Goal: Task Accomplishment & Management: Use online tool/utility

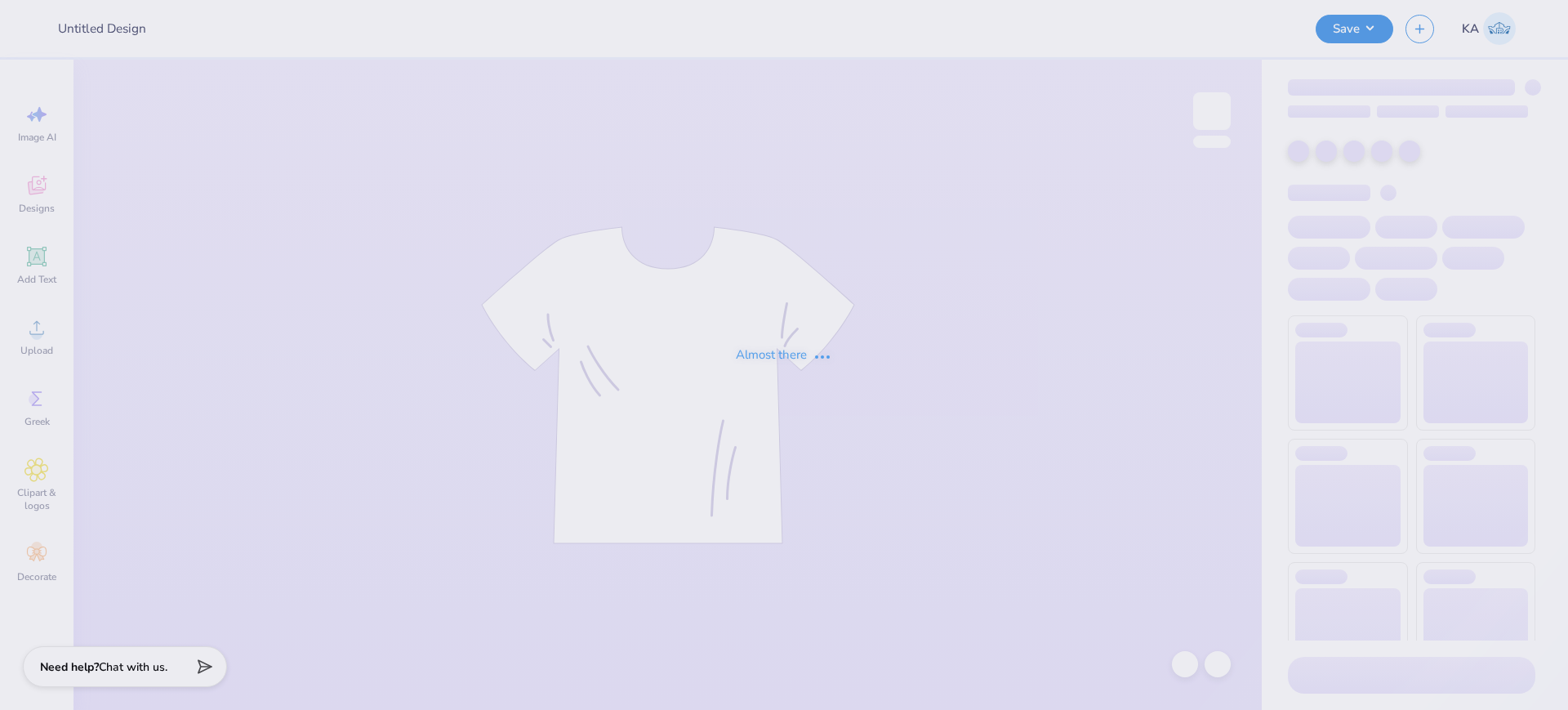
type input "Alpha Delta Pi Senior Merch!"
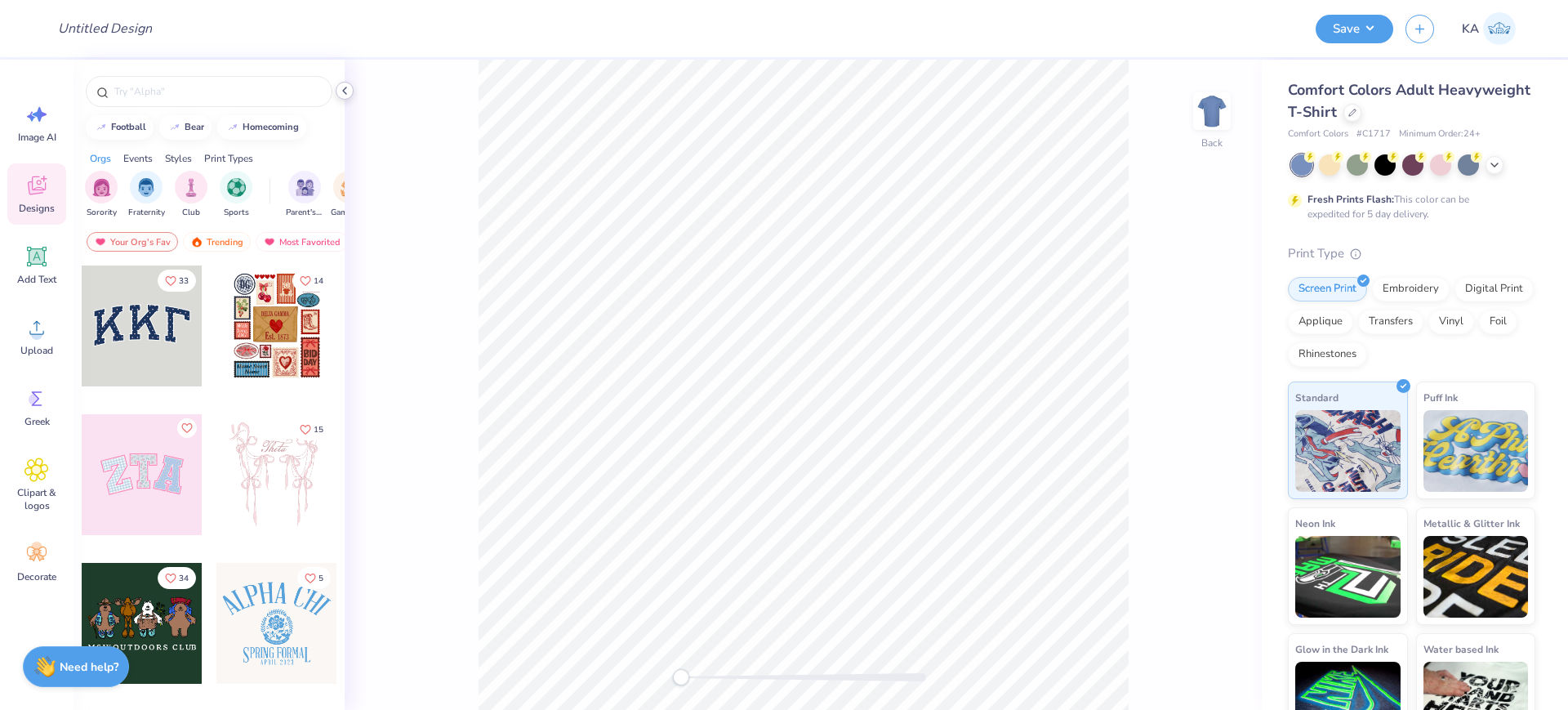
click at [344, 93] on icon at bounding box center [344, 91] width 13 height 13
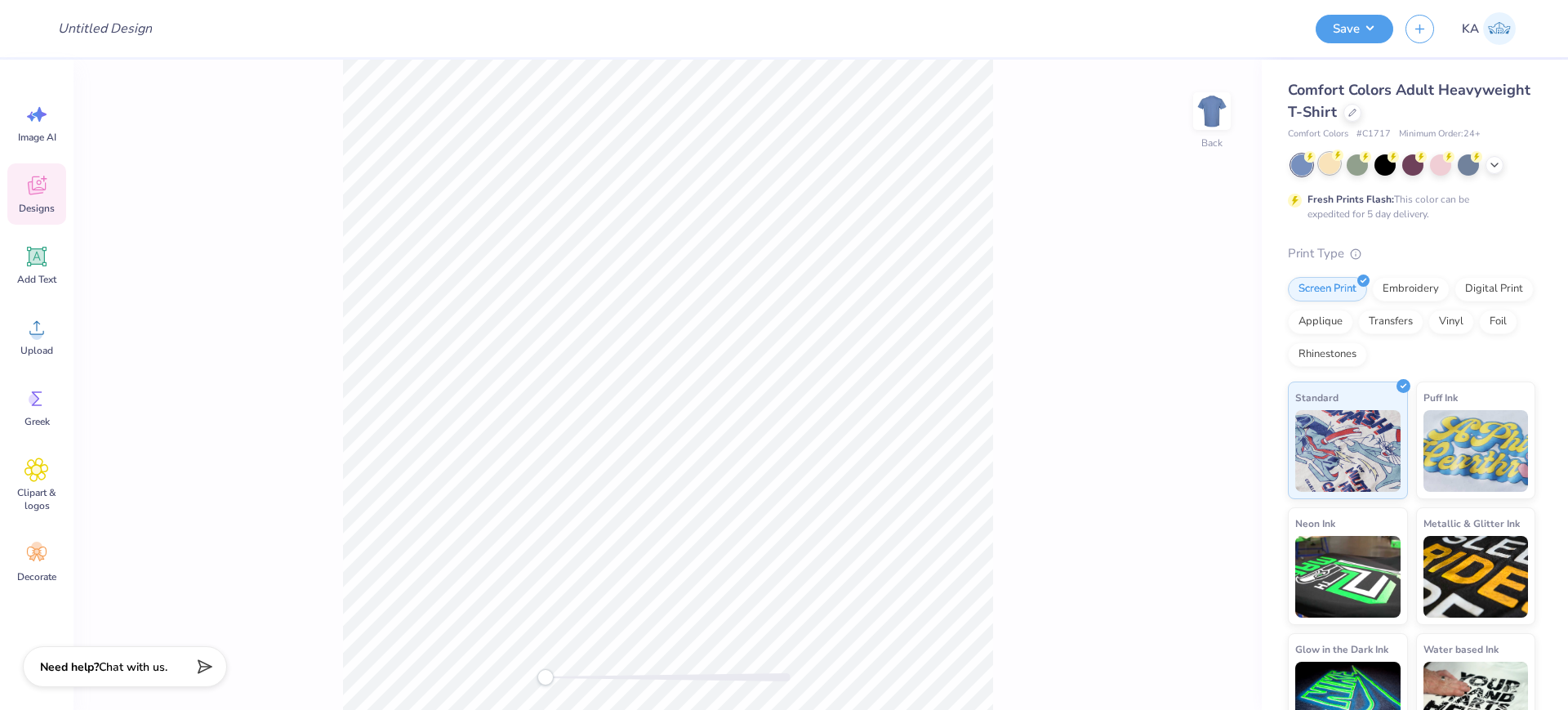
click at [1329, 169] on div at bounding box center [1329, 163] width 22 height 22
click at [1443, 168] on div at bounding box center [1441, 163] width 22 height 22
click at [1485, 169] on div at bounding box center [1413, 165] width 244 height 22
click at [1491, 169] on icon at bounding box center [1494, 163] width 13 height 13
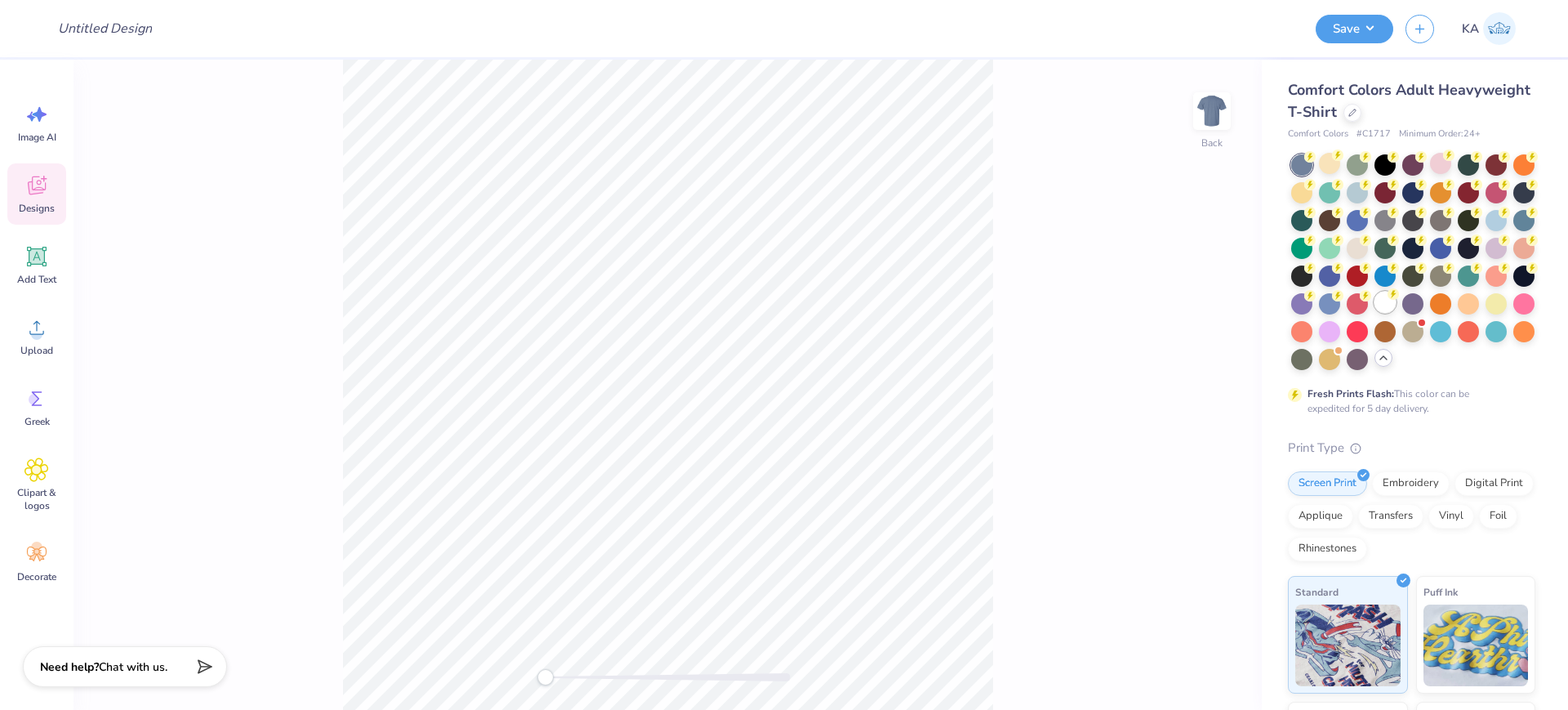
click at [1388, 300] on circle at bounding box center [1393, 294] width 12 height 12
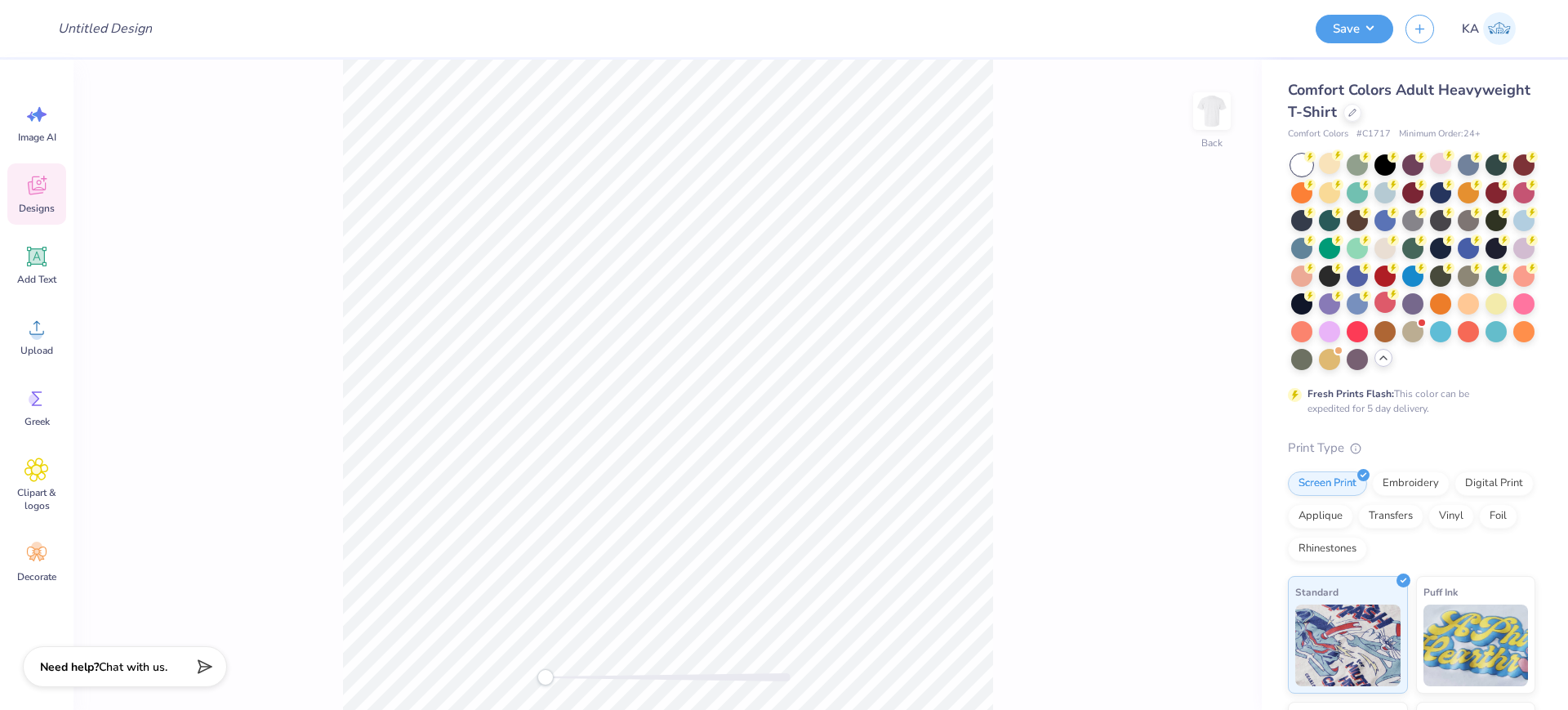
click at [1497, 129] on div "Comfort Colors # C1717 Minimum Order: 24 +" at bounding box center [1412, 134] width 248 height 13
click at [45, 261] on icon at bounding box center [37, 257] width 20 height 20
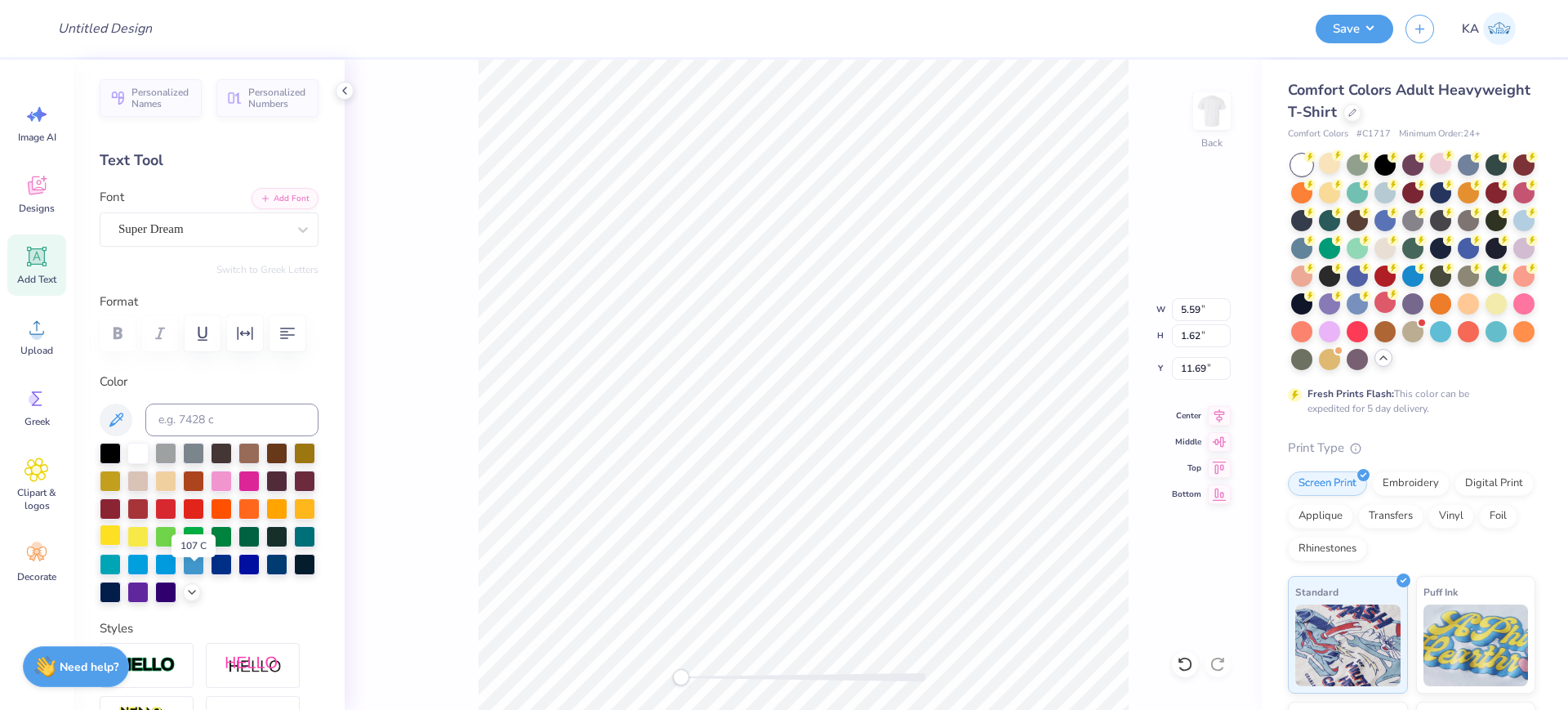
click at [121, 546] on div at bounding box center [110, 535] width 22 height 22
click at [225, 215] on div "Super Dream" at bounding box center [209, 230] width 219 height 34
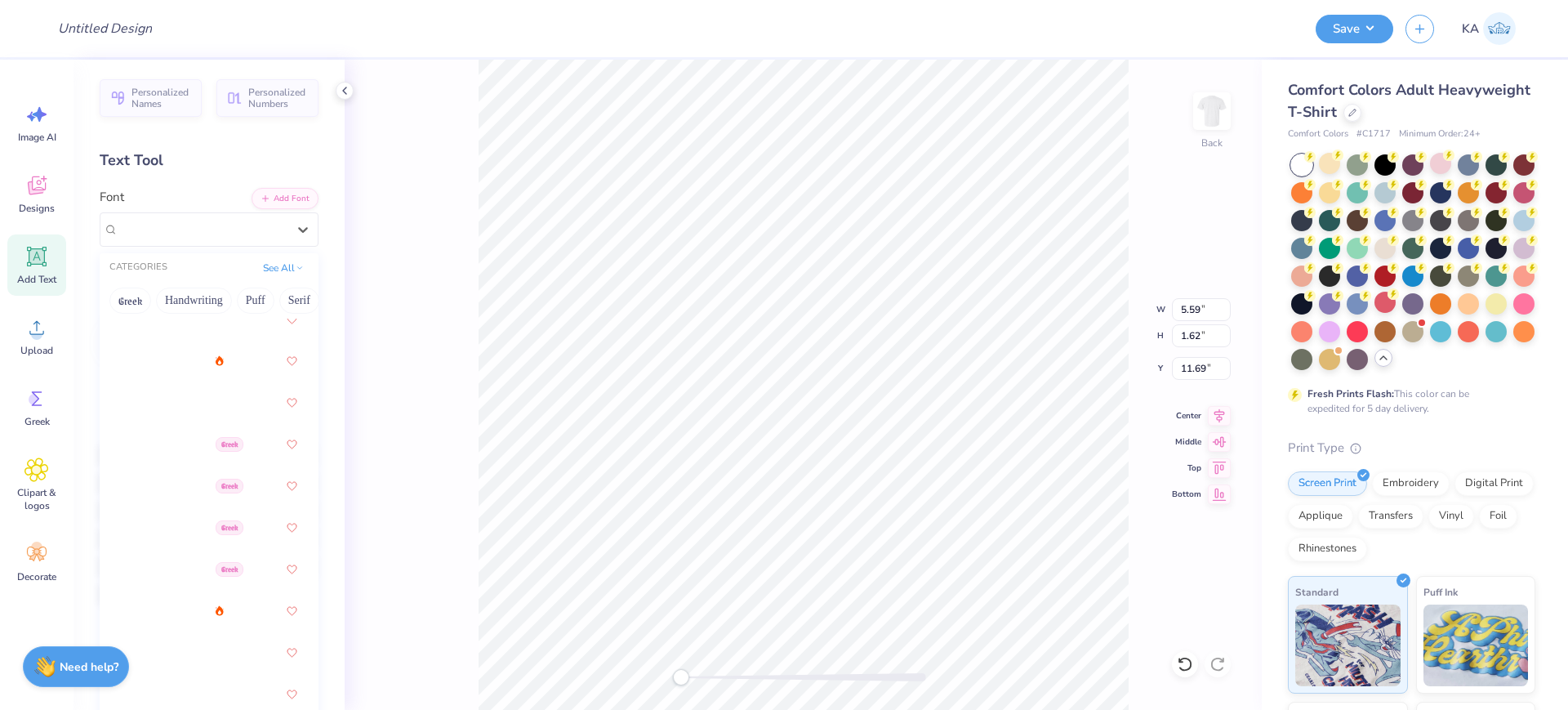
scroll to position [408, 0]
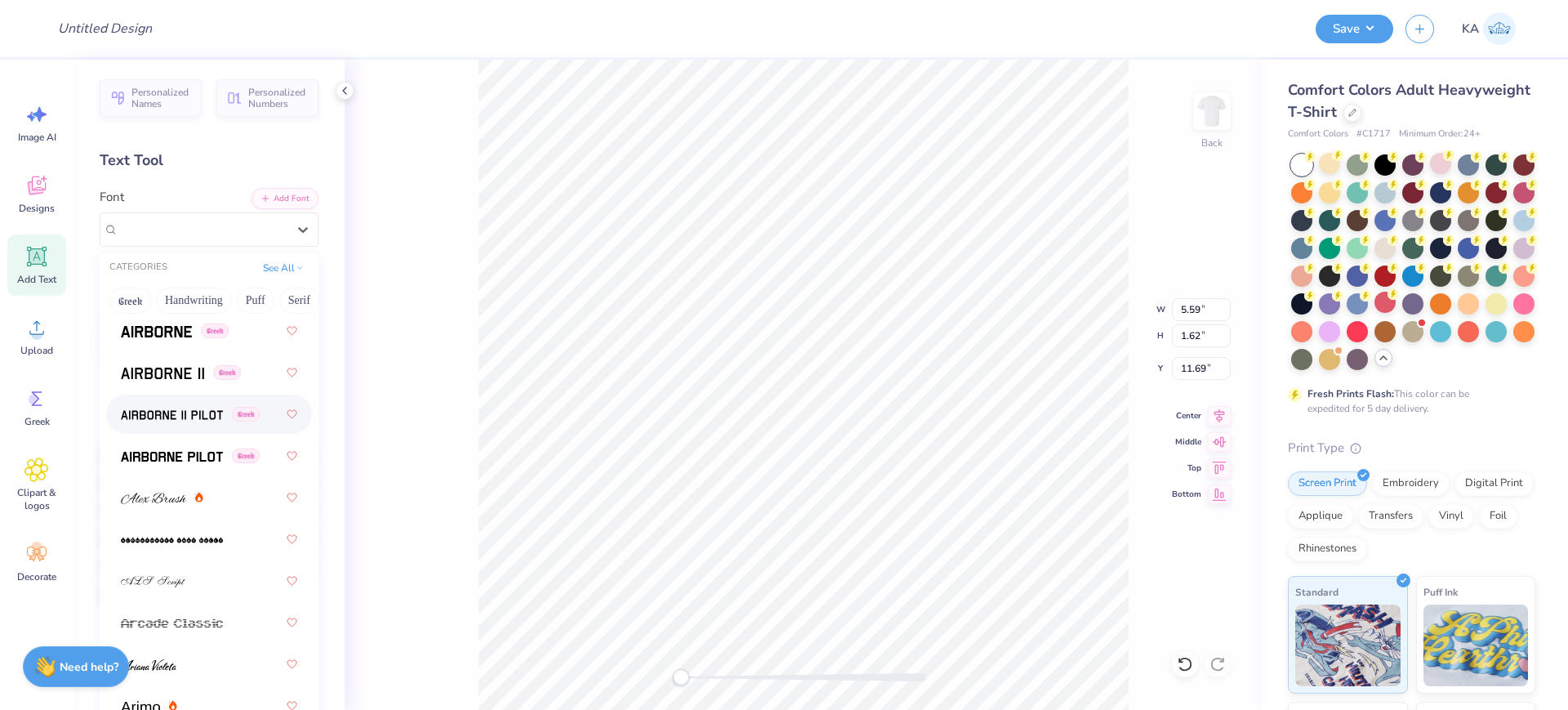
click at [178, 418] on img at bounding box center [172, 415] width 102 height 12
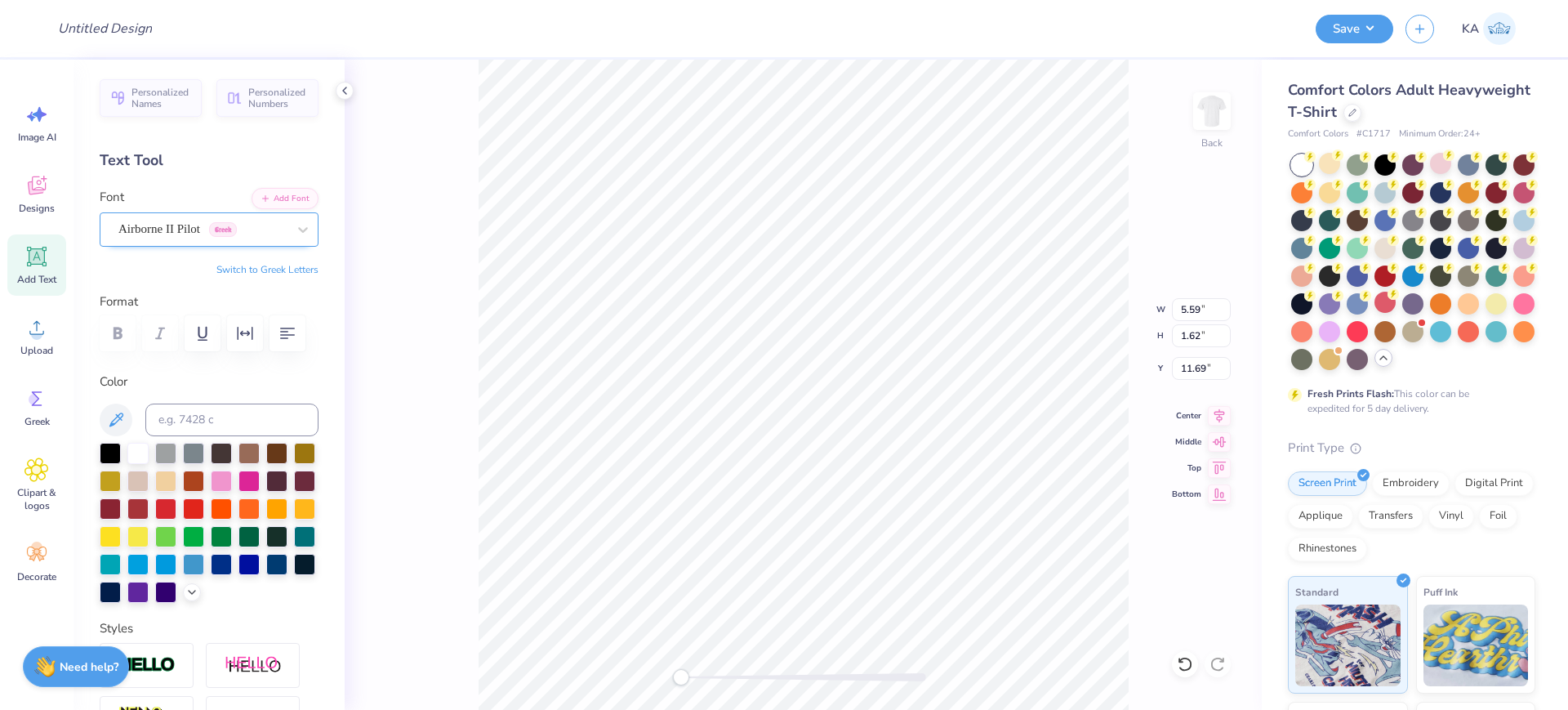
click at [187, 232] on div "Airborne II Pilot Greek" at bounding box center [202, 229] width 171 height 25
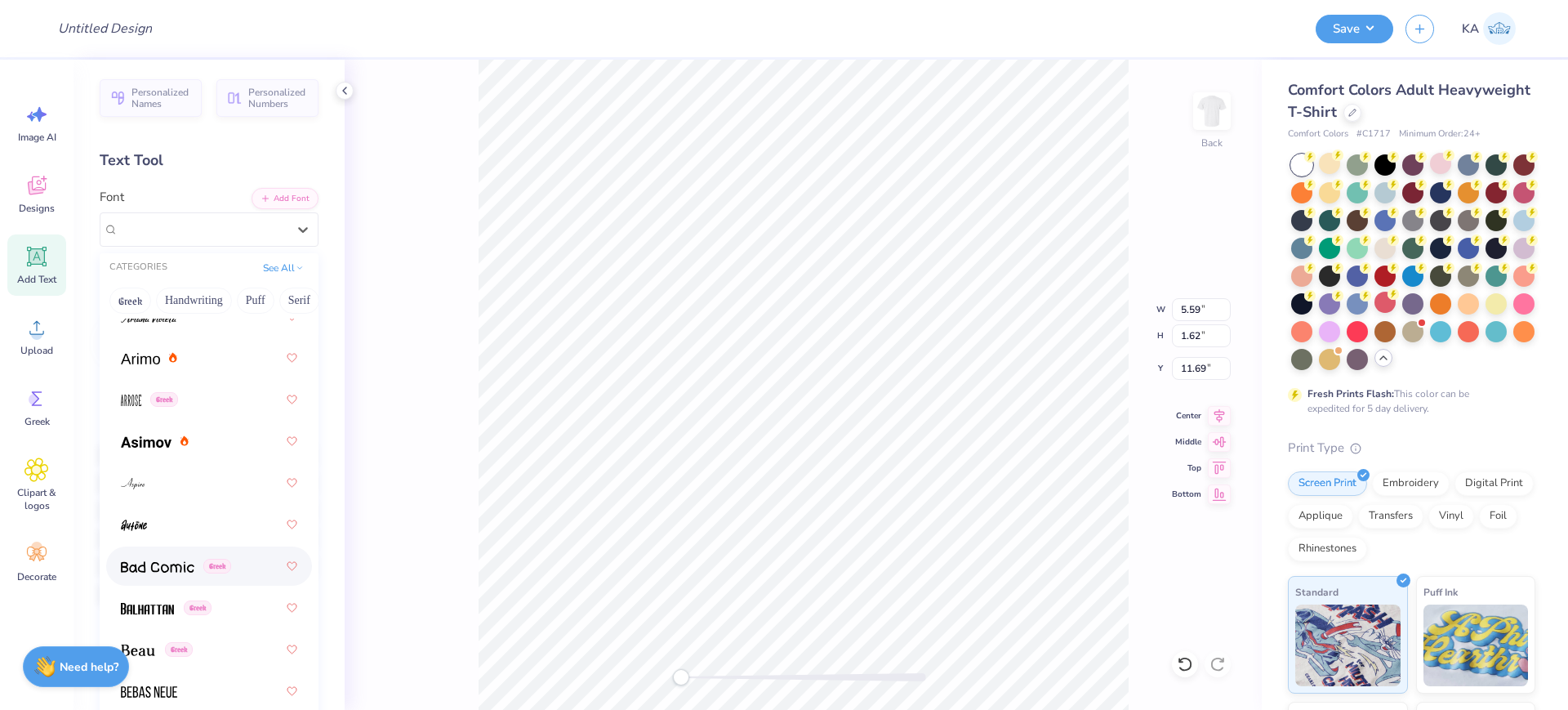
scroll to position [715, 0]
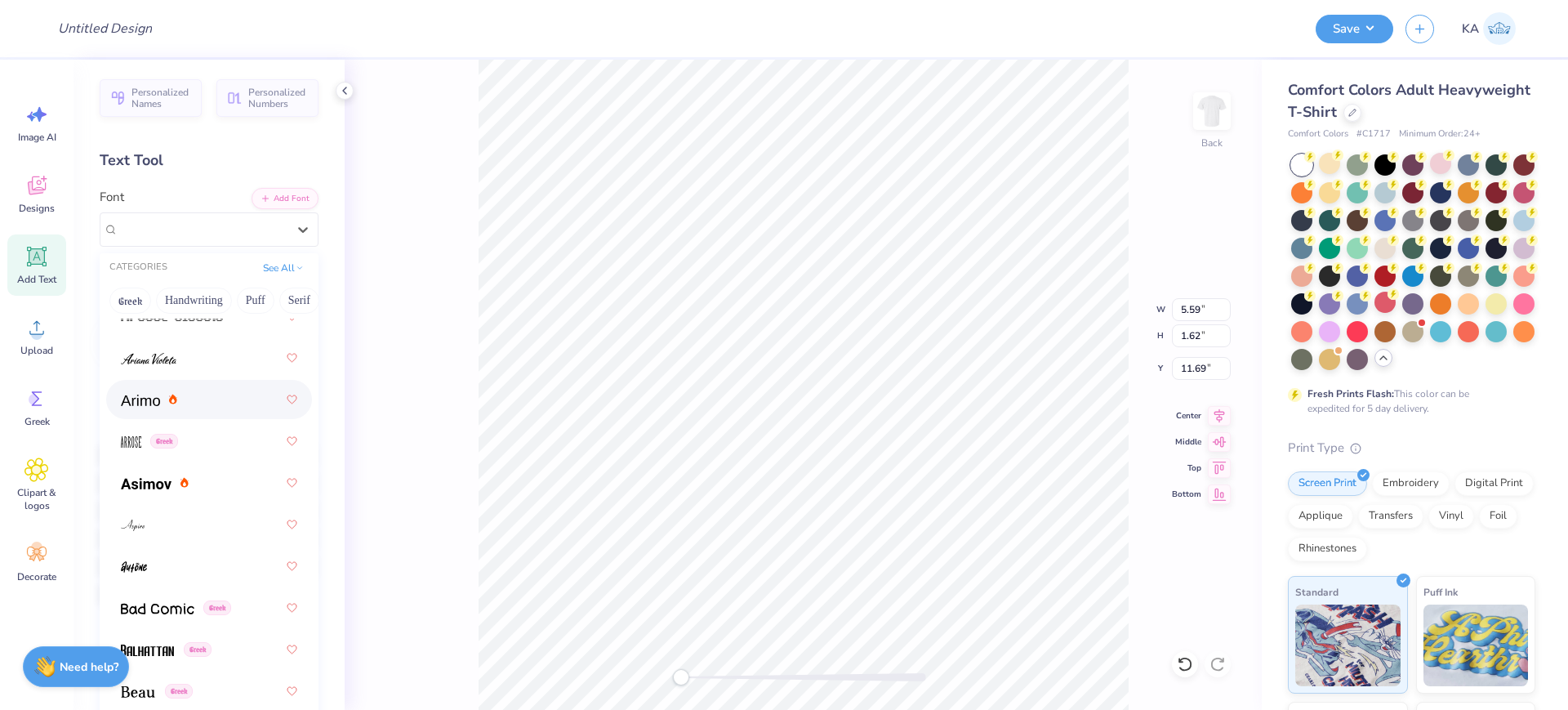
click at [183, 388] on div at bounding box center [209, 399] width 177 height 30
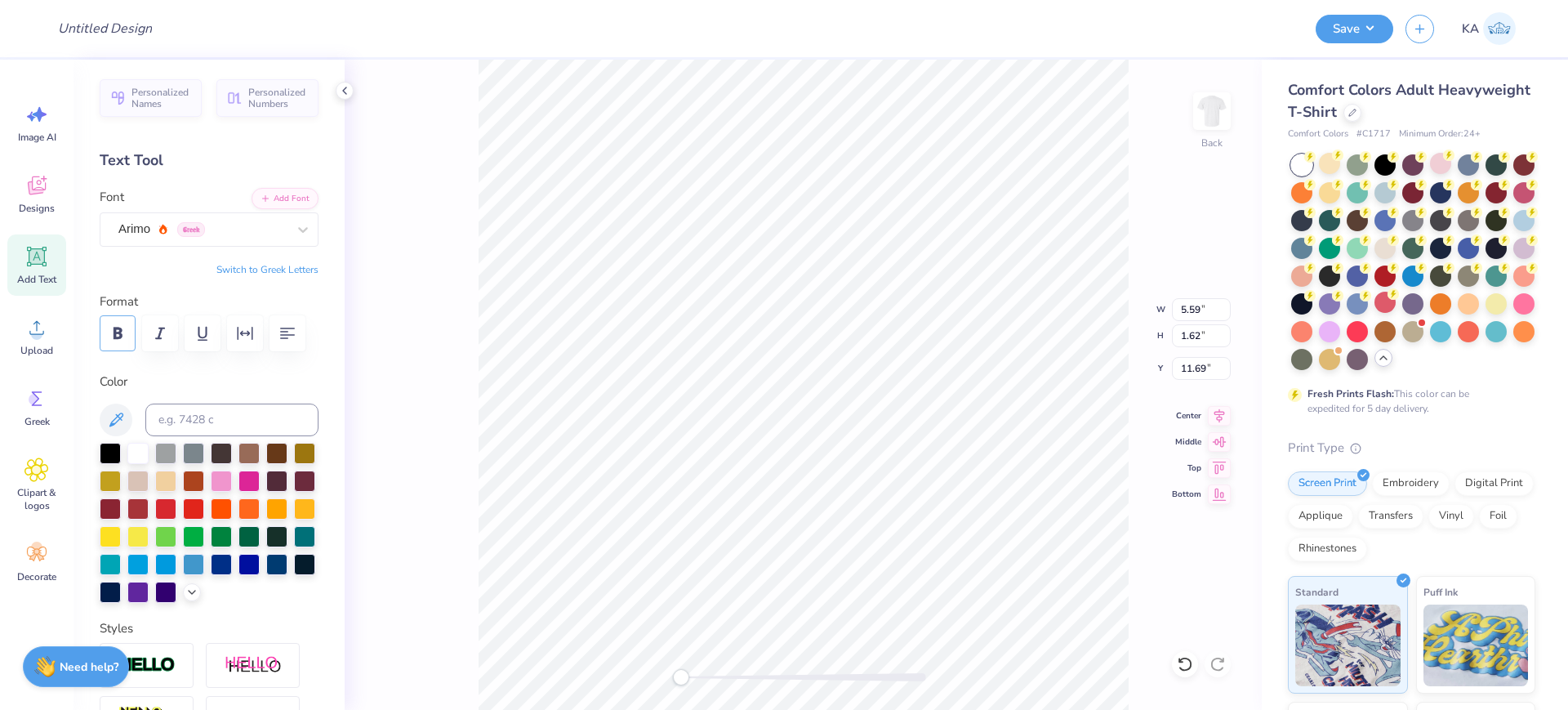
click at [123, 325] on icon "button" at bounding box center [118, 334] width 20 height 20
click at [127, 331] on button "button" at bounding box center [118, 333] width 36 height 36
click at [184, 241] on div "Arimo Greek" at bounding box center [202, 229] width 171 height 25
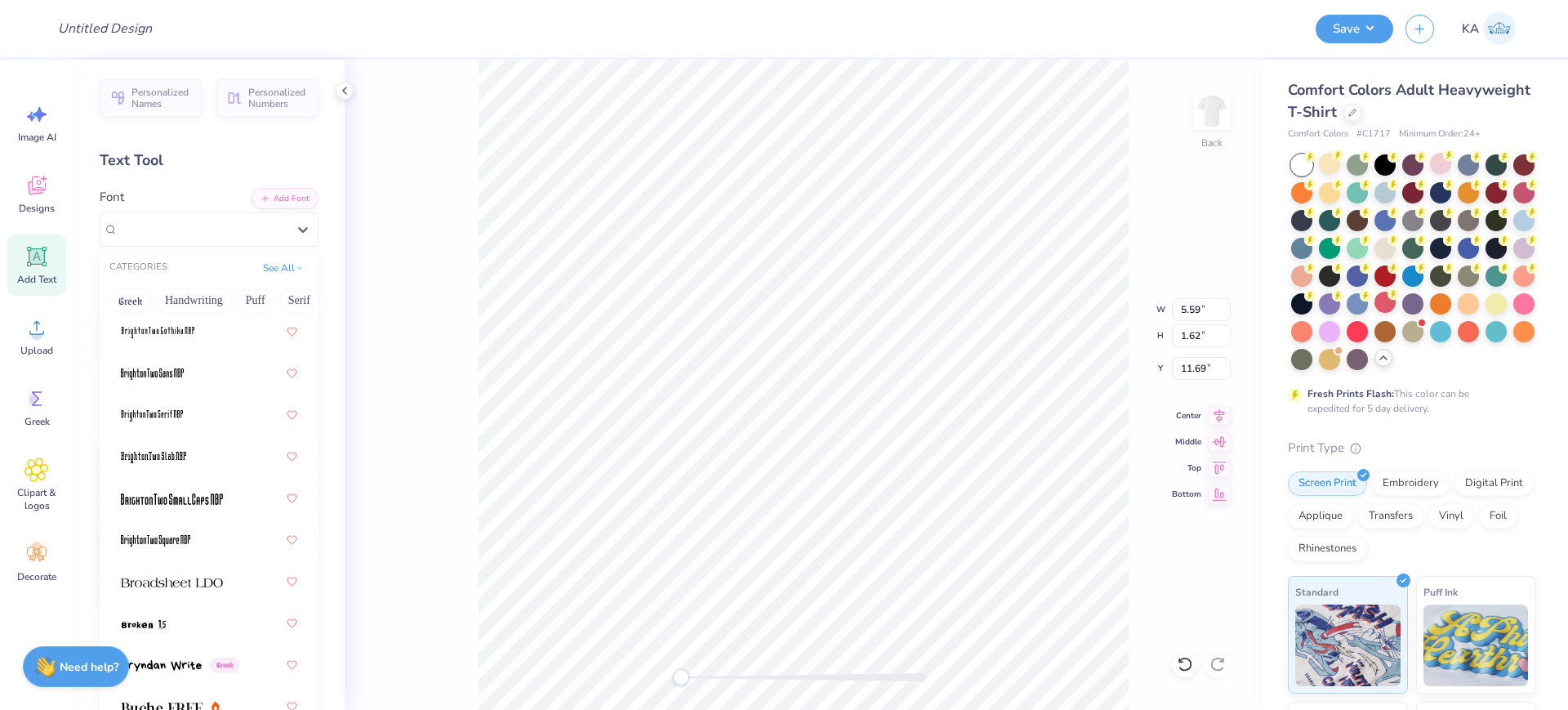
scroll to position [1838, 0]
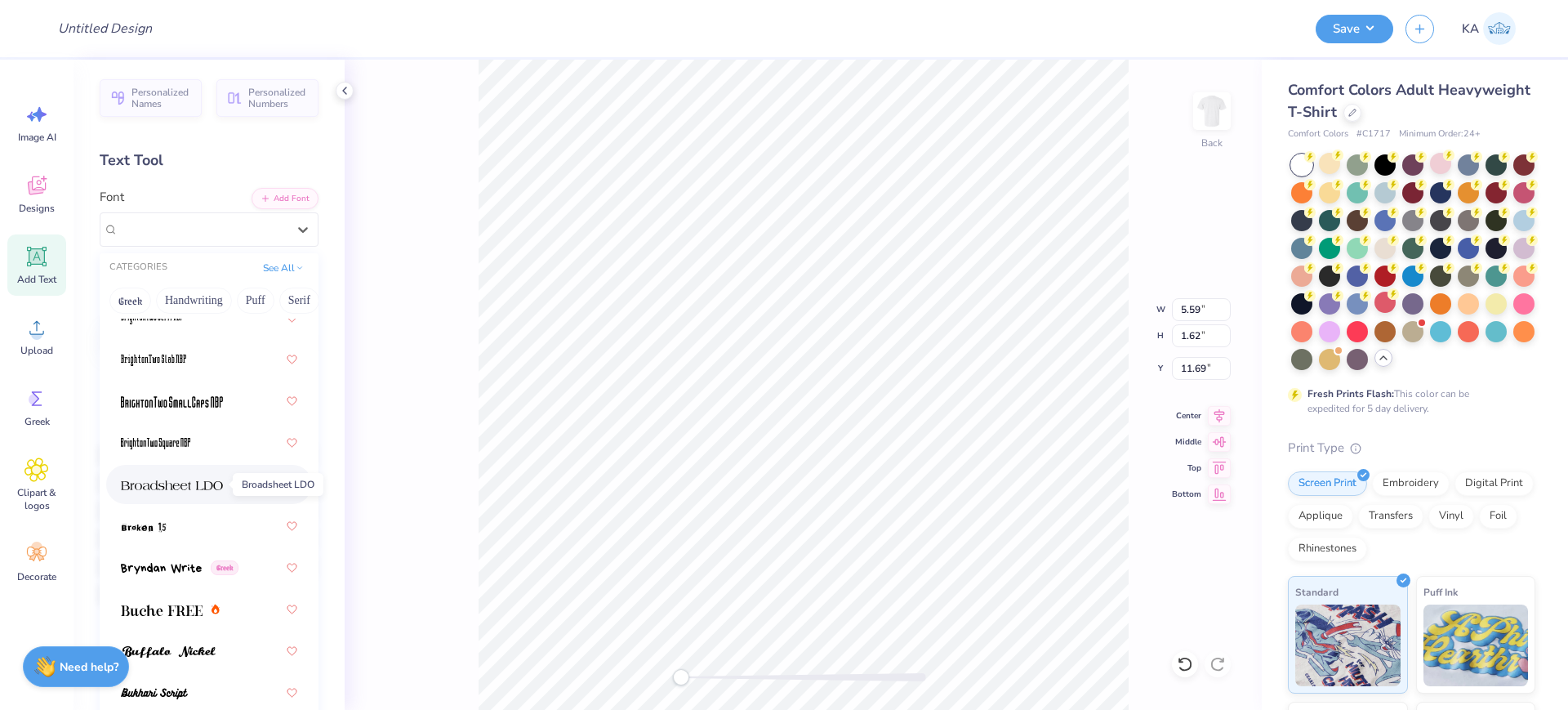
click at [185, 487] on img at bounding box center [172, 485] width 102 height 12
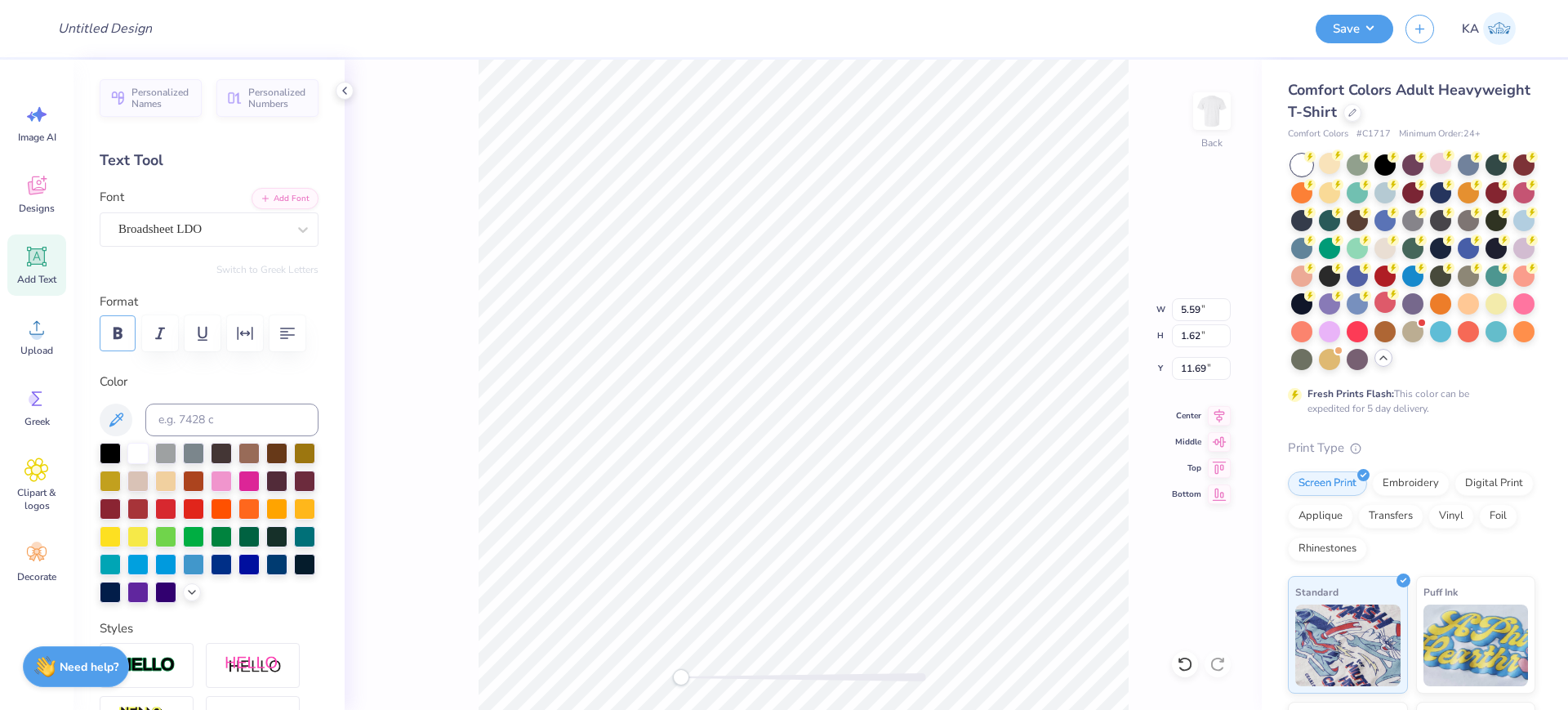
click at [116, 331] on icon "button" at bounding box center [118, 333] width 9 height 13
click at [294, 518] on div at bounding box center [305, 508] width 22 height 22
click at [103, 336] on button "button" at bounding box center [118, 333] width 36 height 36
click at [92, 333] on div "Personalized Names Personalized Numbers Text Tool Add Font Font Broadsheet LDO …" at bounding box center [209, 384] width 271 height 651
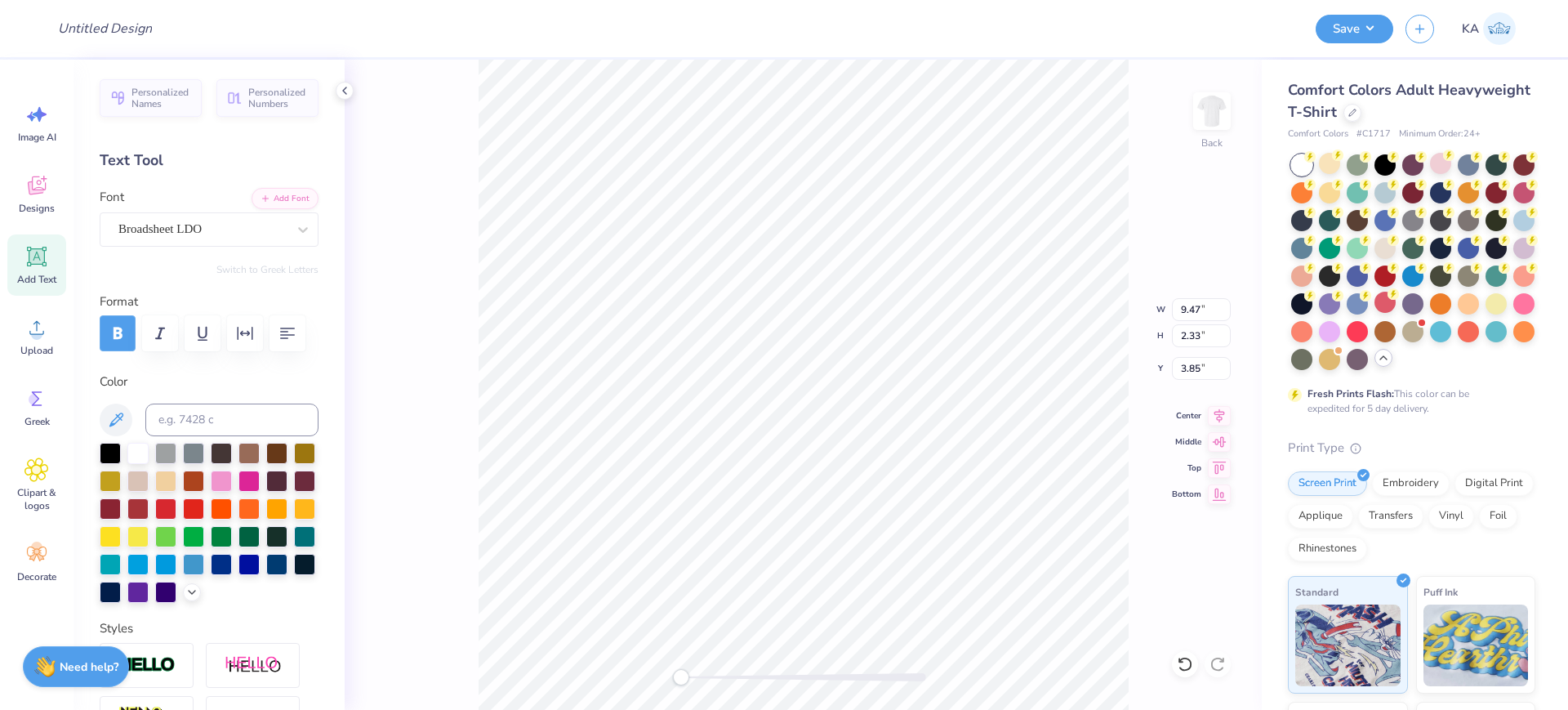
click at [116, 331] on icon "button" at bounding box center [118, 333] width 9 height 13
click at [179, 233] on div "Broadsheet LDO" at bounding box center [202, 229] width 171 height 25
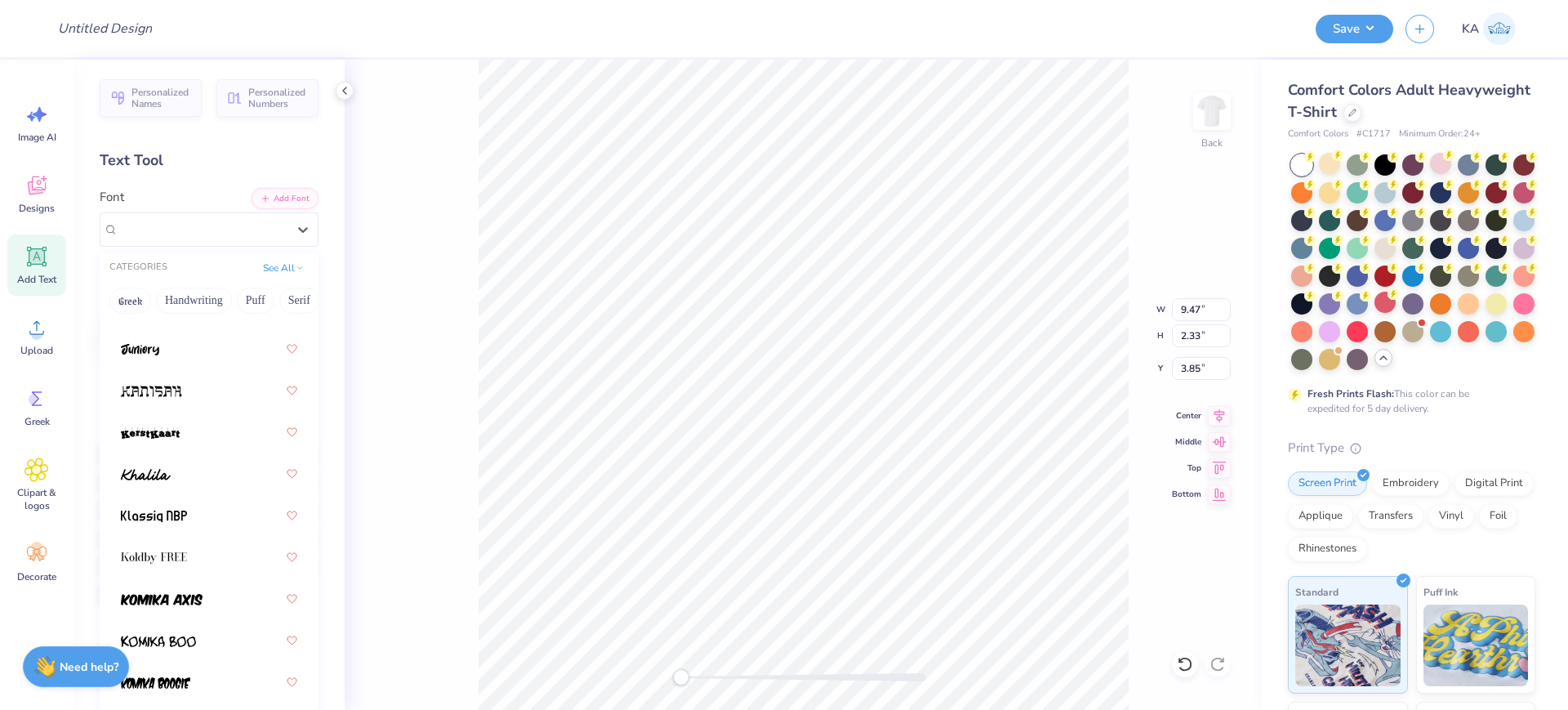
scroll to position [6435, 0]
click at [179, 548] on span at bounding box center [154, 556] width 66 height 17
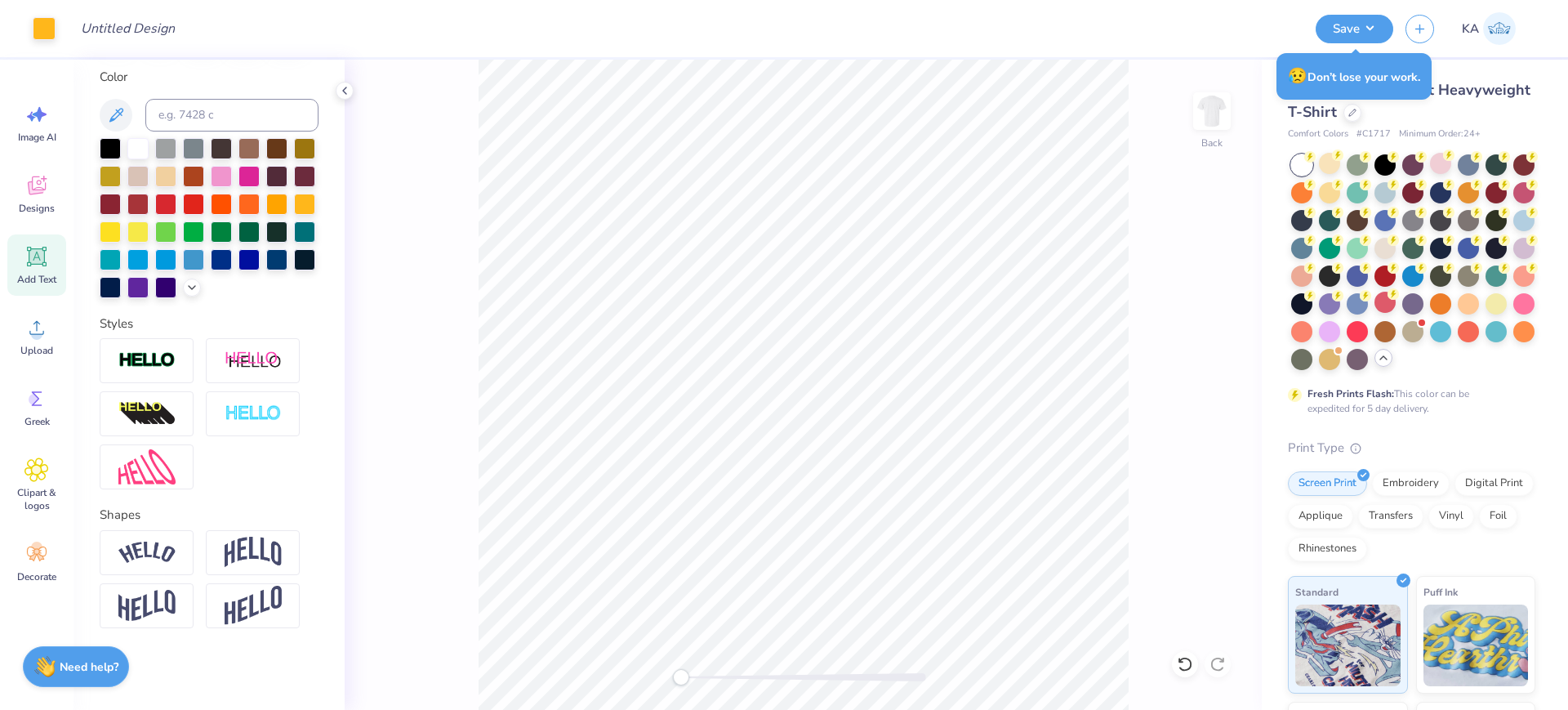
scroll to position [375, 0]
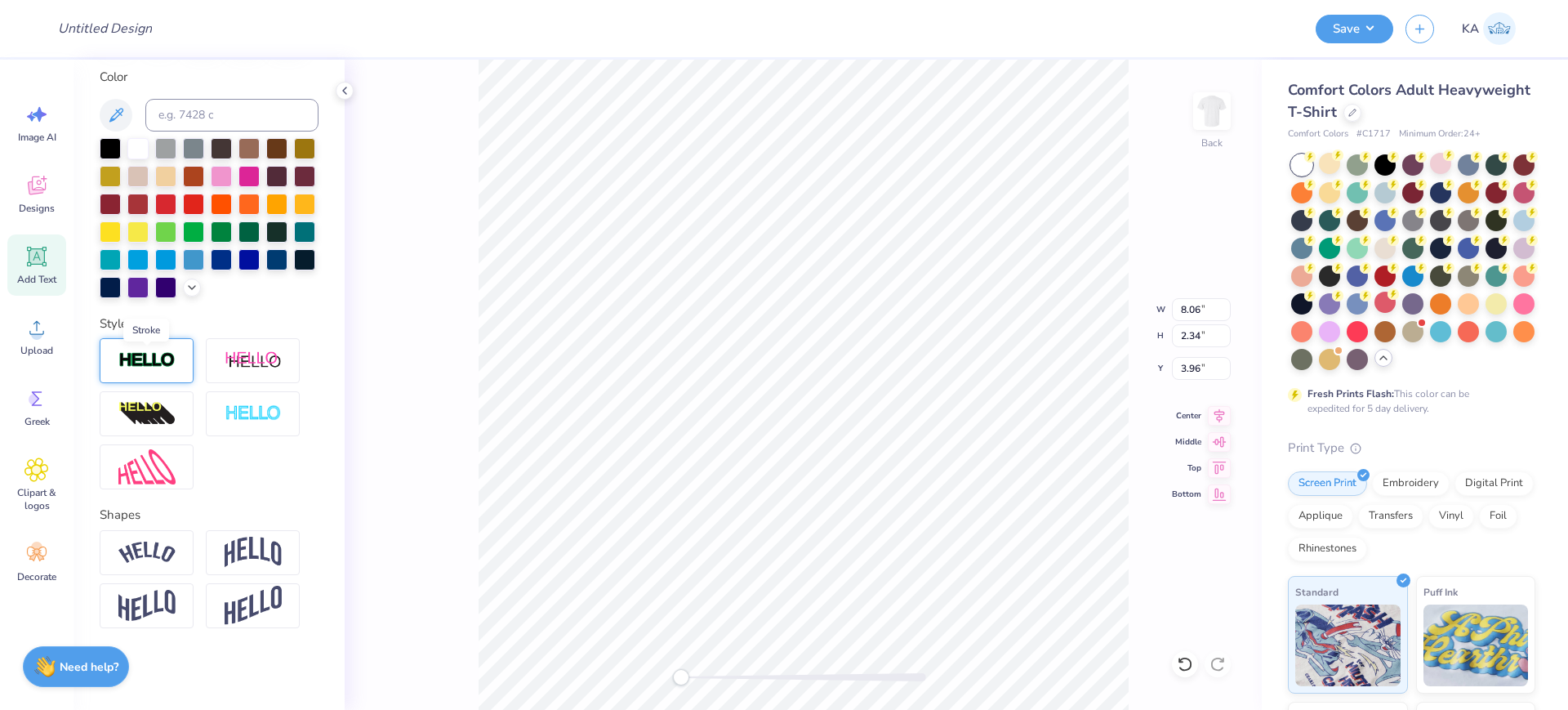
click at [144, 361] on img at bounding box center [147, 360] width 57 height 19
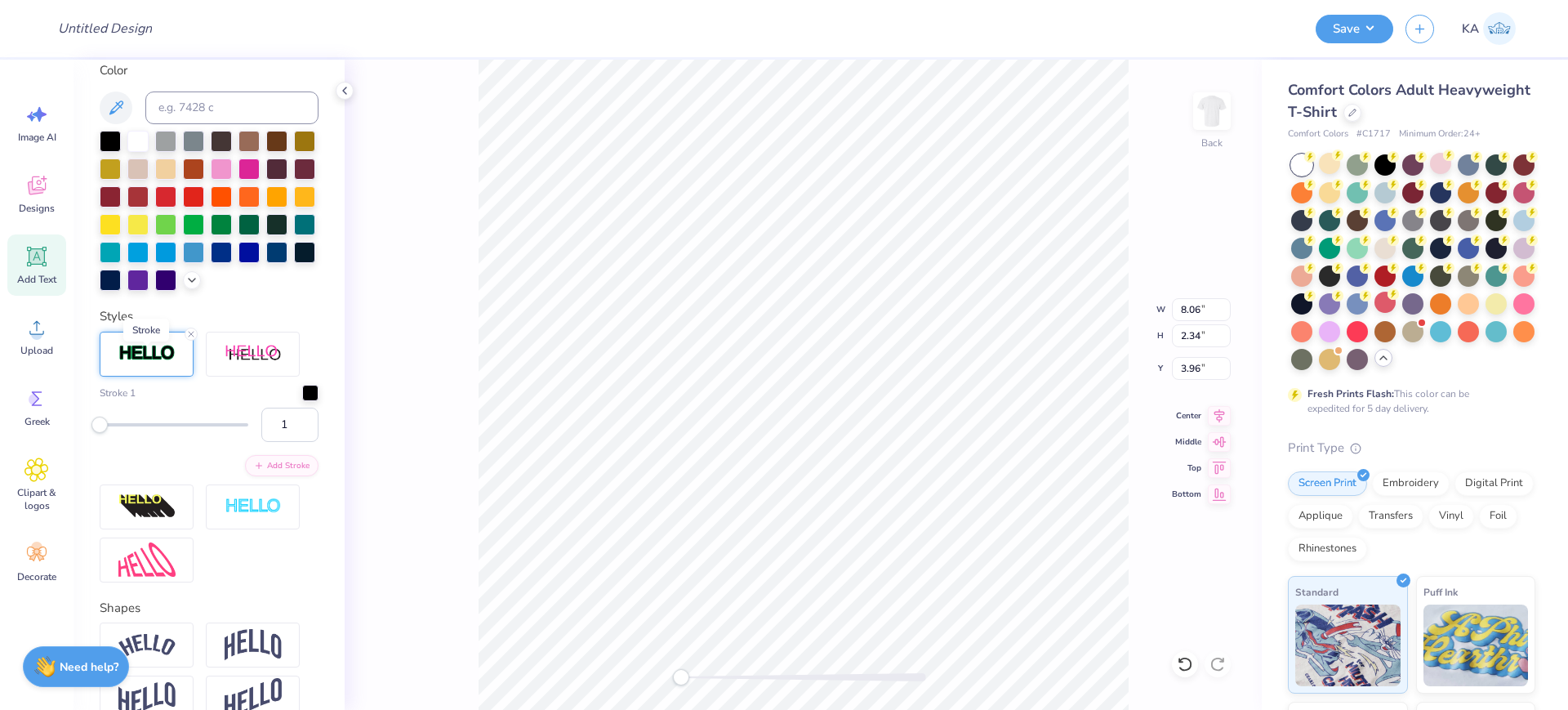
scroll to position [438, 0]
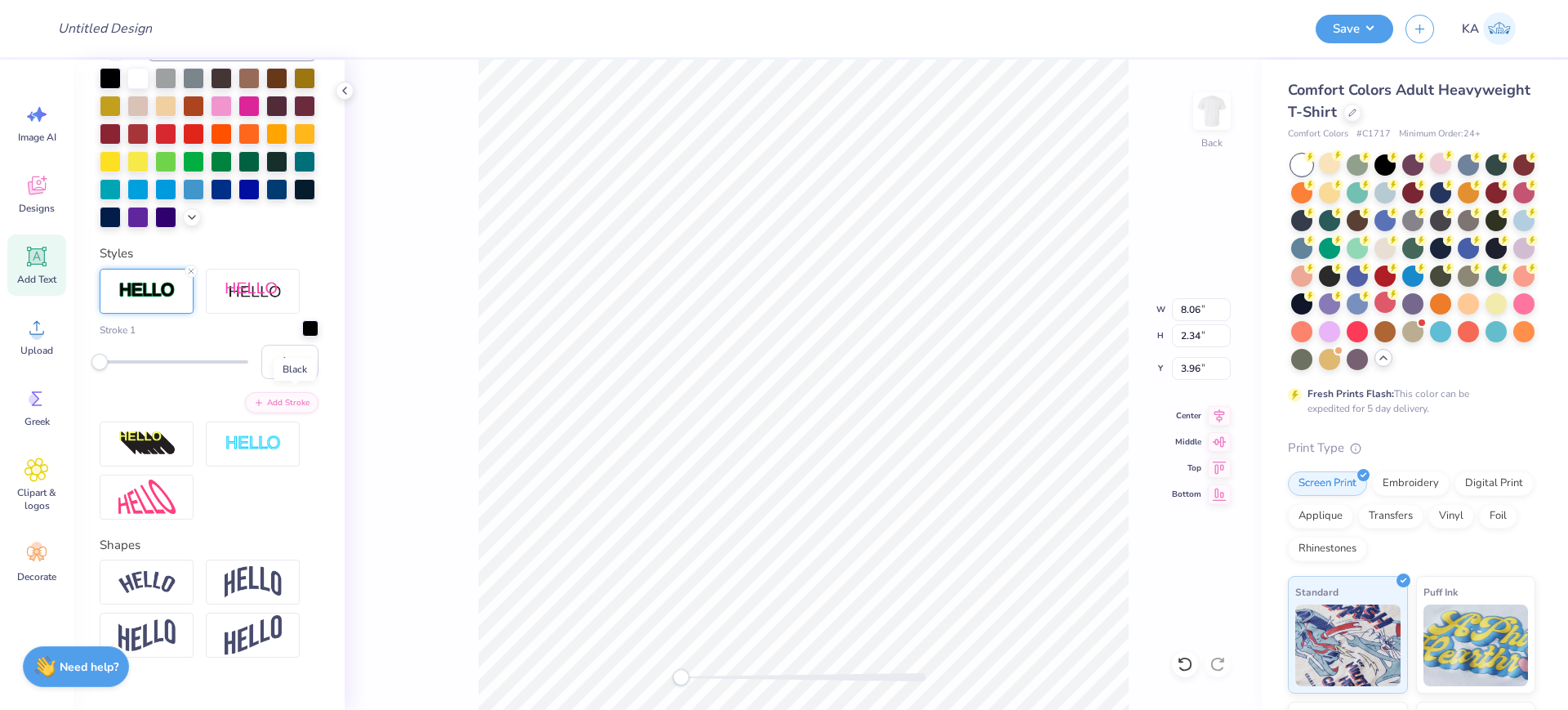
click at [302, 337] on div at bounding box center [310, 329] width 16 height 16
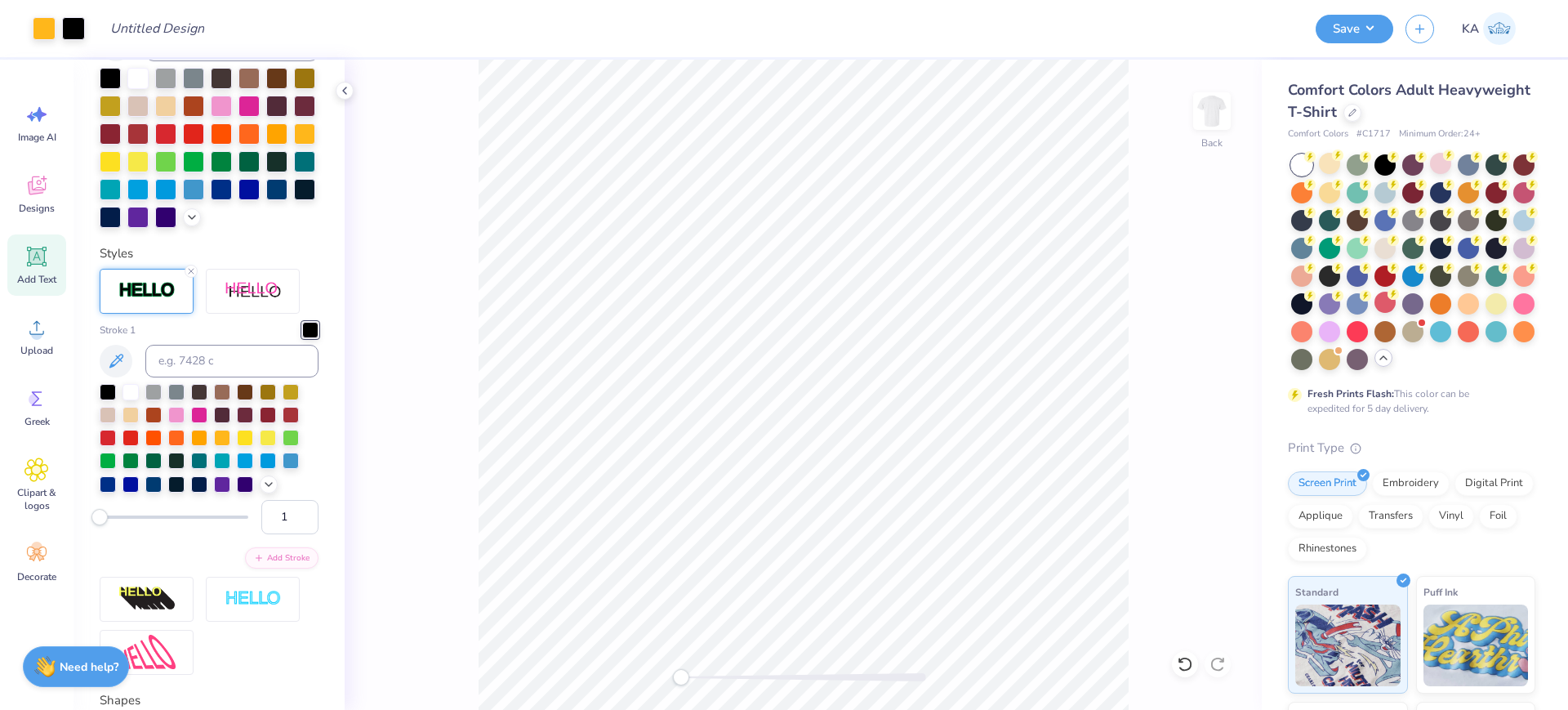
click at [302, 338] on div at bounding box center [310, 330] width 16 height 16
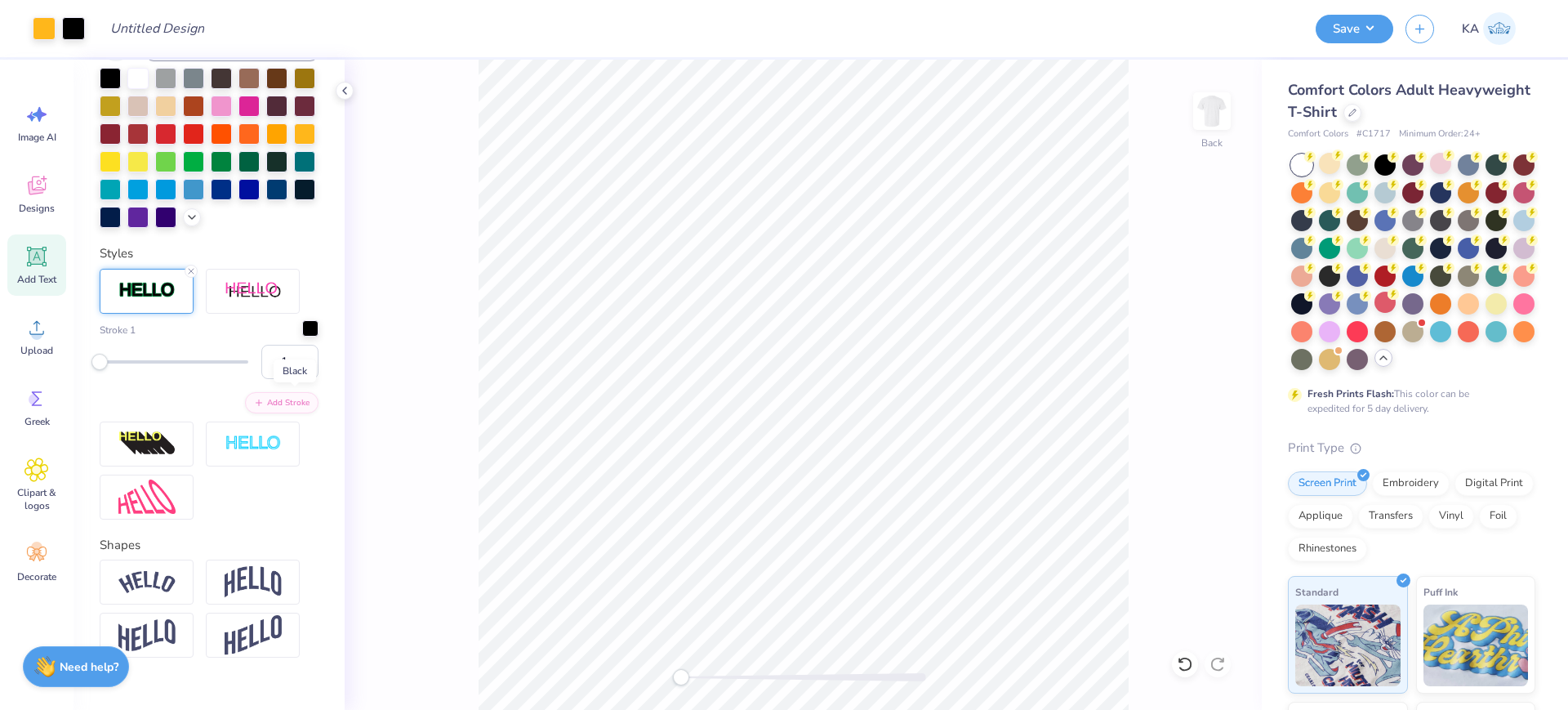
click at [302, 337] on div at bounding box center [310, 329] width 16 height 16
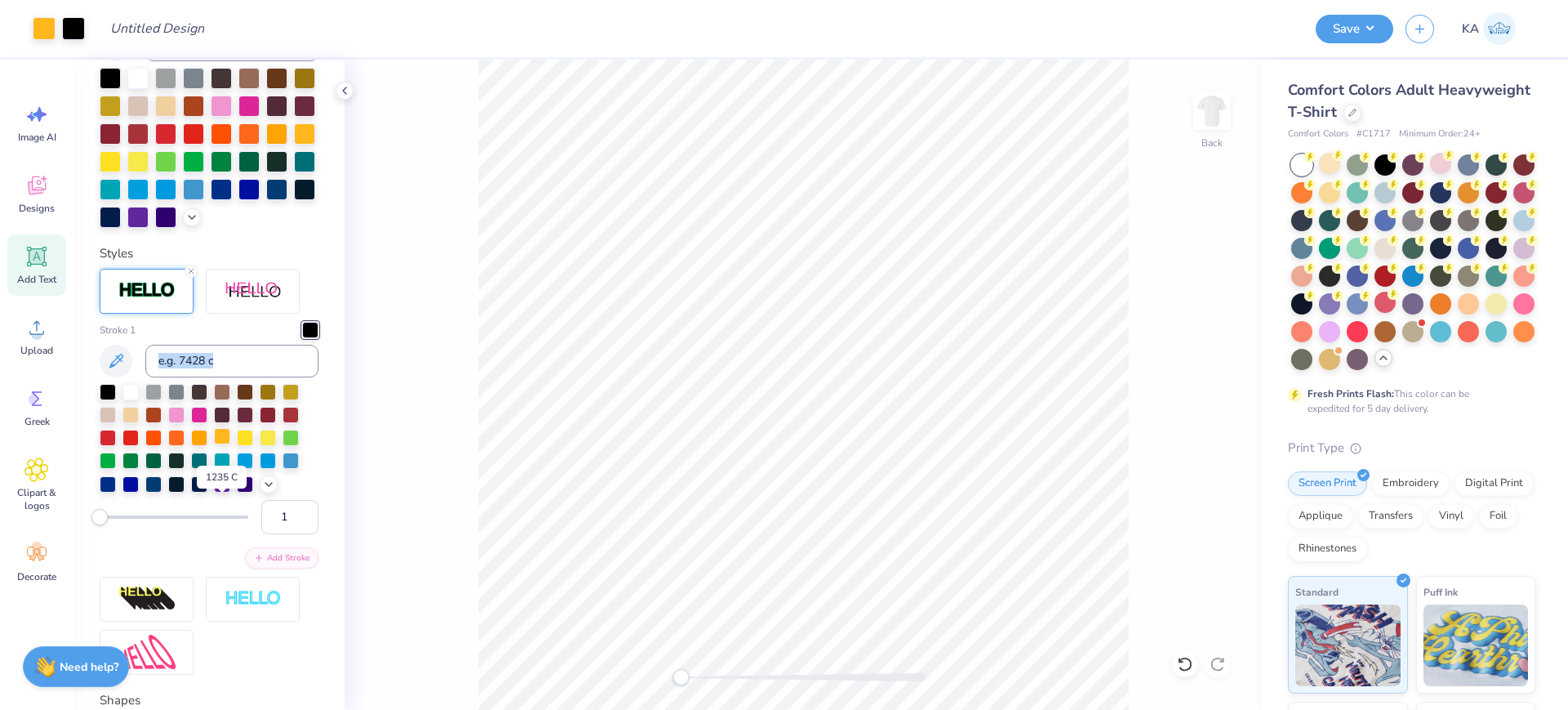
click at [223, 444] on div at bounding box center [222, 436] width 16 height 16
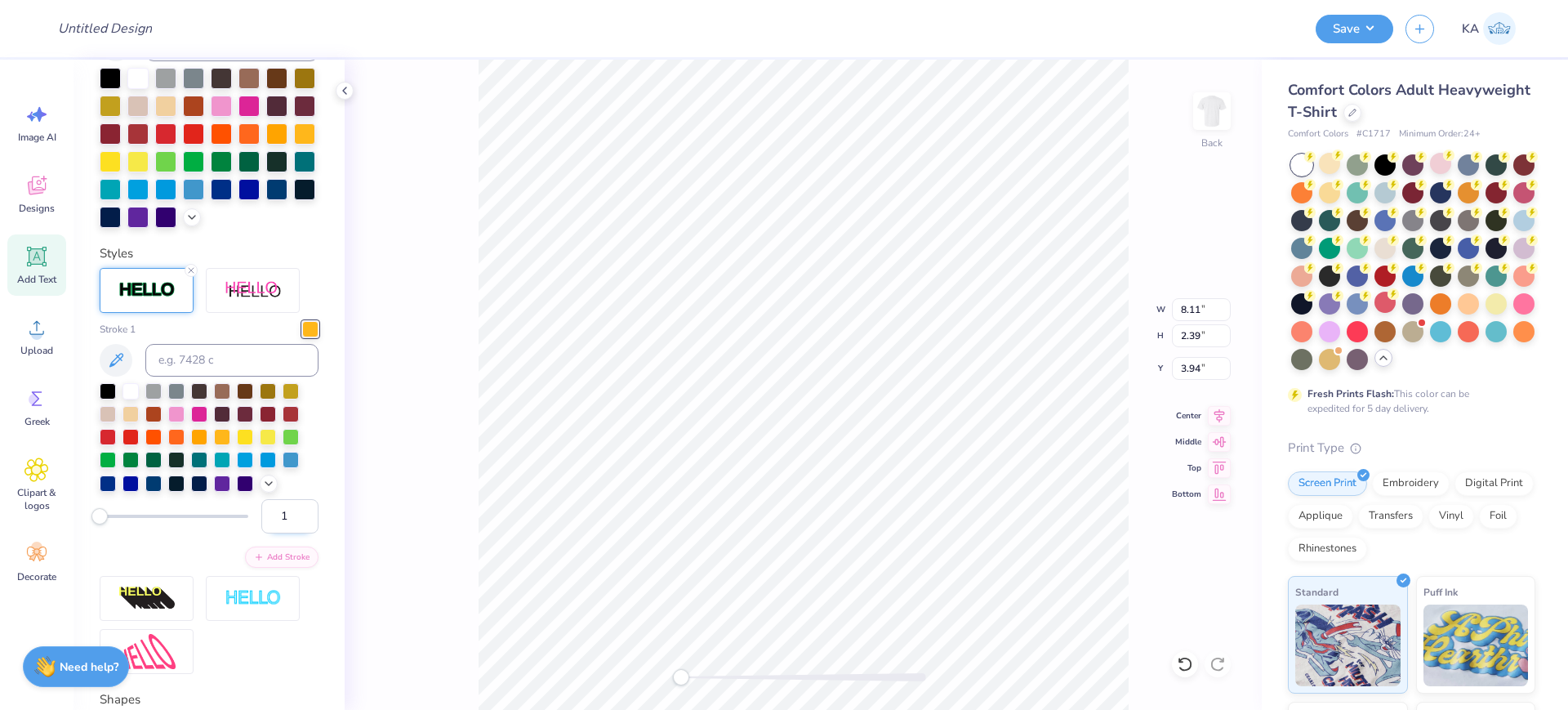
click at [277, 533] on input "1" at bounding box center [290, 516] width 57 height 34
drag, startPoint x: 274, startPoint y: 587, endPoint x: 258, endPoint y: 587, distance: 16.0
click at [261, 533] on input "1" at bounding box center [290, 516] width 57 height 34
type input "3"
click at [266, 533] on input "3" at bounding box center [290, 516] width 57 height 34
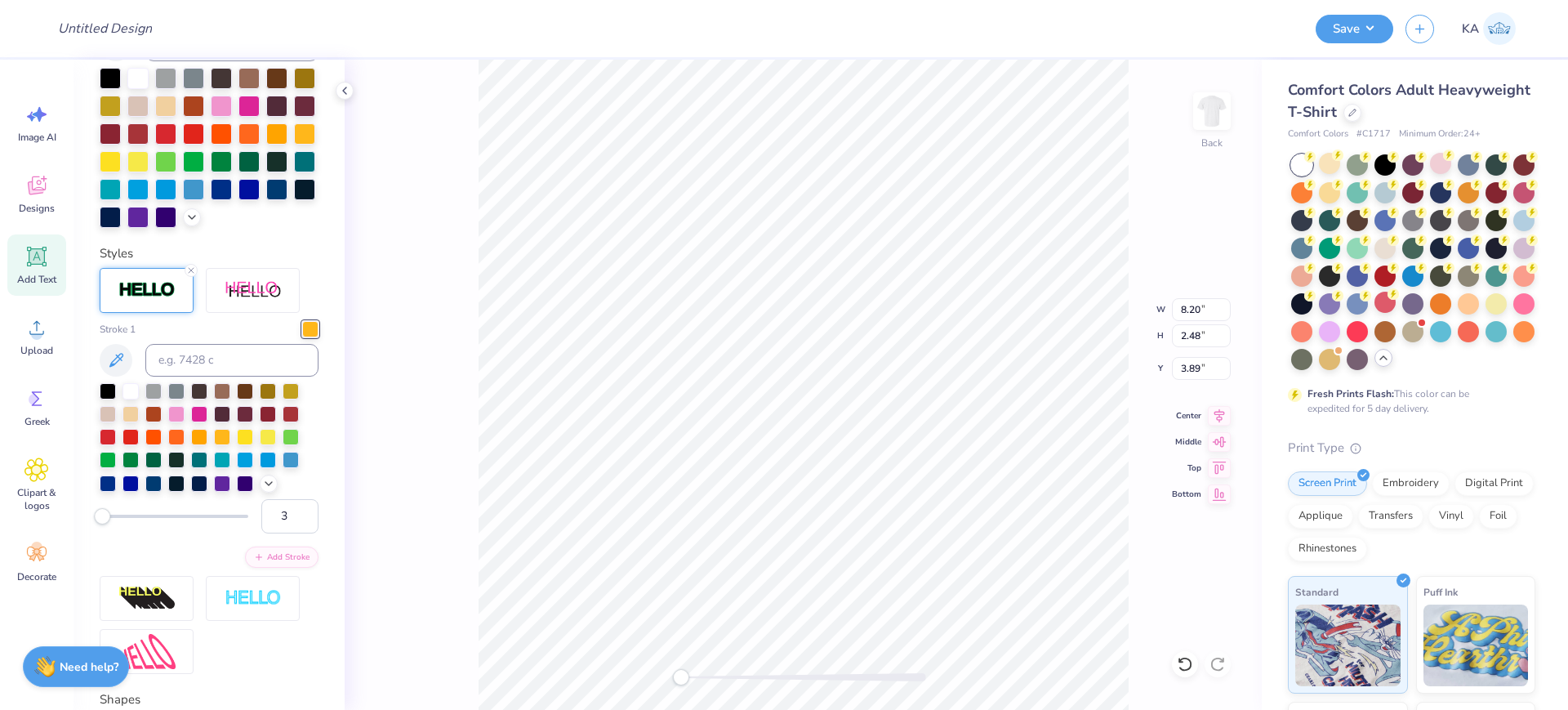
click at [301, 493] on div at bounding box center [209, 438] width 219 height 110
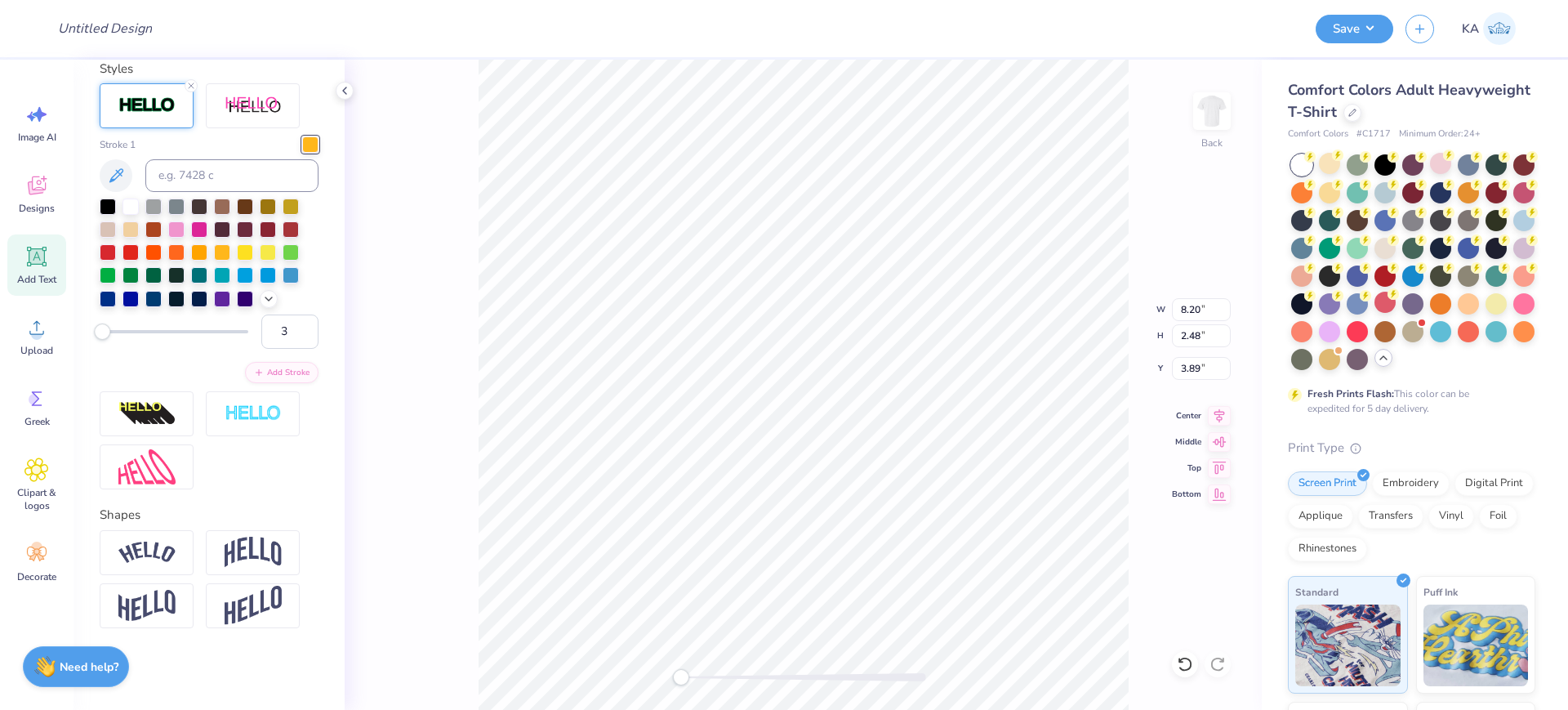
scroll to position [623, 0]
click at [251, 379] on button "Add Stroke" at bounding box center [282, 371] width 74 height 22
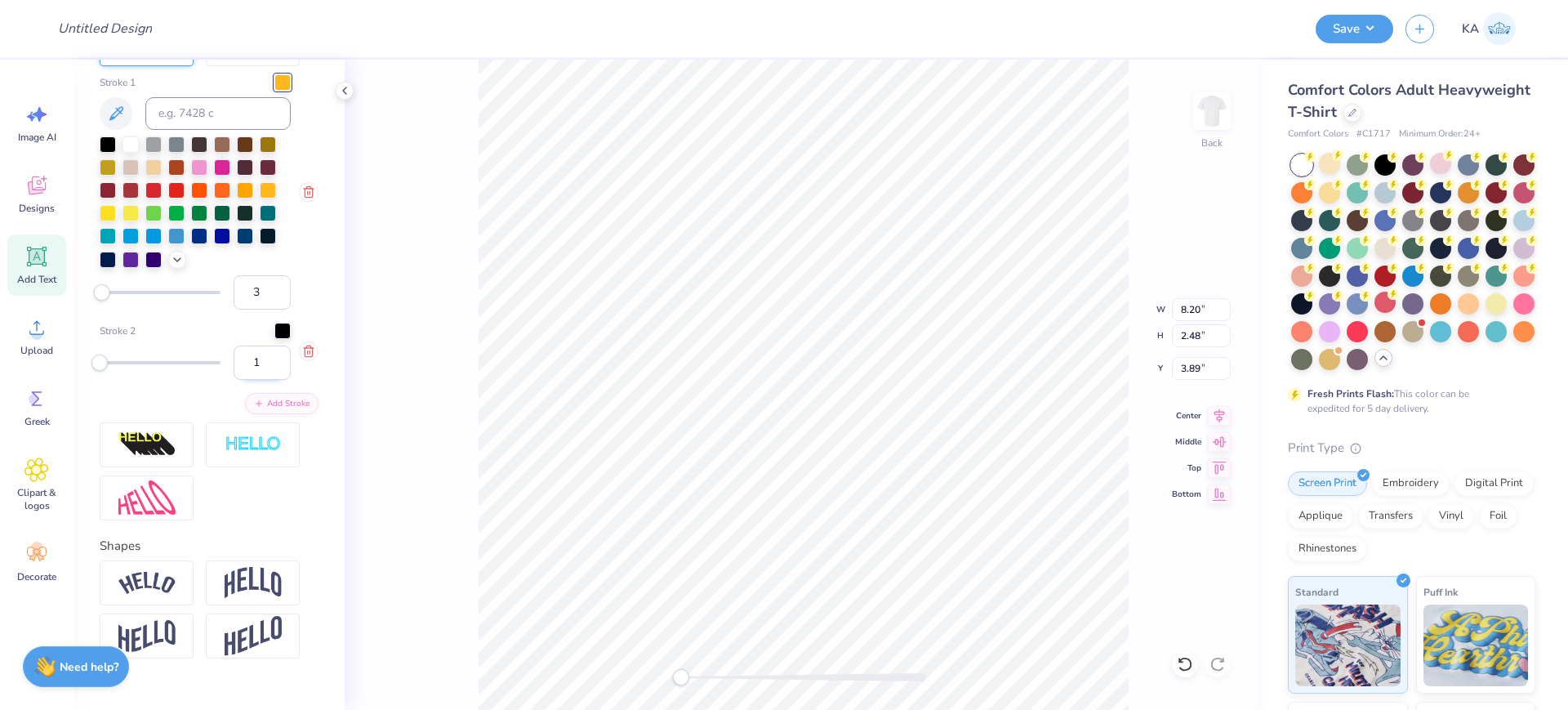
click at [235, 380] on input "1" at bounding box center [262, 363] width 57 height 34
type input "3"
click at [274, 337] on div at bounding box center [283, 329] width 16 height 16
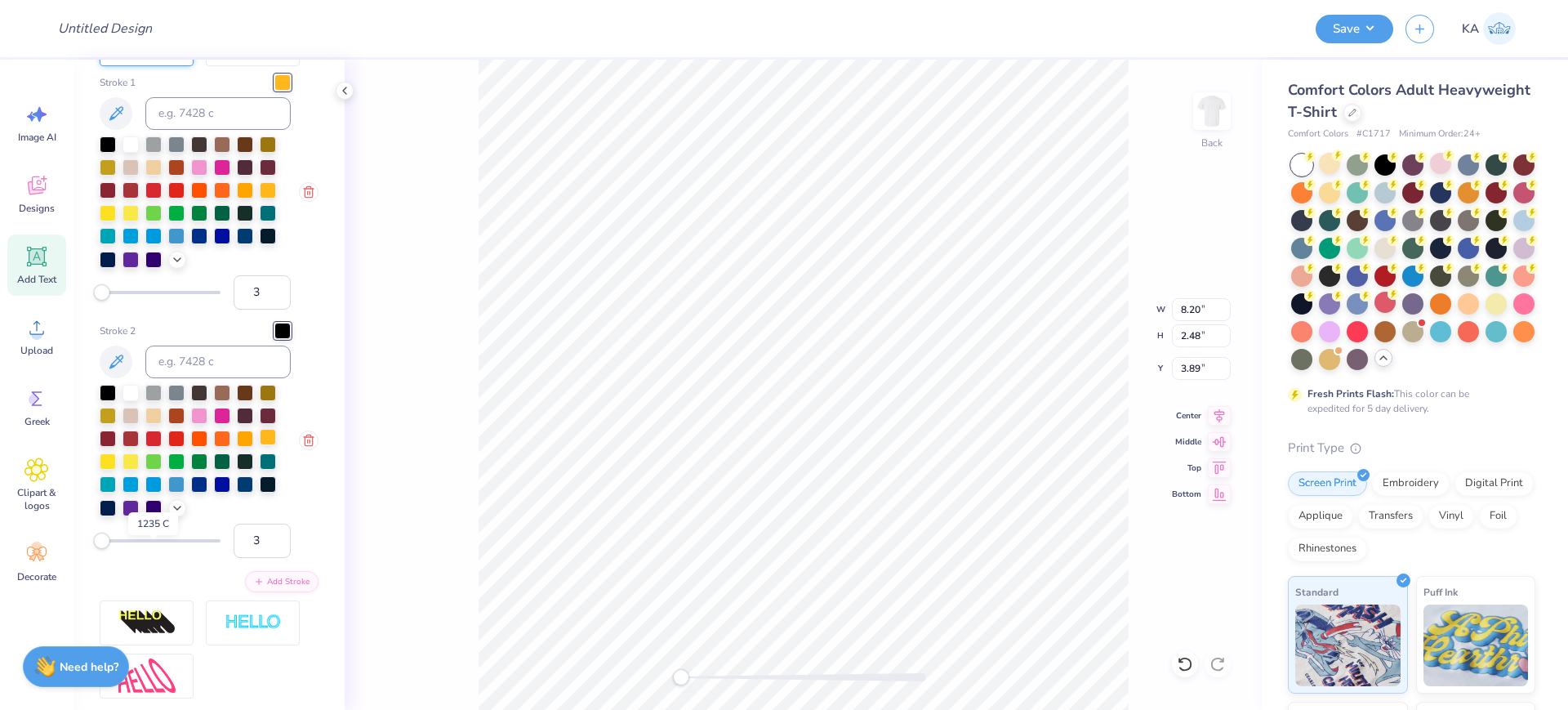
click at [259, 445] on div at bounding box center [267, 437] width 16 height 16
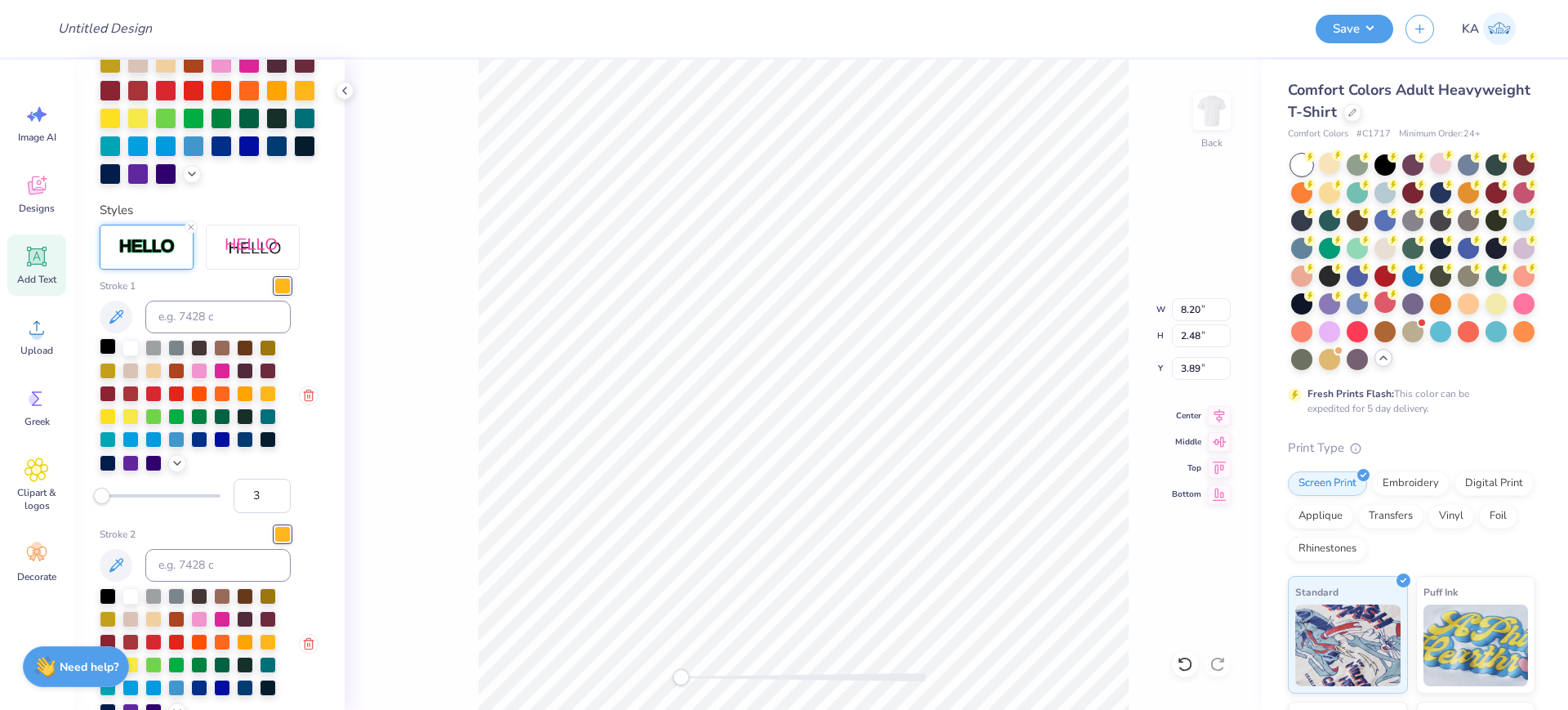
click at [109, 355] on div at bounding box center [108, 346] width 16 height 16
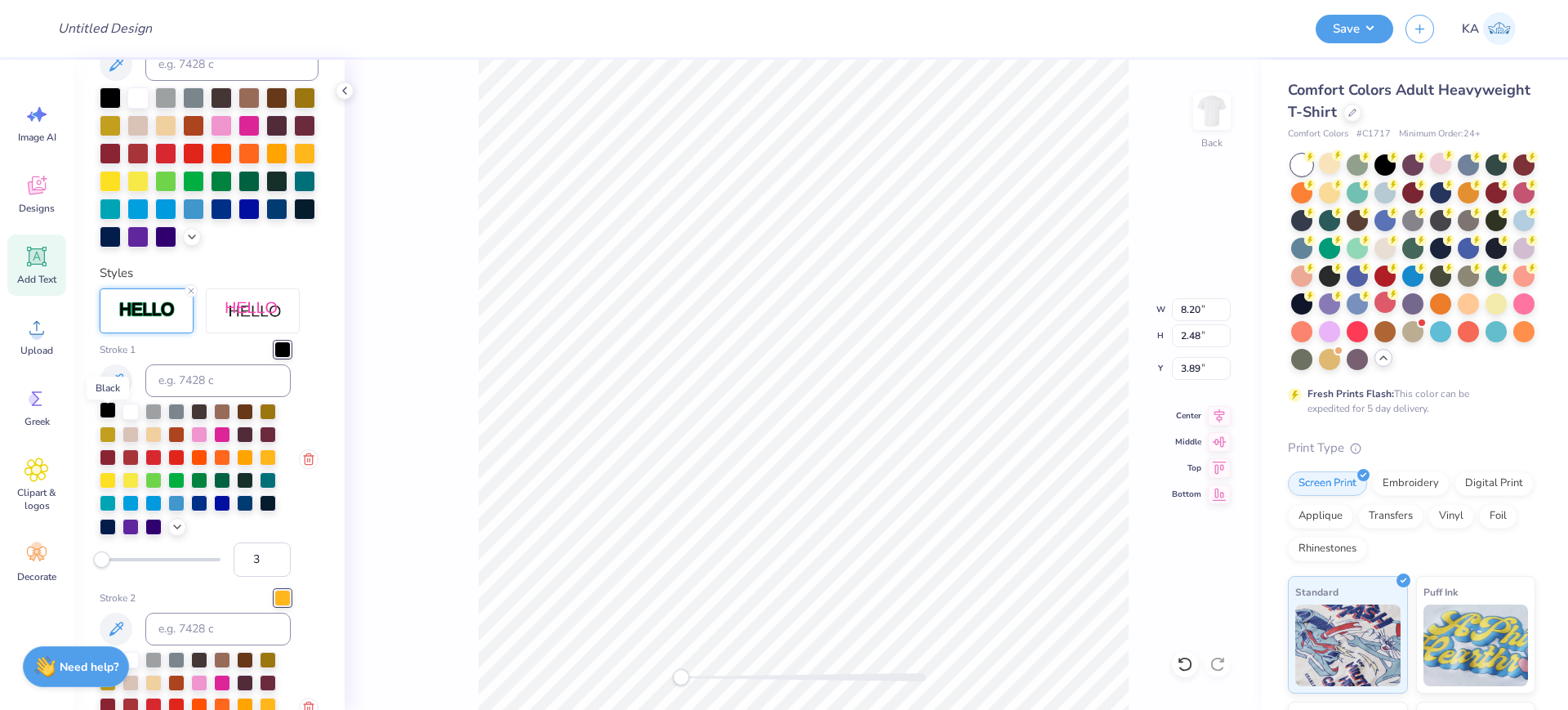
scroll to position [481, 0]
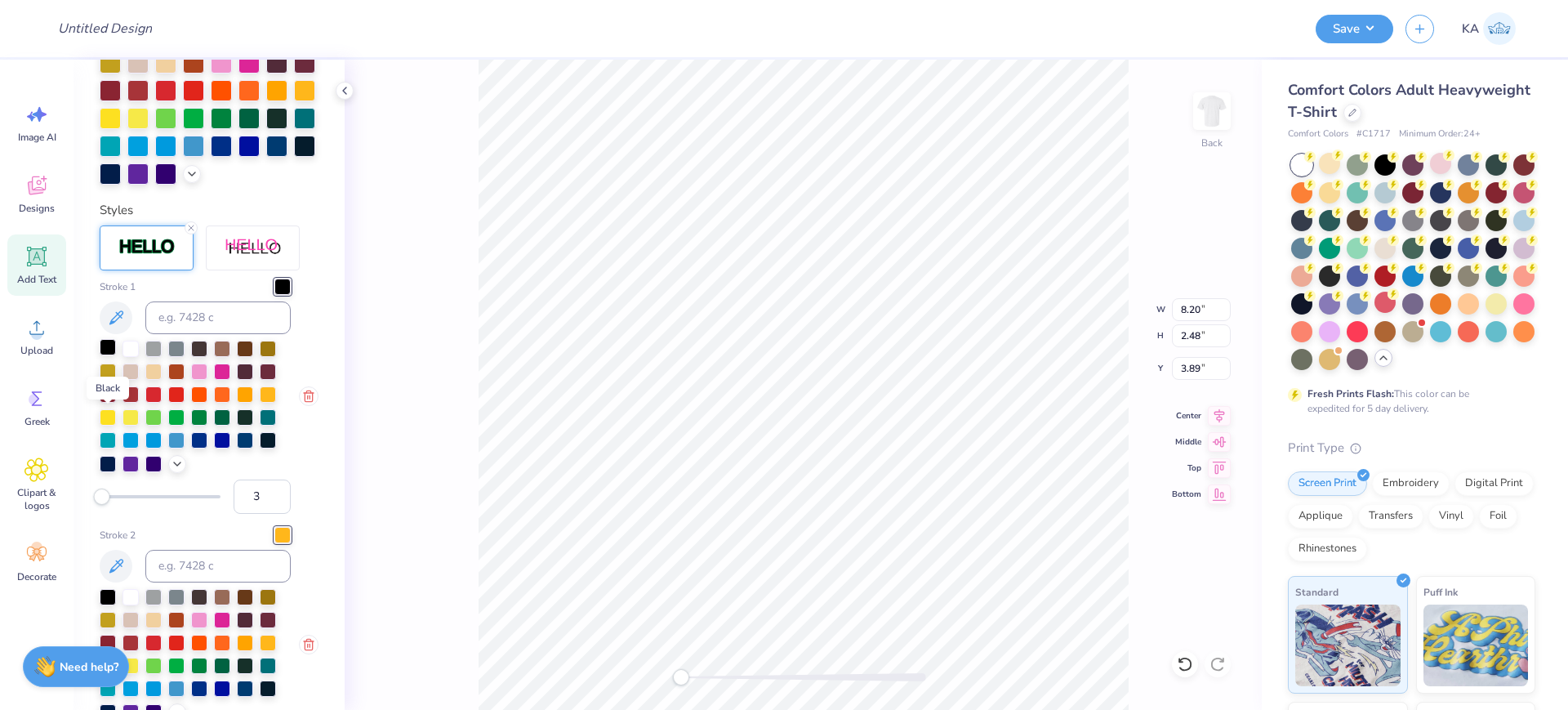
click at [105, 355] on div at bounding box center [108, 347] width 16 height 16
click at [193, 232] on icon at bounding box center [191, 228] width 10 height 10
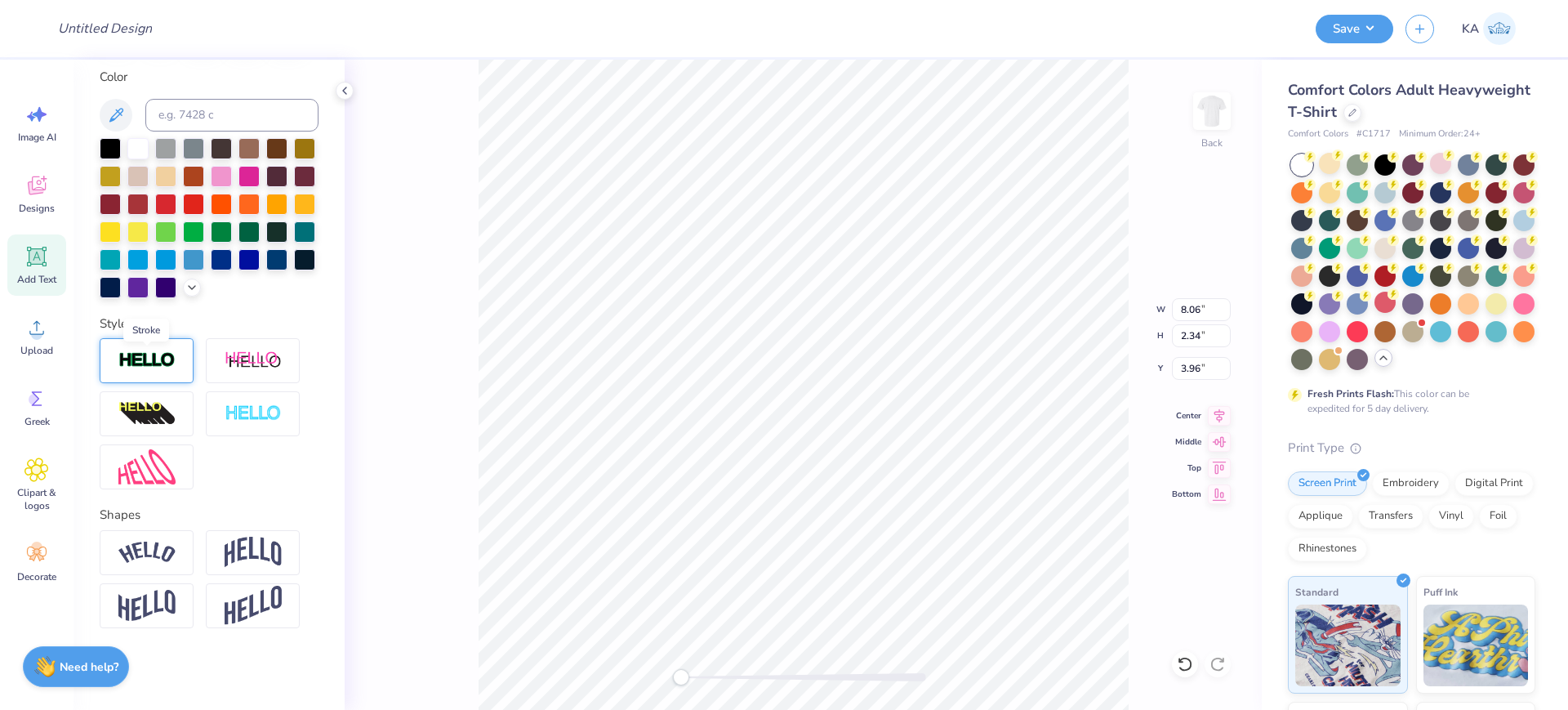
click at [159, 356] on img at bounding box center [147, 360] width 57 height 19
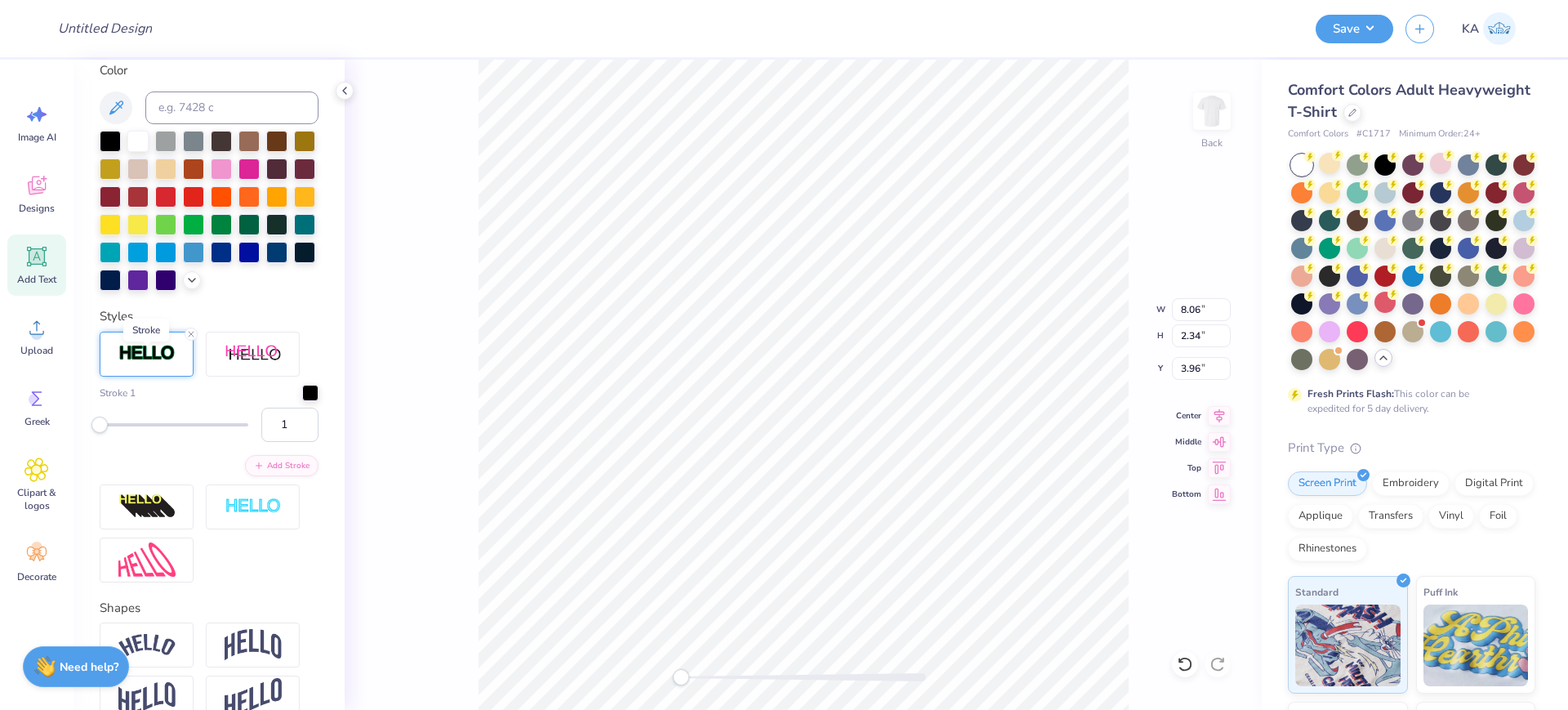
scroll to position [438, 0]
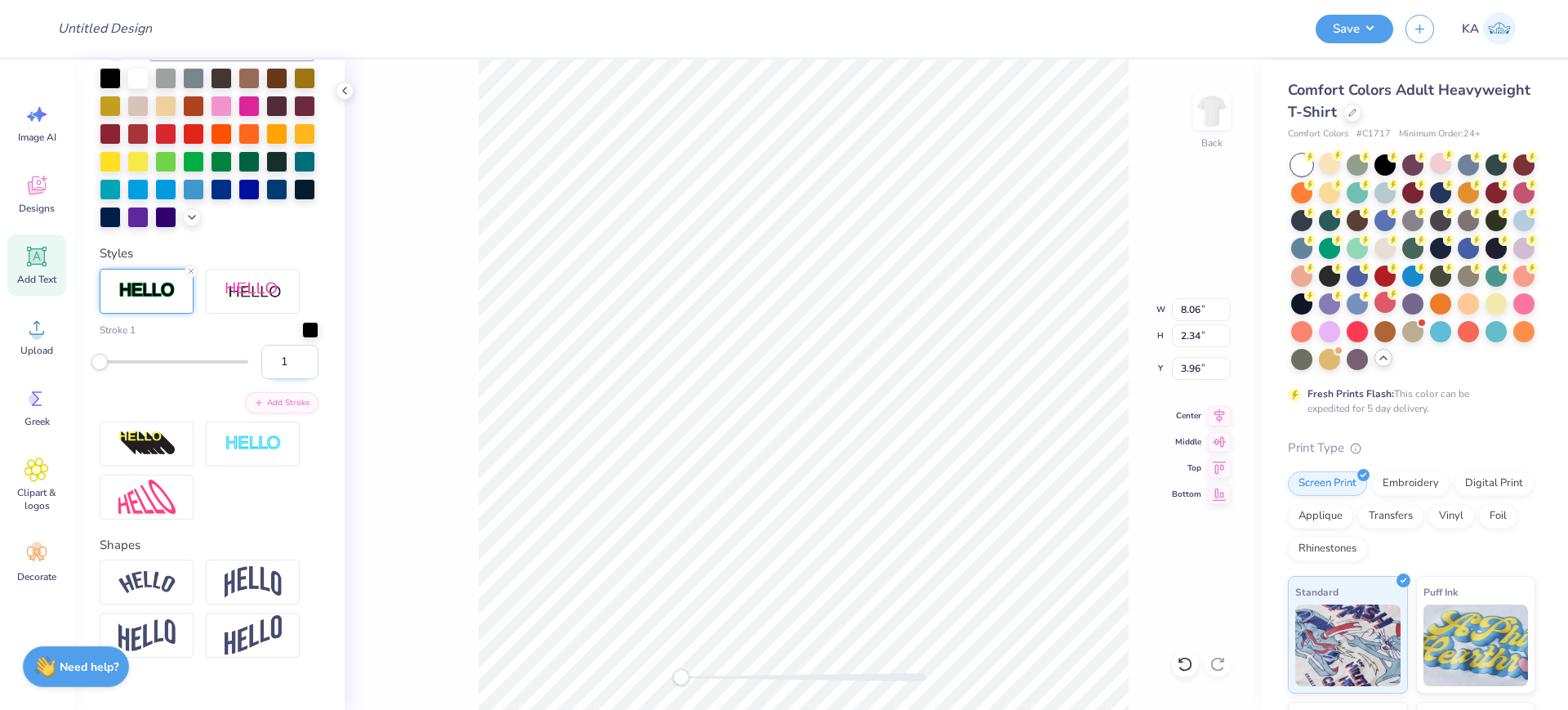
click at [261, 379] on input "1" at bounding box center [290, 362] width 57 height 34
type input "2"
click at [138, 300] on img at bounding box center [147, 290] width 57 height 19
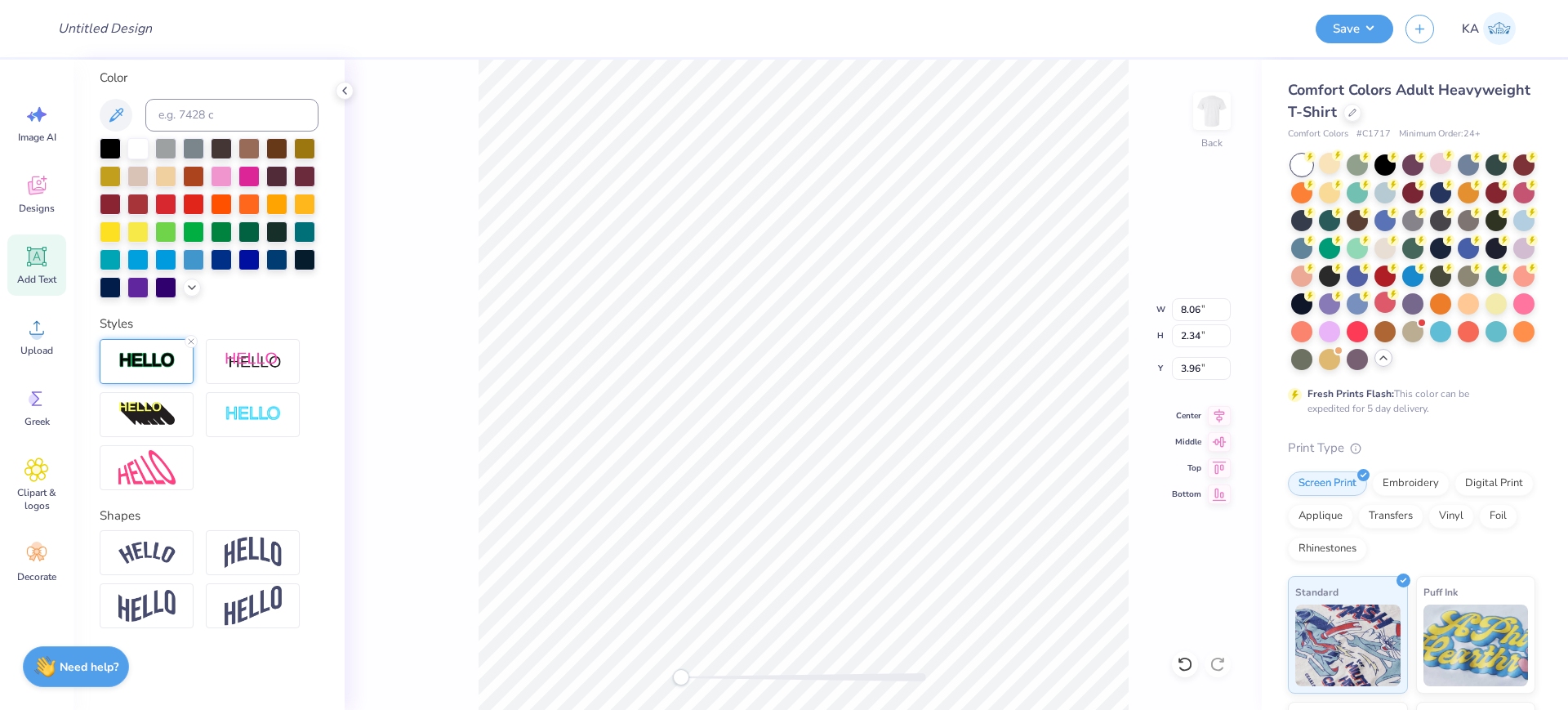
click at [169, 360] on img at bounding box center [147, 360] width 57 height 19
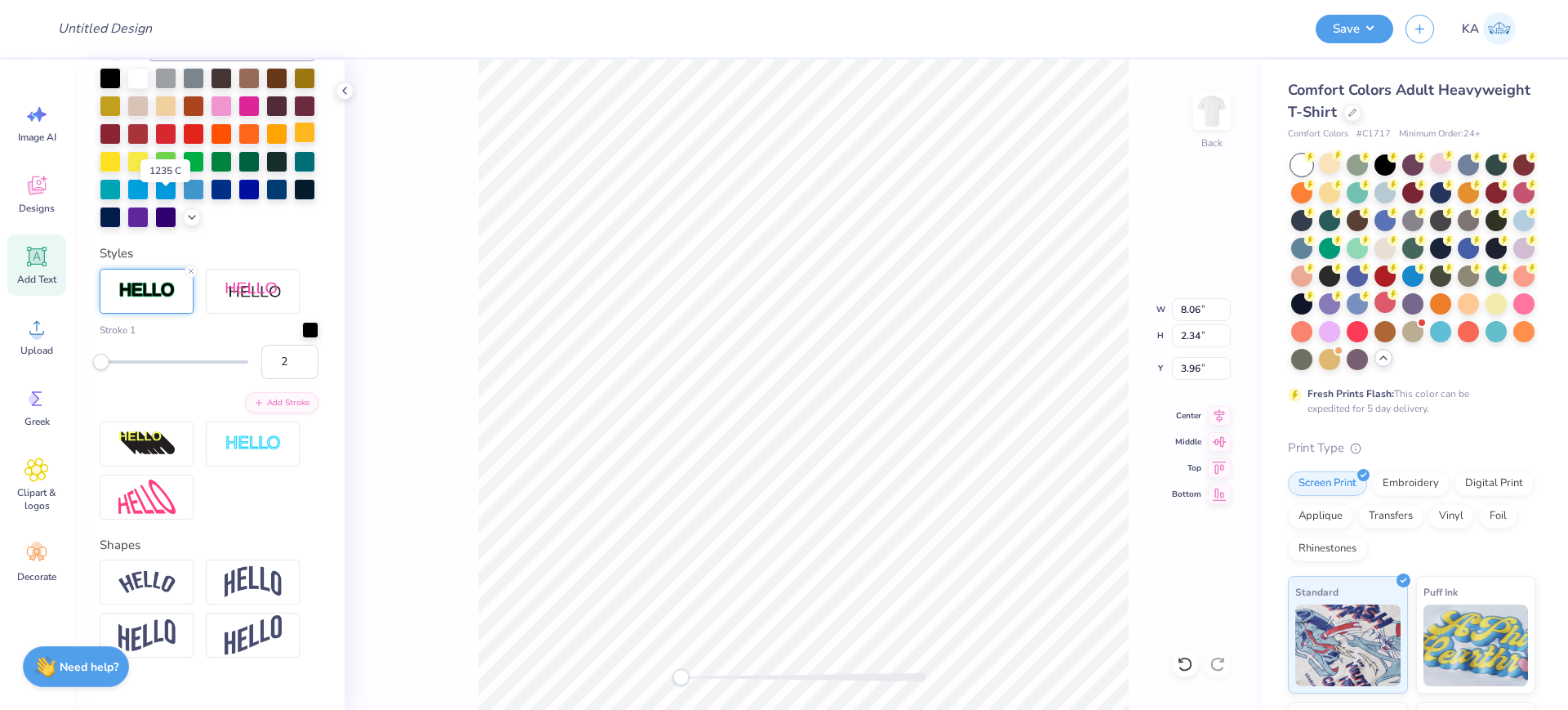
click at [294, 143] on div at bounding box center [305, 133] width 22 height 22
click at [302, 337] on div at bounding box center [310, 329] width 16 height 16
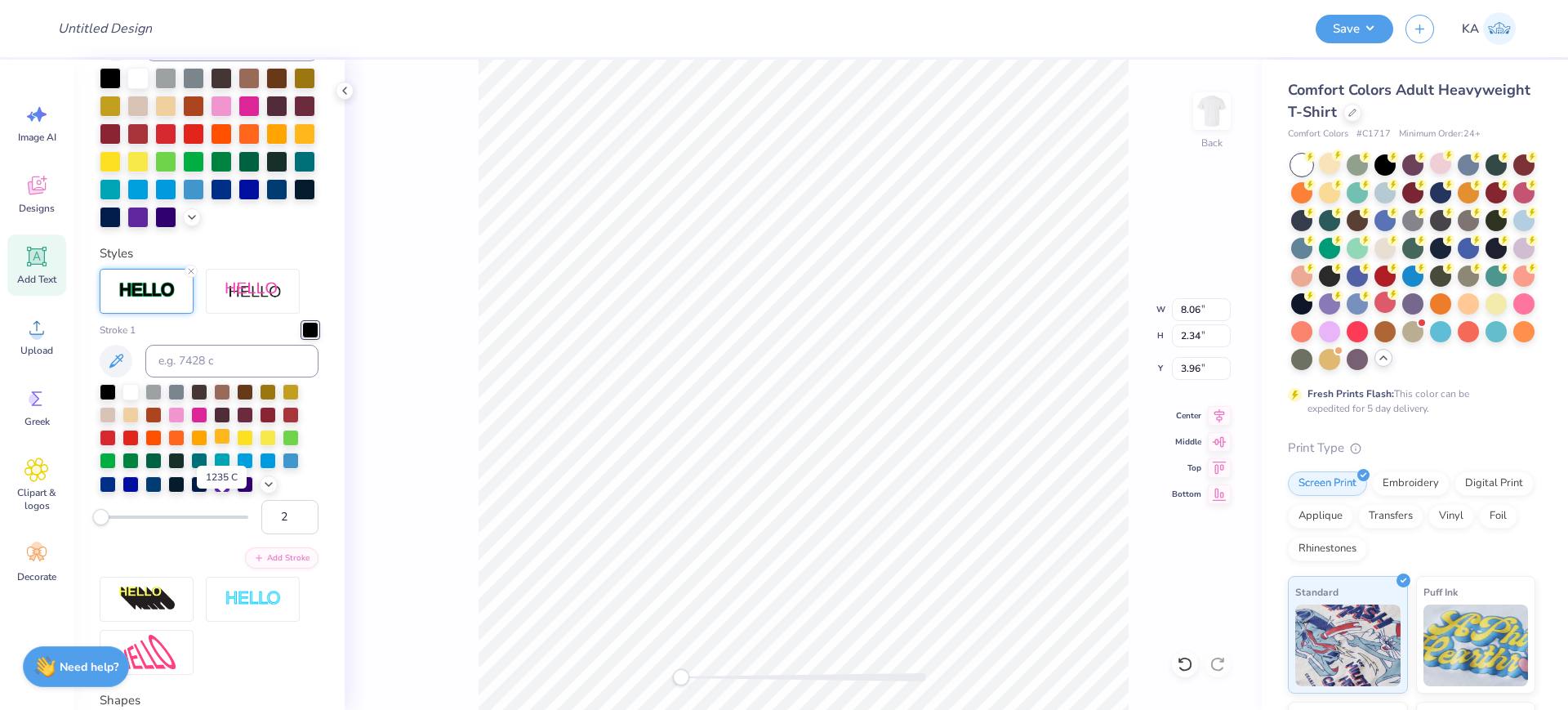
click at [223, 444] on div at bounding box center [222, 436] width 16 height 16
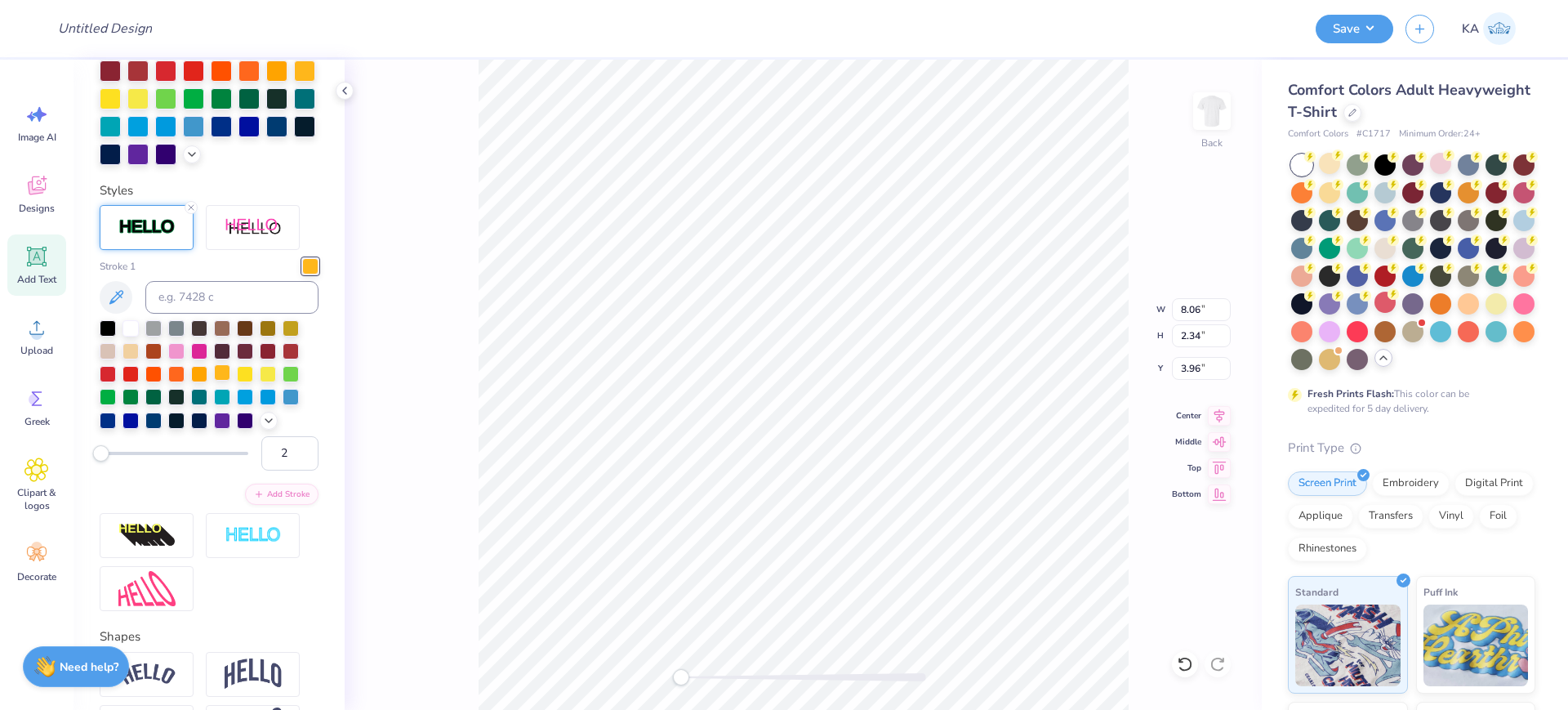
scroll to position [375, 0]
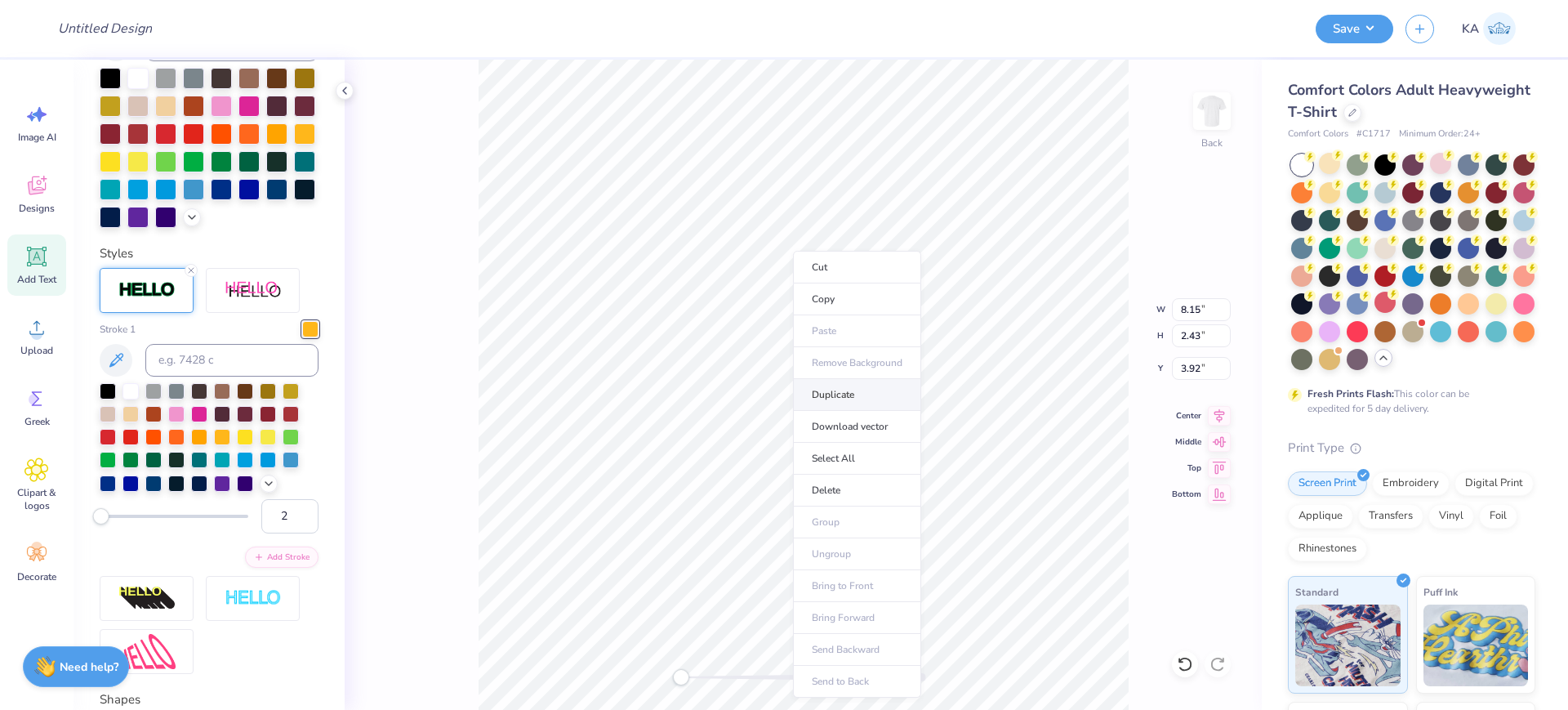
click at [868, 397] on li "Duplicate" at bounding box center [857, 395] width 128 height 32
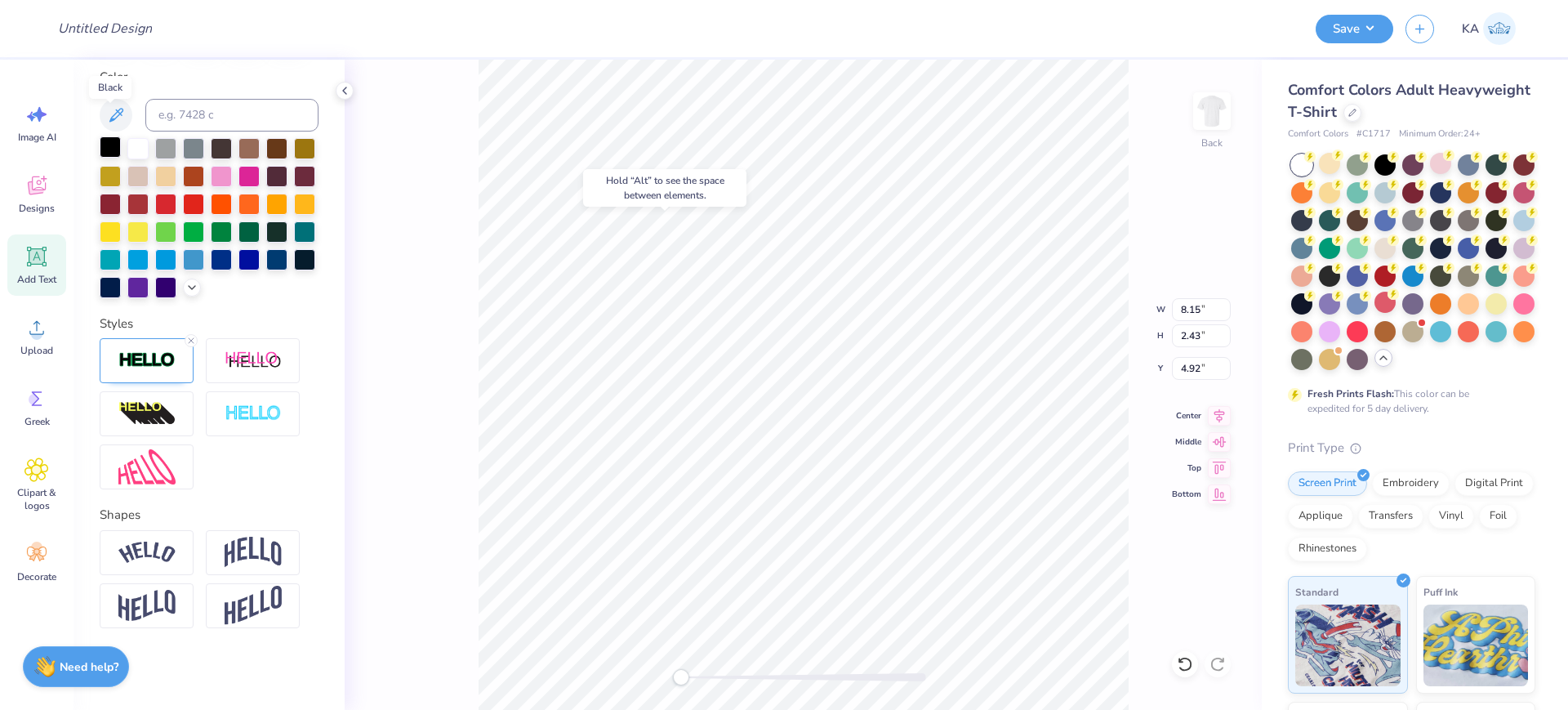
click at [114, 136] on div at bounding box center [110, 147] width 22 height 22
click at [150, 365] on img at bounding box center [147, 360] width 57 height 19
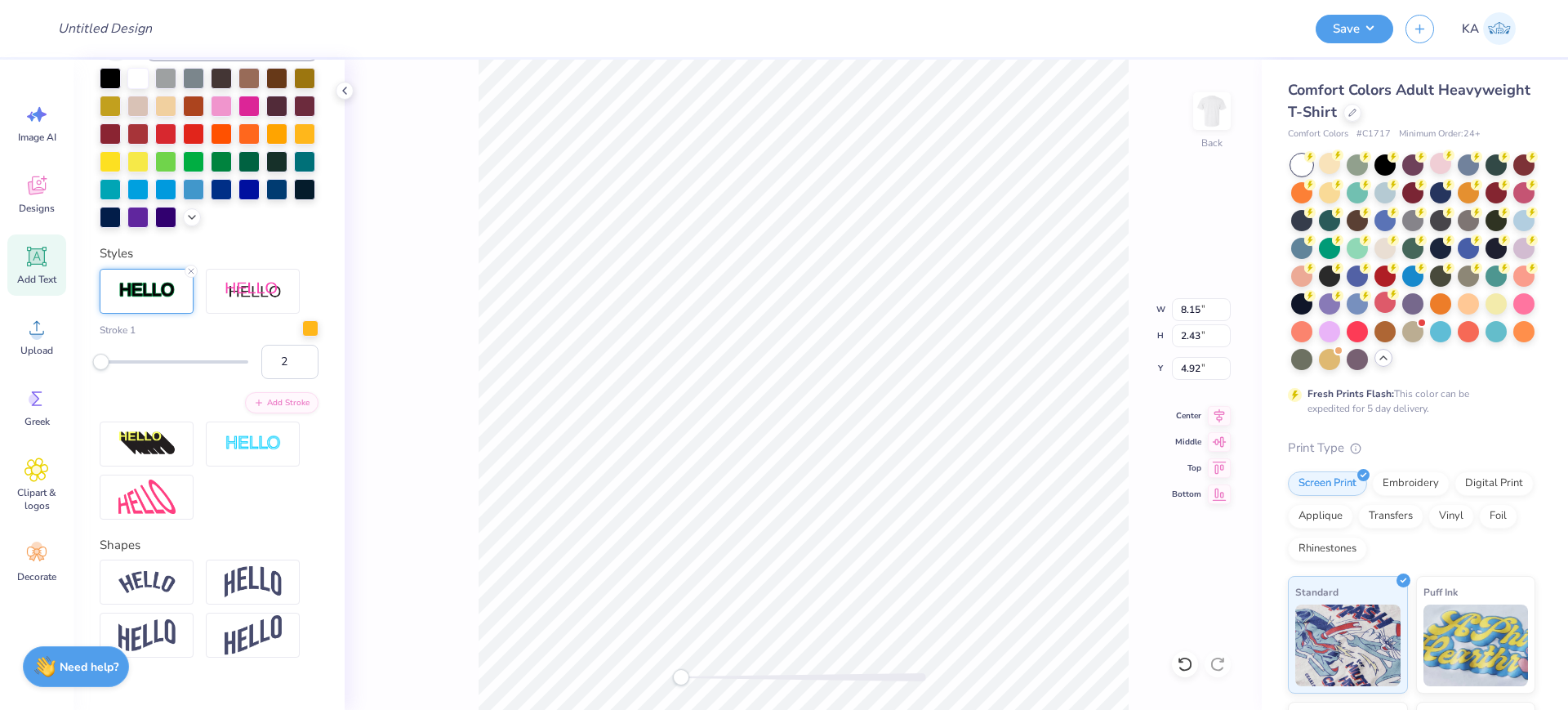
click at [302, 337] on div at bounding box center [310, 329] width 16 height 16
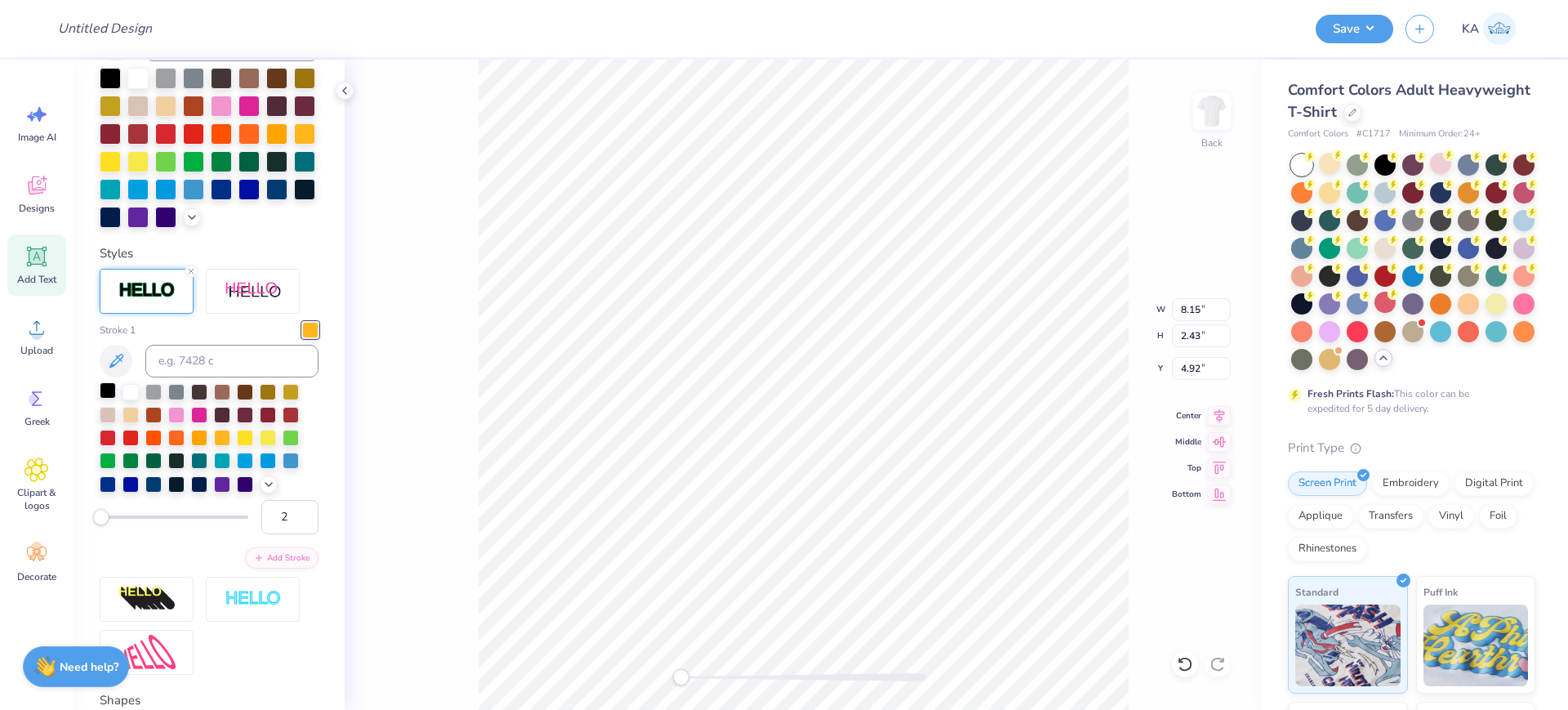
click at [114, 399] on div at bounding box center [108, 390] width 16 height 16
click at [151, 300] on img at bounding box center [147, 290] width 57 height 19
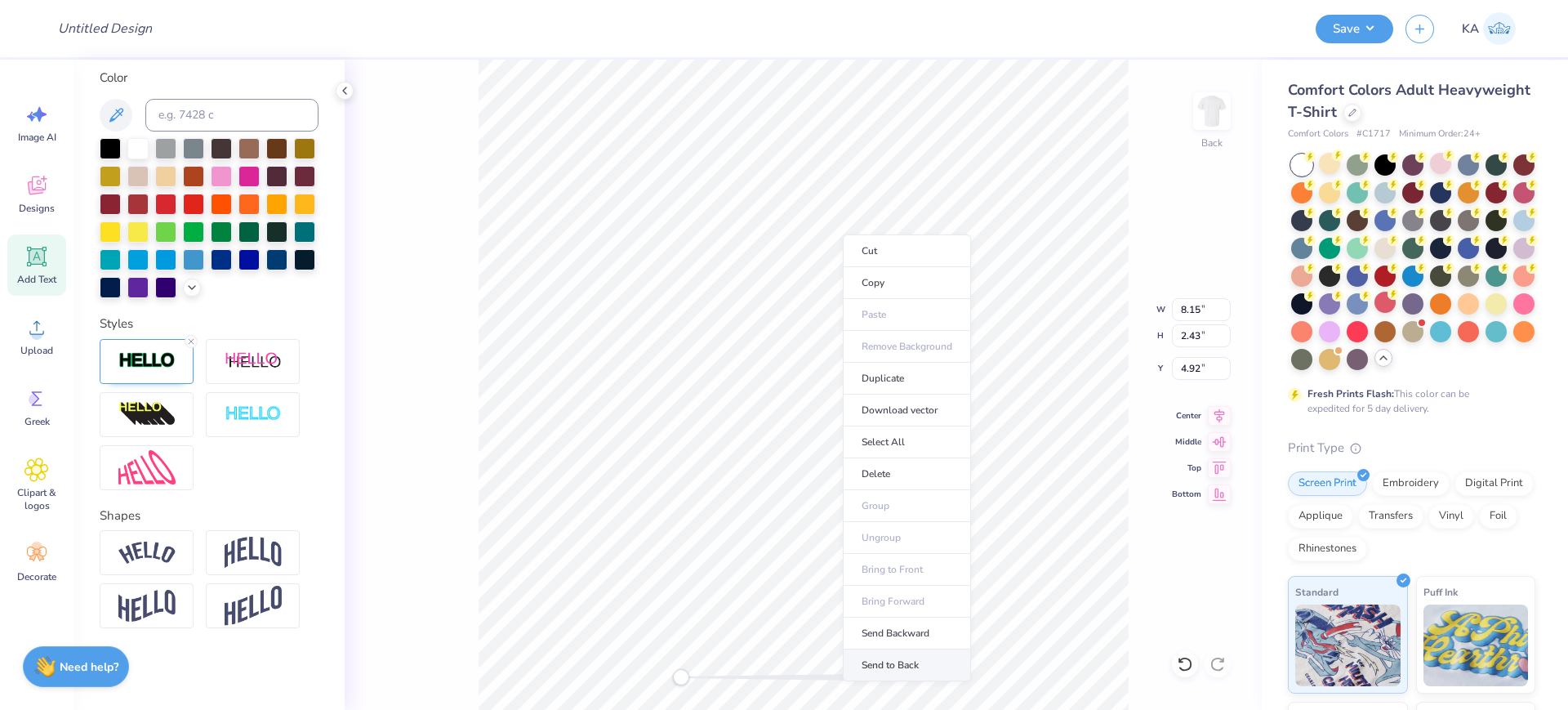
click at [936, 659] on li "Send to Back" at bounding box center [907, 666] width 128 height 32
type input "3.92"
click at [151, 370] on div at bounding box center [146, 362] width 94 height 45
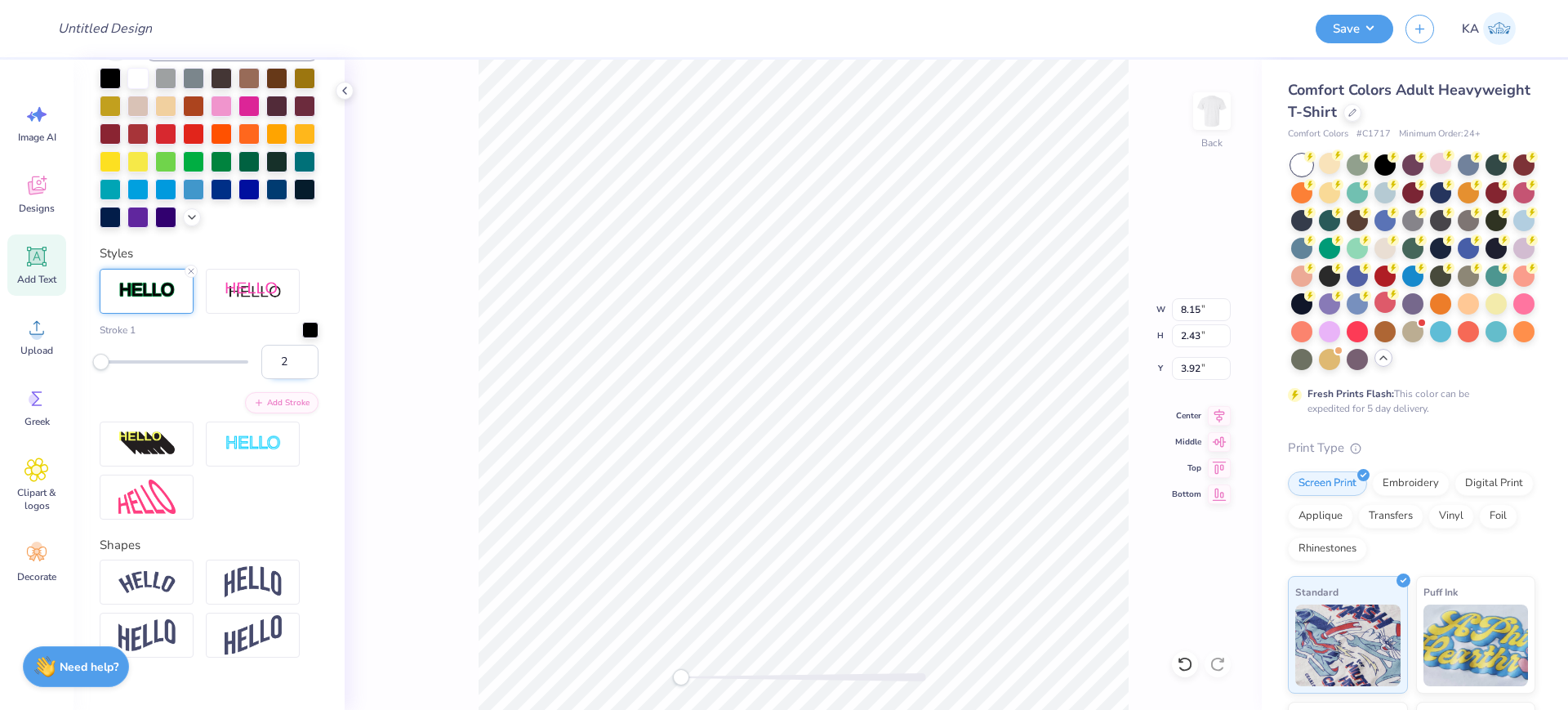
click at [264, 379] on input "2" at bounding box center [290, 362] width 57 height 34
type input "6"
drag, startPoint x: 257, startPoint y: 426, endPoint x: 273, endPoint y: 426, distance: 16.0
click at [273, 379] on input "6" at bounding box center [290, 362] width 57 height 34
type input "7"
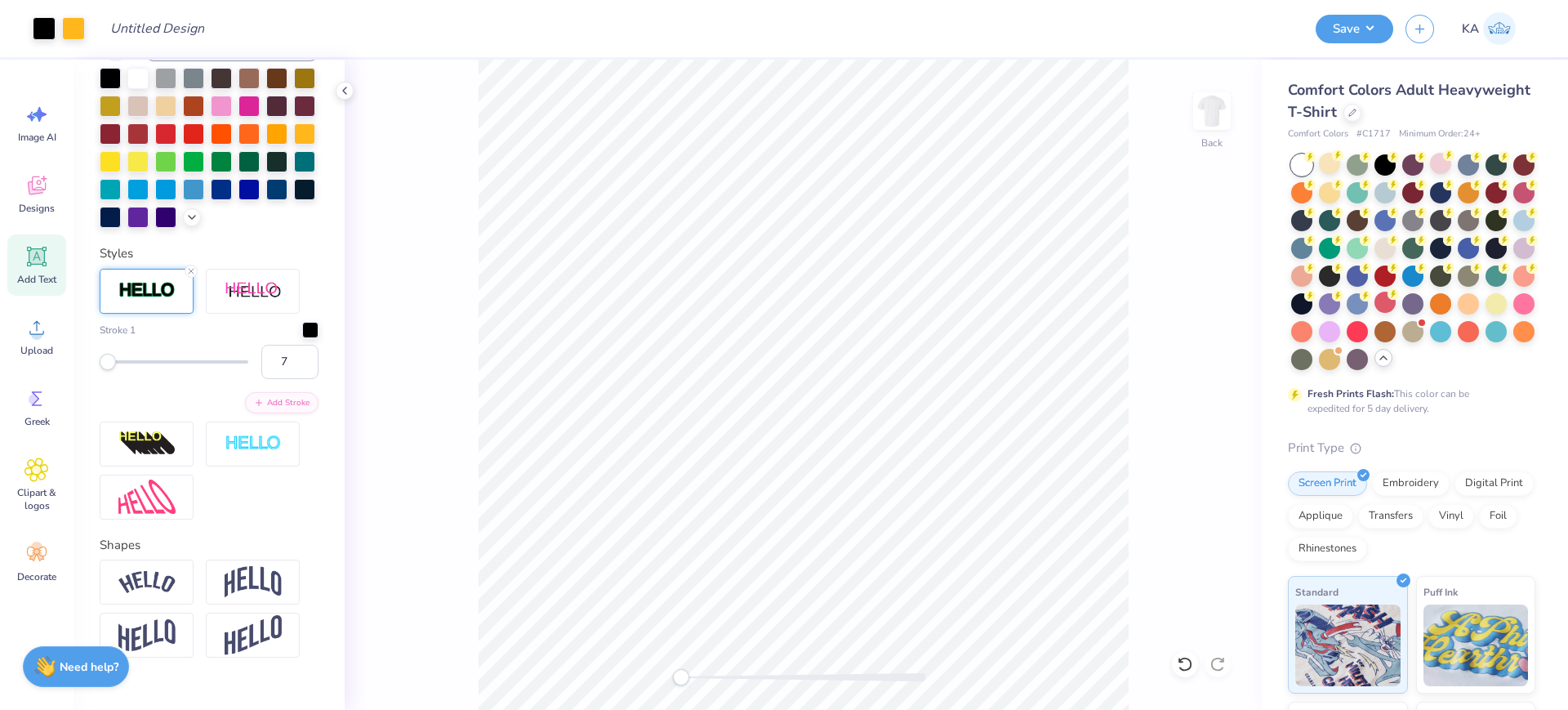
click at [468, 415] on div "Back" at bounding box center [803, 384] width 917 height 651
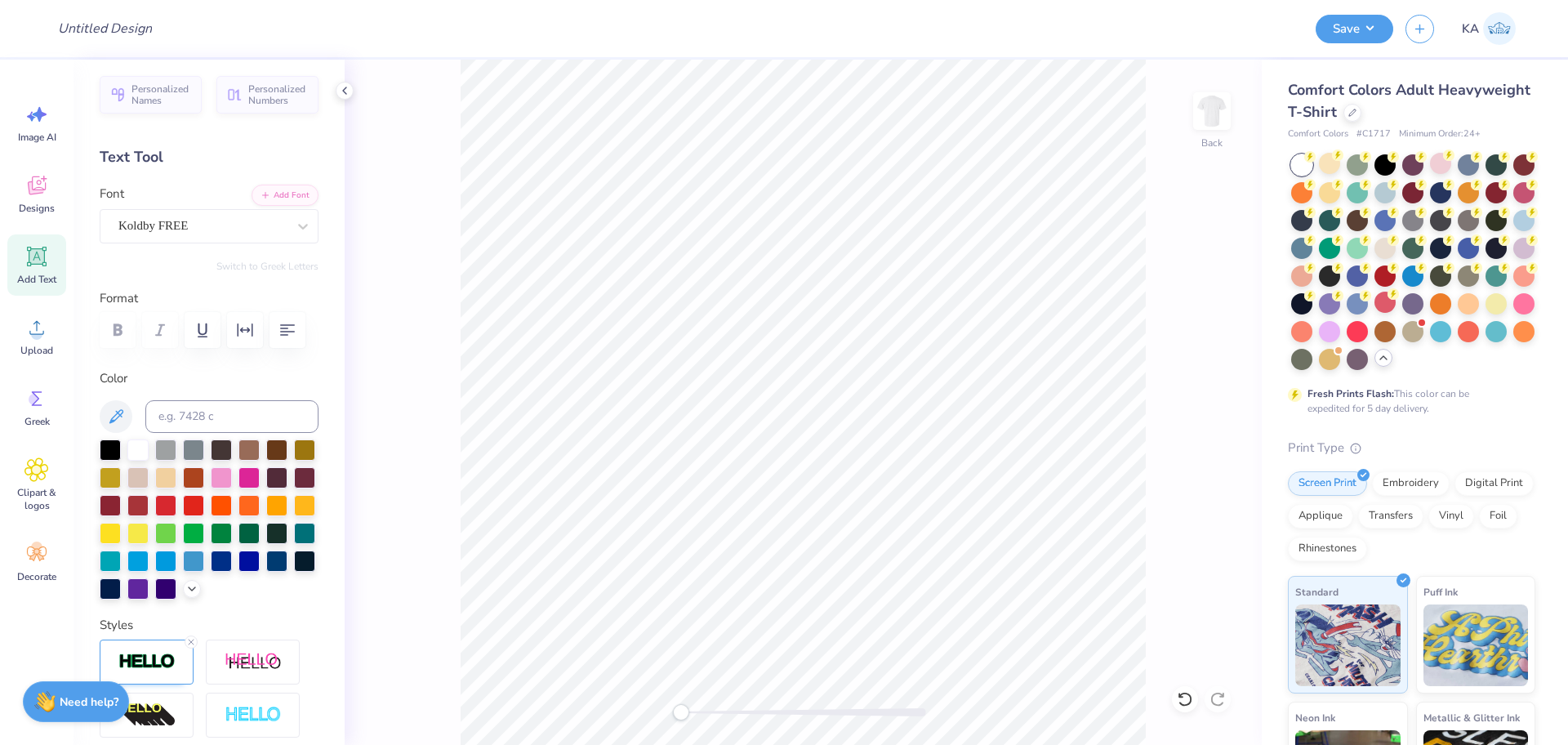
scroll to position [0, 0]
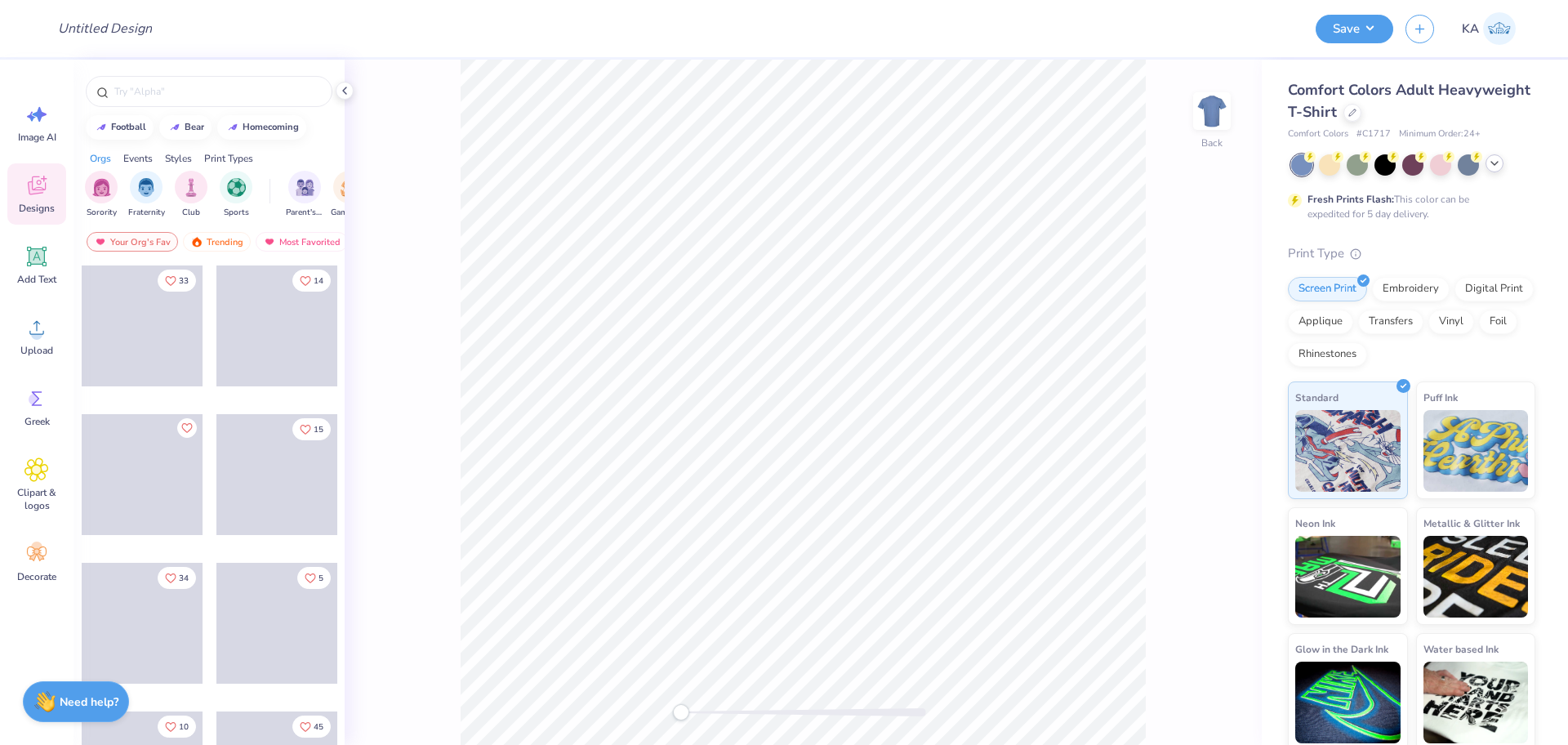
click at [1499, 161] on icon at bounding box center [1494, 163] width 13 height 13
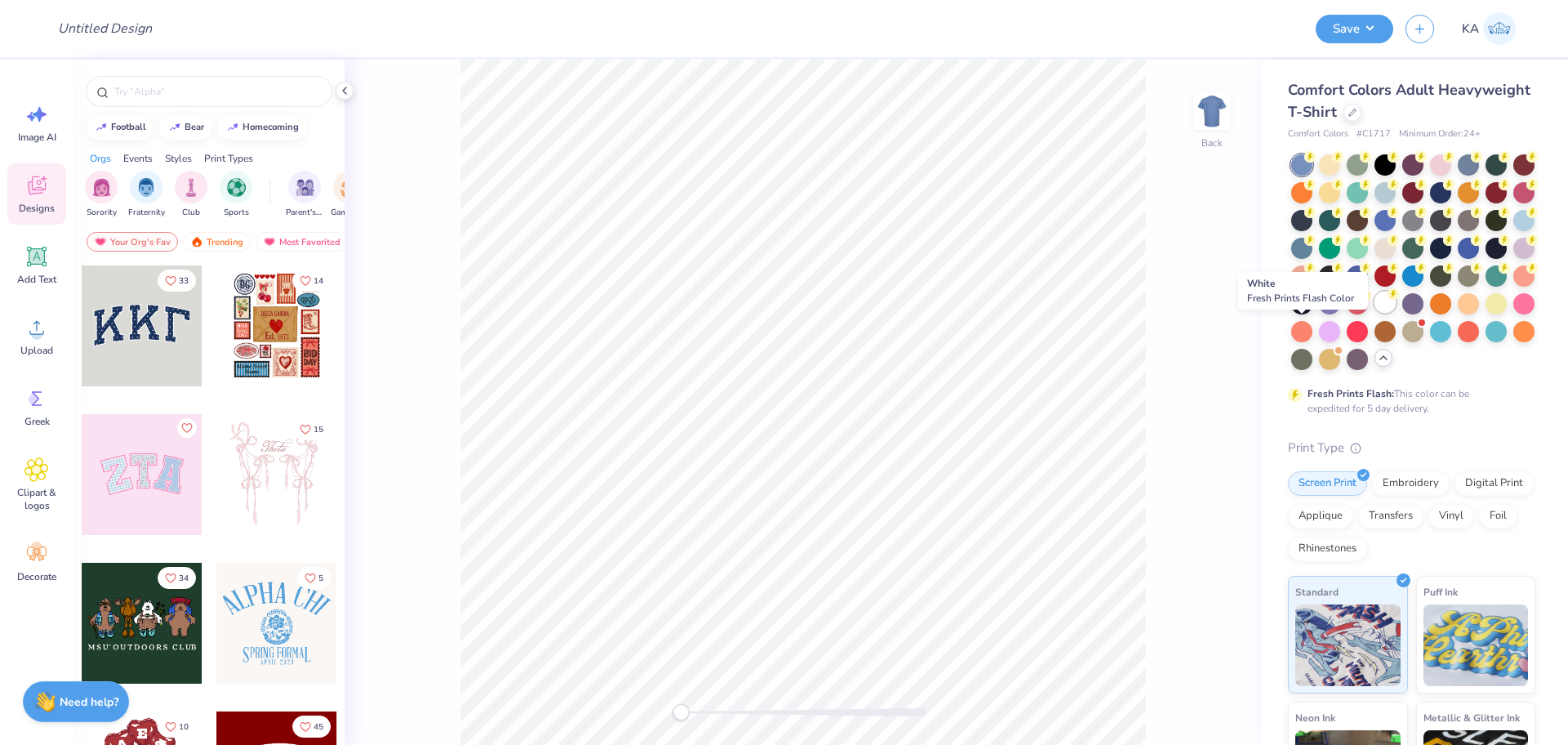
click at [1374, 313] on div at bounding box center [1385, 302] width 22 height 22
click at [35, 337] on circle at bounding box center [37, 334] width 12 height 12
click at [28, 264] on icon at bounding box center [37, 257] width 20 height 20
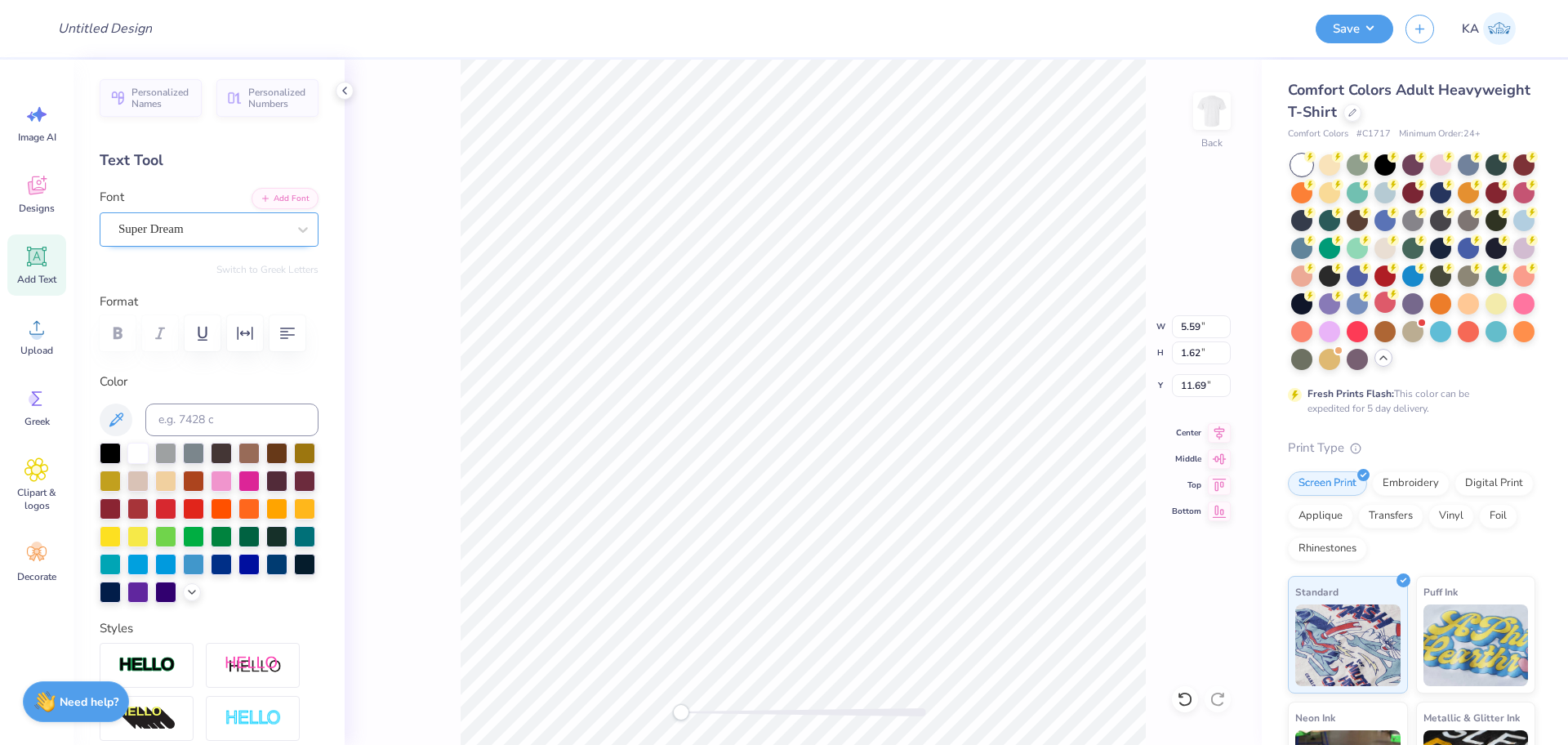
click at [220, 229] on div "Super Dream" at bounding box center [202, 229] width 171 height 25
click at [205, 369] on div at bounding box center [209, 364] width 177 height 30
type input "kol"
click at [1218, 427] on icon at bounding box center [1218, 431] width 22 height 20
click at [121, 546] on div at bounding box center [110, 535] width 22 height 22
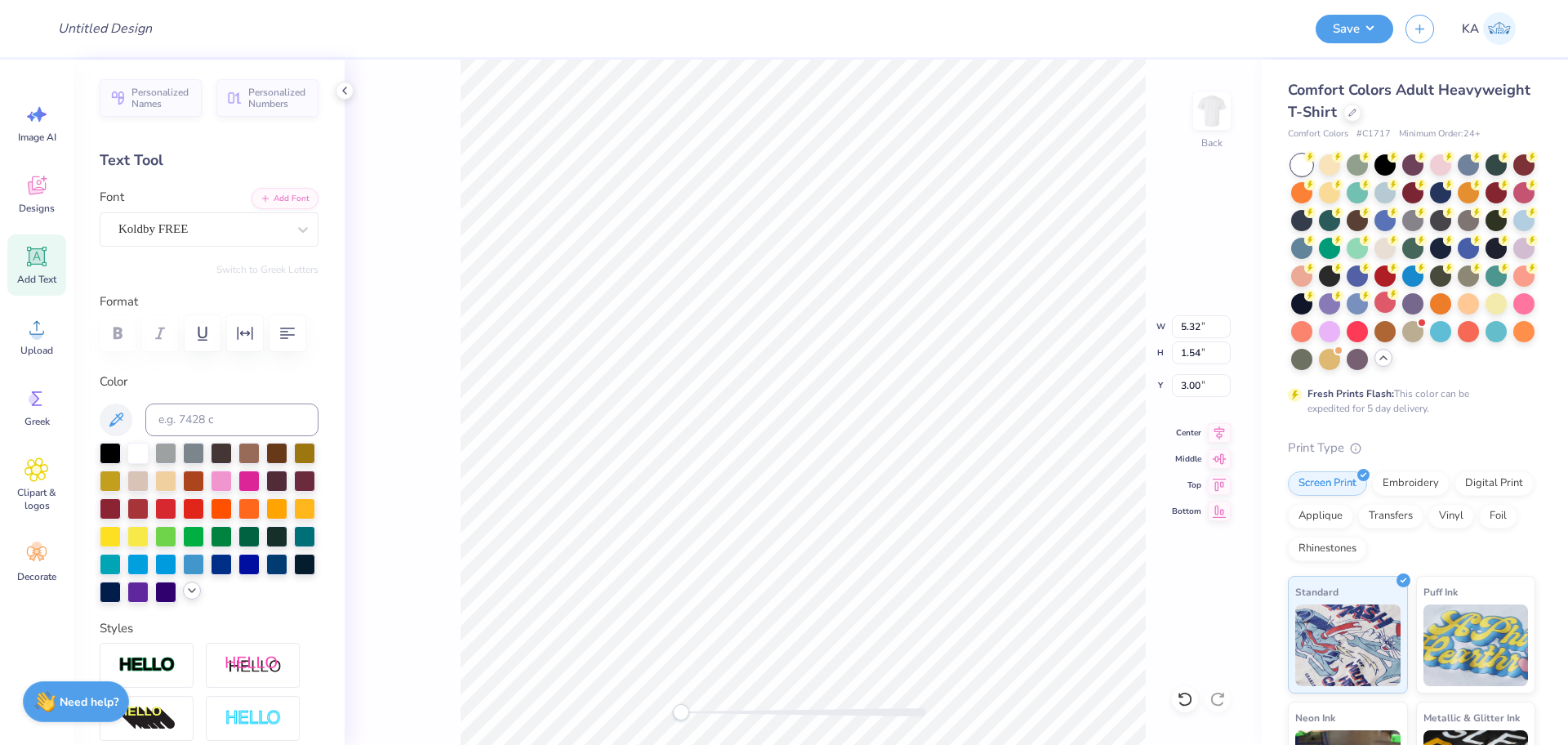
click at [186, 597] on icon at bounding box center [192, 591] width 13 height 13
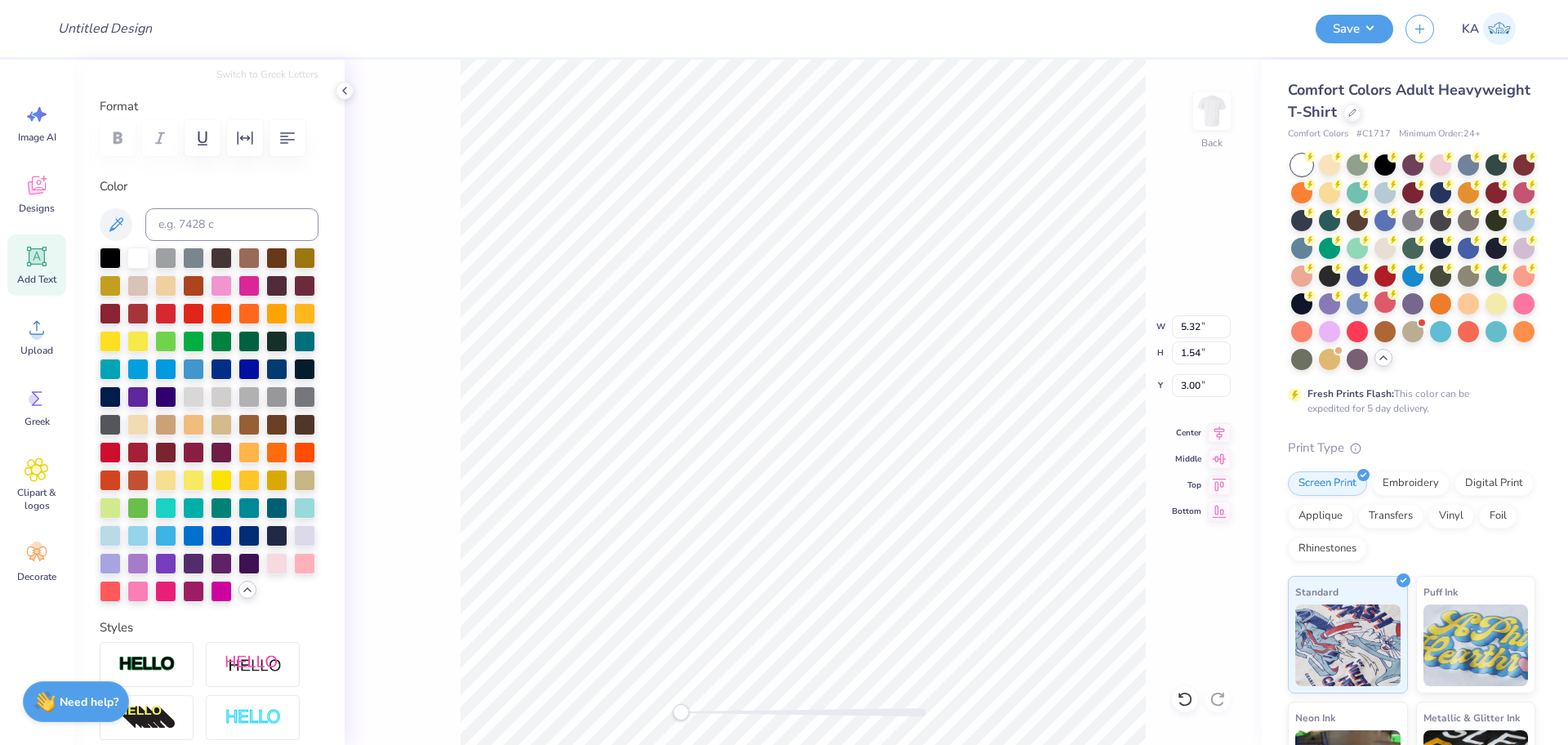
scroll to position [205, 0]
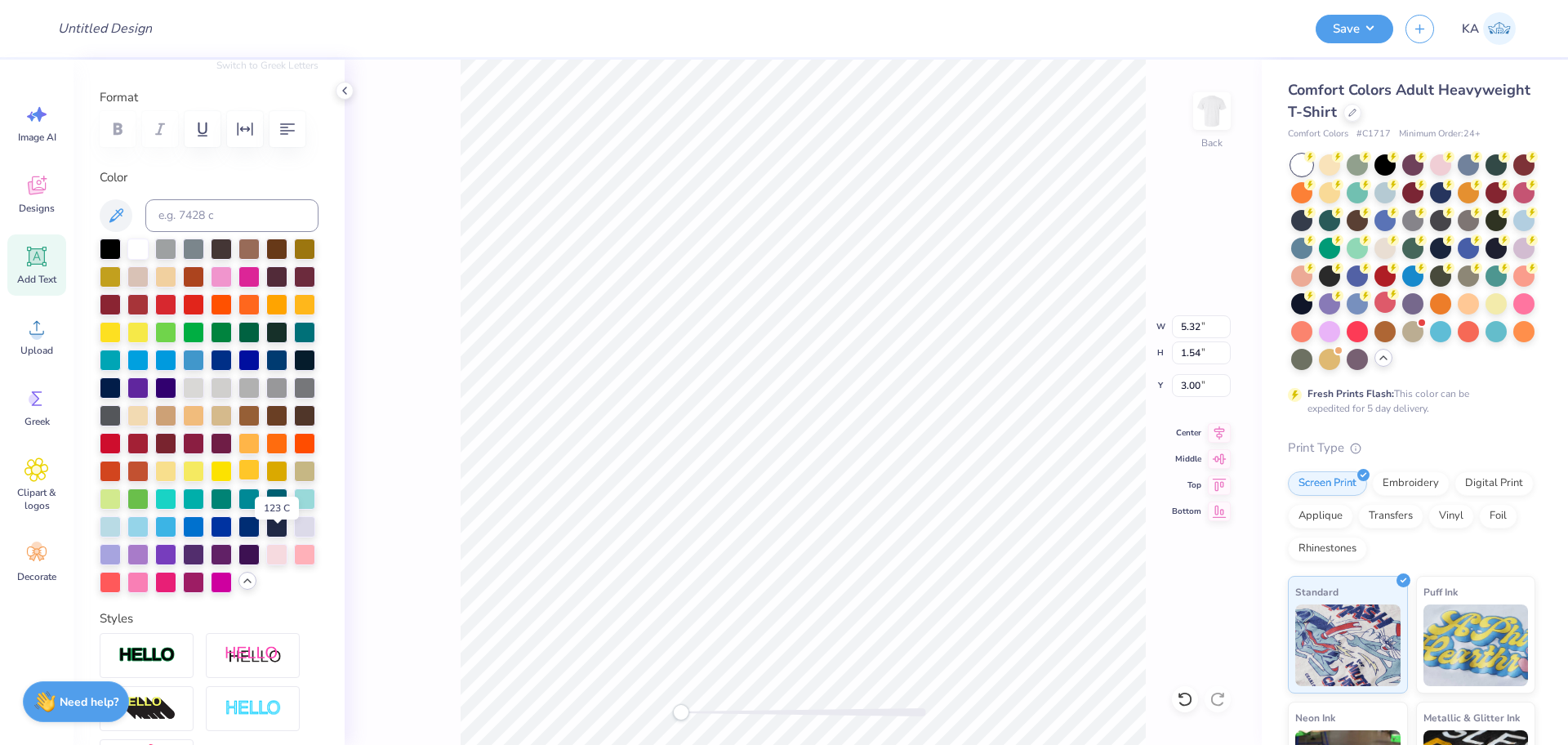
click at [259, 480] on div at bounding box center [249, 470] width 22 height 22
click at [121, 342] on div at bounding box center [110, 331] width 22 height 22
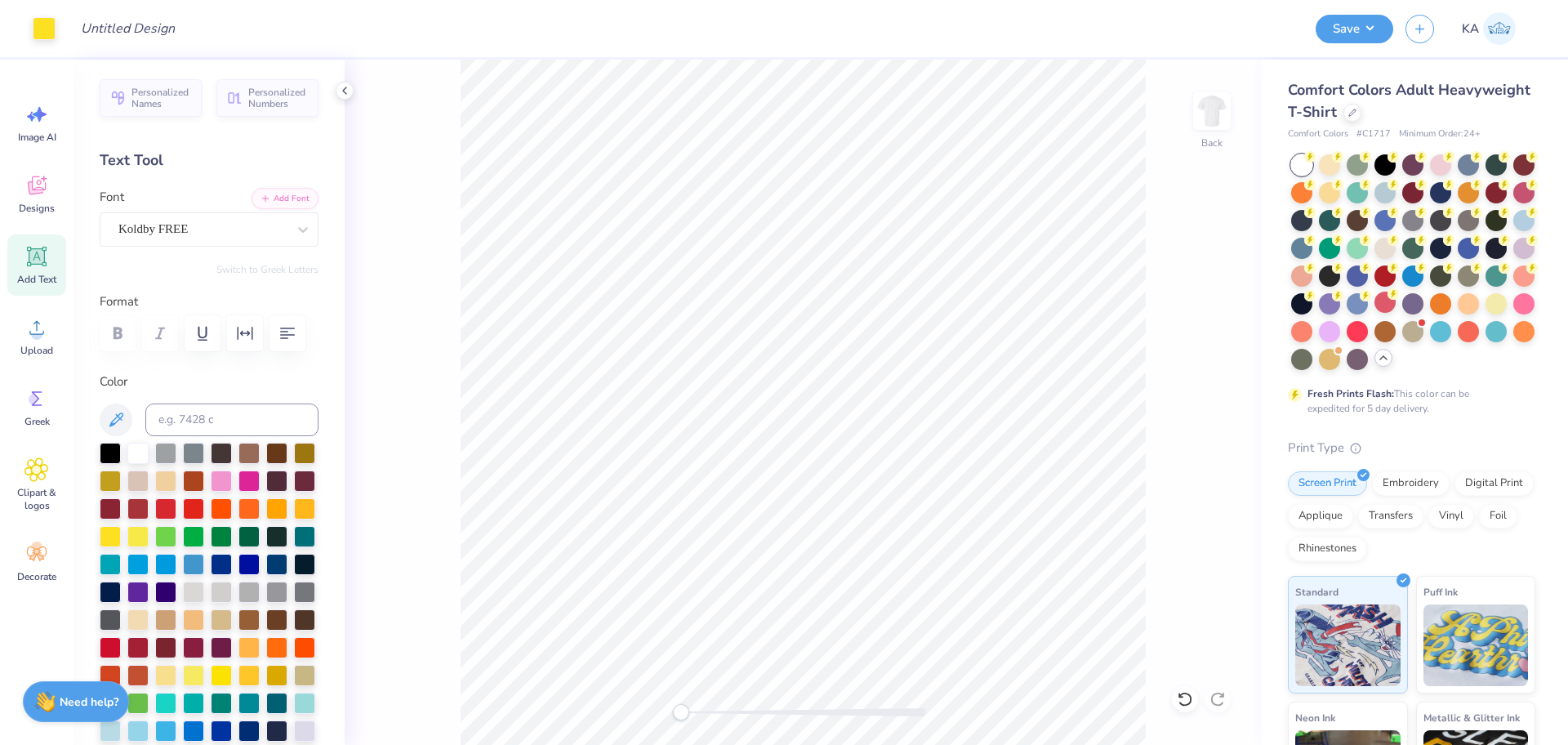
click at [1155, 410] on div "Back" at bounding box center [803, 402] width 917 height 686
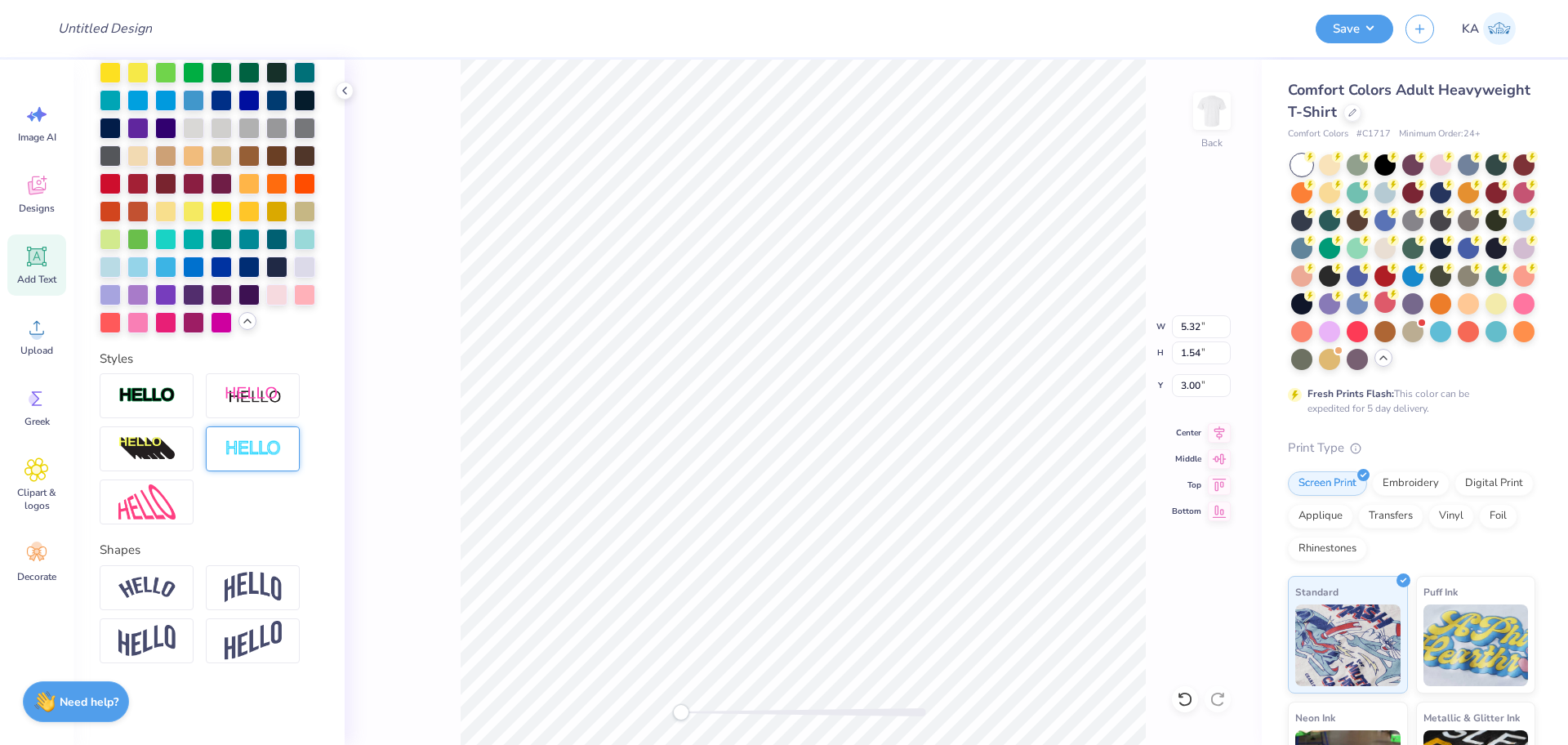
scroll to position [530, 0]
click at [126, 406] on img at bounding box center [147, 396] width 57 height 19
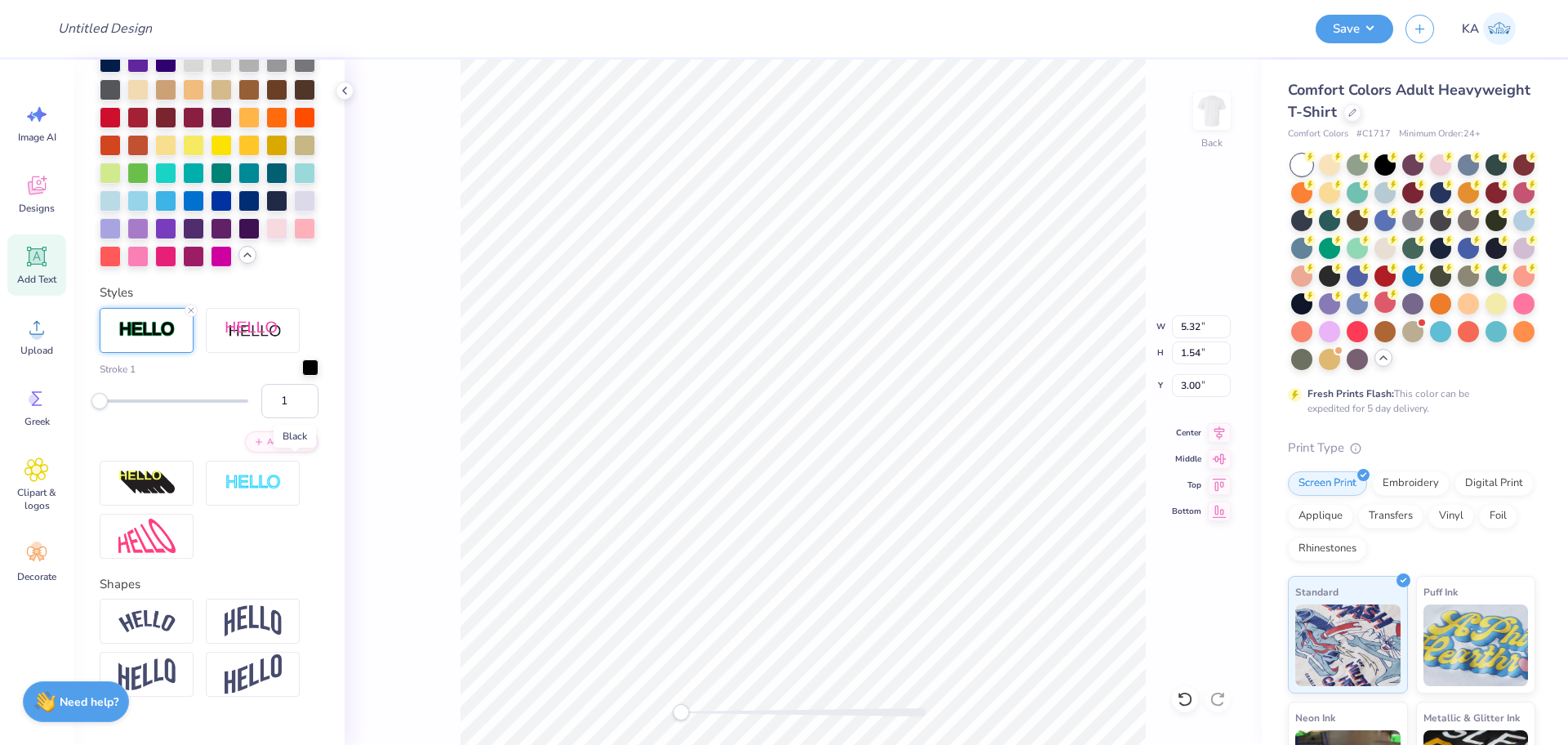
click at [302, 376] on div at bounding box center [310, 368] width 16 height 16
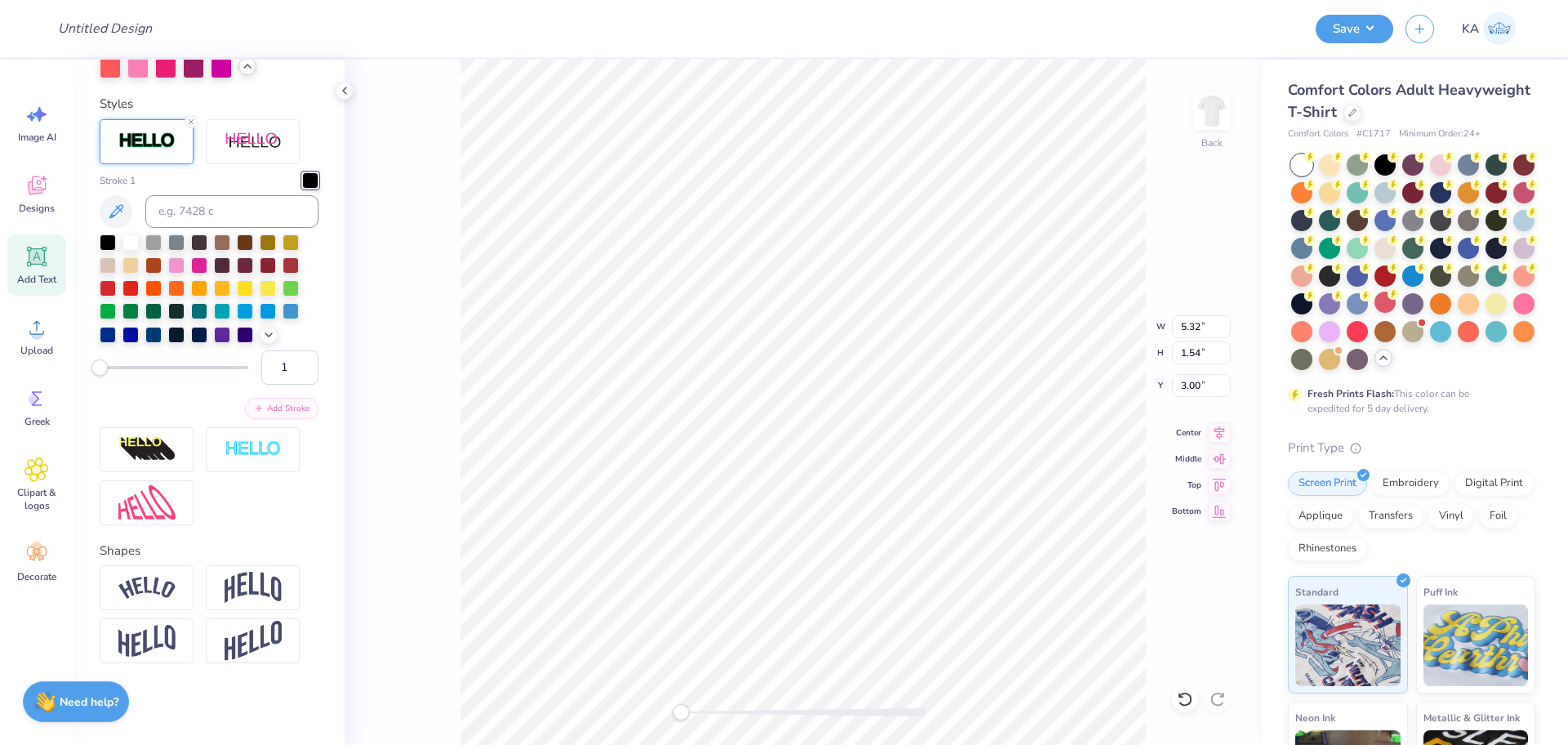
scroll to position [819, 0]
click at [248, 295] on div at bounding box center [245, 286] width 16 height 16
drag, startPoint x: 275, startPoint y: 427, endPoint x: 238, endPoint y: 432, distance: 37.3
click at [238, 384] on div "1" at bounding box center [209, 367] width 219 height 34
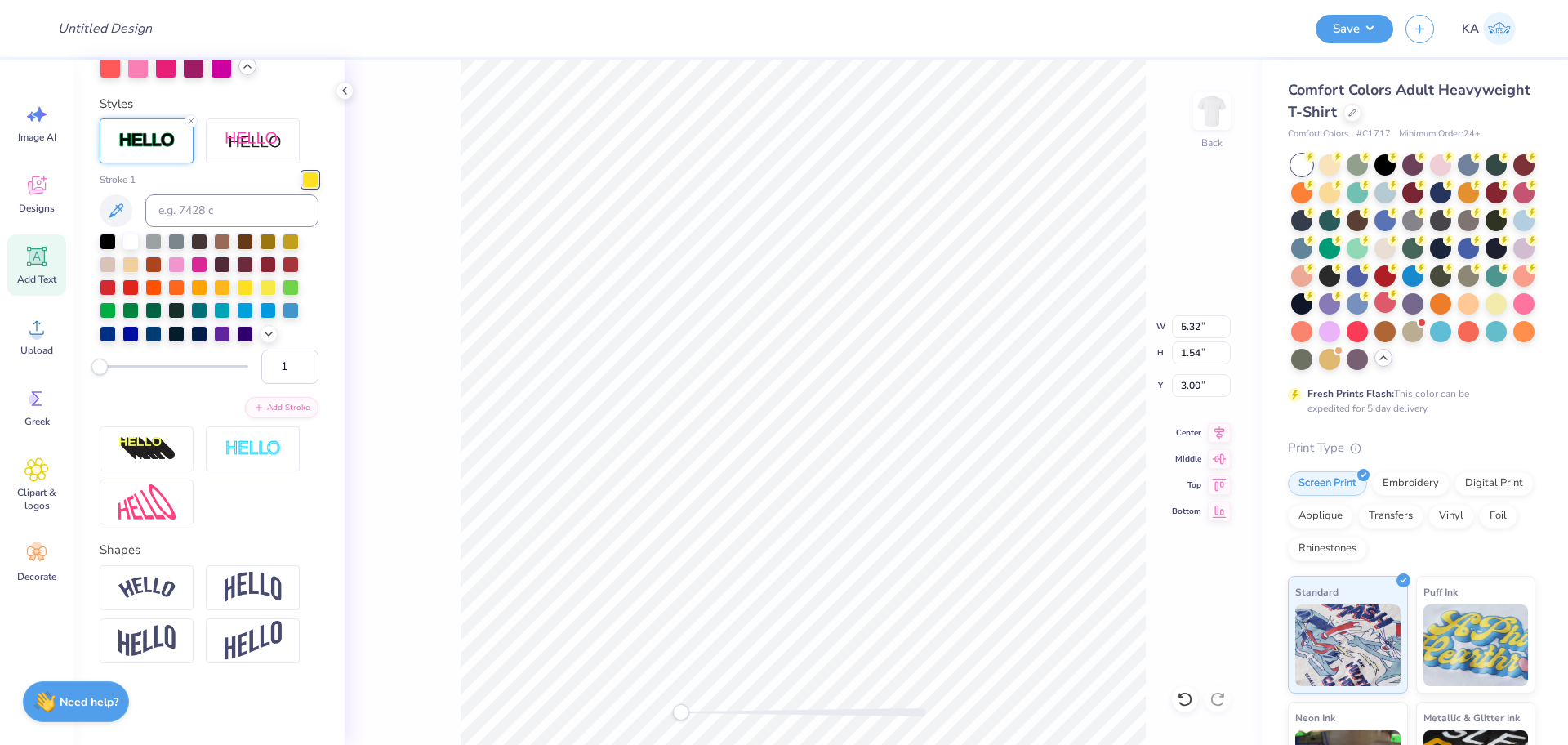
type input "3"
click at [278, 416] on button "Add Stroke" at bounding box center [282, 407] width 74 height 22
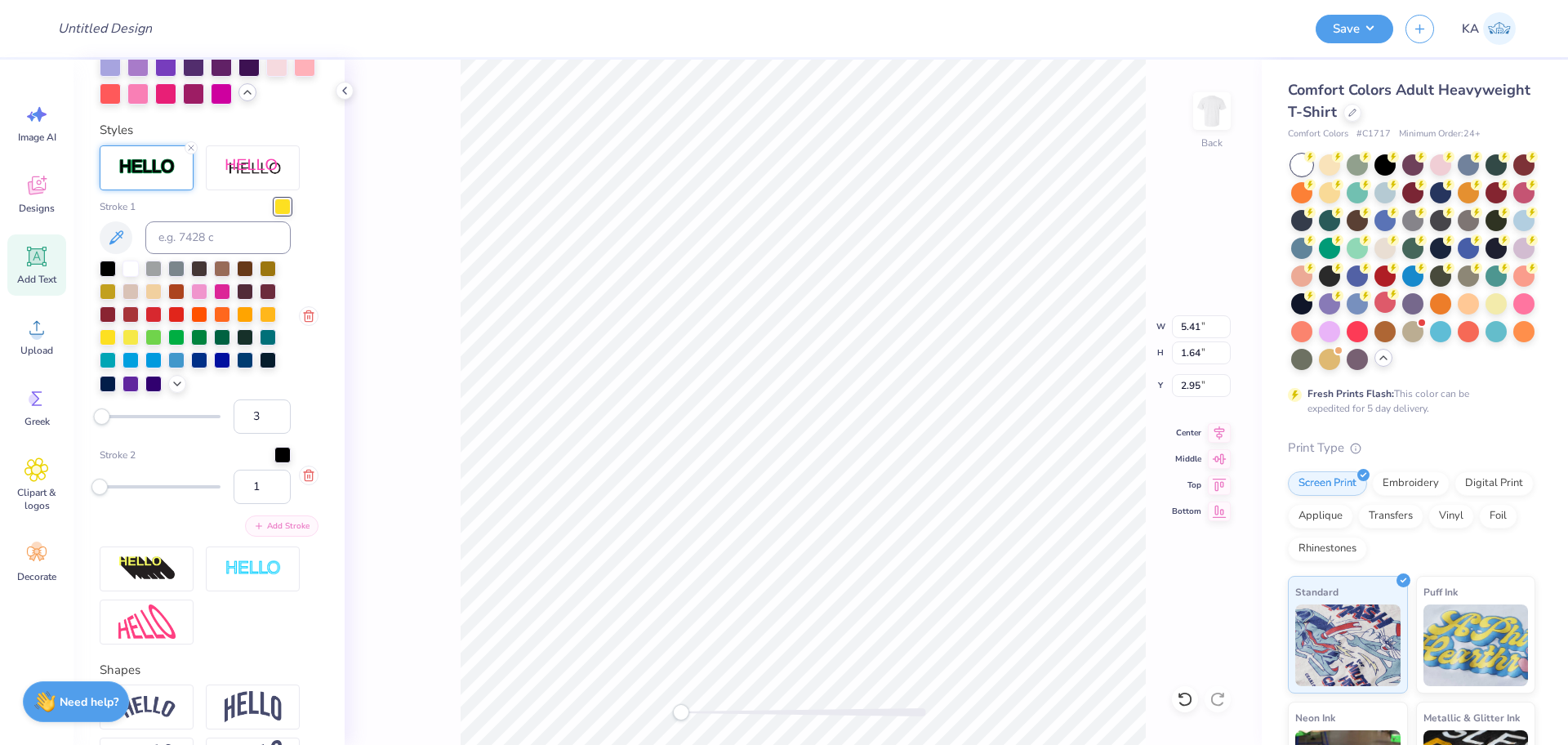
scroll to position [819, 0]
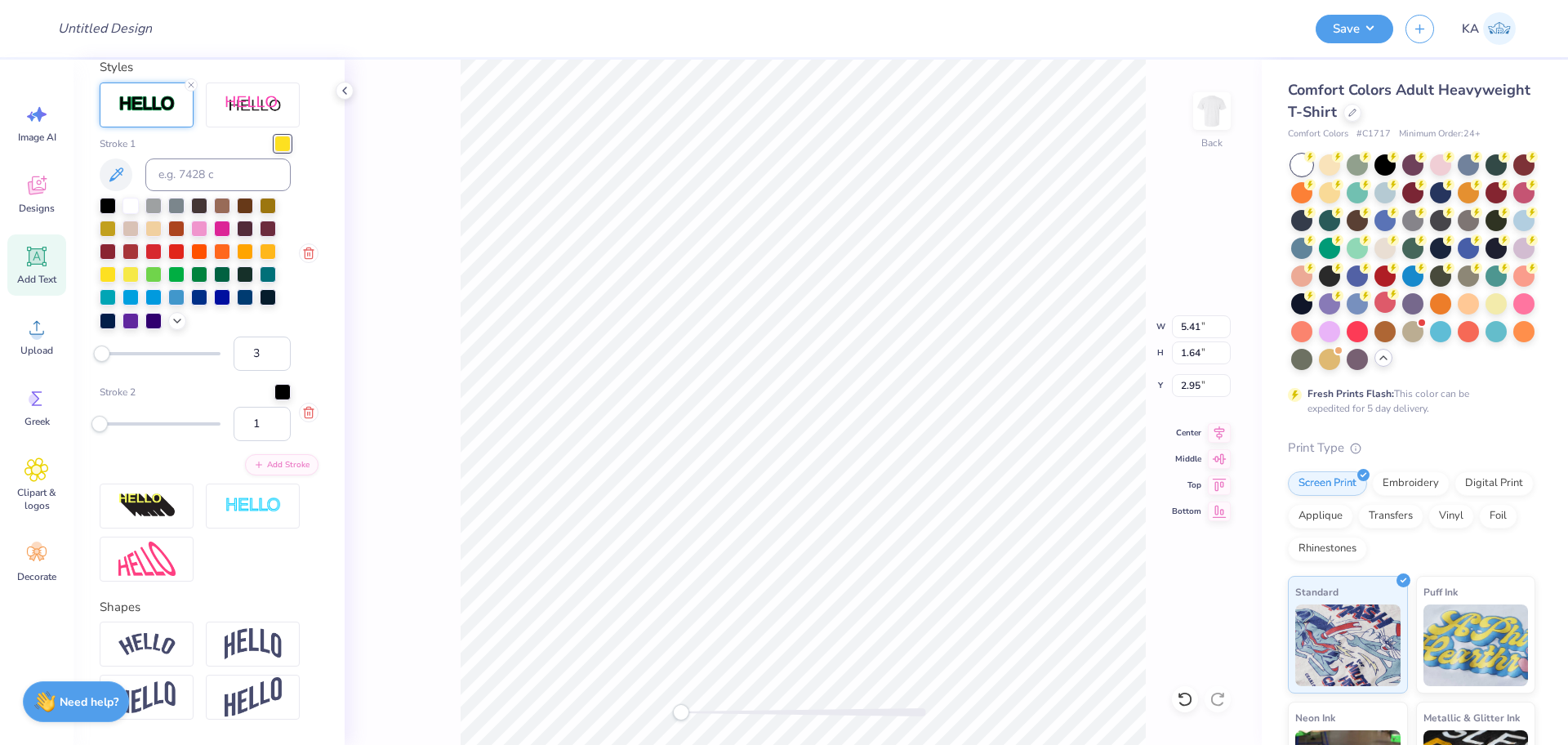
click at [212, 442] on div "1" at bounding box center [195, 424] width 191 height 34
type input "5"
click at [308, 415] on line "button" at bounding box center [308, 414] width 0 height 4
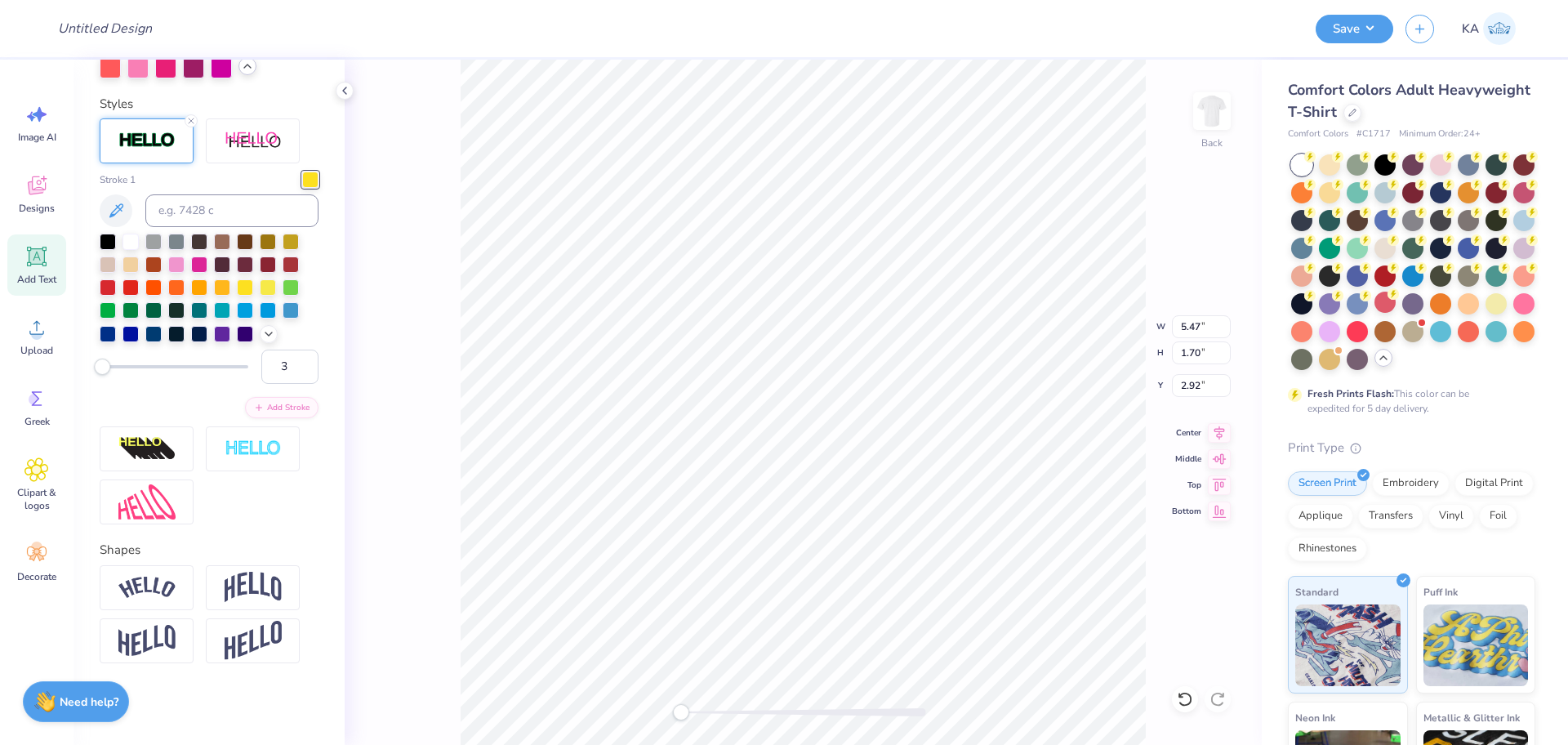
scroll to position [756, 0]
click at [859, 372] on li "Duplicate" at bounding box center [872, 375] width 128 height 32
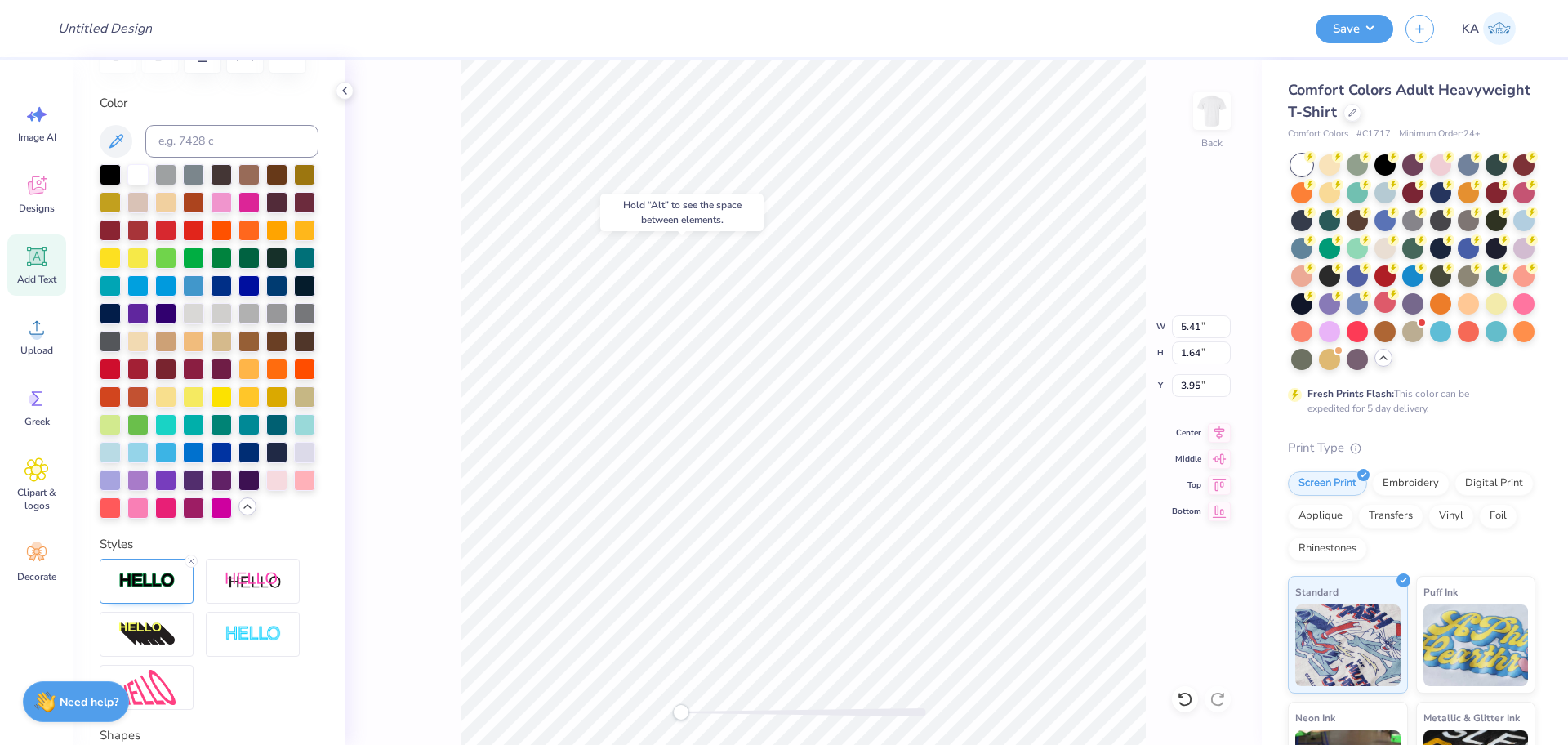
scroll to position [277, 0]
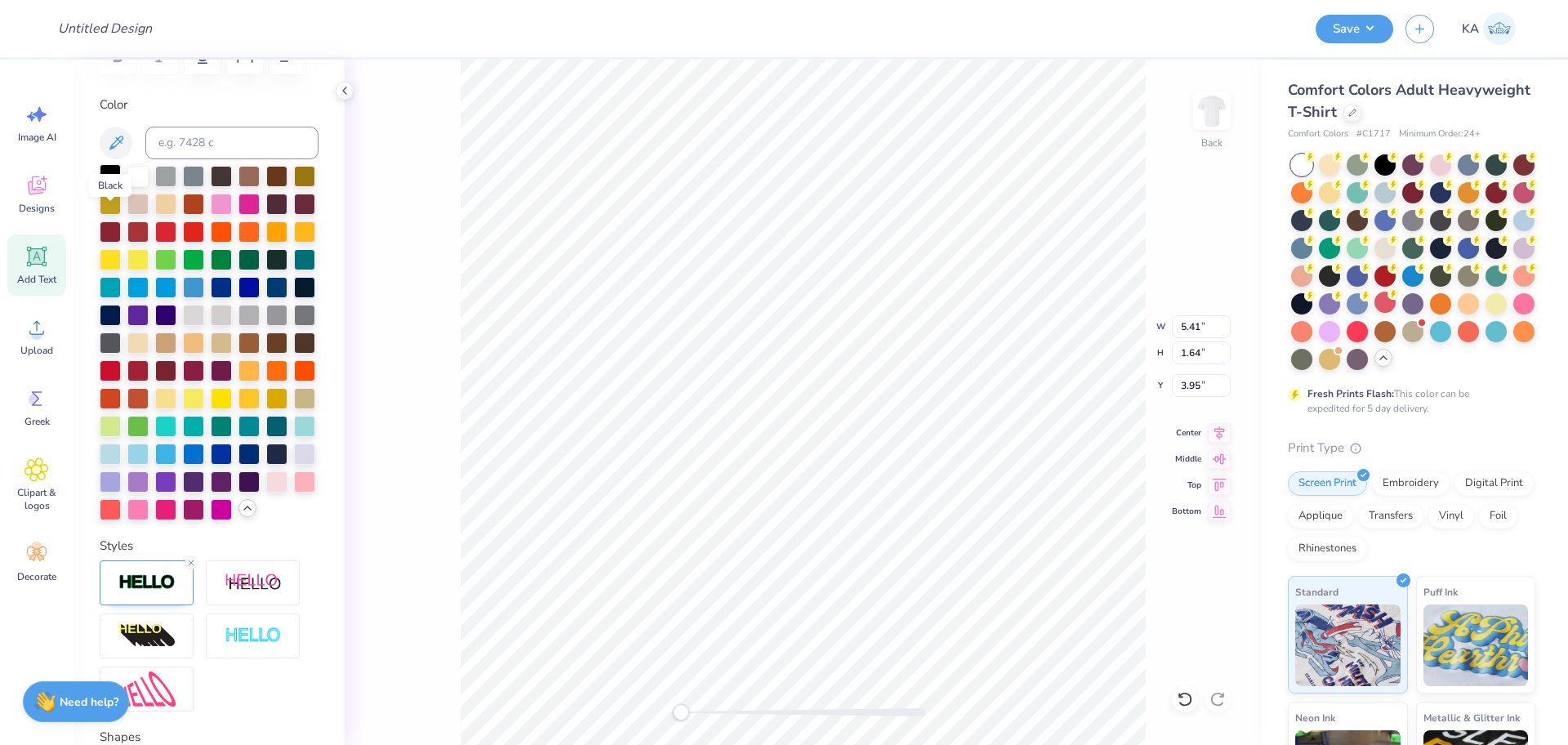
click at [106, 186] on div at bounding box center [110, 175] width 22 height 22
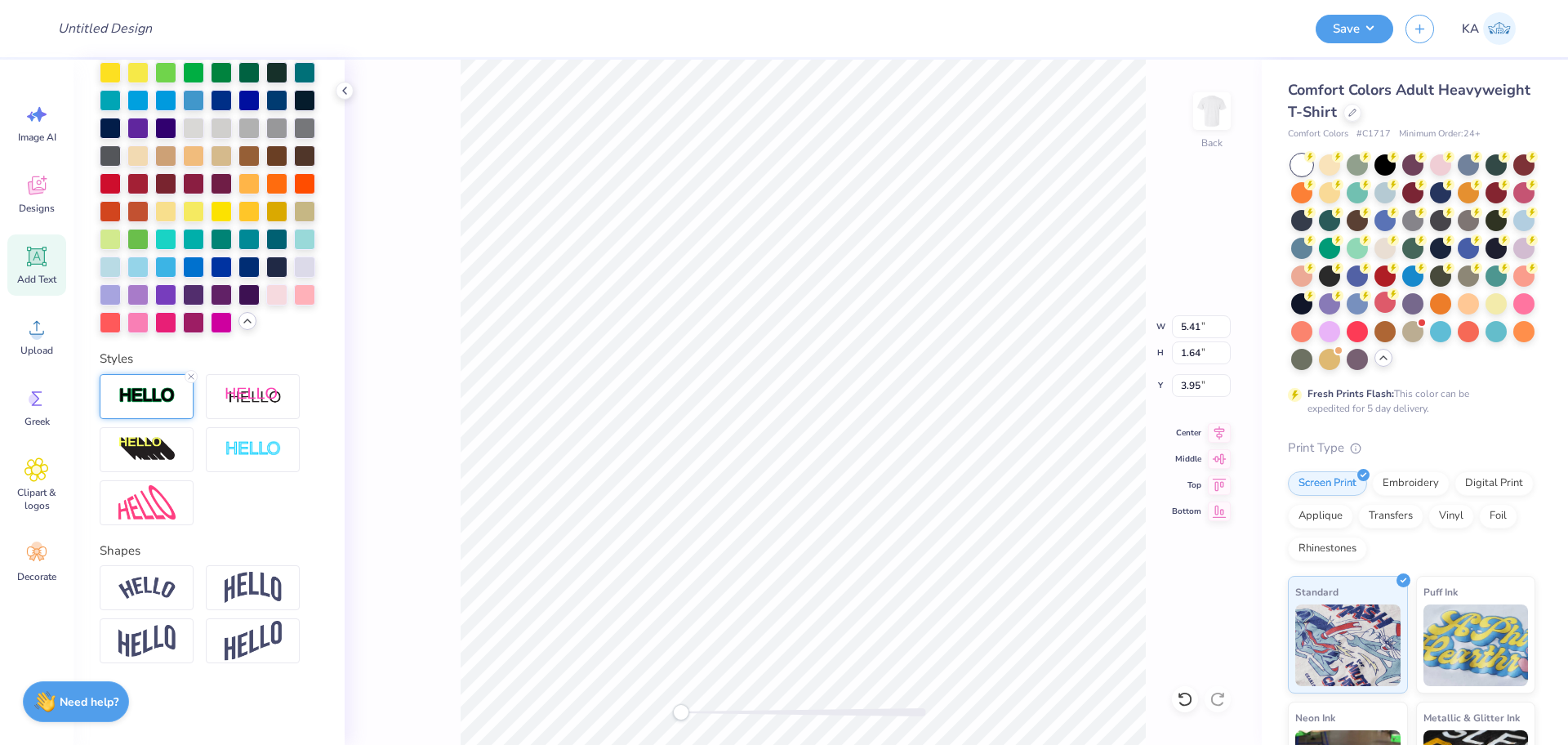
scroll to position [530, 0]
click at [135, 406] on img at bounding box center [147, 396] width 57 height 19
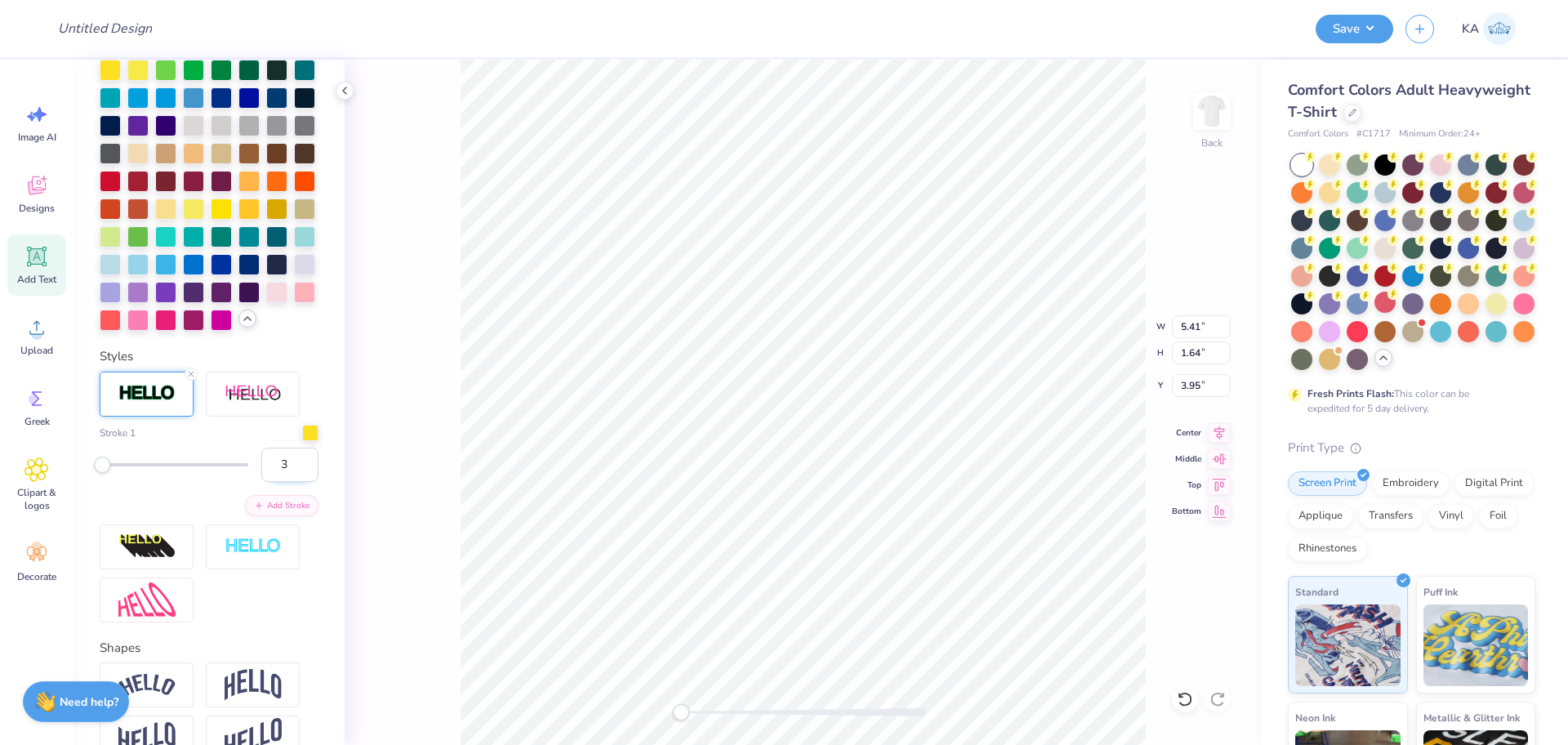
drag, startPoint x: 262, startPoint y: 563, endPoint x: 274, endPoint y: 563, distance: 12.0
click at [274, 482] on input "3" at bounding box center [290, 465] width 57 height 34
click at [302, 440] on div at bounding box center [310, 432] width 16 height 16
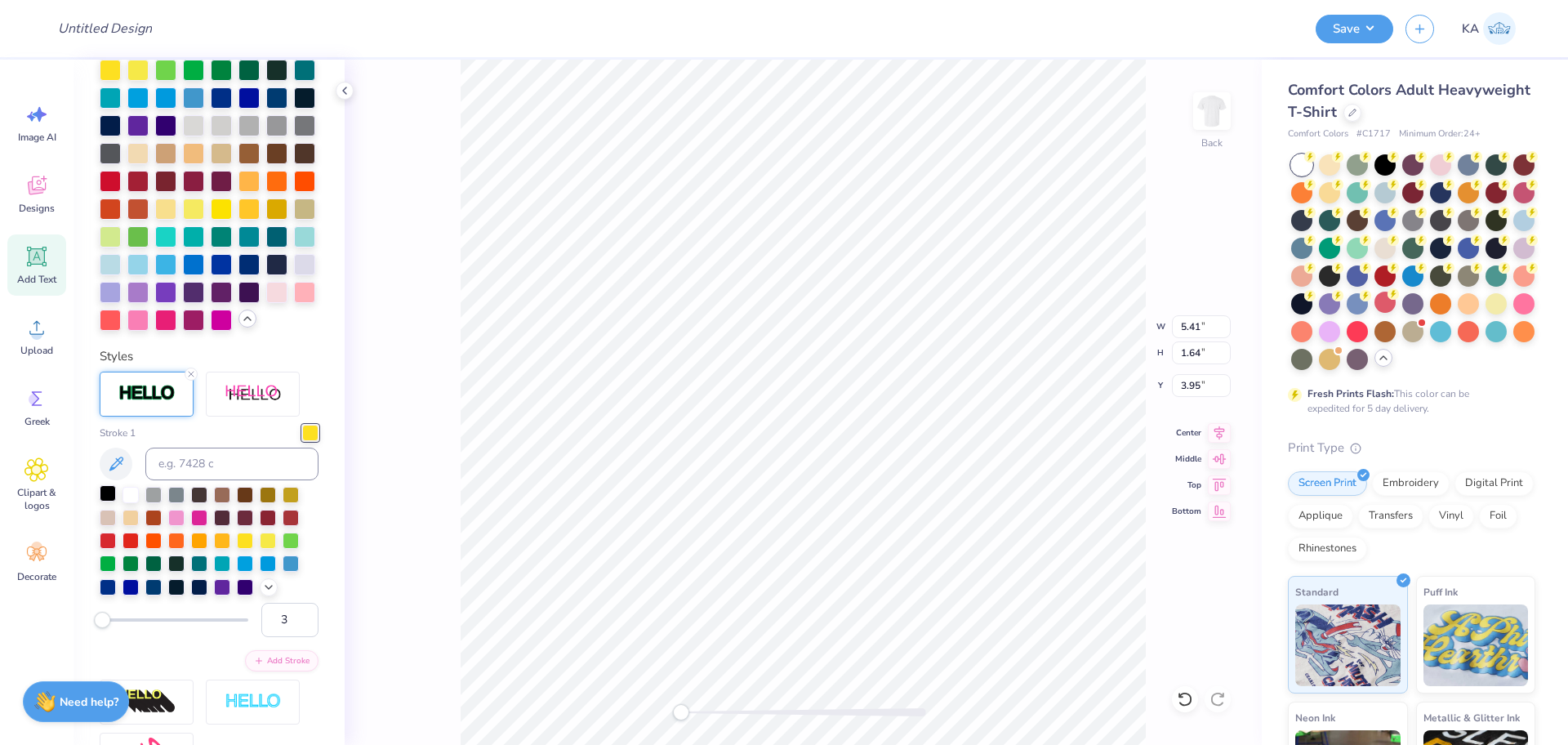
click at [109, 502] on div at bounding box center [108, 494] width 16 height 16
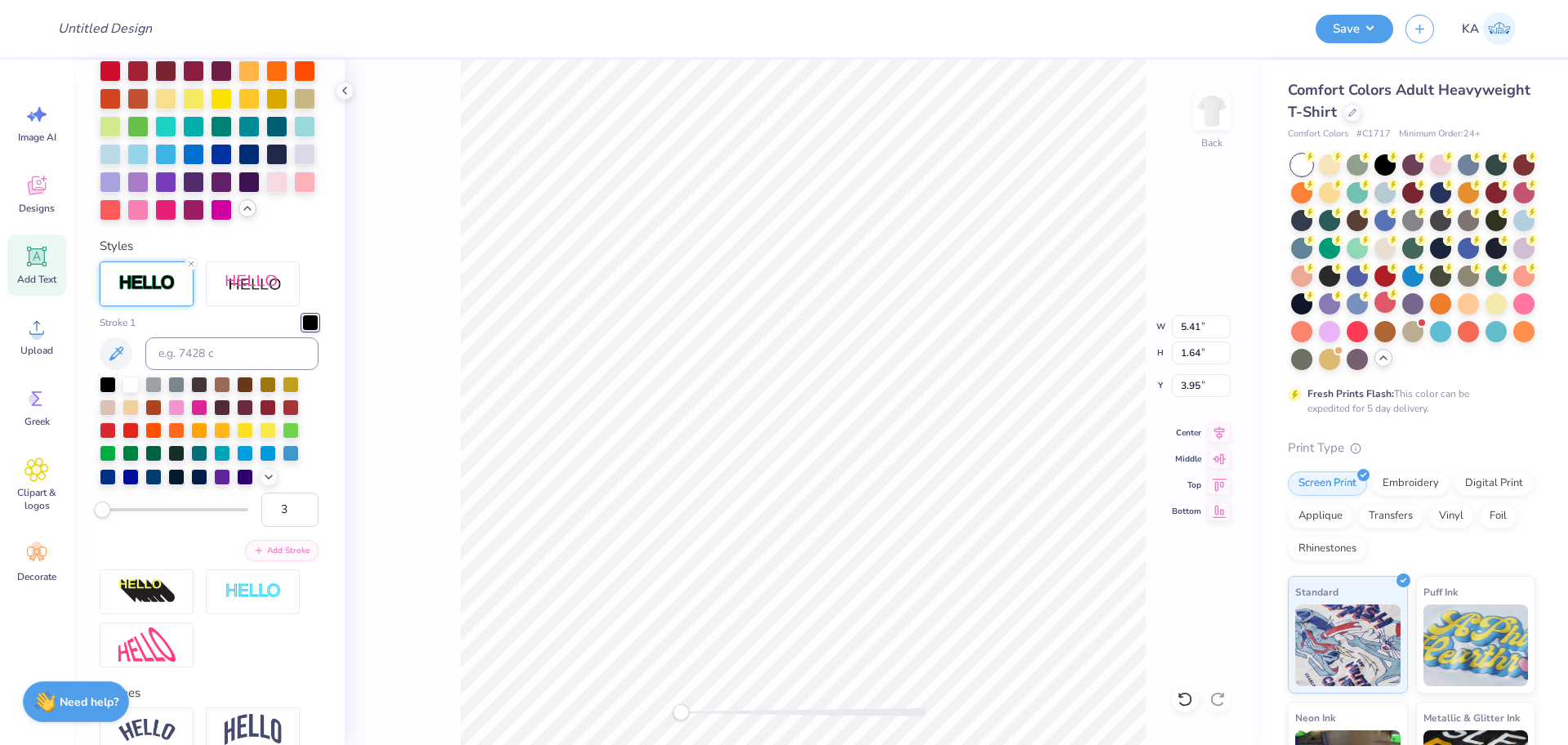
scroll to position [721, 0]
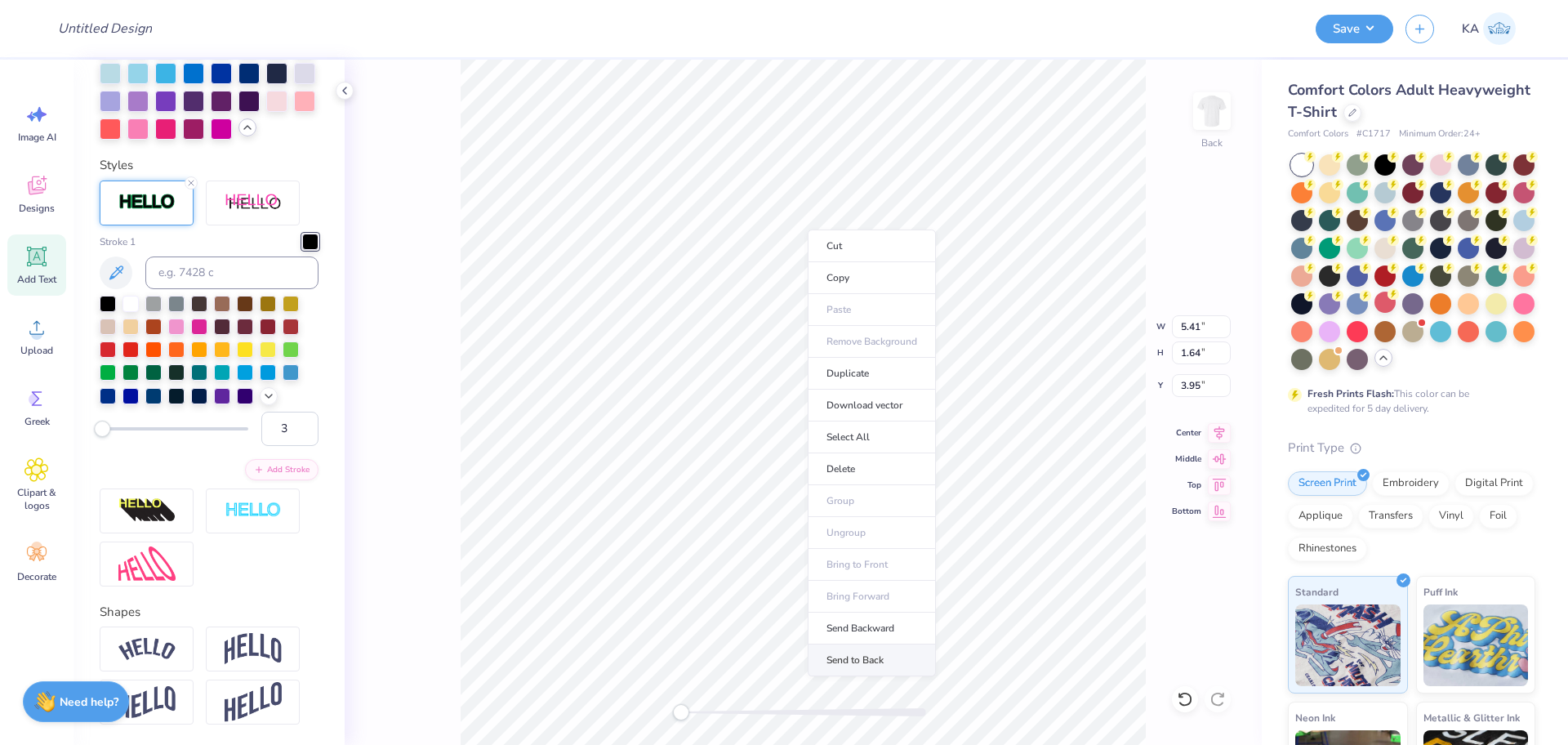
click at [894, 656] on li "Send to Back" at bounding box center [871, 661] width 128 height 32
type input "3.00"
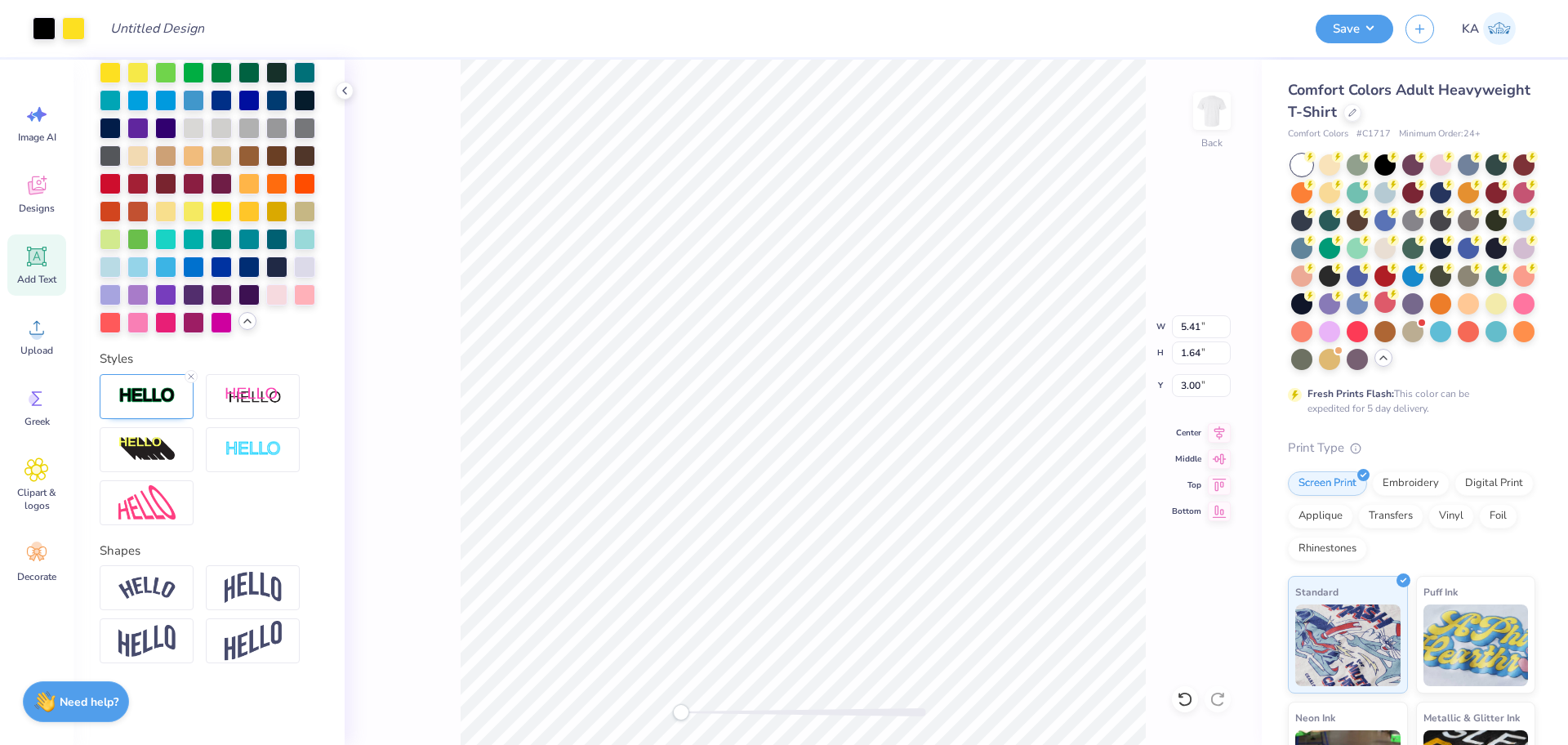
scroll to position [625, 0]
click at [1183, 699] on icon at bounding box center [1185, 699] width 16 height 16
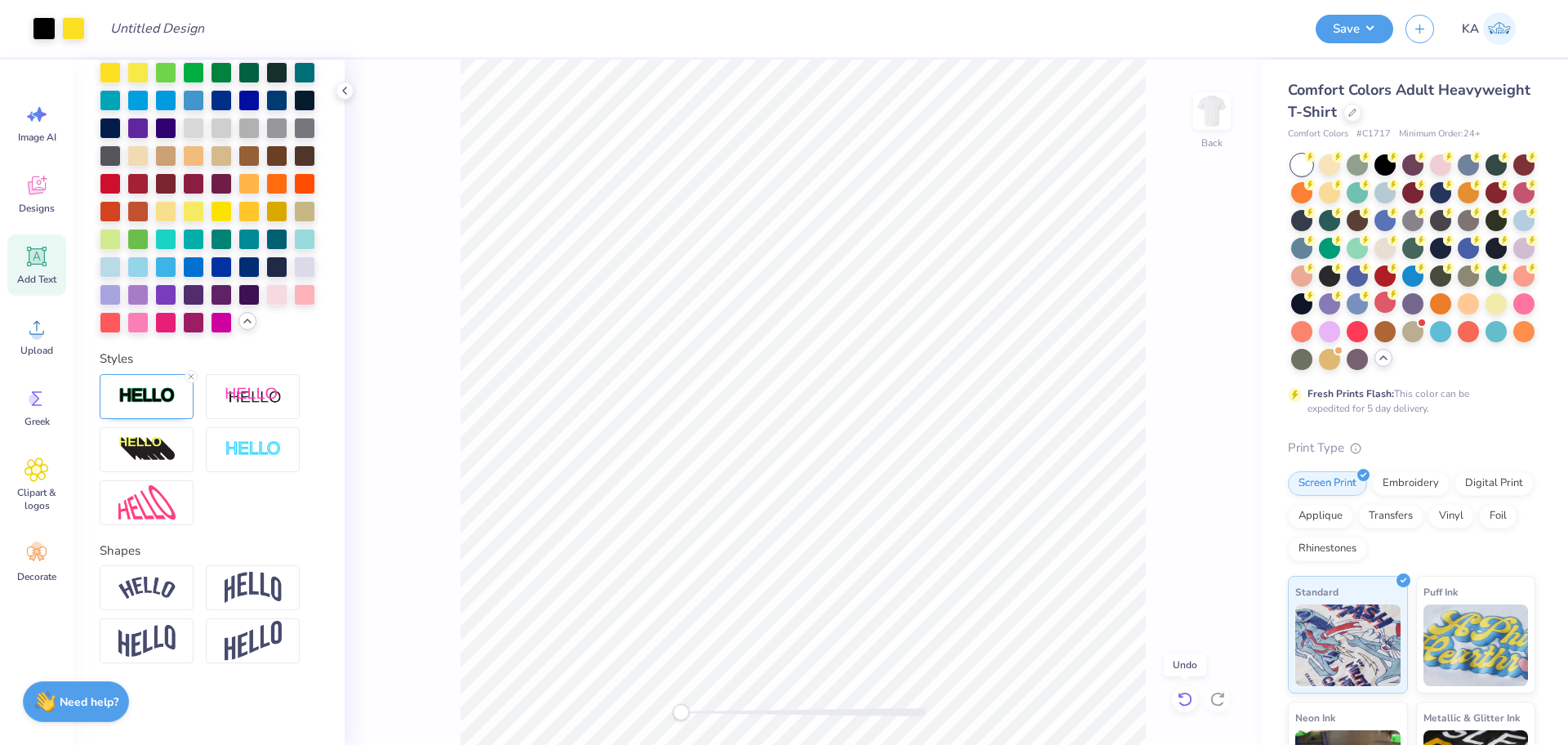
click at [1183, 699] on icon at bounding box center [1185, 699] width 16 height 16
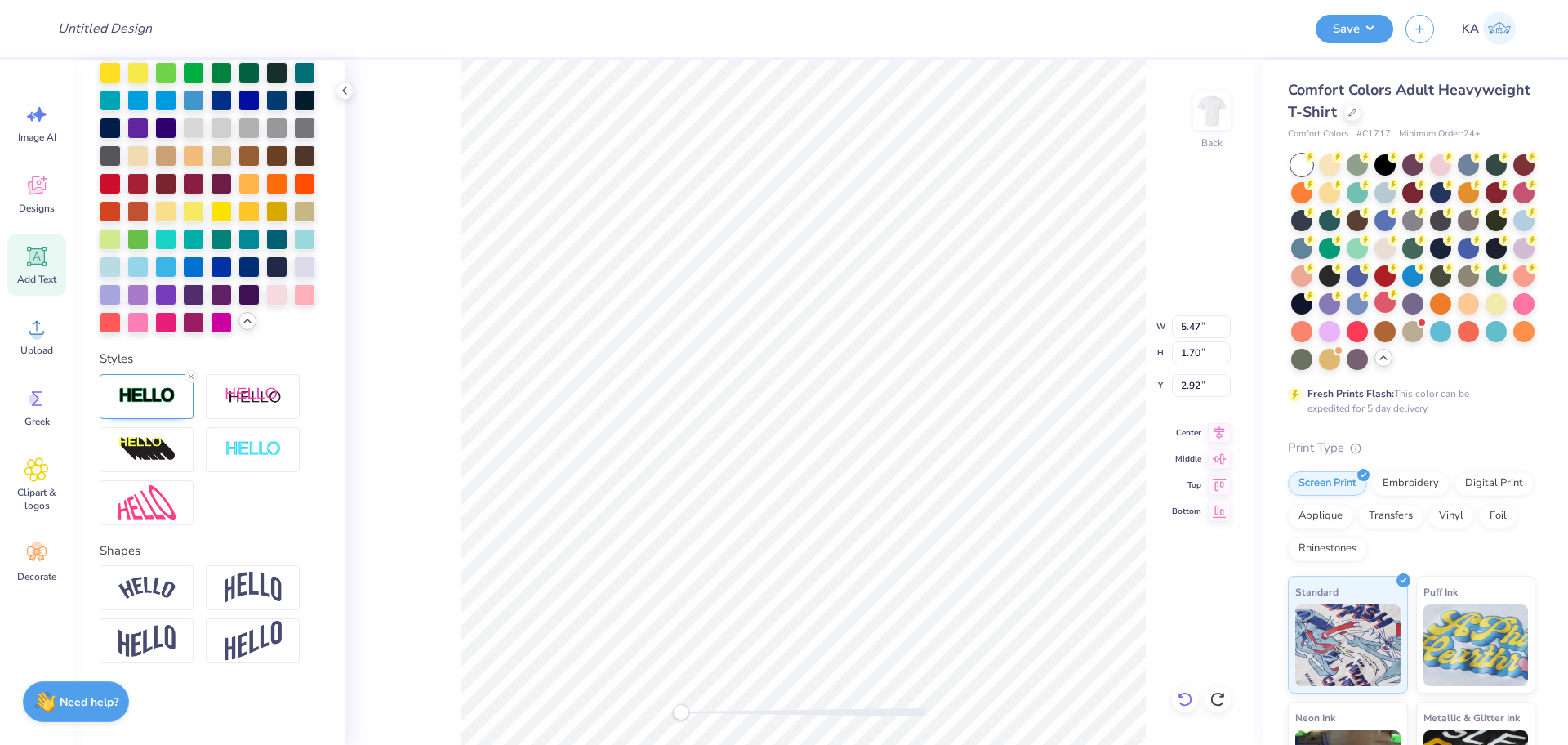
click at [1180, 700] on icon at bounding box center [1185, 699] width 16 height 16
type input "5.41"
type input "1.64"
type input "2.95"
click at [1180, 700] on icon at bounding box center [1185, 699] width 16 height 16
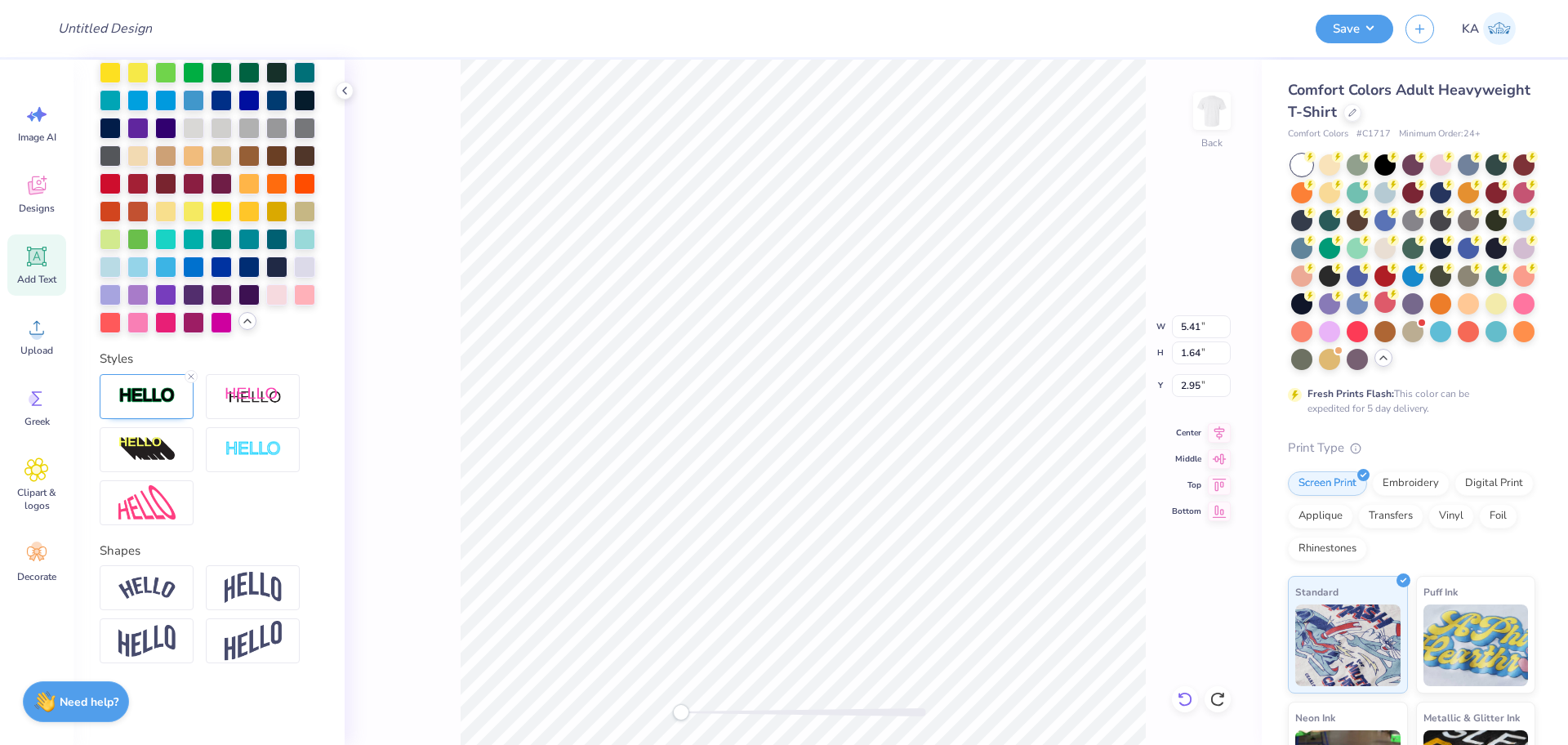
click at [1180, 700] on icon at bounding box center [1185, 699] width 16 height 16
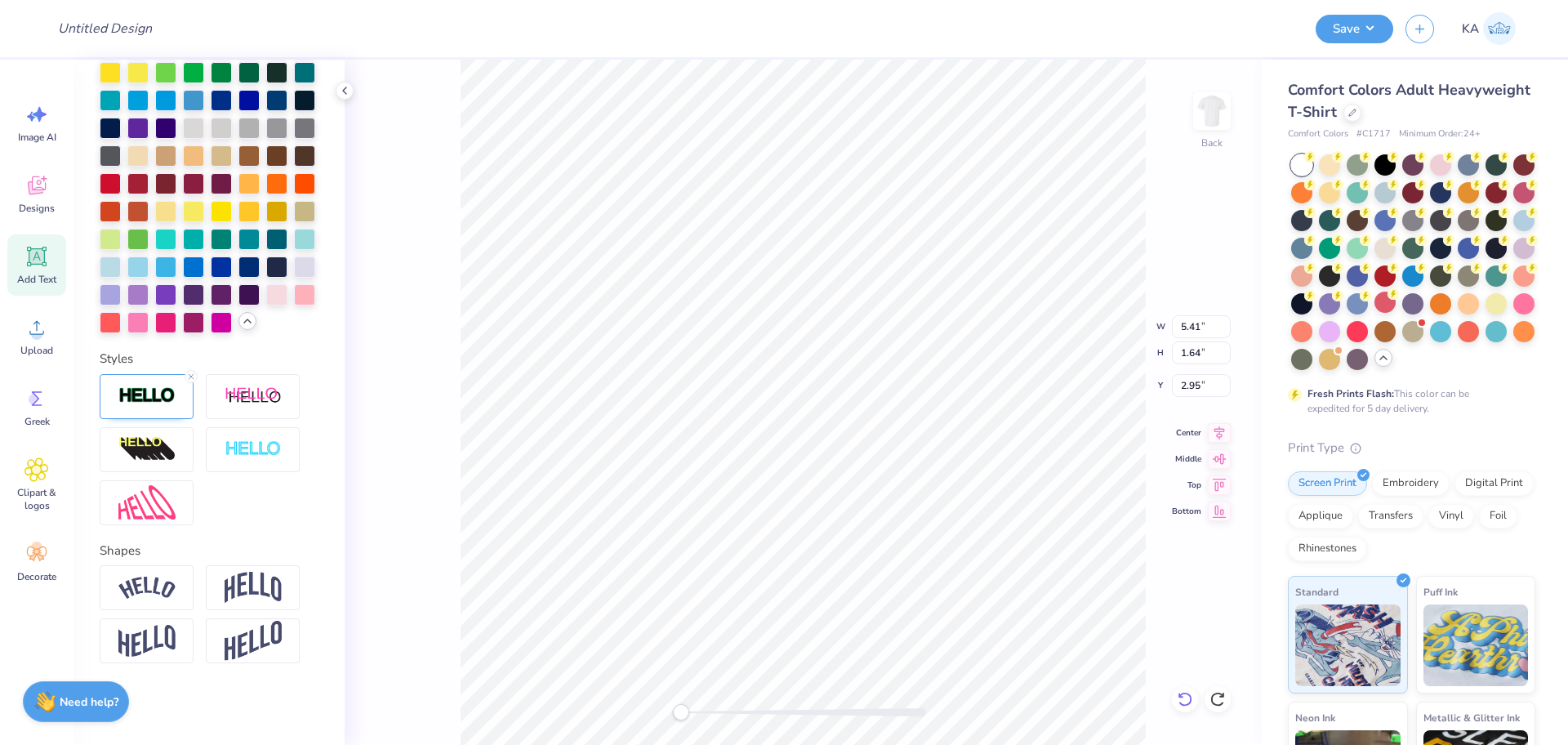
click at [1180, 700] on icon at bounding box center [1185, 699] width 16 height 16
click at [1180, 699] on icon at bounding box center [1185, 699] width 16 height 16
click at [1180, 696] on icon at bounding box center [1181, 696] width 4 height 4
click at [1180, 697] on div "Back W 5.41 H 1.64 Y 2.95 Center Middle Top Bottom" at bounding box center [803, 402] width 917 height 686
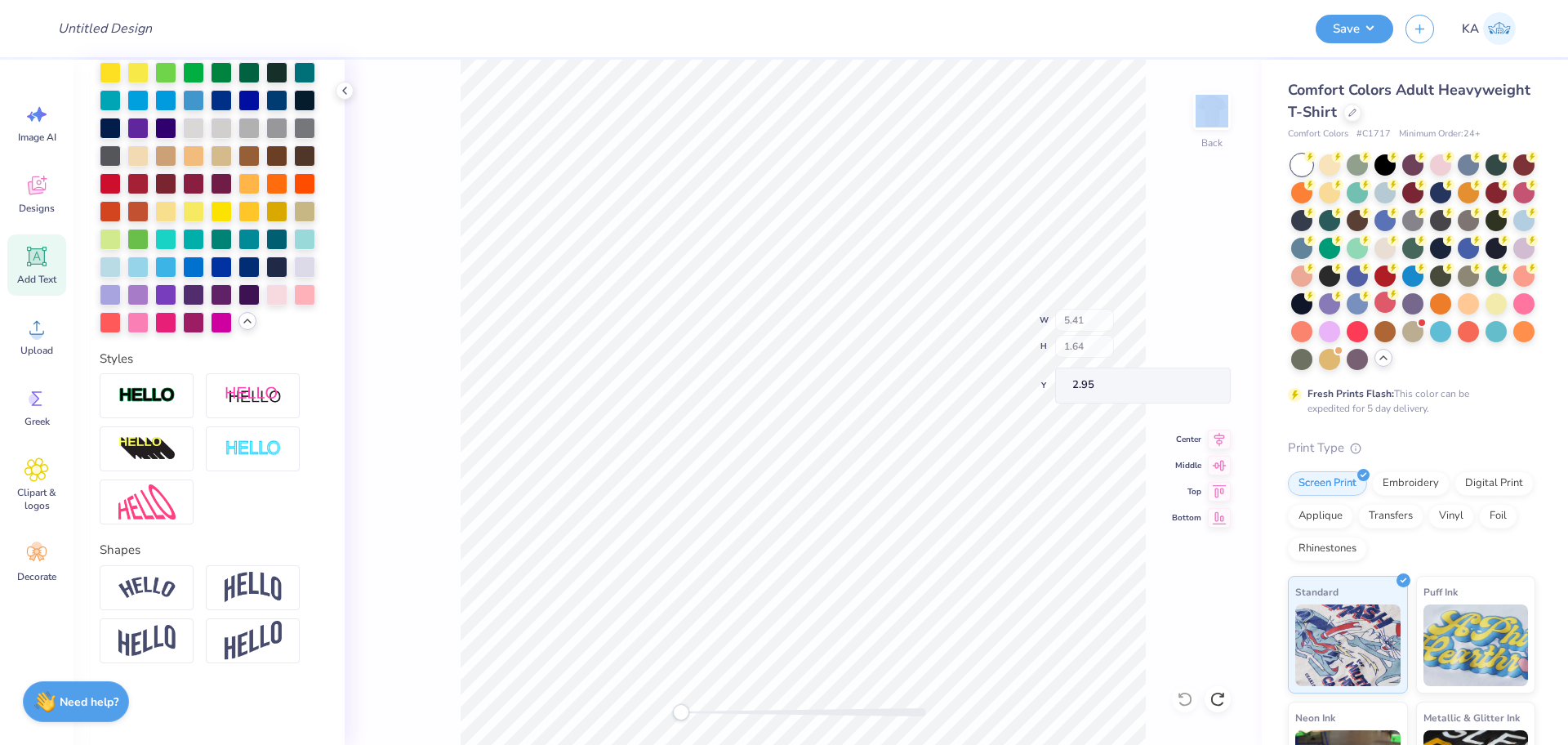
type input "5.59"
type input "1.62"
type input "11.69"
click at [1180, 697] on div "Back W 5.59 H 1.62 Y 11.69 Center Middle Top Bottom" at bounding box center [803, 402] width 917 height 686
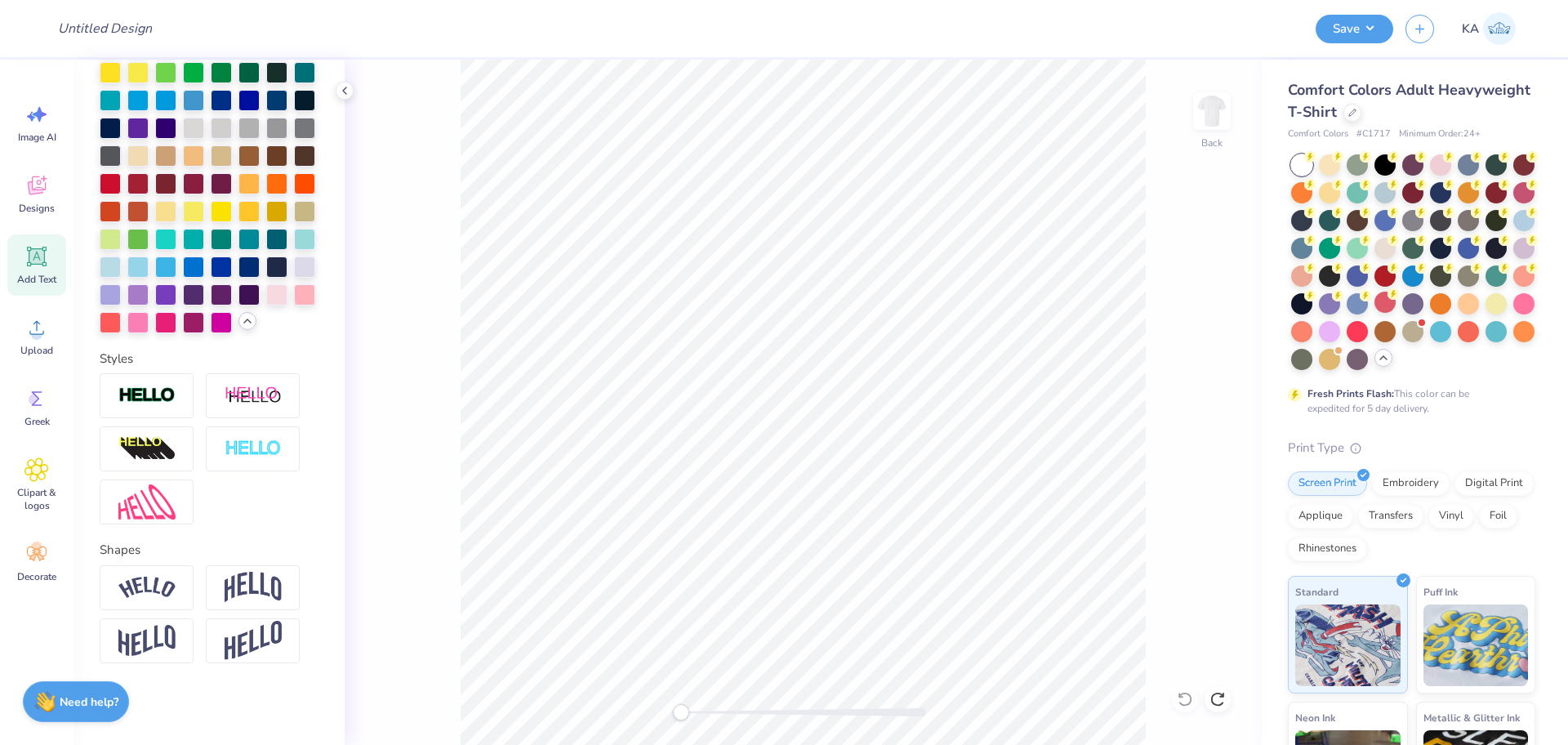
click at [1226, 713] on div "Back" at bounding box center [803, 402] width 917 height 686
click at [1227, 697] on div at bounding box center [1217, 699] width 26 height 26
click at [1225, 697] on div at bounding box center [1217, 699] width 26 height 26
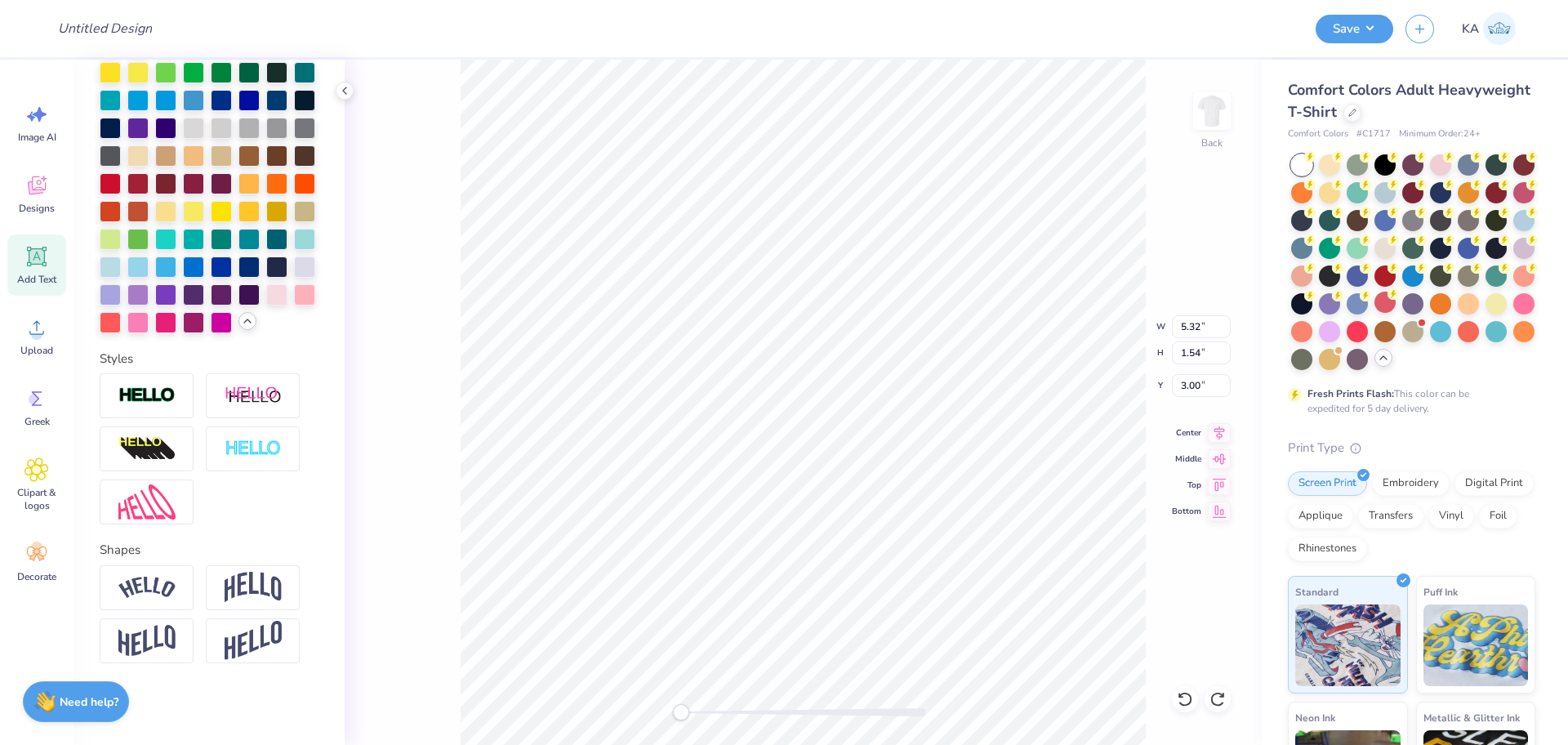
scroll to position [493, 0]
click at [127, 406] on img at bounding box center [147, 396] width 57 height 19
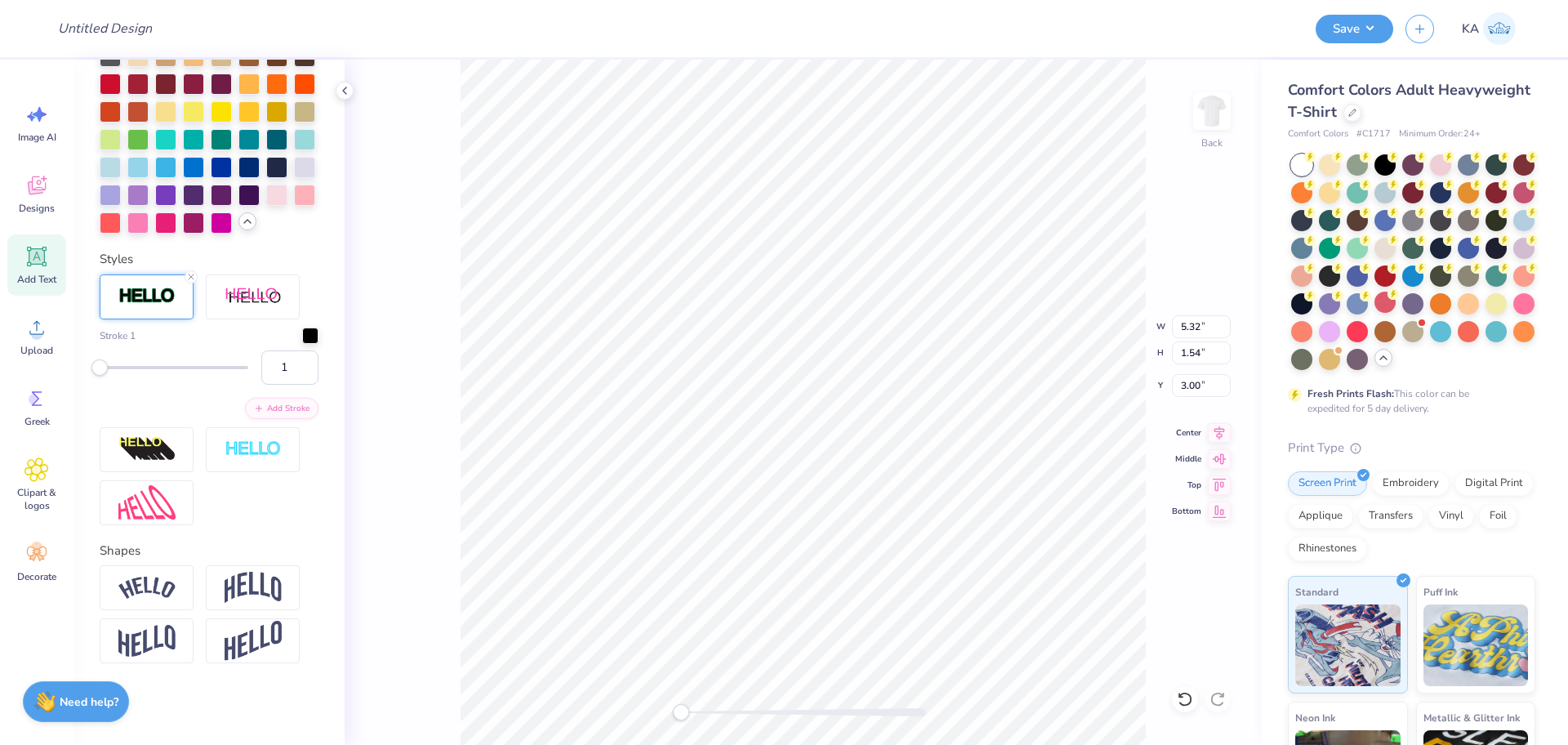
scroll to position [724, 0]
click at [302, 333] on div at bounding box center [310, 334] width 16 height 16
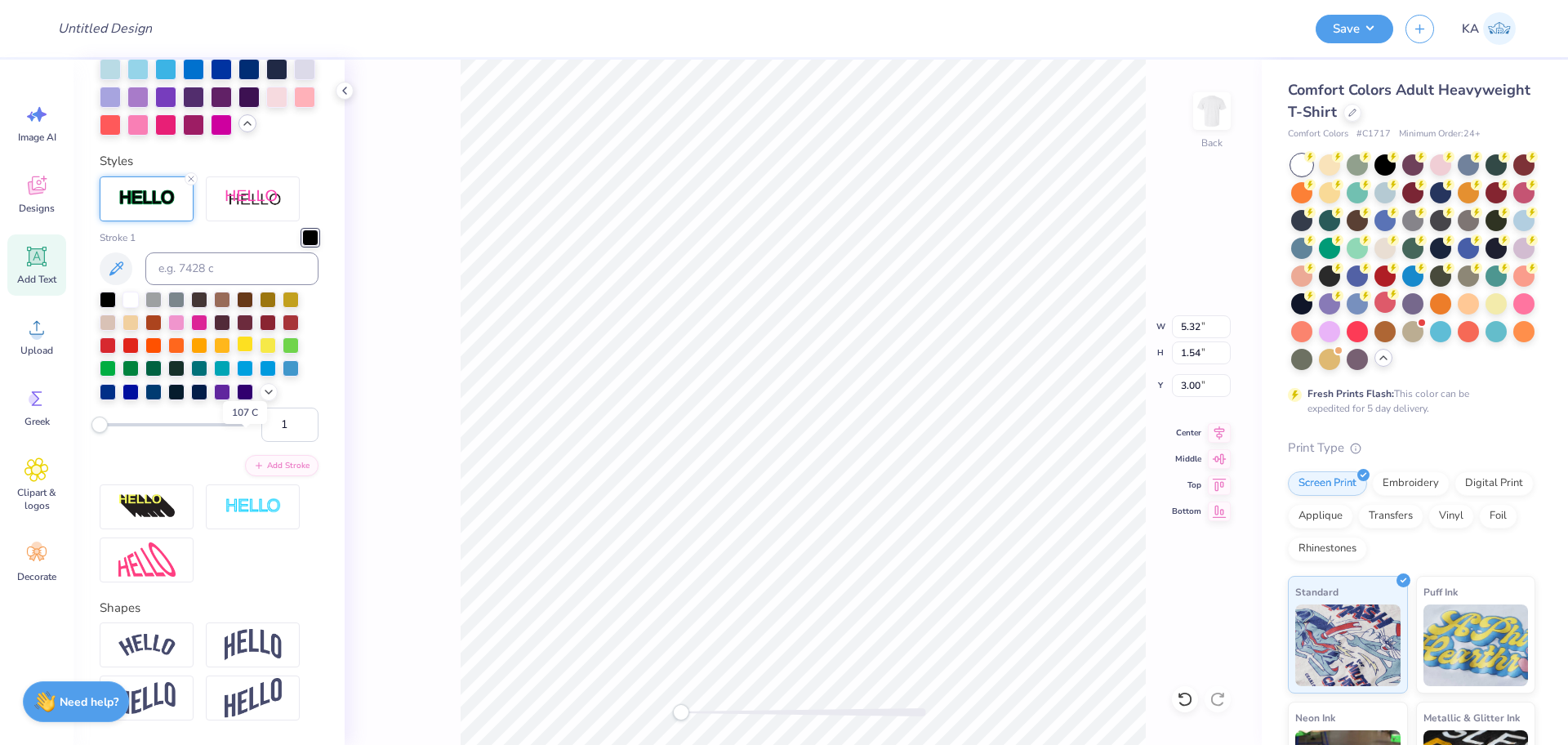
click at [246, 352] on div at bounding box center [245, 344] width 16 height 16
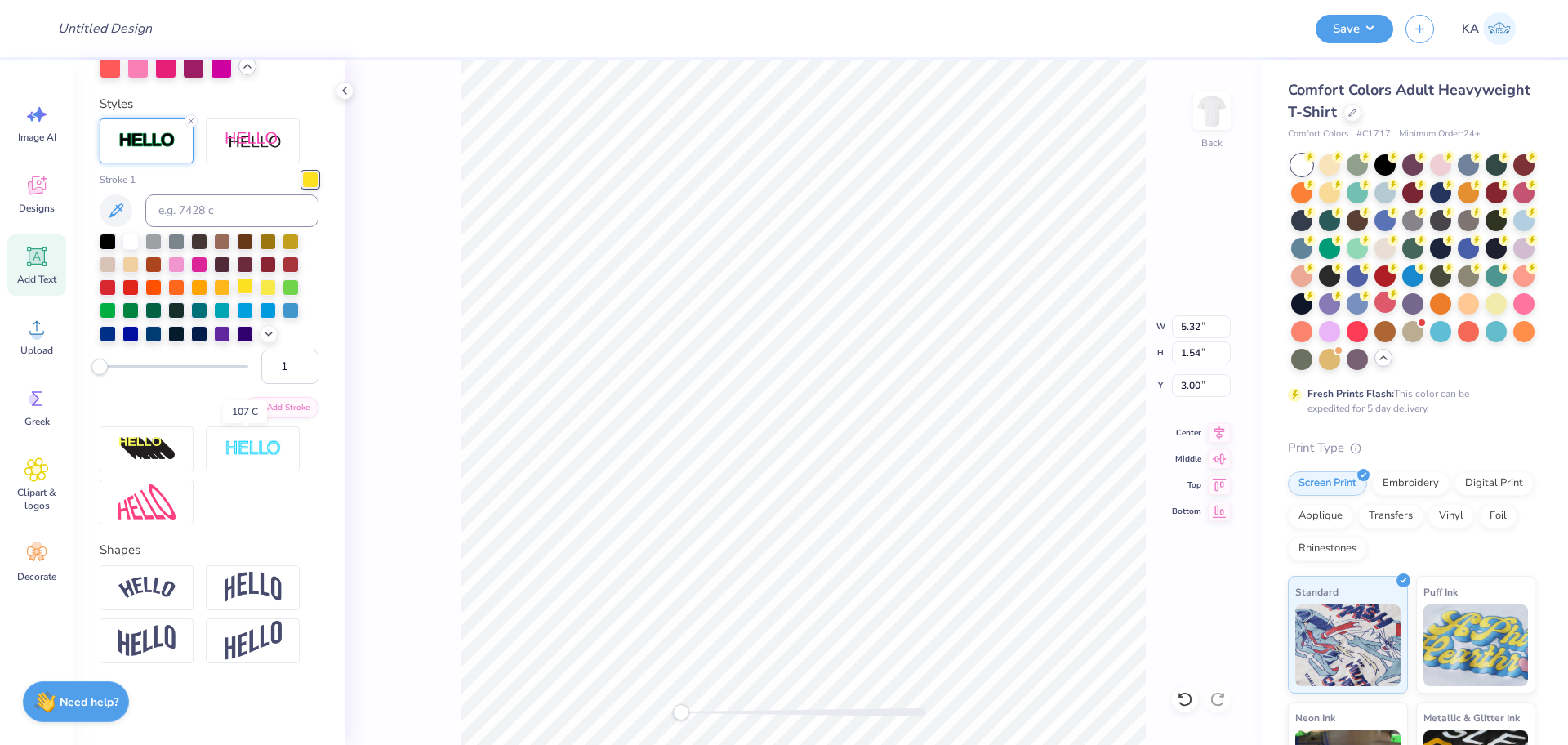
scroll to position [662, 0]
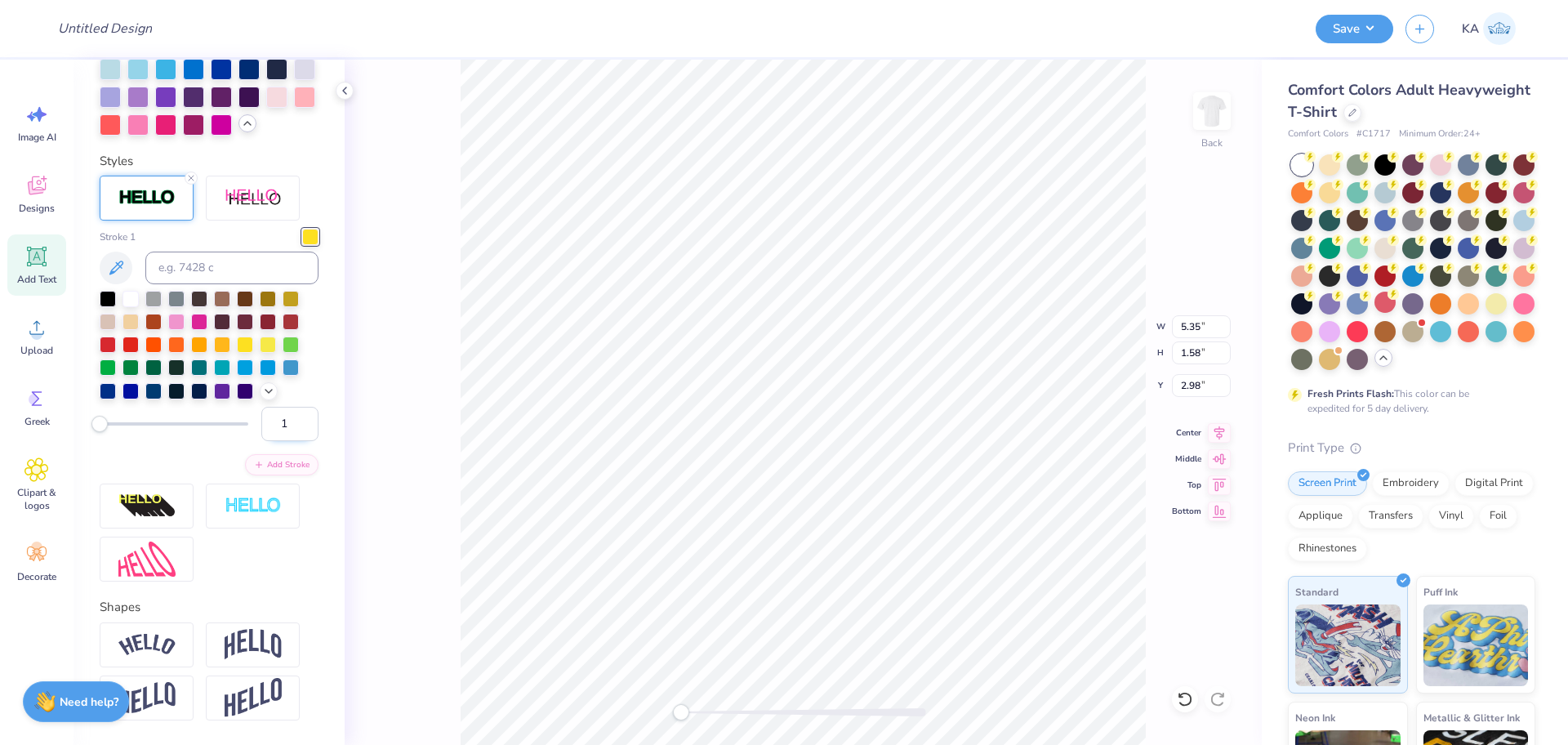
click at [261, 442] on input "1" at bounding box center [290, 424] width 57 height 34
type input "5"
drag, startPoint x: 274, startPoint y: 520, endPoint x: 262, endPoint y: 522, distance: 12.2
click at [262, 442] on input "5" at bounding box center [290, 424] width 57 height 34
type input "3"
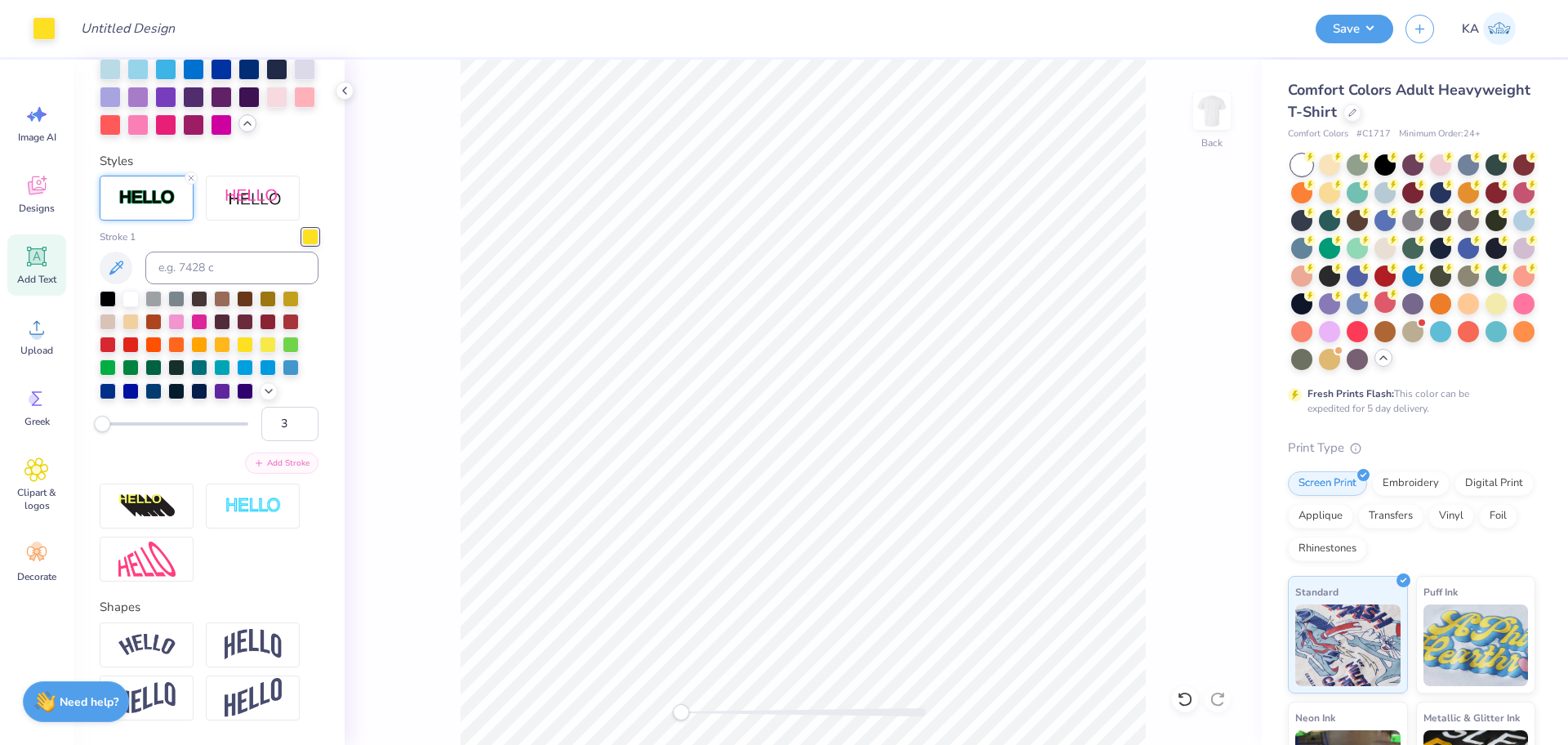
click at [275, 474] on button "Add Stroke" at bounding box center [282, 463] width 74 height 22
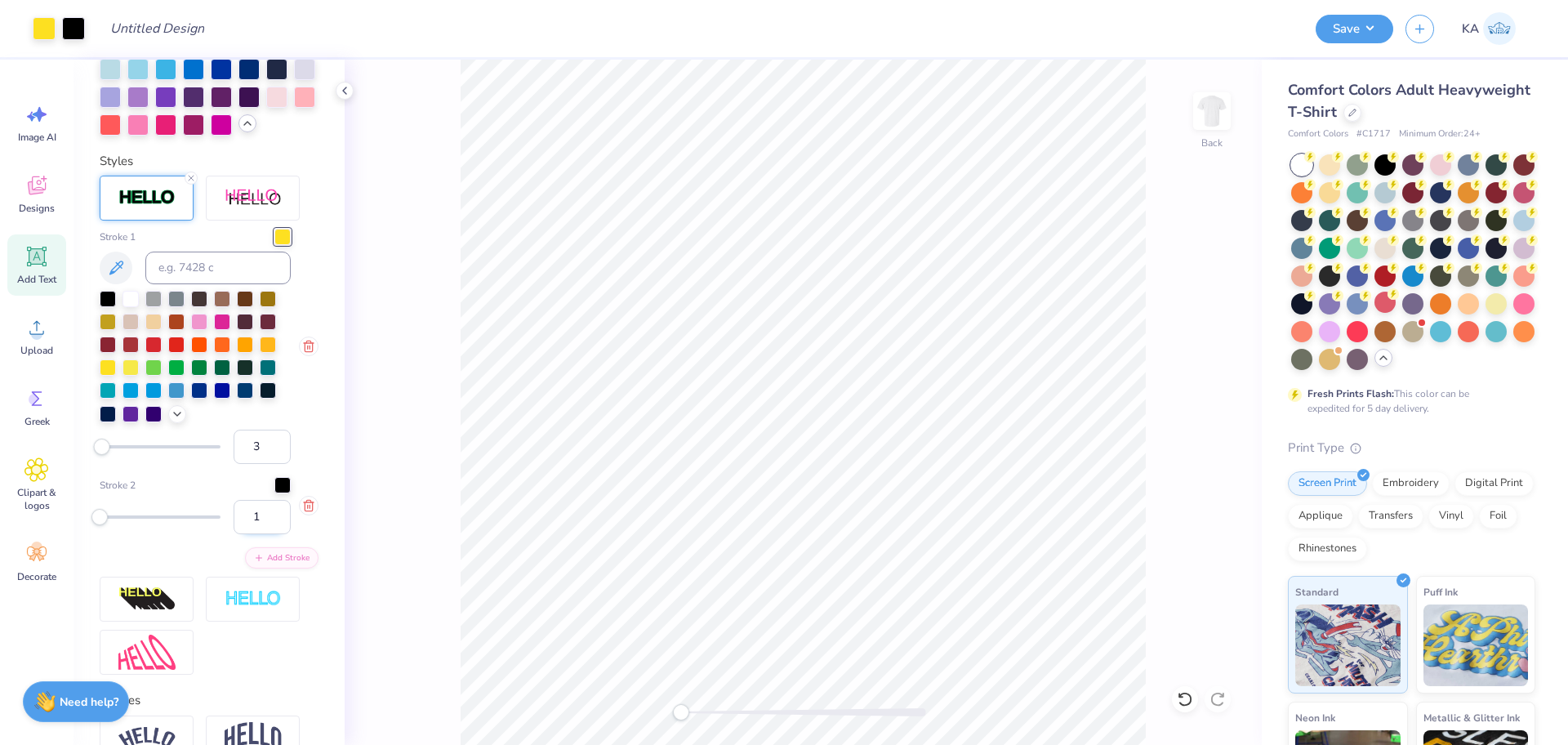
drag, startPoint x: 245, startPoint y: 646, endPoint x: 235, endPoint y: 649, distance: 10.4
click at [235, 534] on input "1" at bounding box center [262, 517] width 57 height 34
type input "5"
click at [302, 513] on icon "button" at bounding box center [309, 505] width 13 height 13
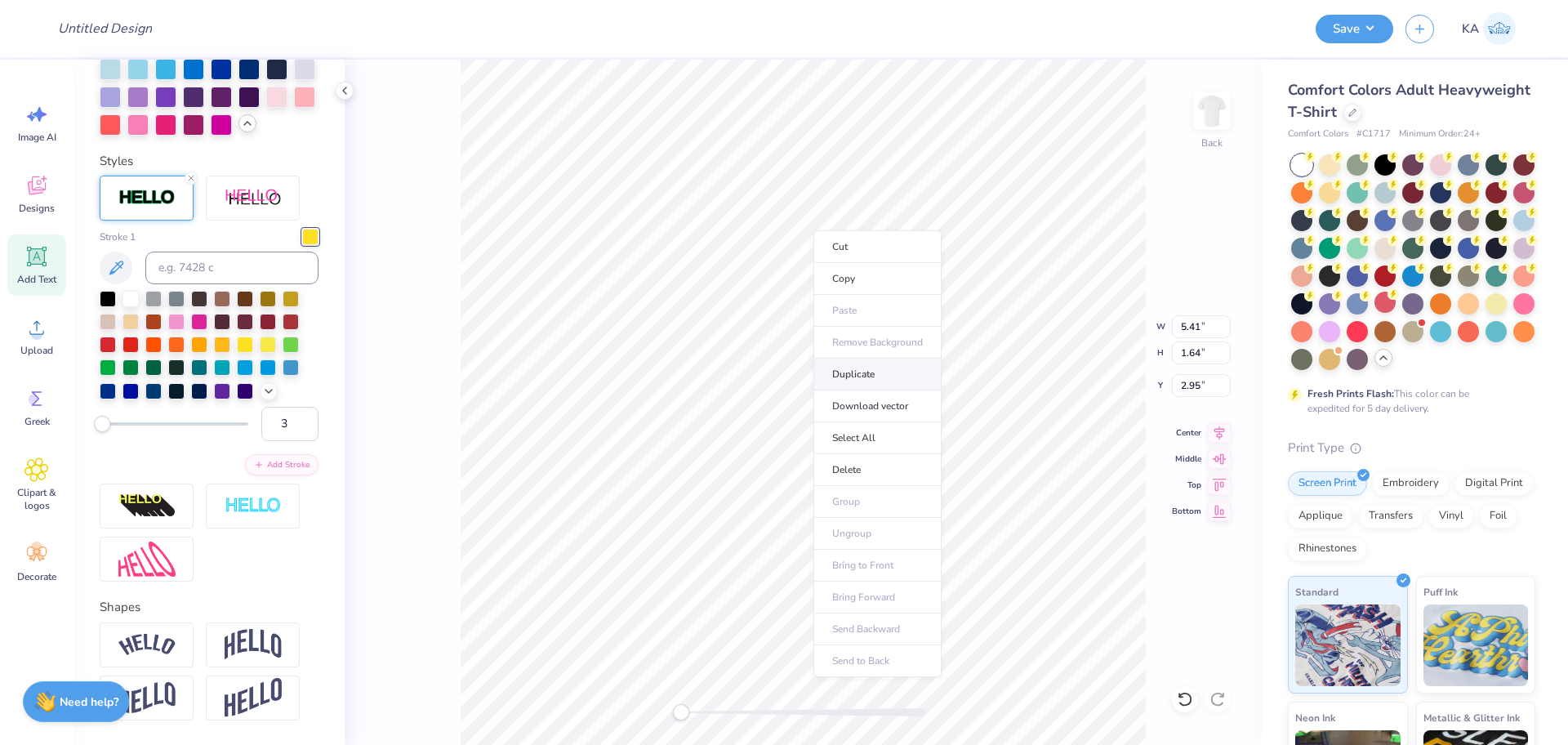
click at [887, 372] on li "Duplicate" at bounding box center [877, 375] width 128 height 32
type input "3.95"
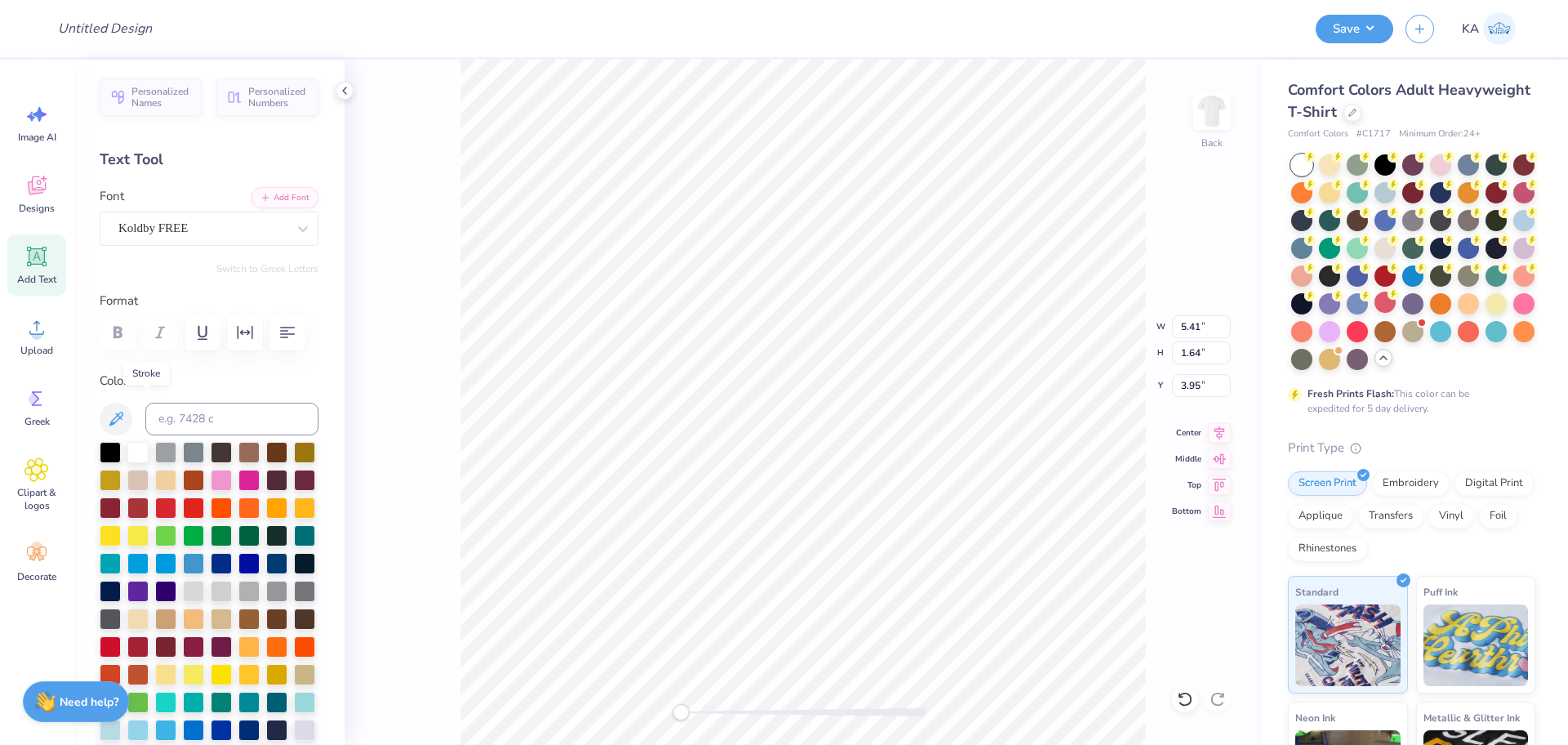
scroll to position [0, 0]
click at [105, 462] on div at bounding box center [110, 452] width 22 height 22
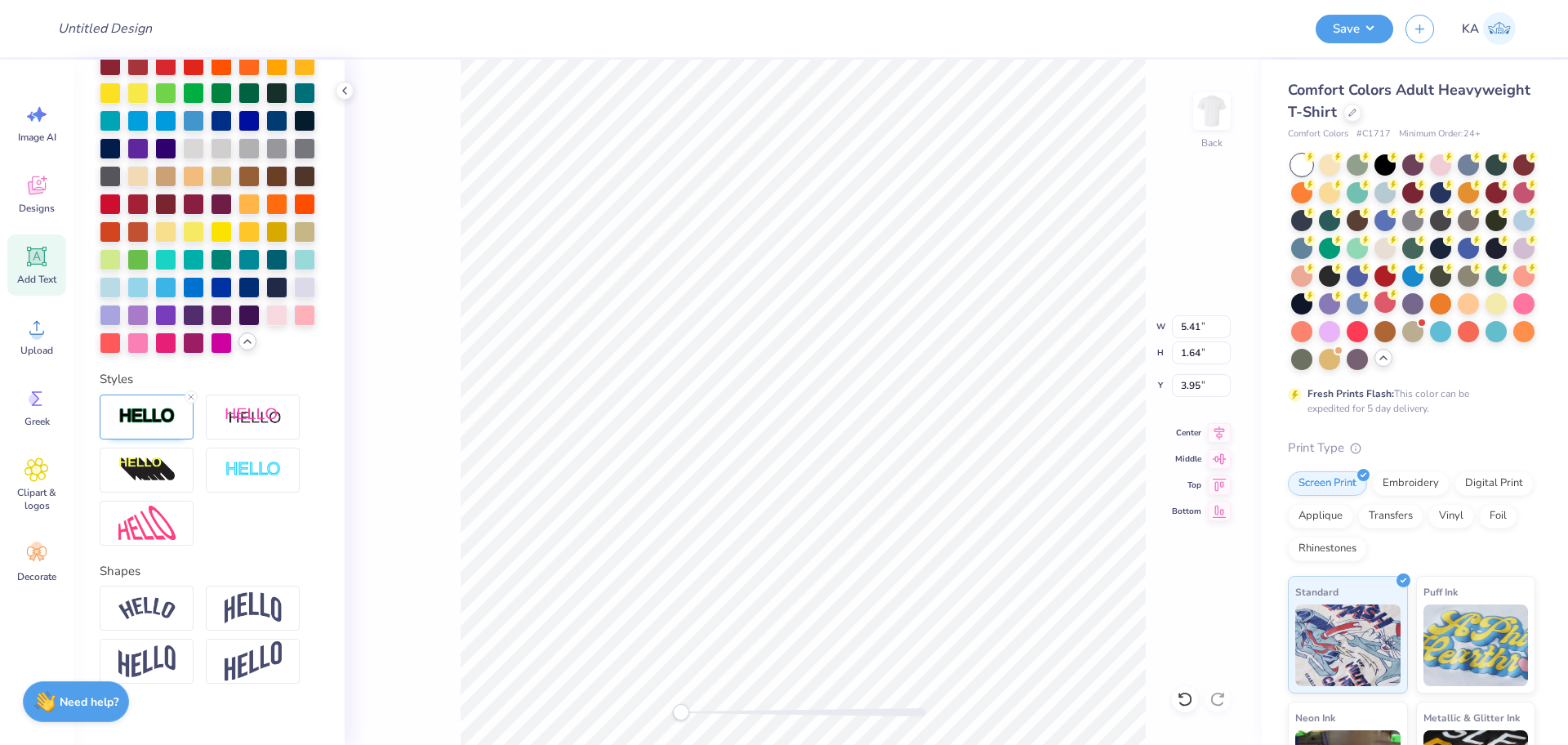
scroll to position [511, 0]
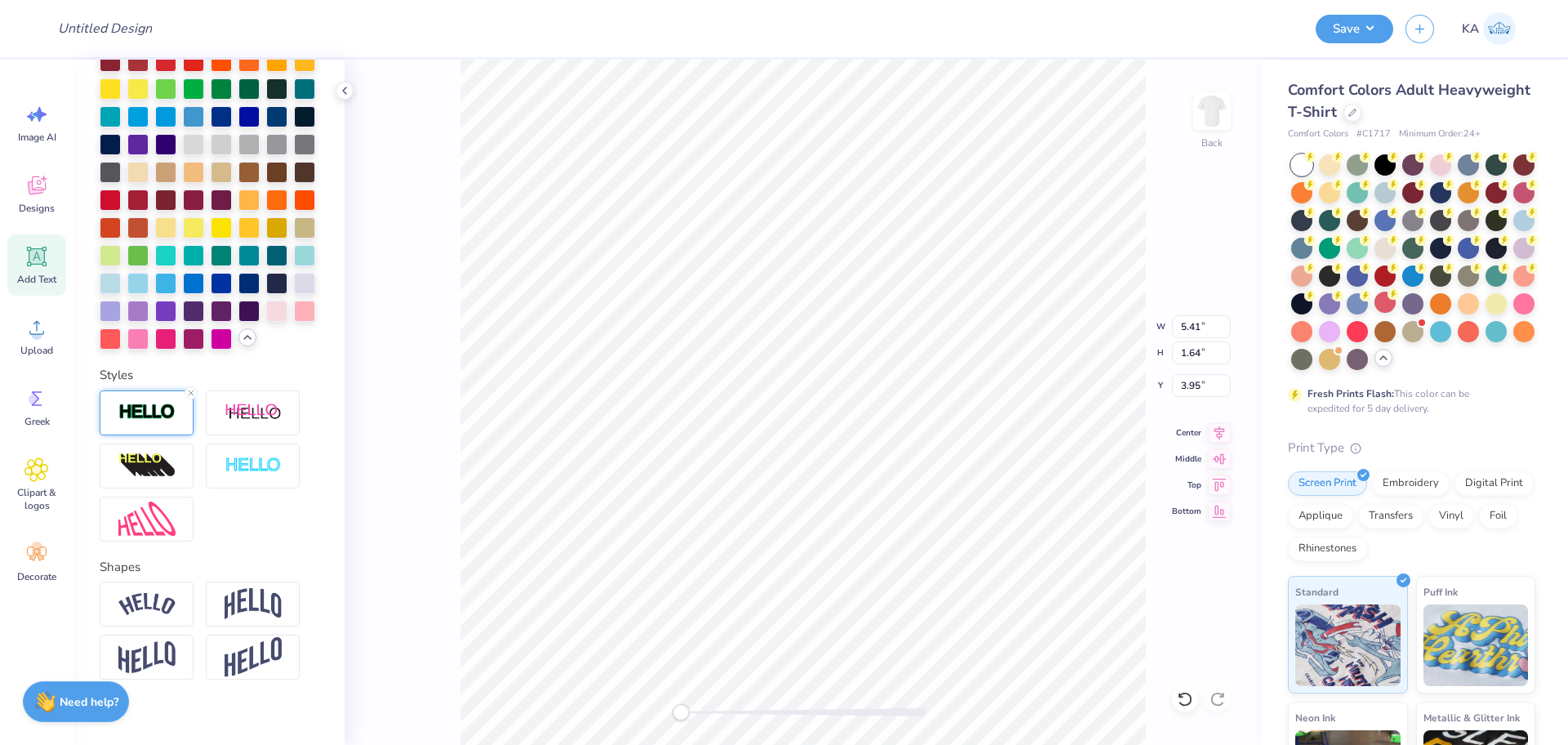
click at [137, 422] on img at bounding box center [147, 412] width 57 height 19
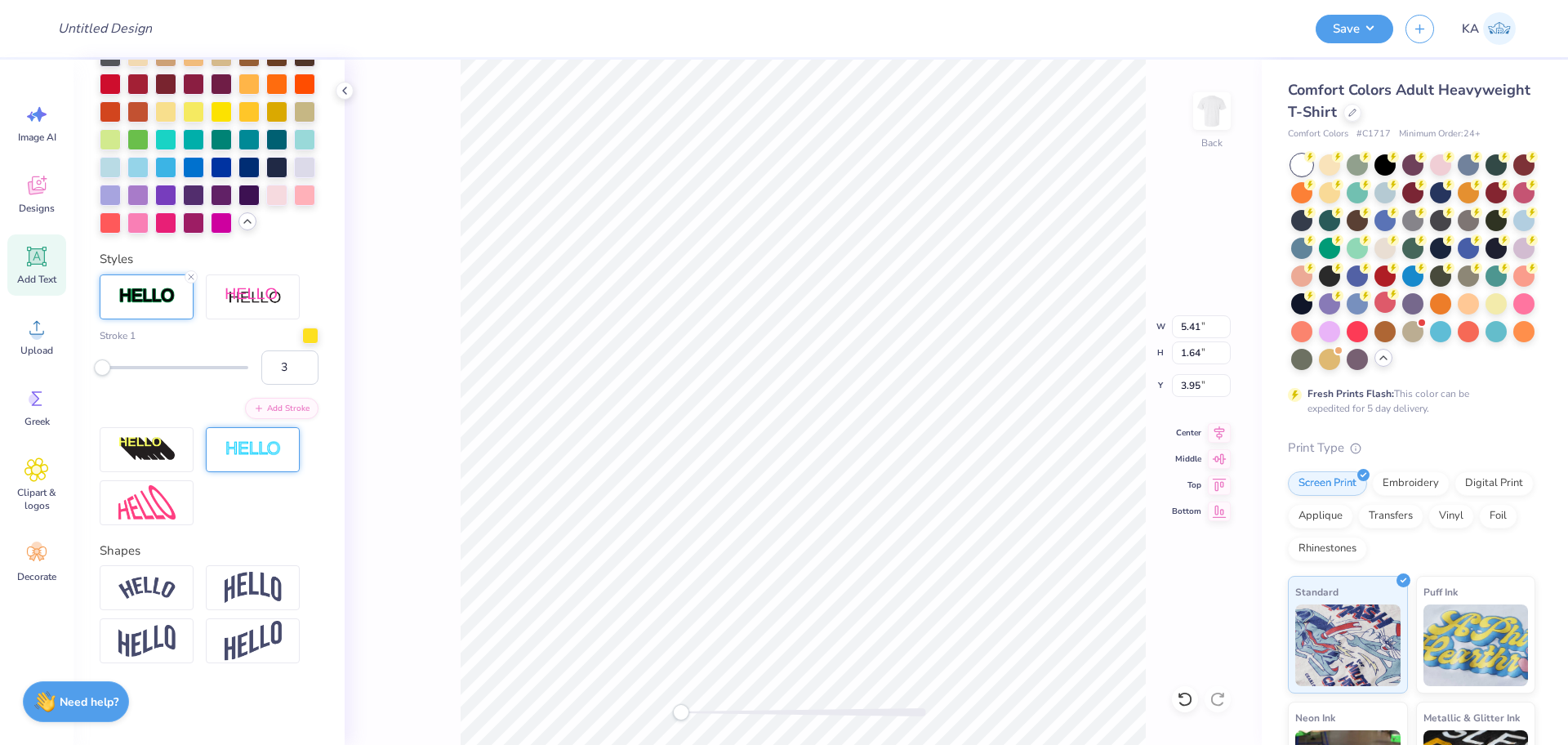
scroll to position [715, 0]
click at [302, 342] on div at bounding box center [310, 334] width 16 height 16
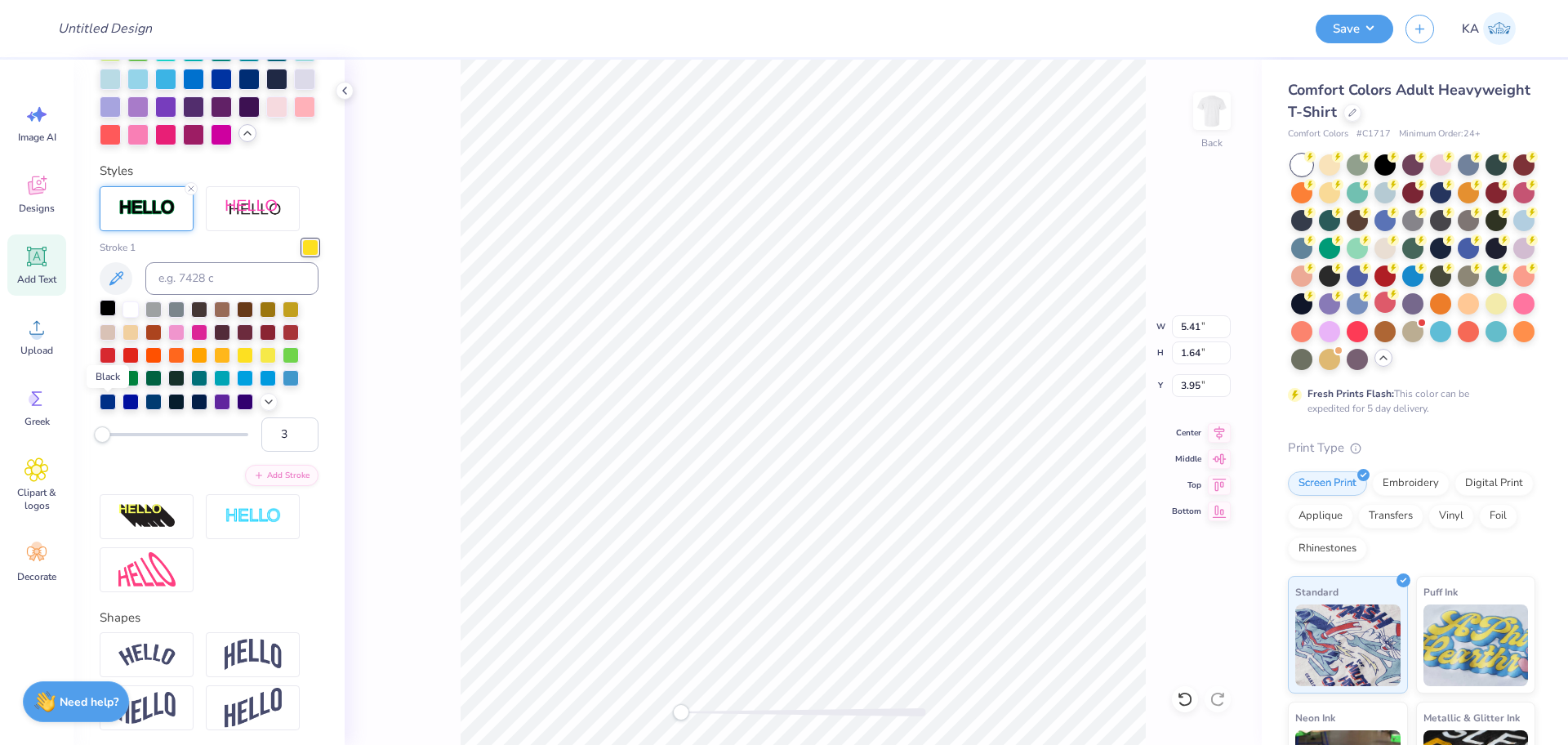
click at [107, 316] on div at bounding box center [108, 308] width 16 height 16
click at [261, 451] on input "3" at bounding box center [290, 434] width 57 height 34
type input "6"
click at [884, 658] on li "Send to Back" at bounding box center [873, 659] width 128 height 32
type input "3.00"
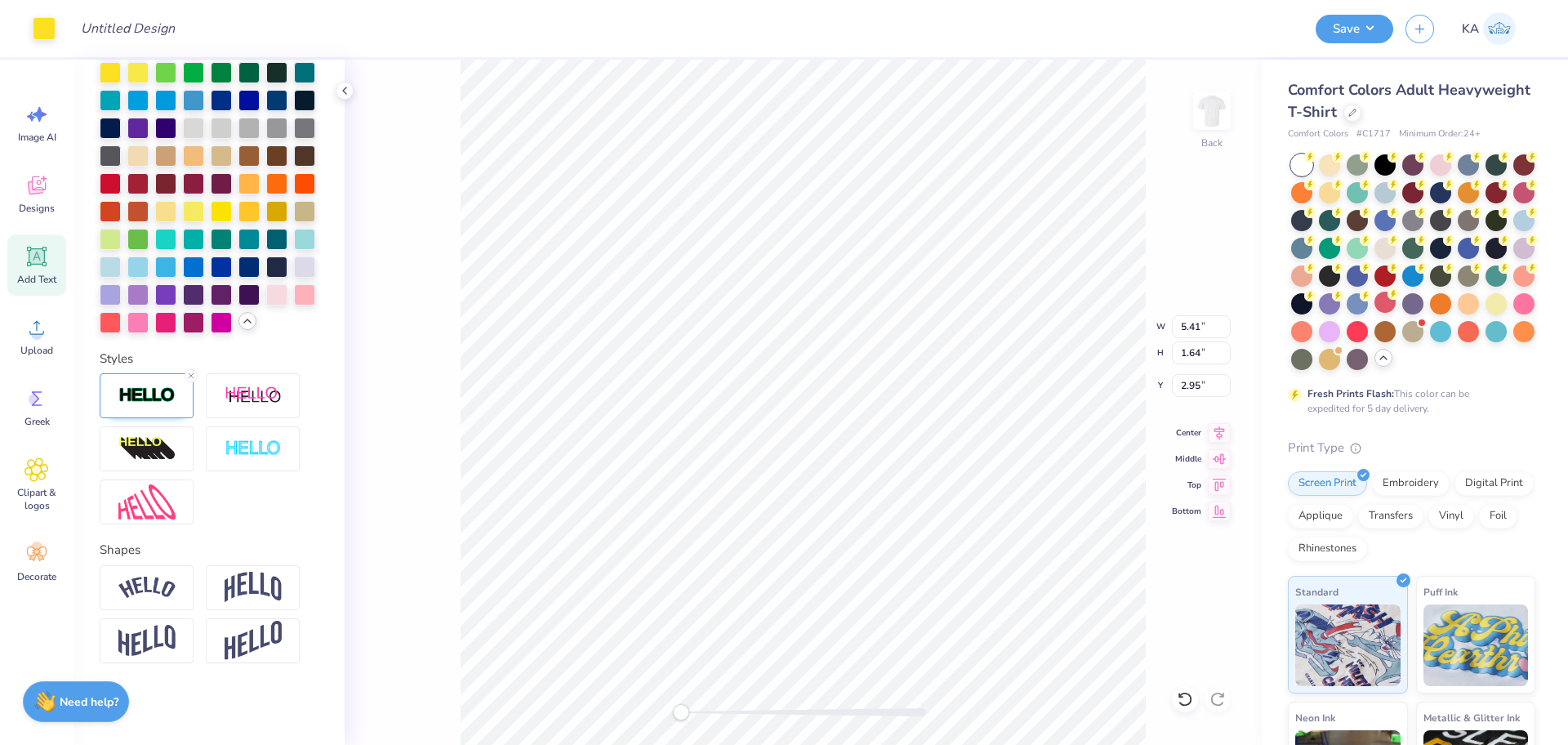
scroll to position [562, 0]
drag, startPoint x: 683, startPoint y: 711, endPoint x: 706, endPoint y: 713, distance: 23.1
click at [706, 713] on div "Accessibility label" at bounding box center [705, 713] width 16 height 16
type input "5.50"
type input "1.73"
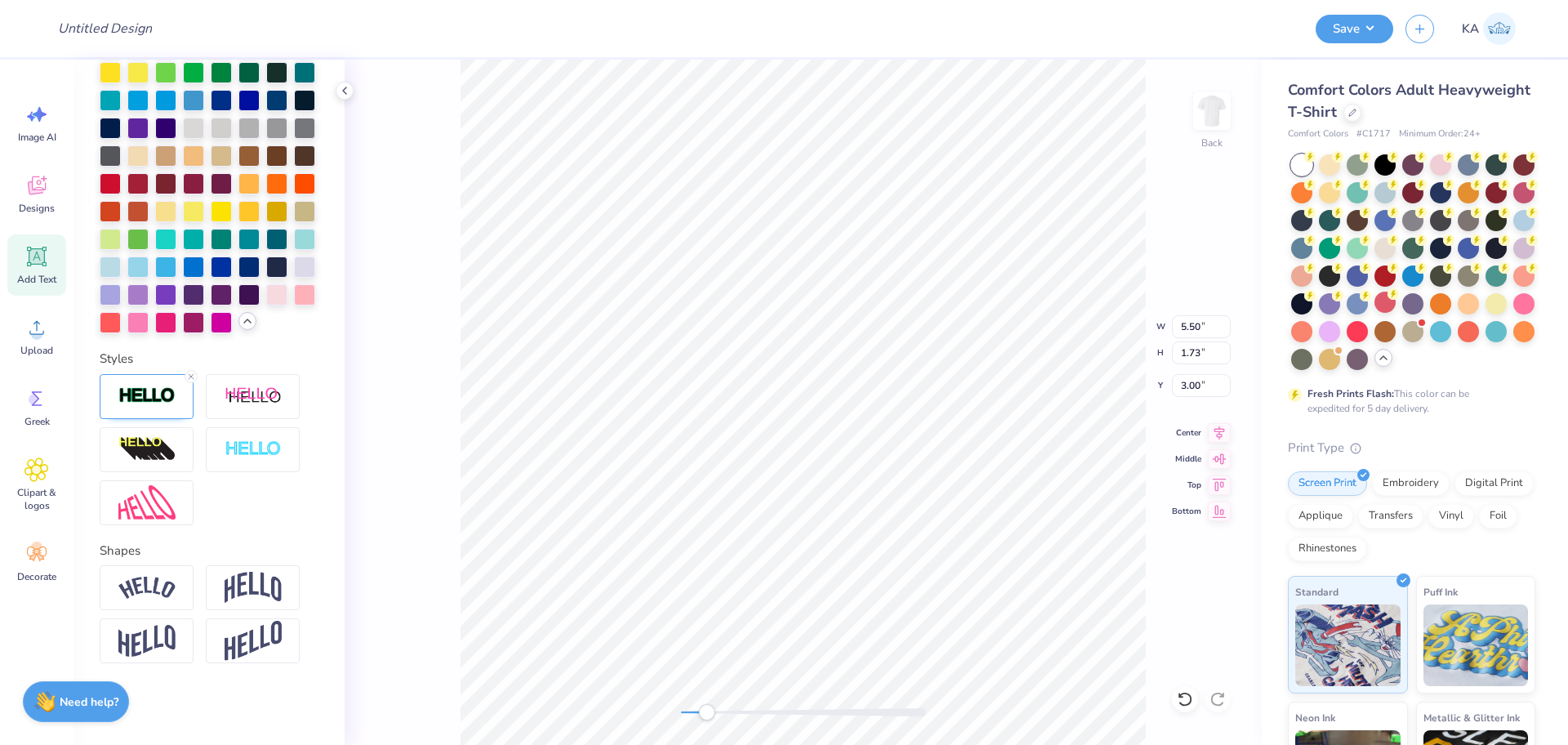
scroll to position [625, 0]
click at [467, 744] on html "Art colors Design Title Save KA Image AI Designs Add Text Upload Greek Clipart …" at bounding box center [784, 372] width 1568 height 745
type input "3.00"
click at [414, 553] on div "Back" at bounding box center [803, 402] width 917 height 686
click at [1189, 701] on icon at bounding box center [1185, 699] width 16 height 16
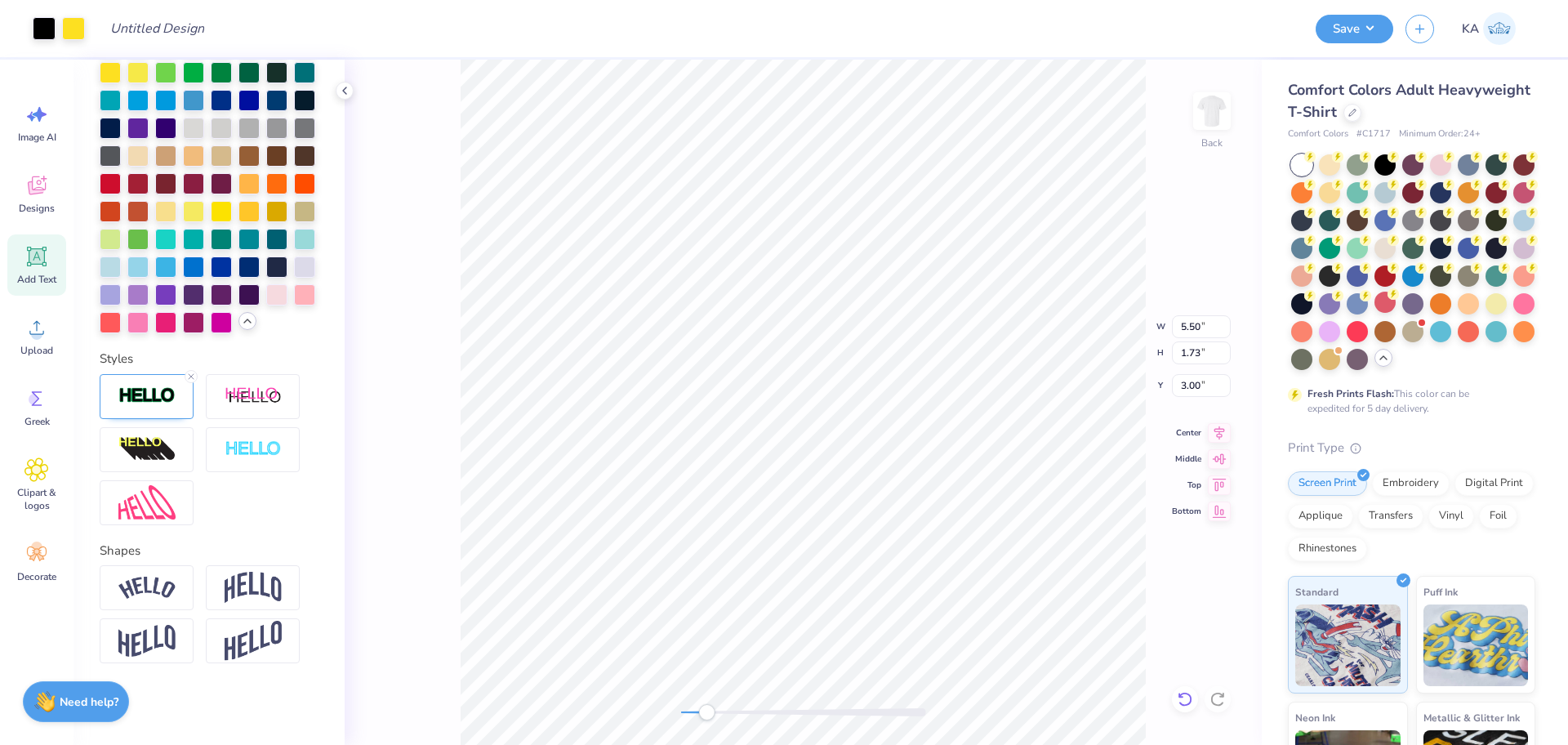
click at [1189, 701] on icon at bounding box center [1185, 699] width 16 height 16
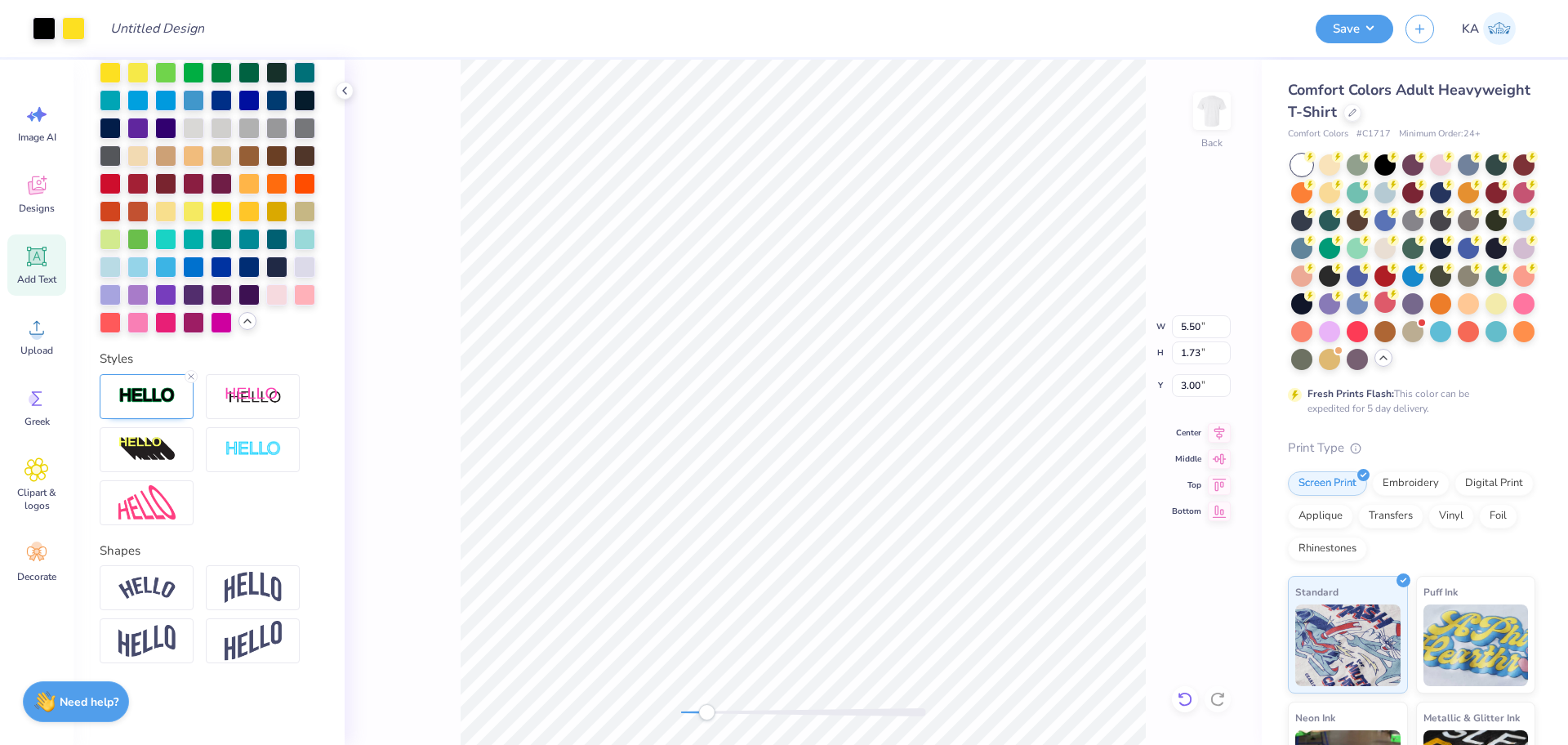
click at [1178, 698] on icon at bounding box center [1185, 699] width 16 height 16
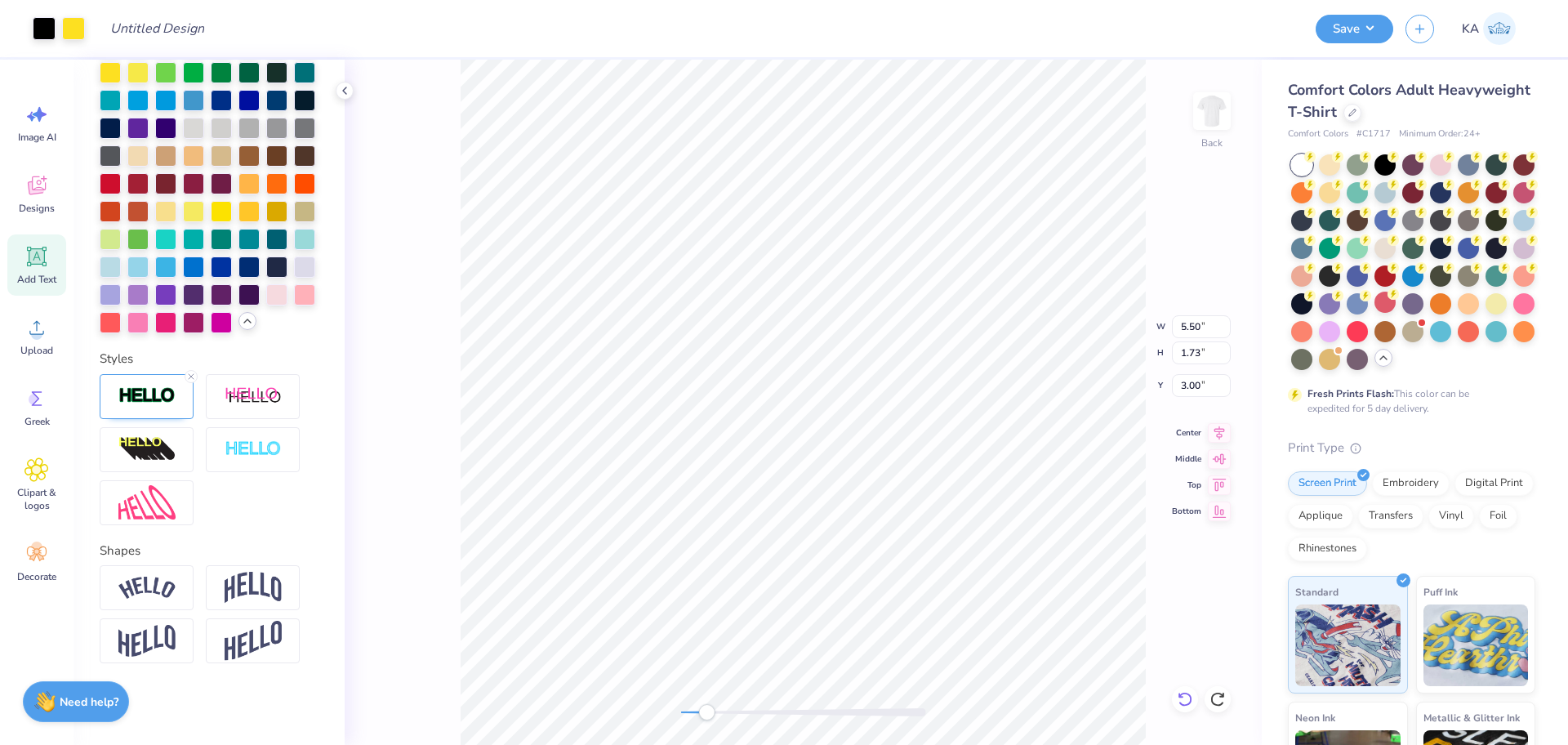
click at [1178, 698] on icon at bounding box center [1185, 699] width 16 height 16
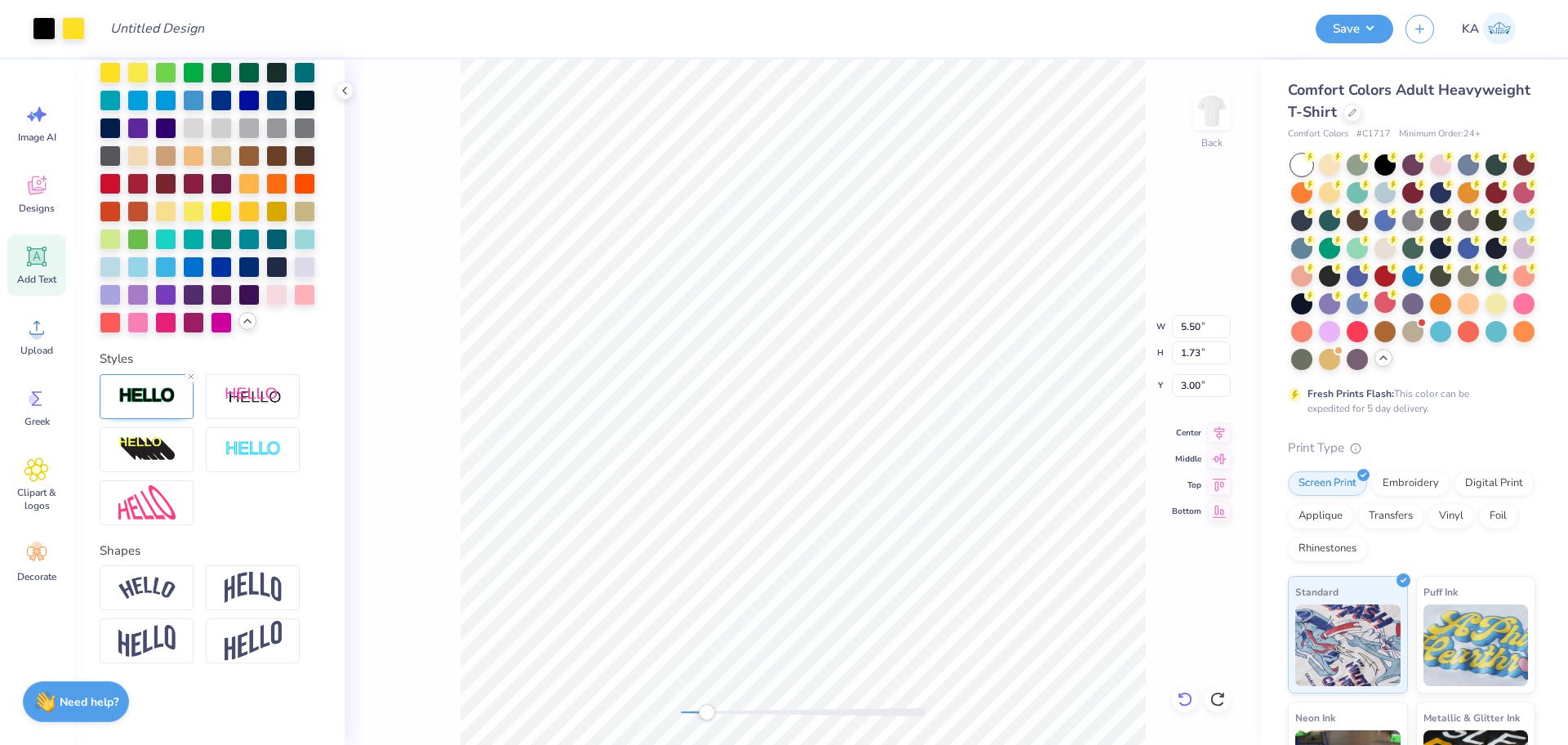
click at [1178, 698] on icon at bounding box center [1185, 699] width 16 height 16
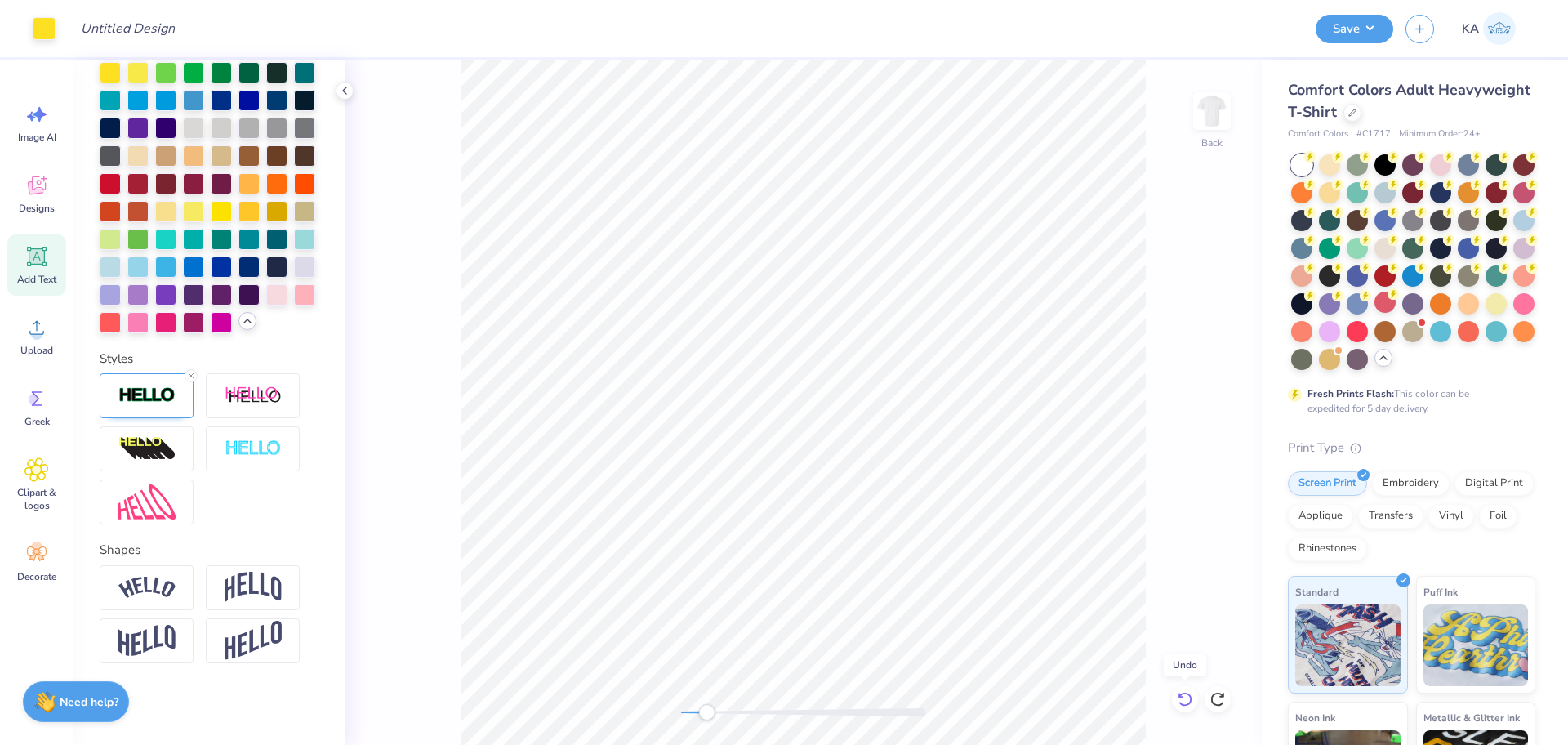
click at [1180, 697] on icon at bounding box center [1181, 696] width 4 height 4
click at [708, 707] on div "Accessibility label" at bounding box center [708, 713] width 16 height 16
click at [618, 714] on div "Back" at bounding box center [803, 402] width 917 height 686
drag, startPoint x: 682, startPoint y: 712, endPoint x: 694, endPoint y: 711, distance: 12.0
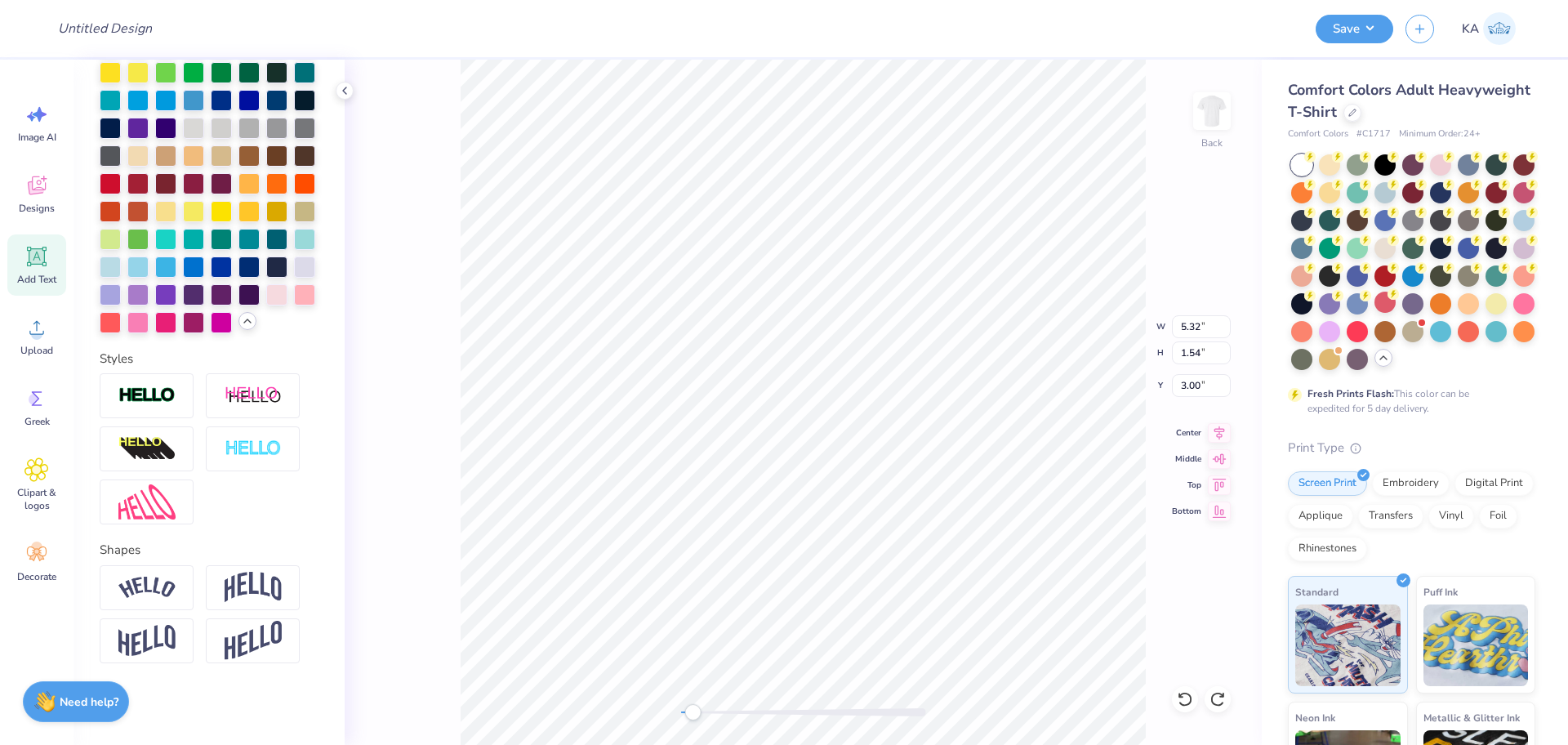
click at [694, 711] on div "Accessibility label" at bounding box center [693, 713] width 16 height 16
drag, startPoint x: 694, startPoint y: 714, endPoint x: 716, endPoint y: 715, distance: 22.0
click at [716, 715] on div "Accessibility label" at bounding box center [716, 713] width 16 height 16
click at [711, 715] on div "Accessibility label" at bounding box center [711, 713] width 16 height 16
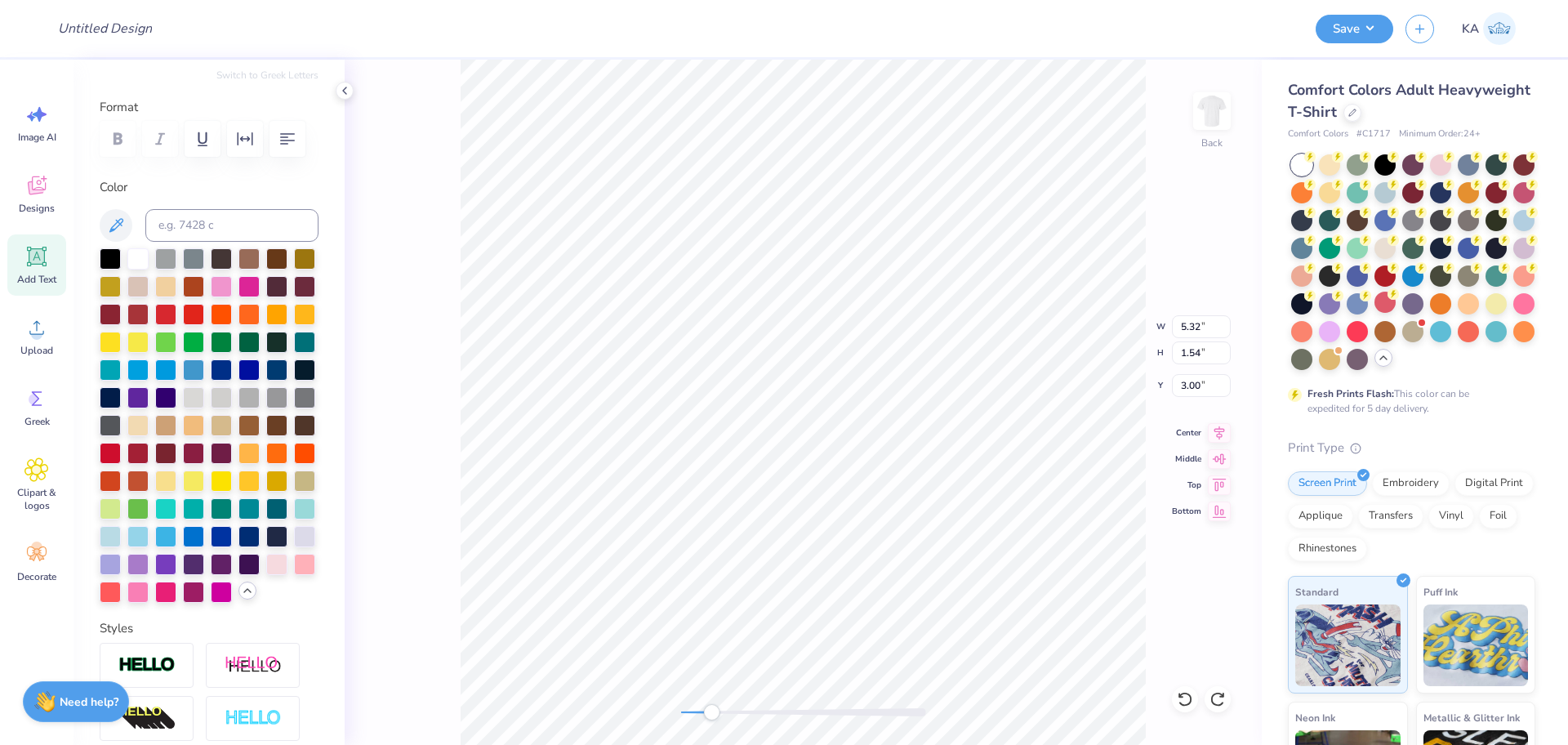
scroll to position [241, 0]
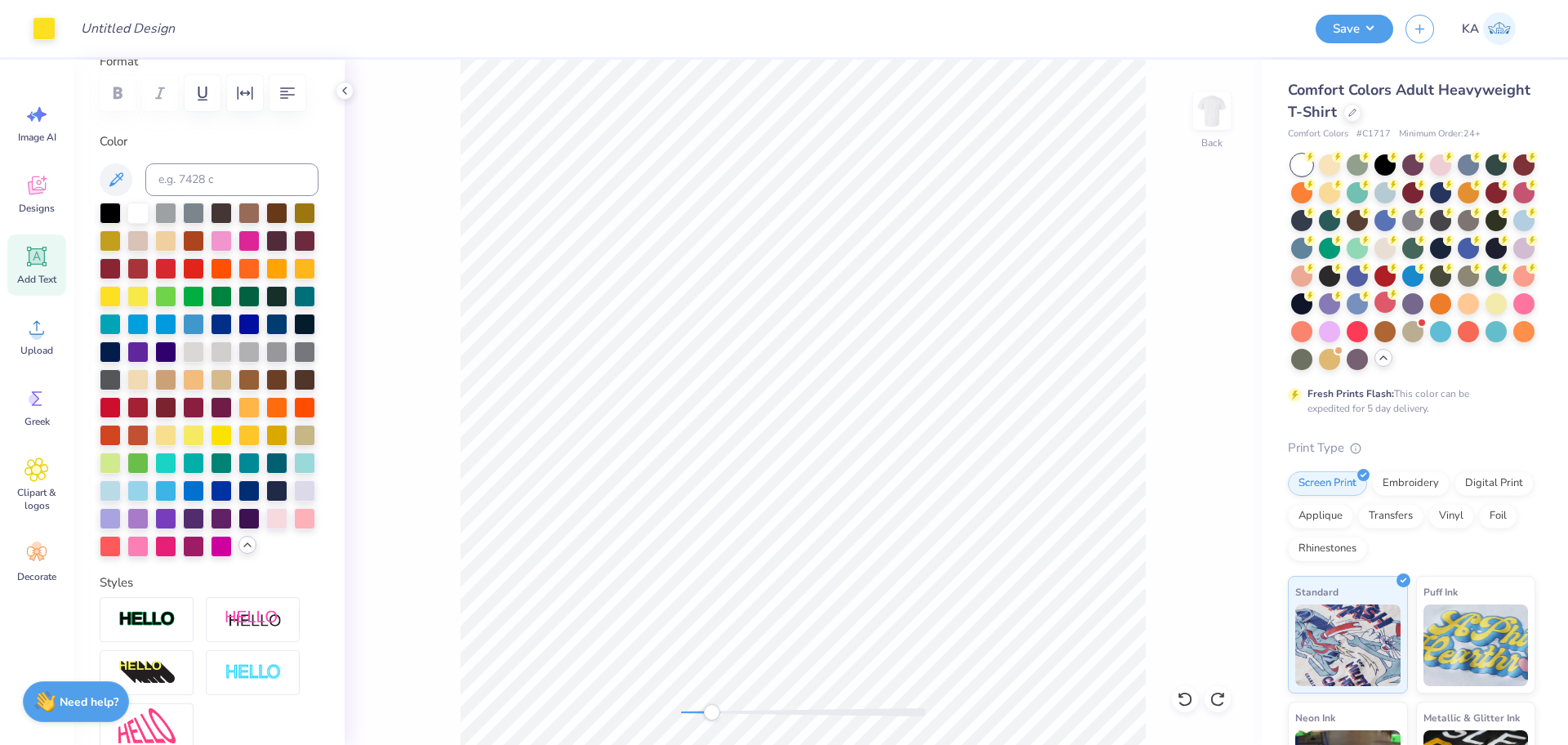
click at [344, 322] on div "Back" at bounding box center [803, 402] width 917 height 686
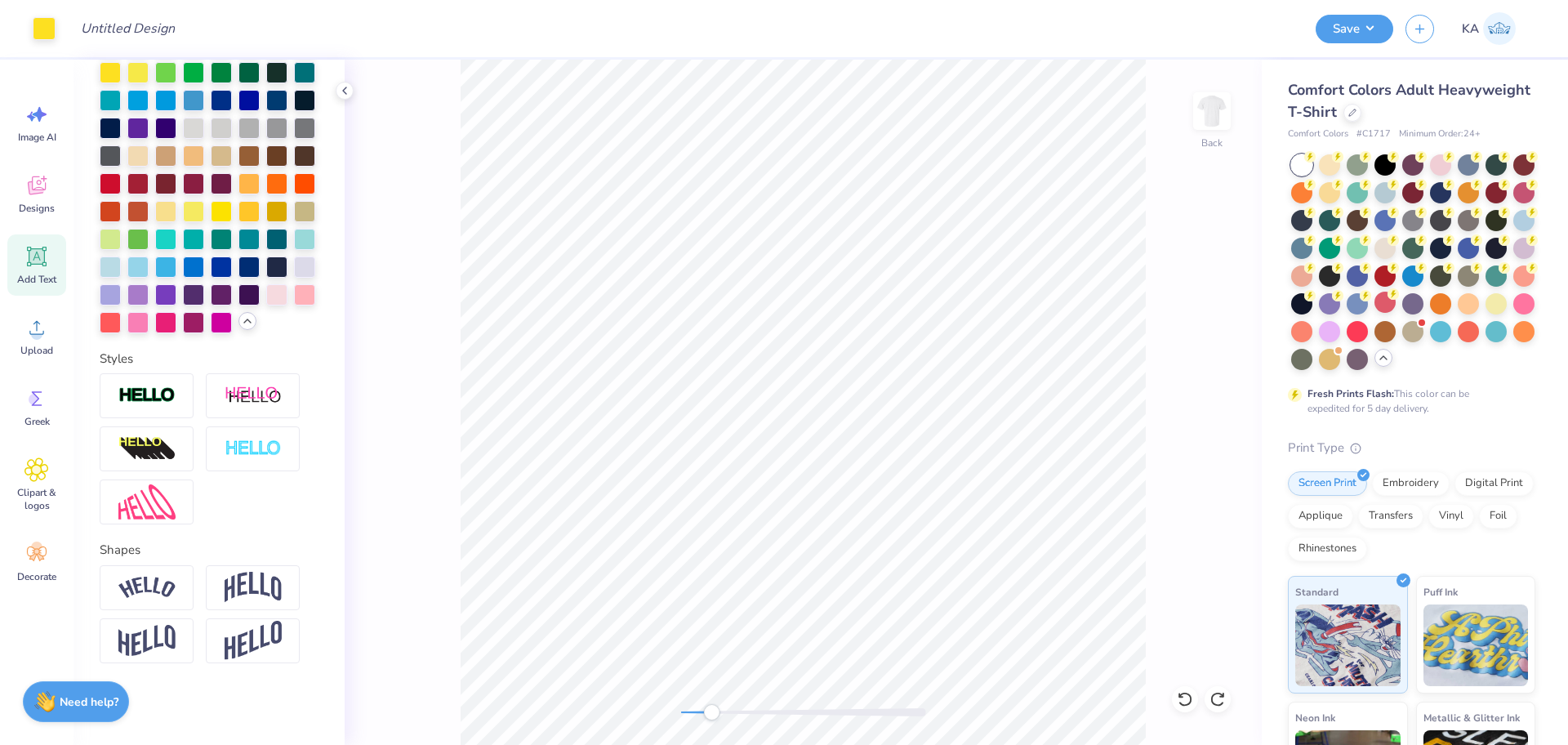
scroll to position [508, 0]
click at [138, 406] on img at bounding box center [147, 396] width 57 height 19
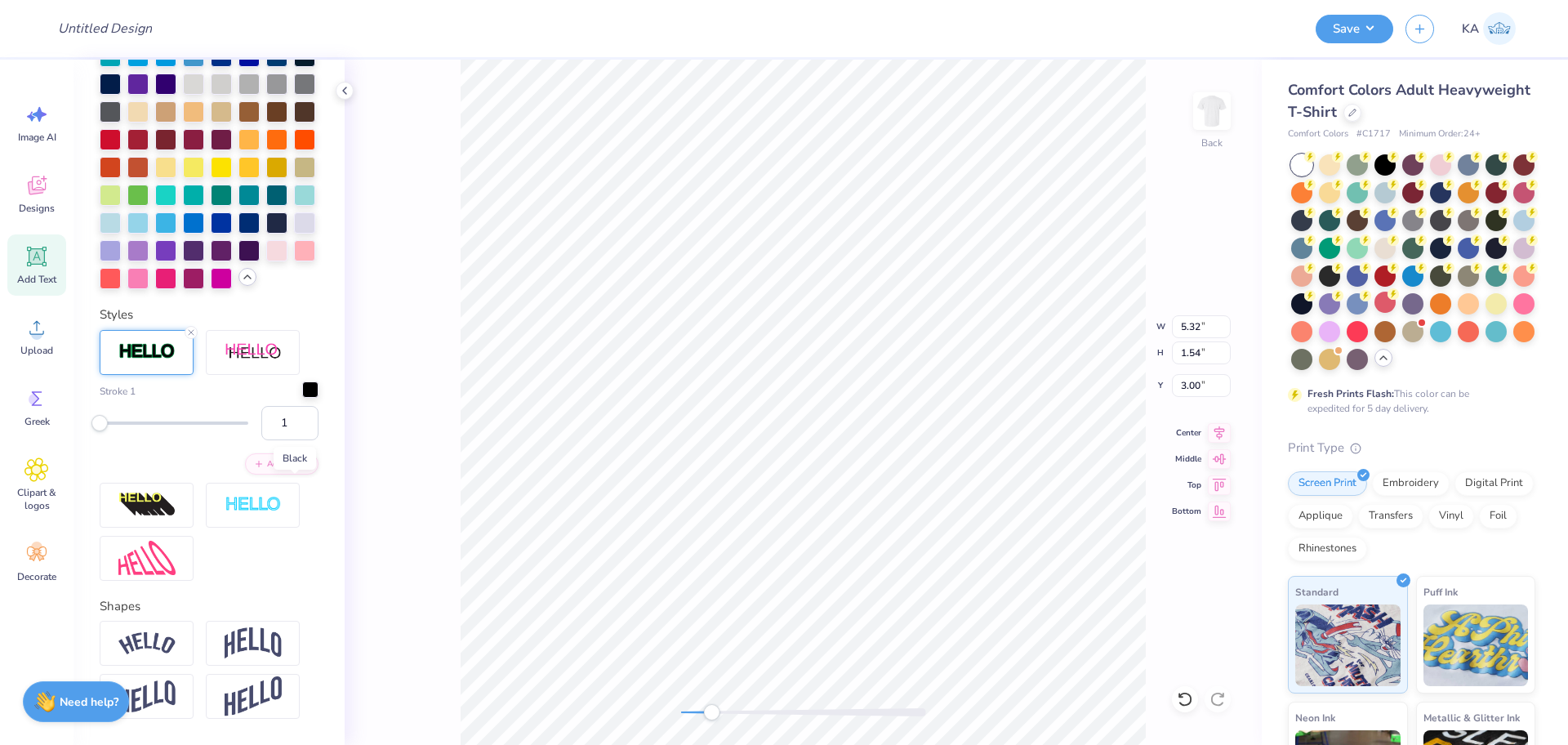
click at [302, 398] on div at bounding box center [310, 390] width 16 height 16
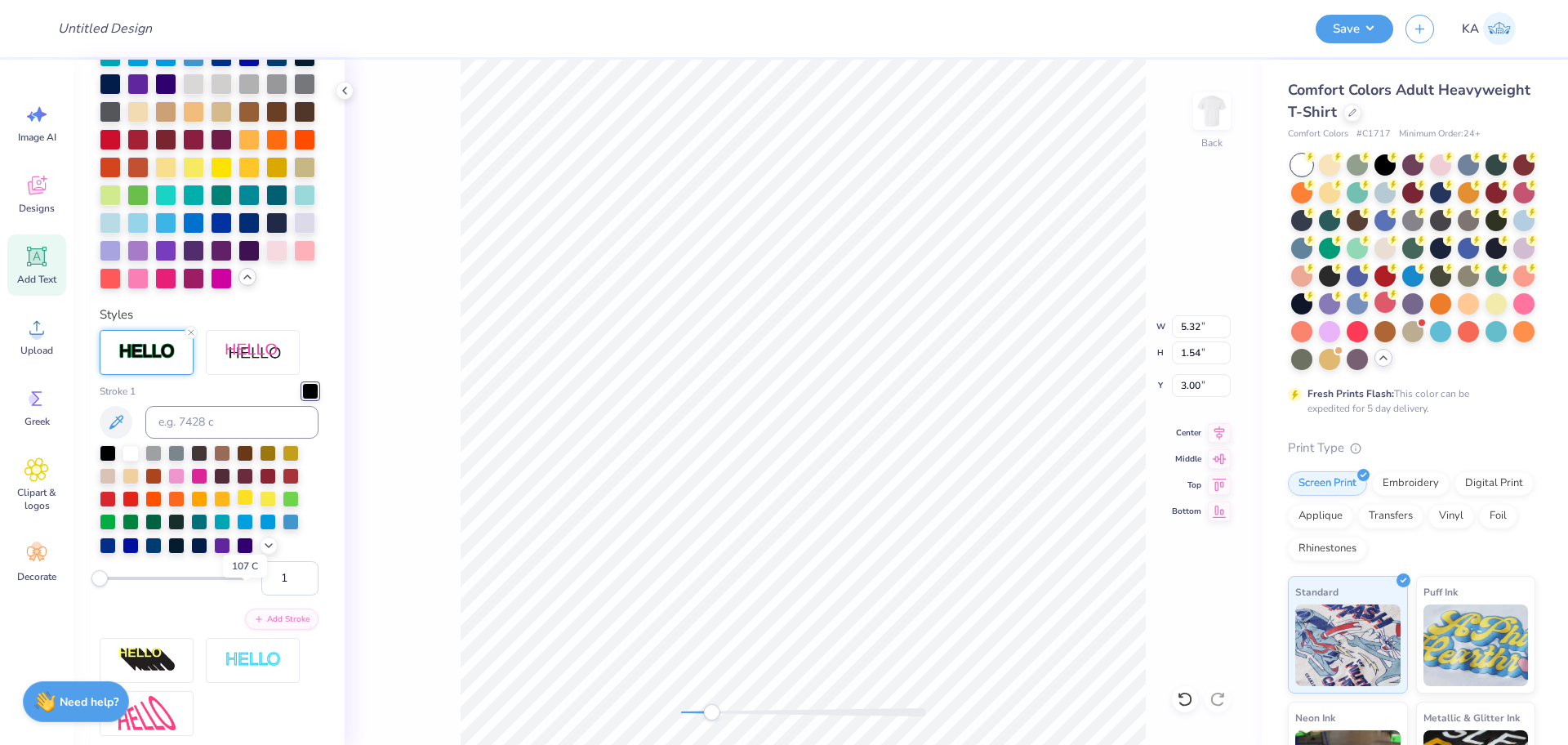
click at [242, 506] on div at bounding box center [245, 497] width 16 height 16
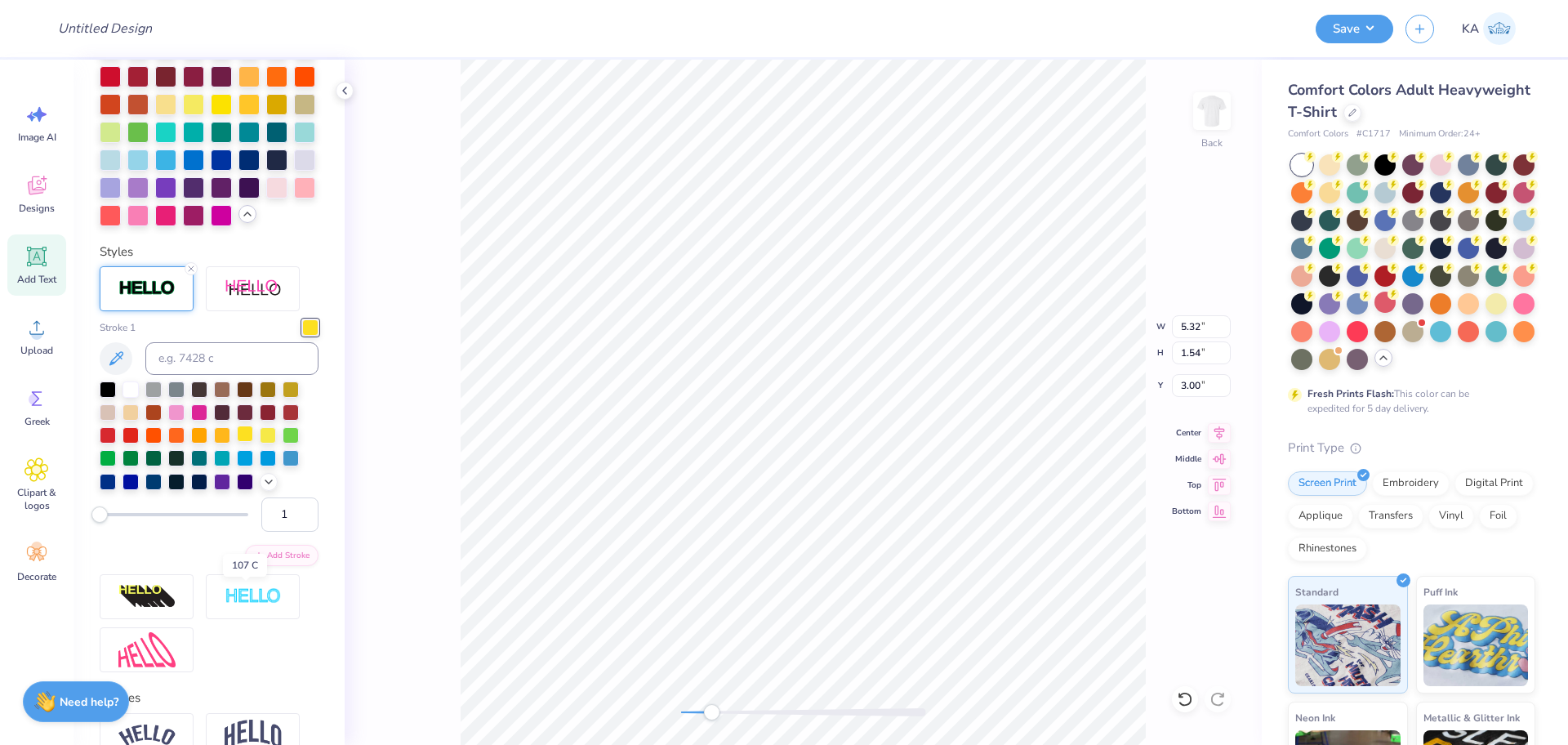
scroll to position [508, 0]
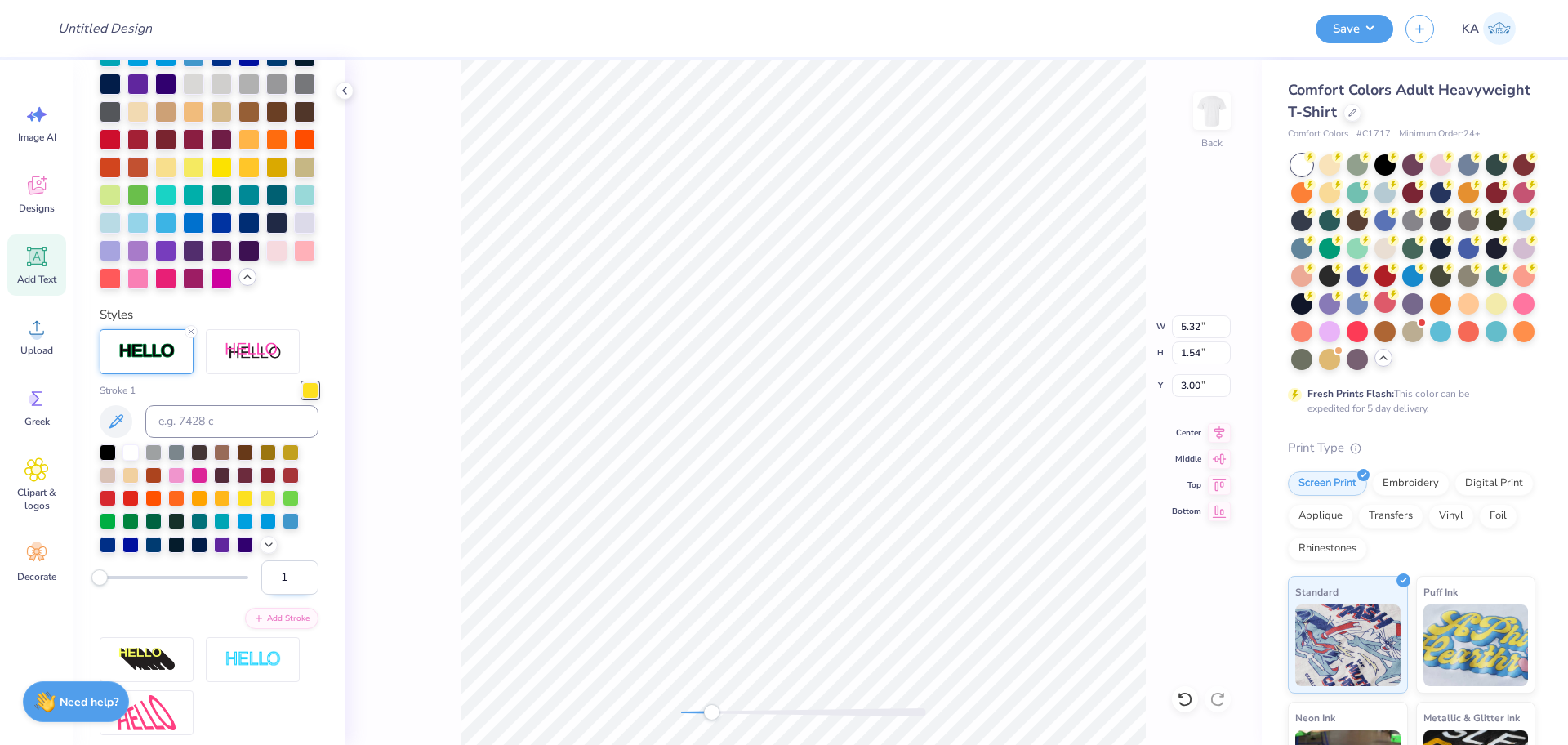
drag, startPoint x: 260, startPoint y: 673, endPoint x: 274, endPoint y: 673, distance: 14.0
click at [274, 595] on input "1" at bounding box center [290, 578] width 57 height 34
type input "5"
type input "3"
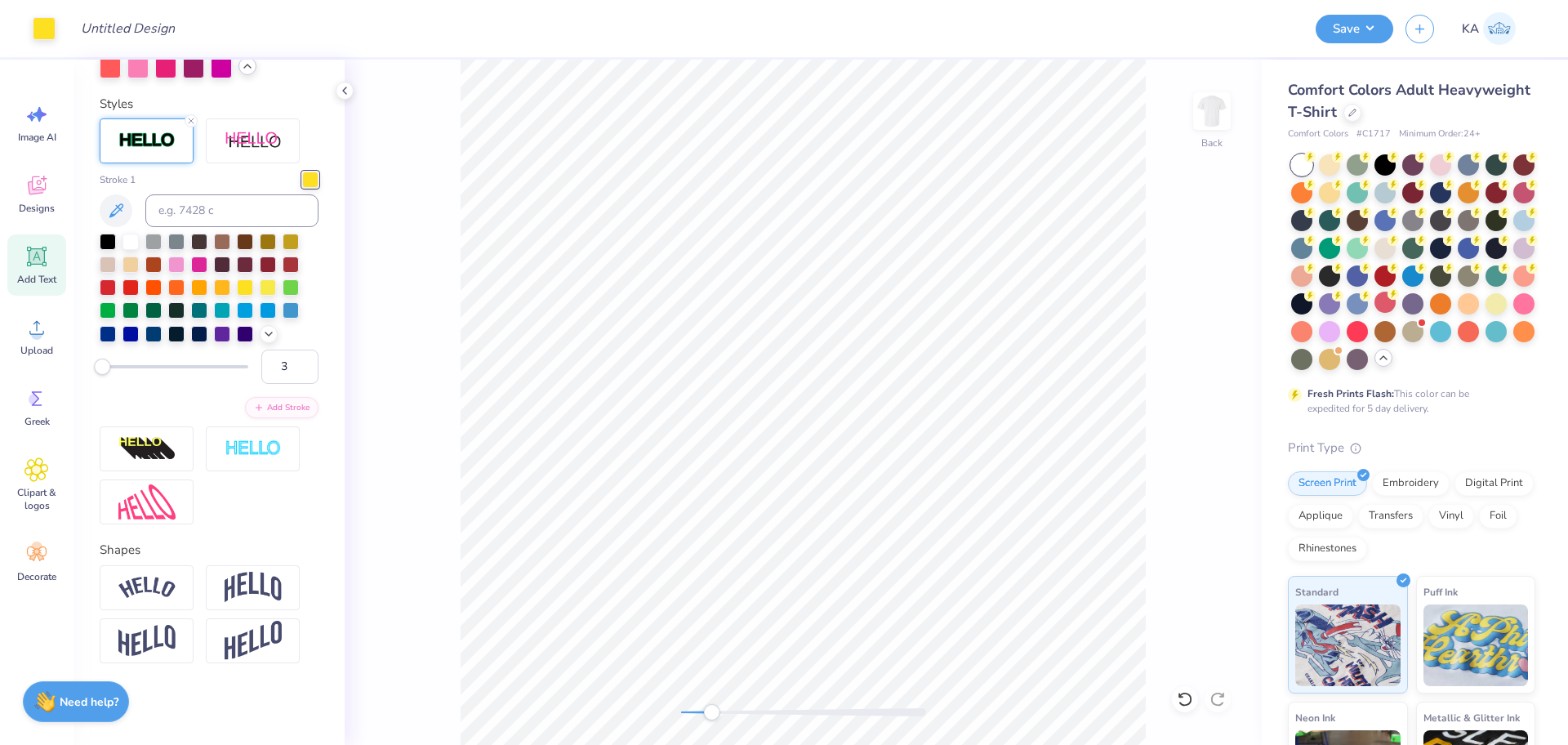
scroll to position [763, 0]
click at [275, 416] on button "Add Stroke" at bounding box center [282, 407] width 74 height 22
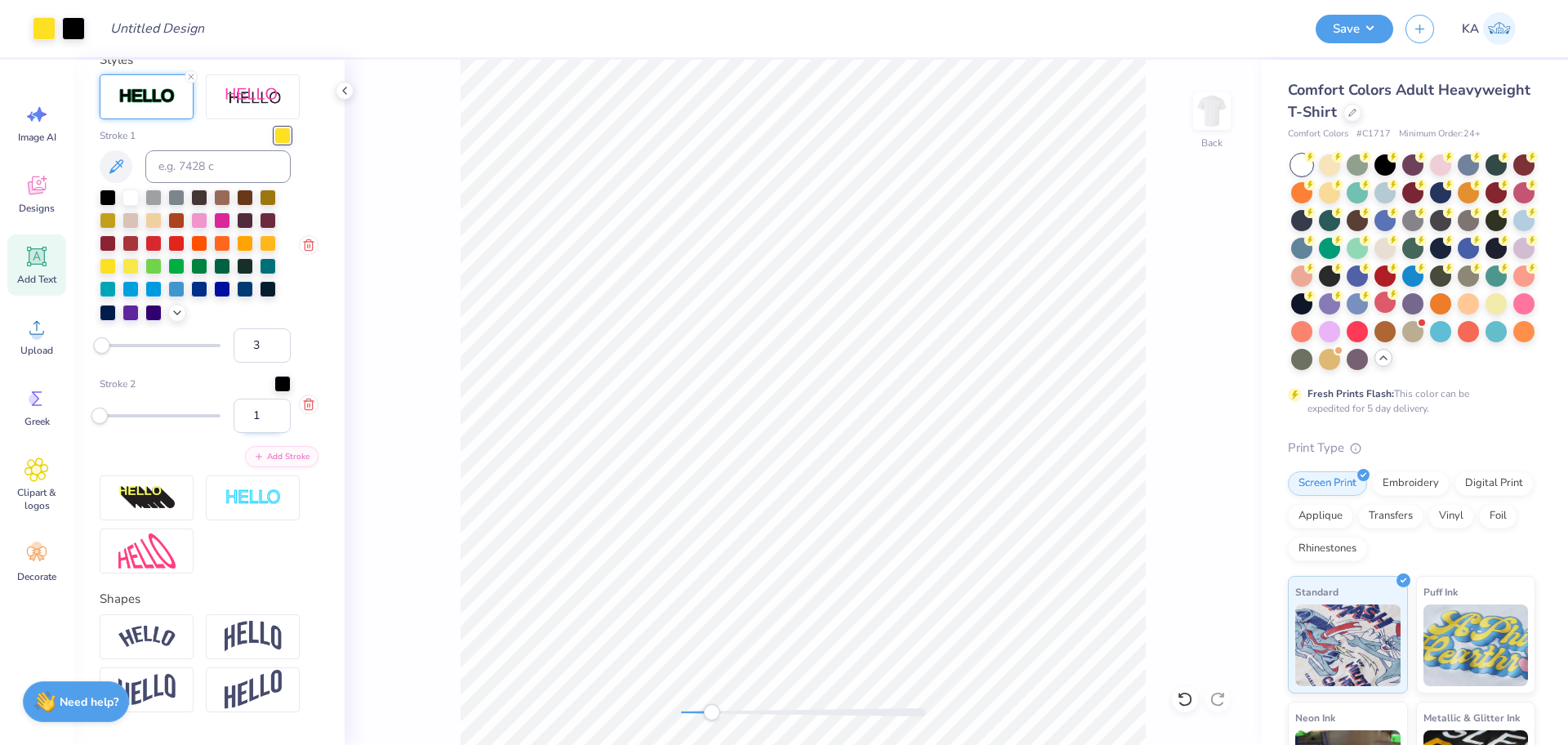
drag, startPoint x: 241, startPoint y: 539, endPoint x: 231, endPoint y: 546, distance: 12.2
click at [233, 433] on input "1" at bounding box center [262, 416] width 57 height 34
type input "6"
click at [302, 411] on icon "button" at bounding box center [309, 404] width 13 height 13
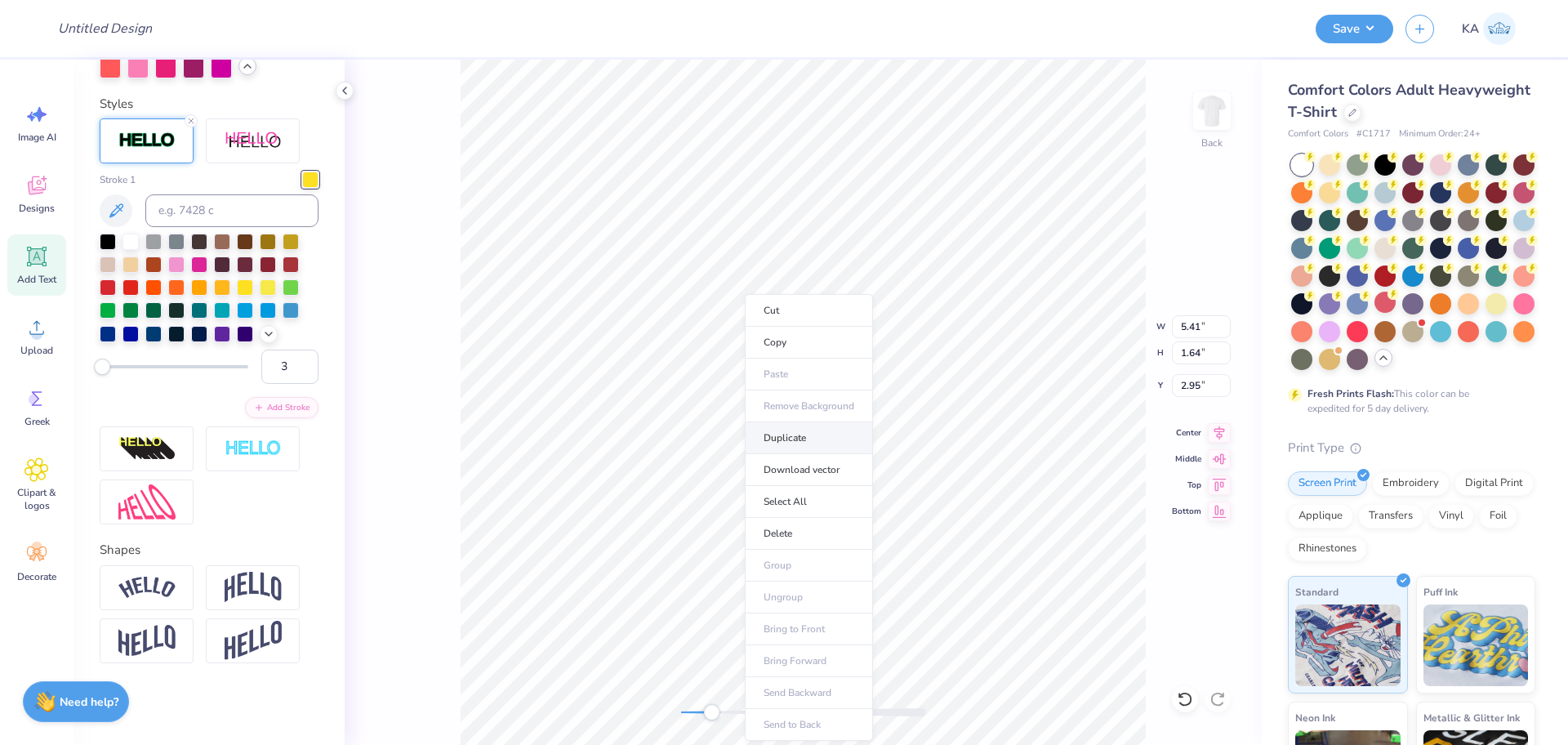
click at [799, 436] on li "Duplicate" at bounding box center [808, 439] width 128 height 32
type input "4.00"
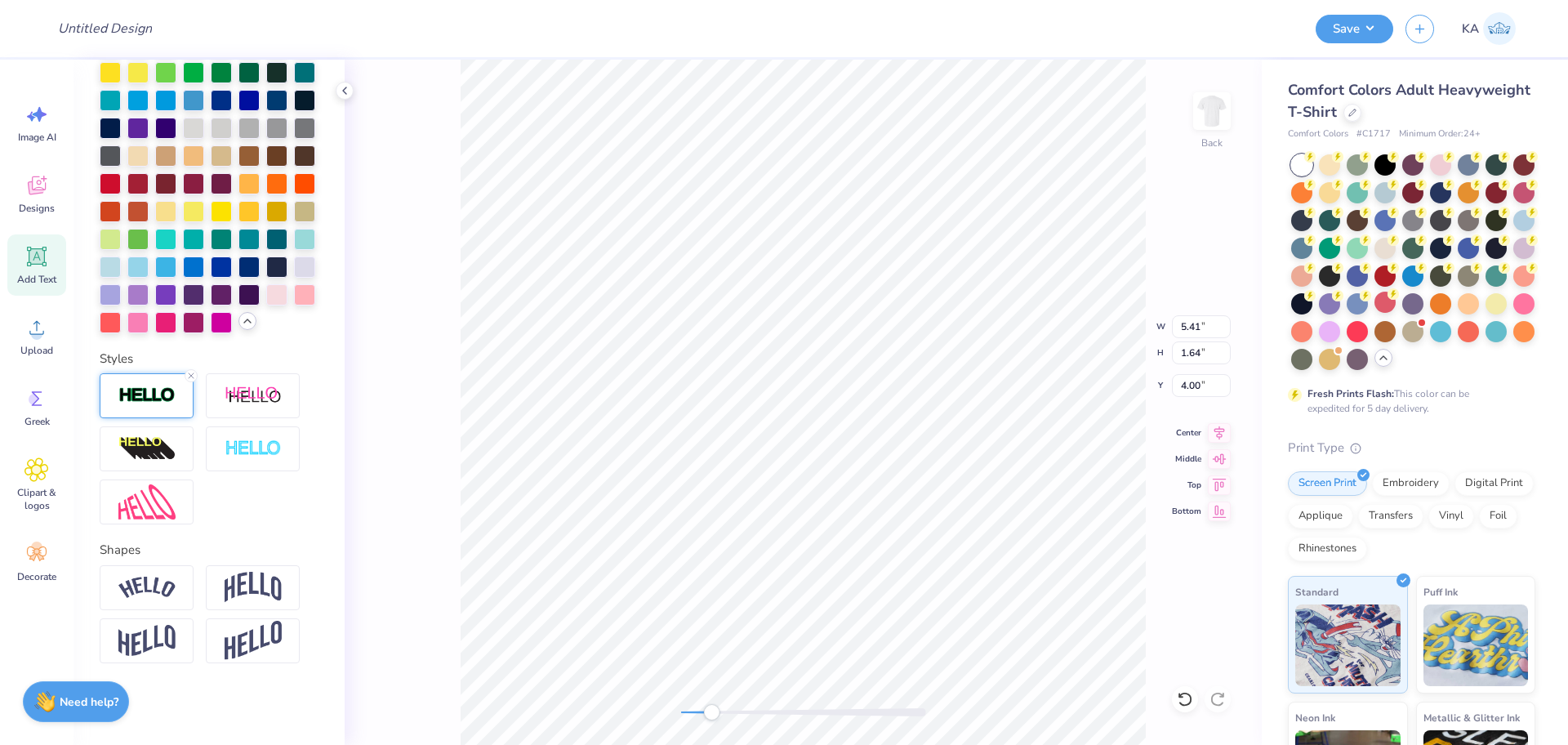
click at [144, 397] on img at bounding box center [147, 396] width 57 height 19
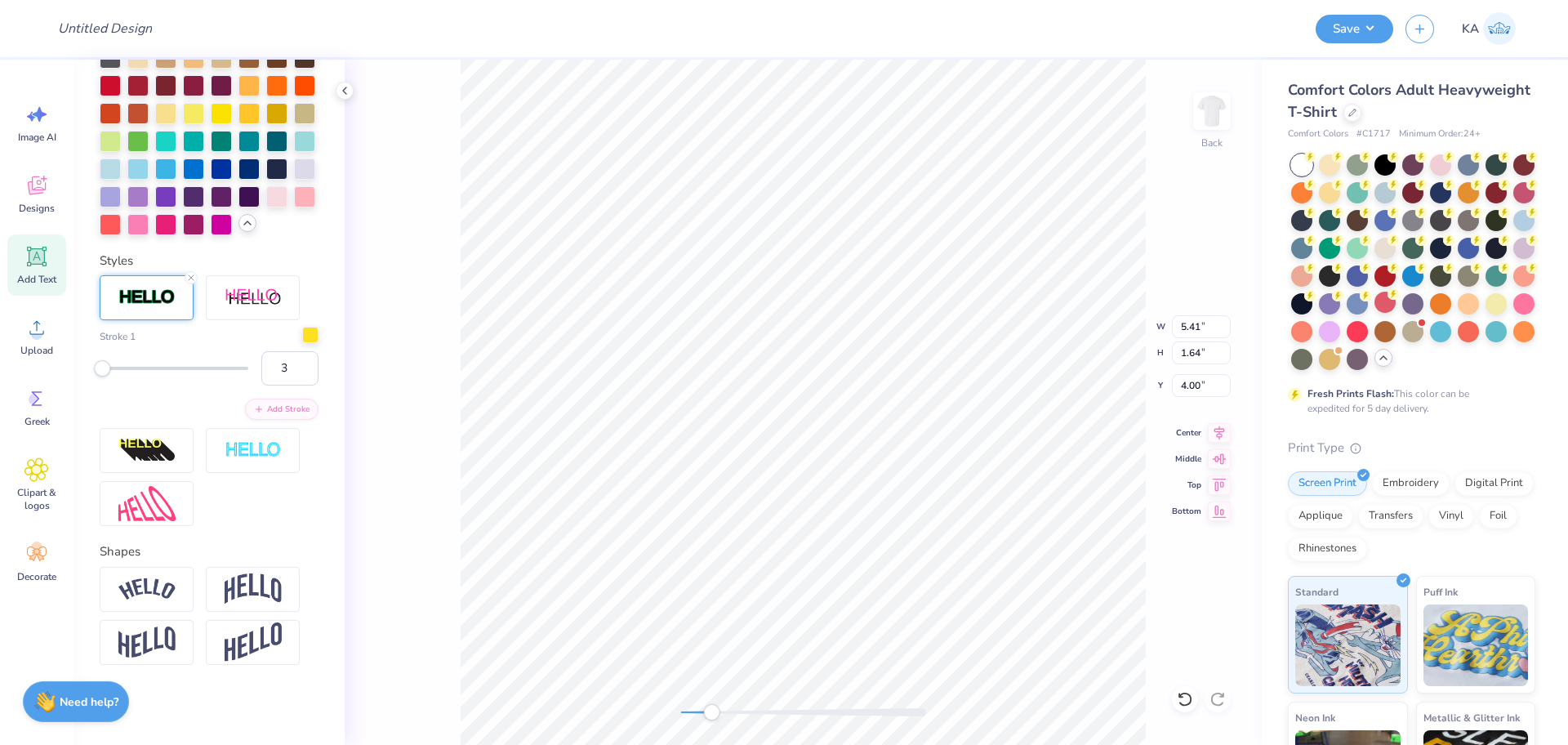
click at [302, 343] on div at bounding box center [310, 335] width 16 height 16
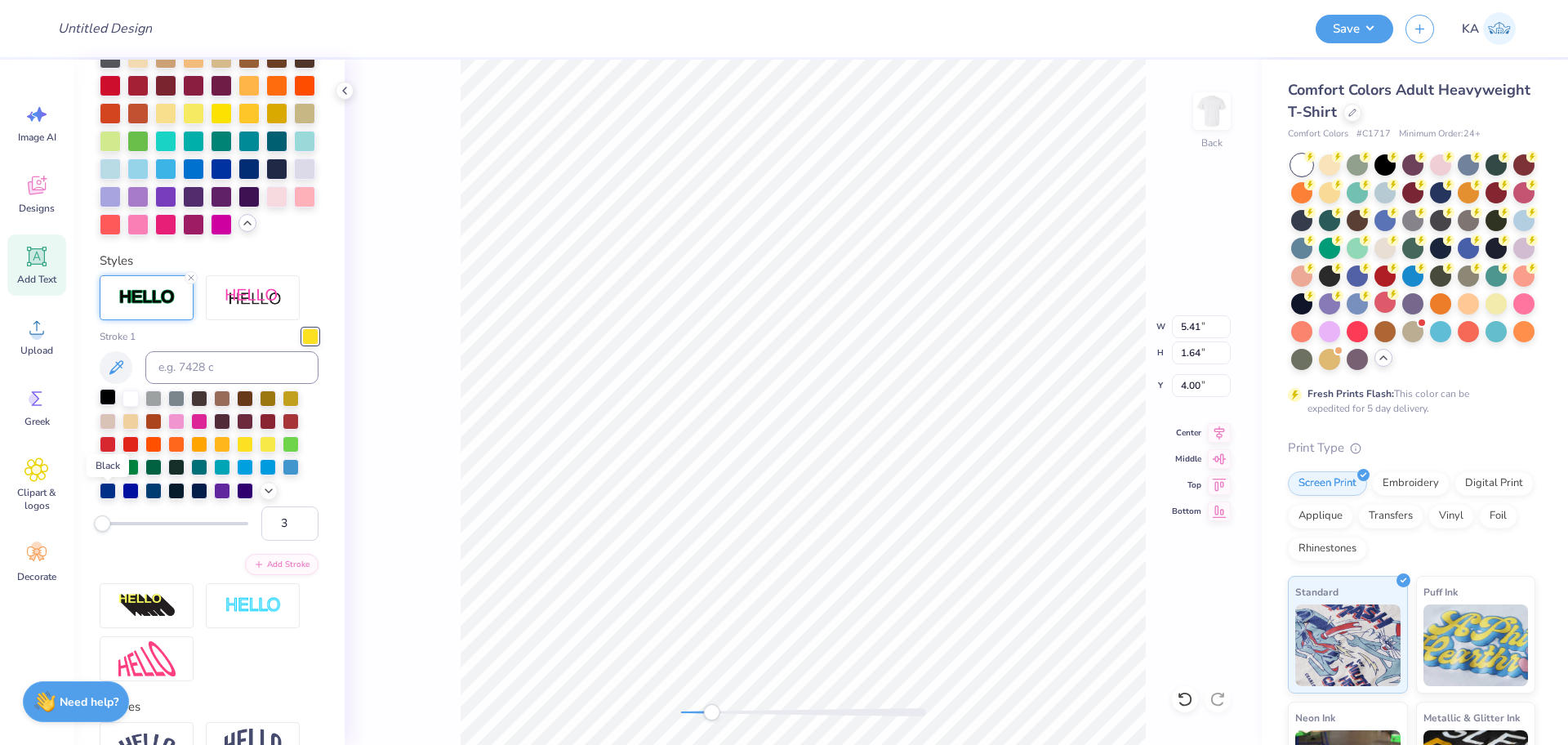
click at [109, 406] on div at bounding box center [108, 397] width 16 height 16
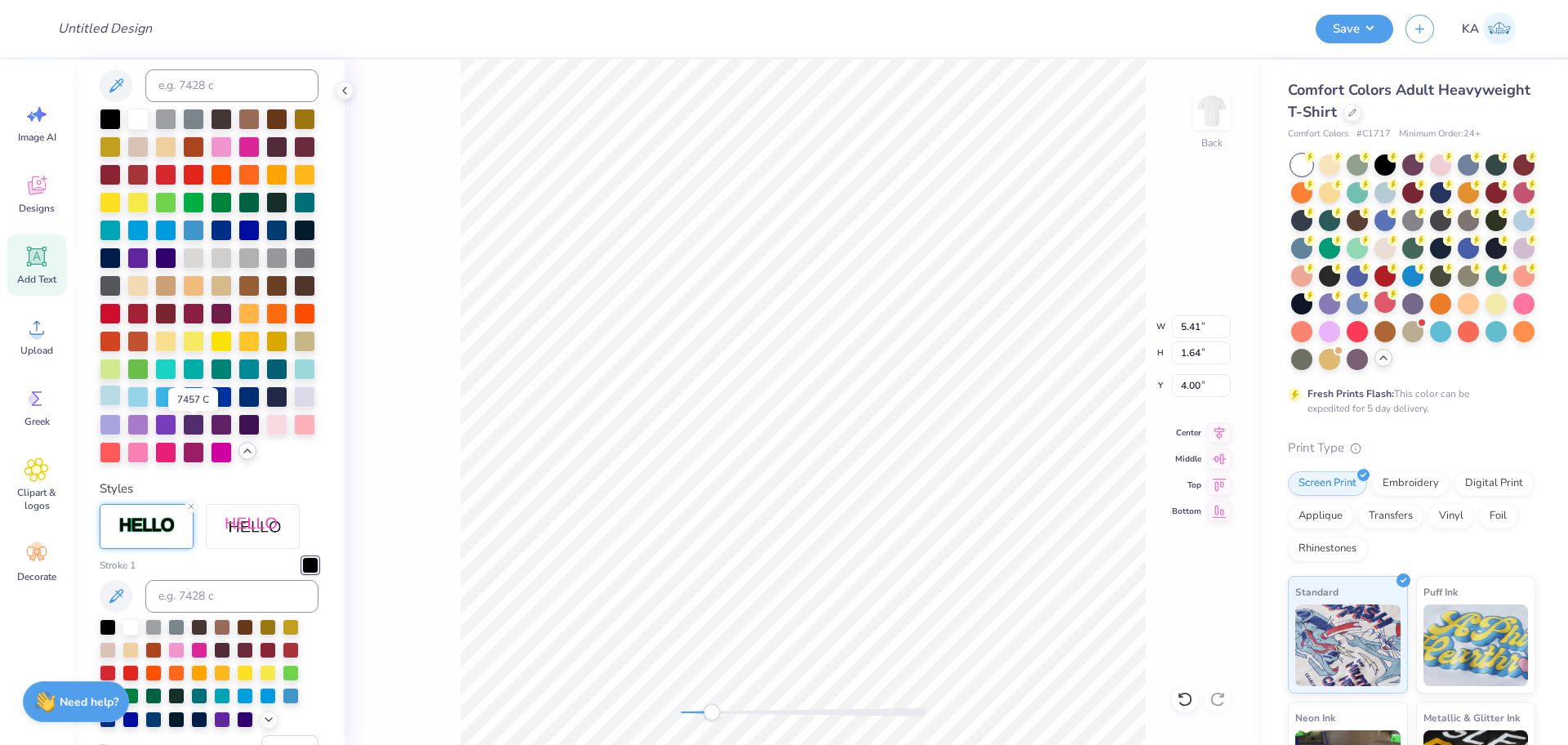
scroll to position [319, 0]
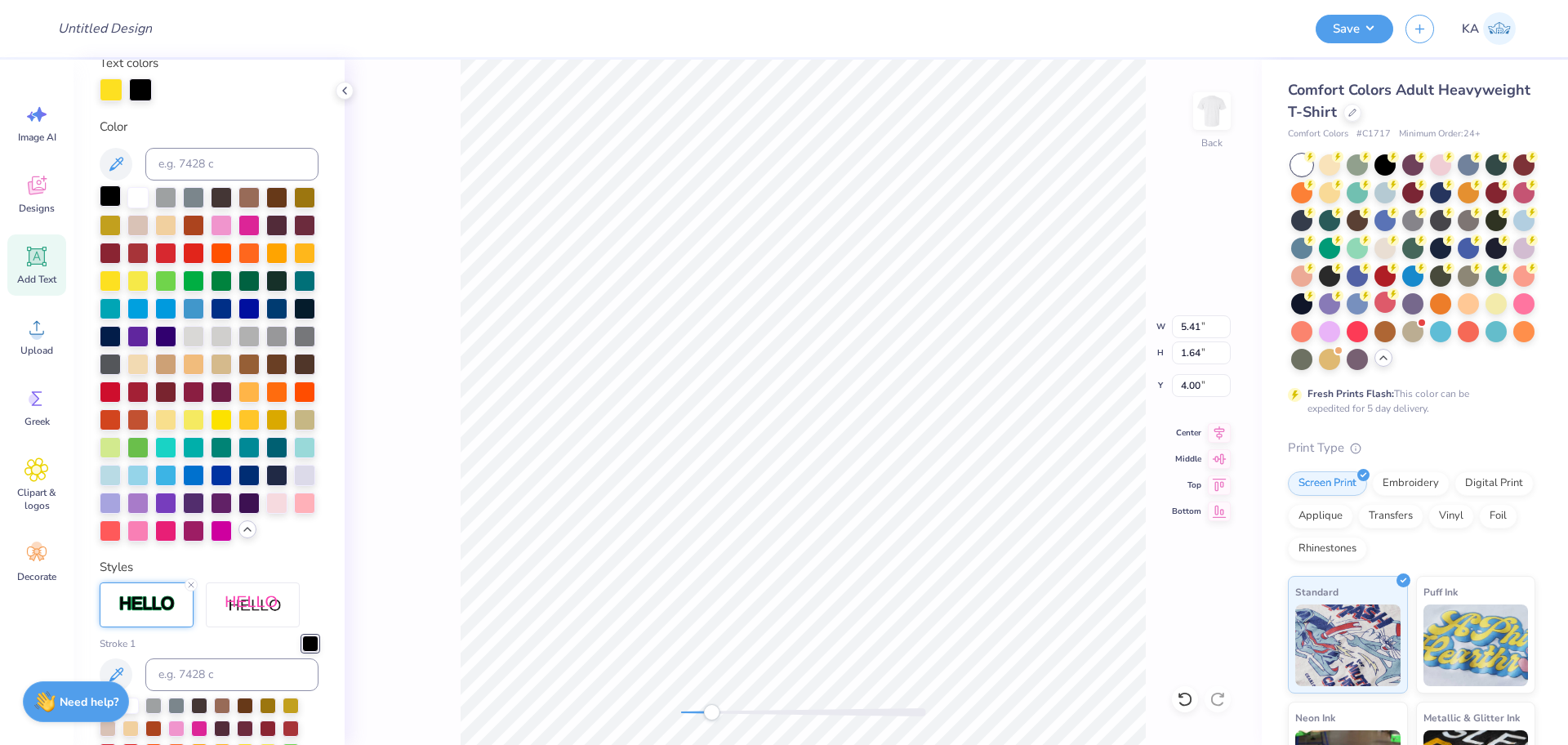
click at [106, 206] on div at bounding box center [110, 197] width 22 height 22
click at [878, 719] on li "Send to Back" at bounding box center [871, 725] width 128 height 32
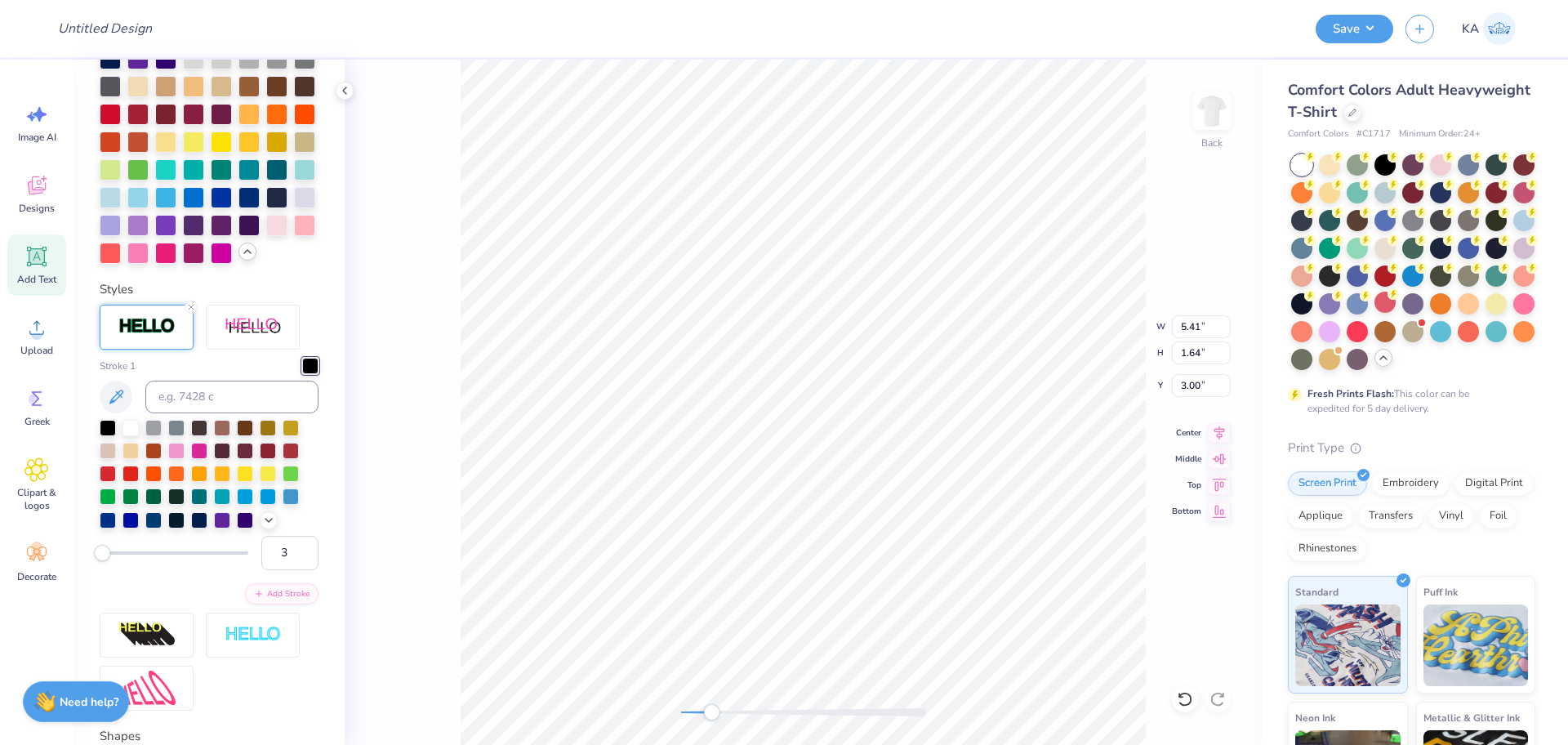
scroll to position [727, 0]
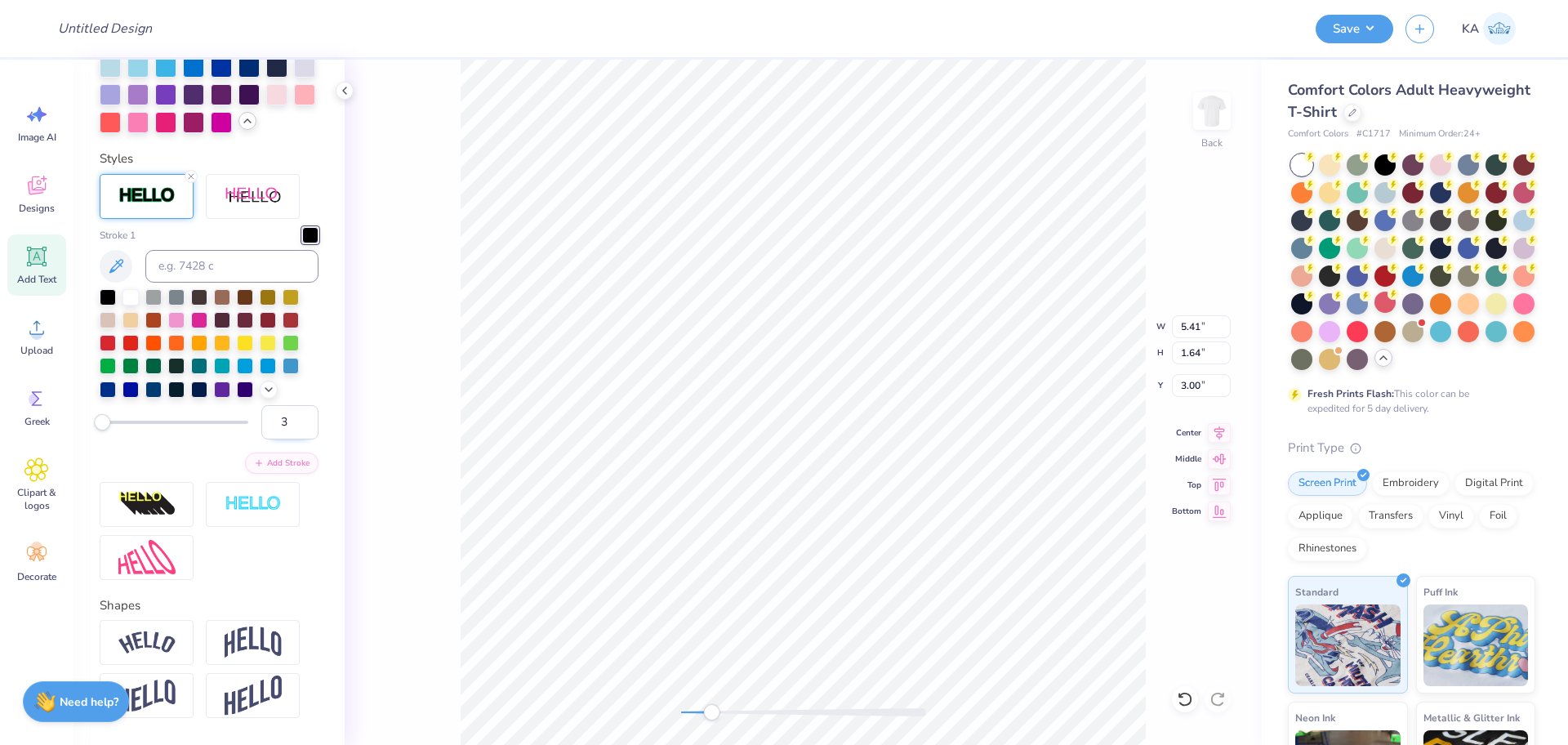
drag, startPoint x: 282, startPoint y: 513, endPoint x: 265, endPoint y: 513, distance: 17.0
click at [265, 440] on input "3" at bounding box center [290, 423] width 57 height 34
type input "5"
drag, startPoint x: 269, startPoint y: 524, endPoint x: 255, endPoint y: 524, distance: 14.0
click at [261, 440] on input "5" at bounding box center [290, 423] width 57 height 34
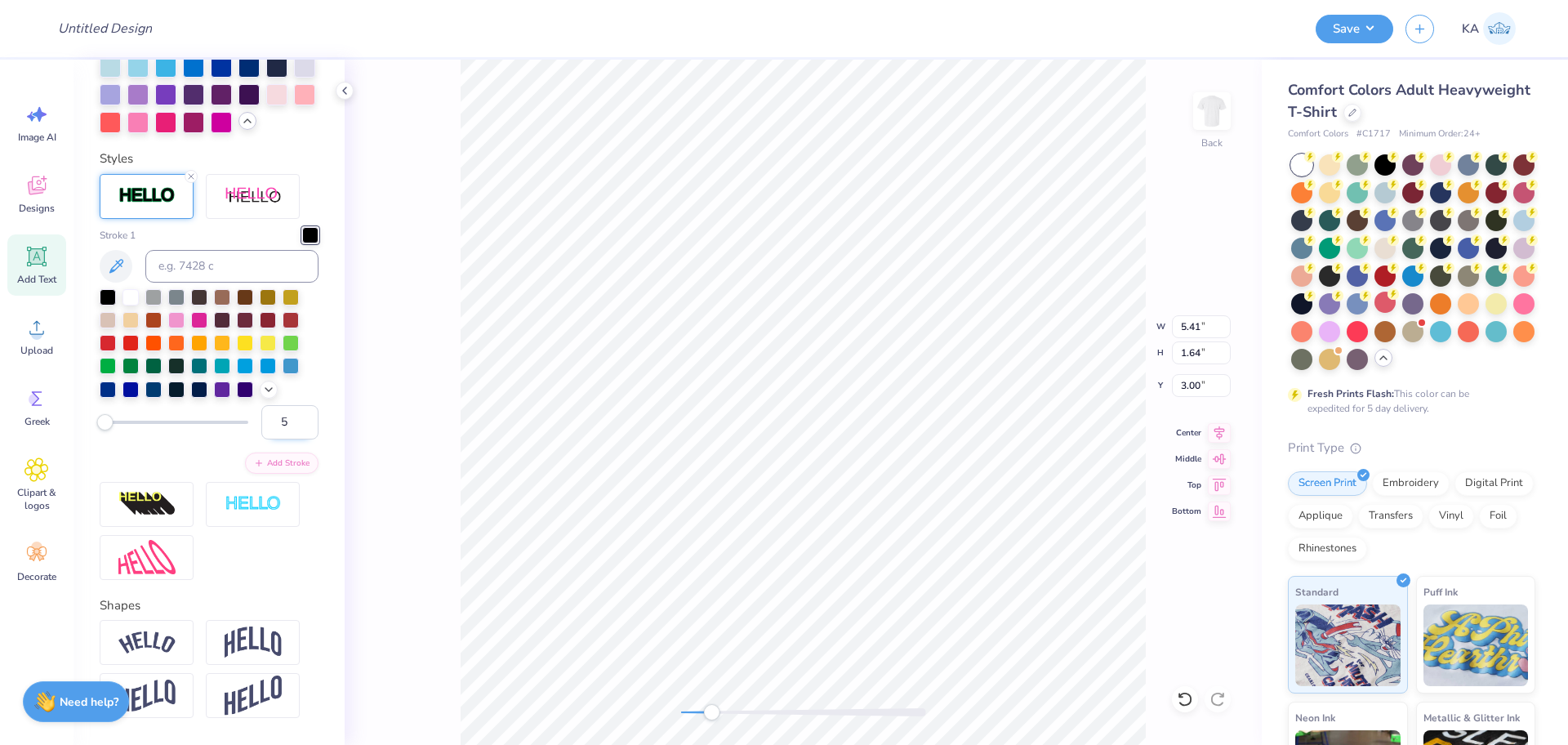
type input "6"
drag, startPoint x: 278, startPoint y: 519, endPoint x: 263, endPoint y: 519, distance: 15.0
click at [263, 440] on input "6" at bounding box center [290, 423] width 57 height 34
type input "8"
click at [937, 598] on div "Back" at bounding box center [803, 402] width 917 height 686
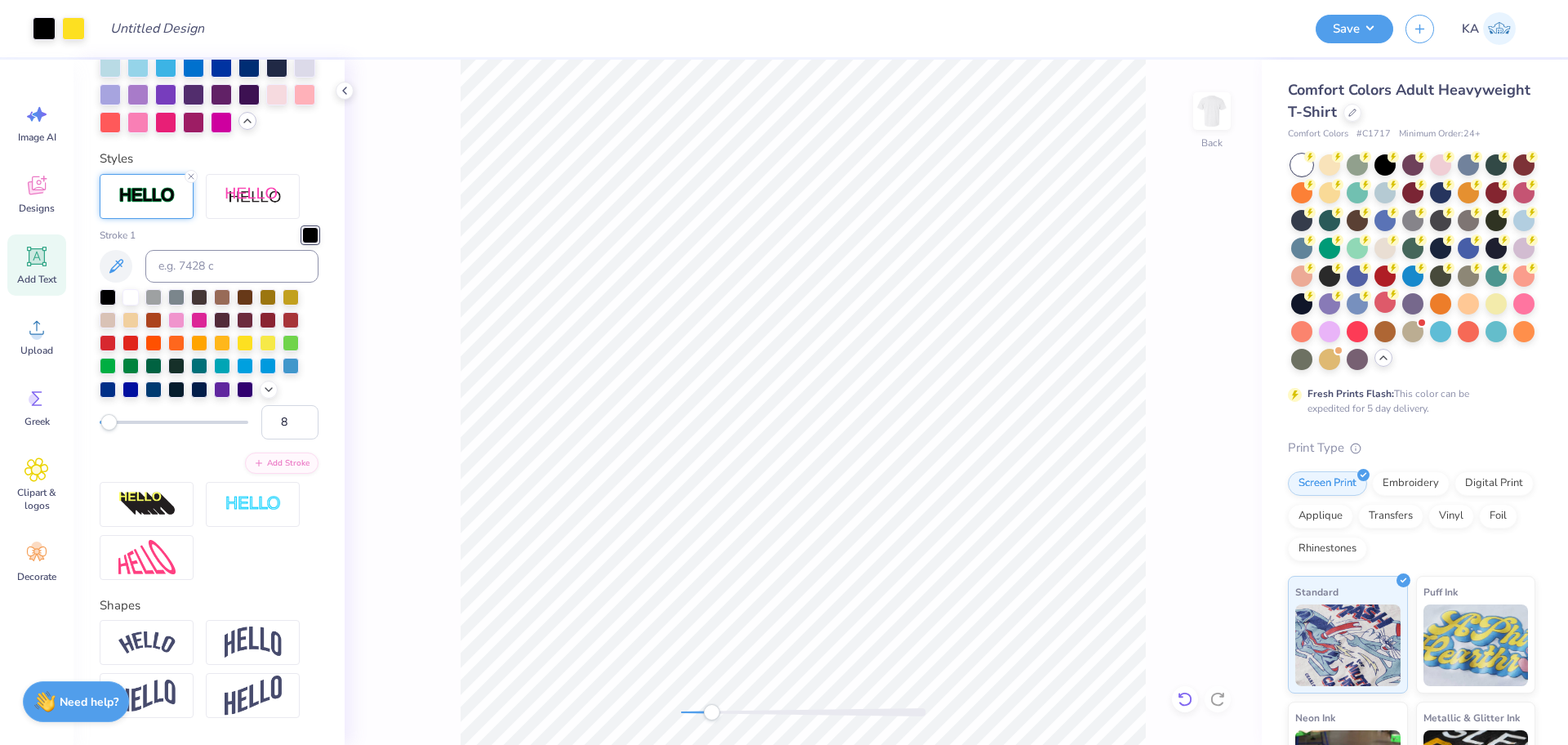
click at [1187, 698] on icon at bounding box center [1185, 699] width 16 height 16
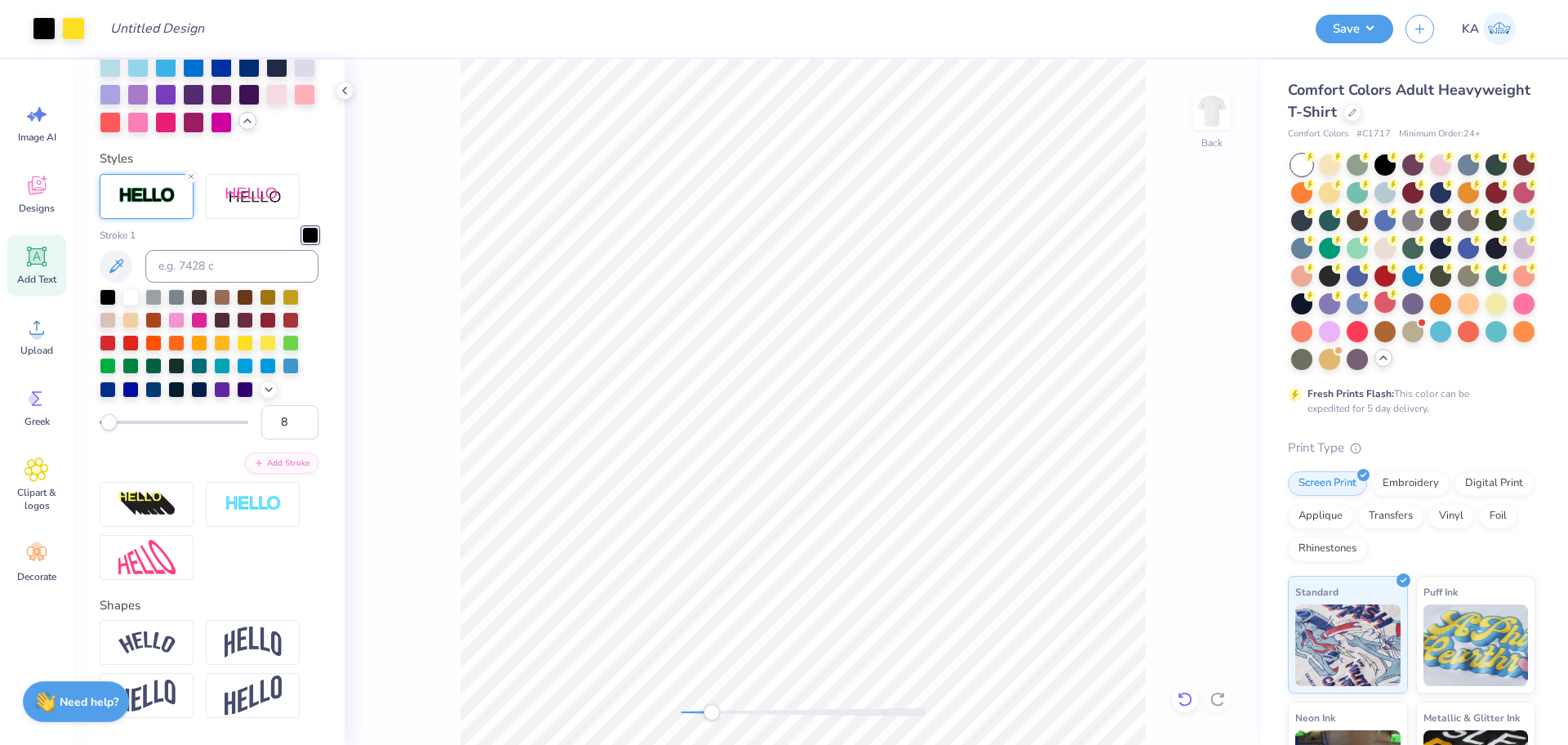
click at [1187, 698] on icon at bounding box center [1185, 699] width 16 height 16
click at [1183, 704] on icon at bounding box center [1185, 699] width 16 height 16
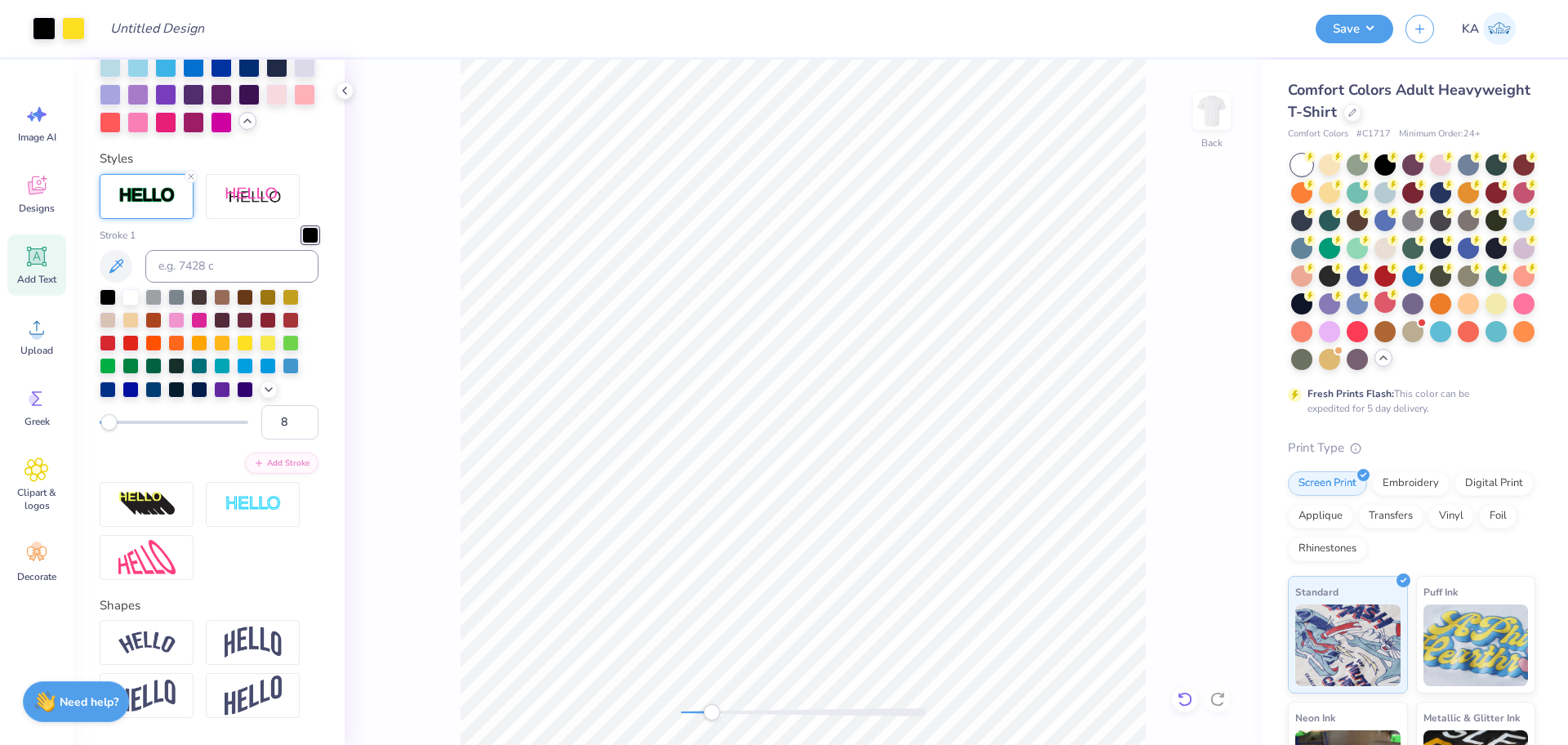
click at [1183, 704] on icon at bounding box center [1185, 699] width 16 height 16
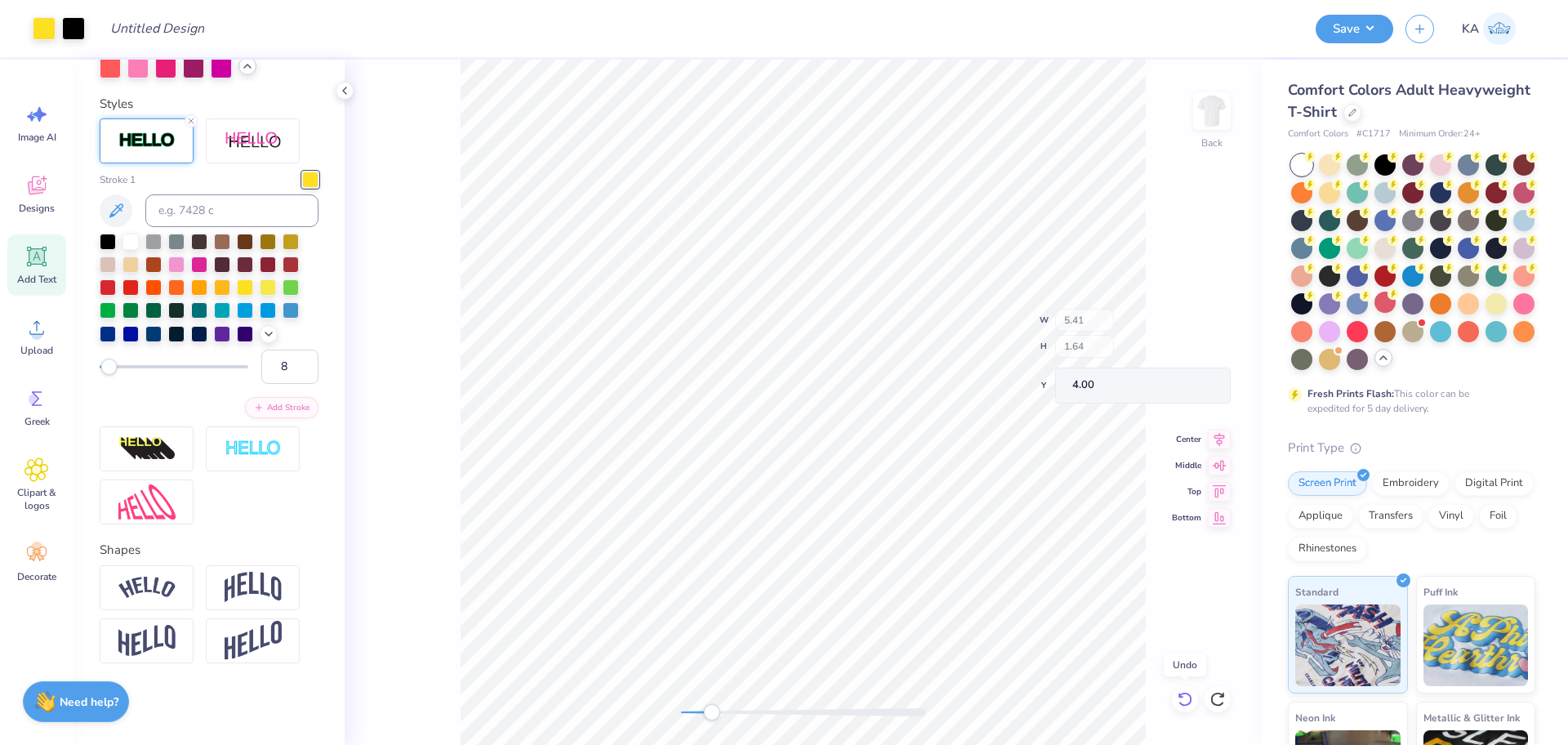
type input "3"
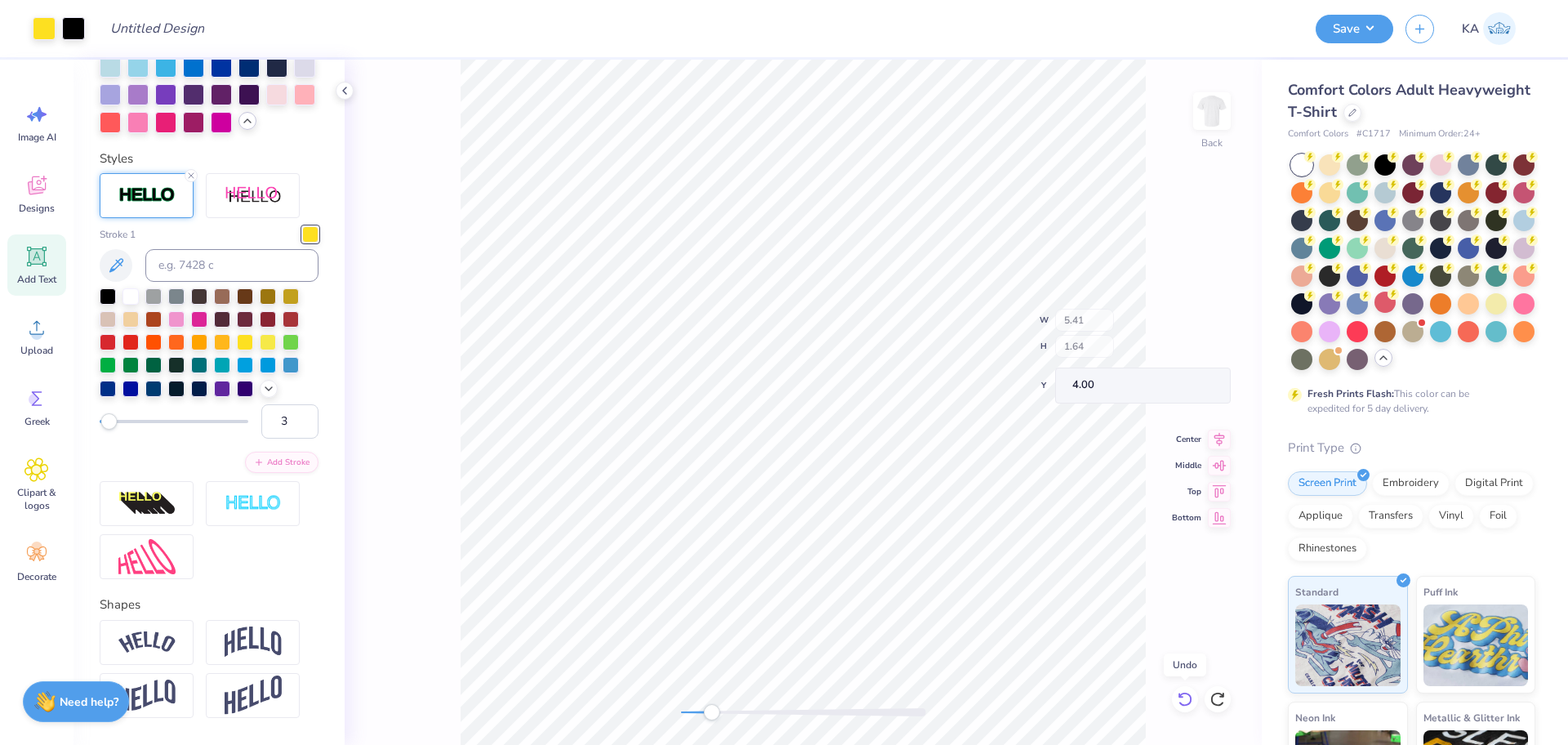
click at [1183, 700] on icon at bounding box center [1185, 699] width 16 height 16
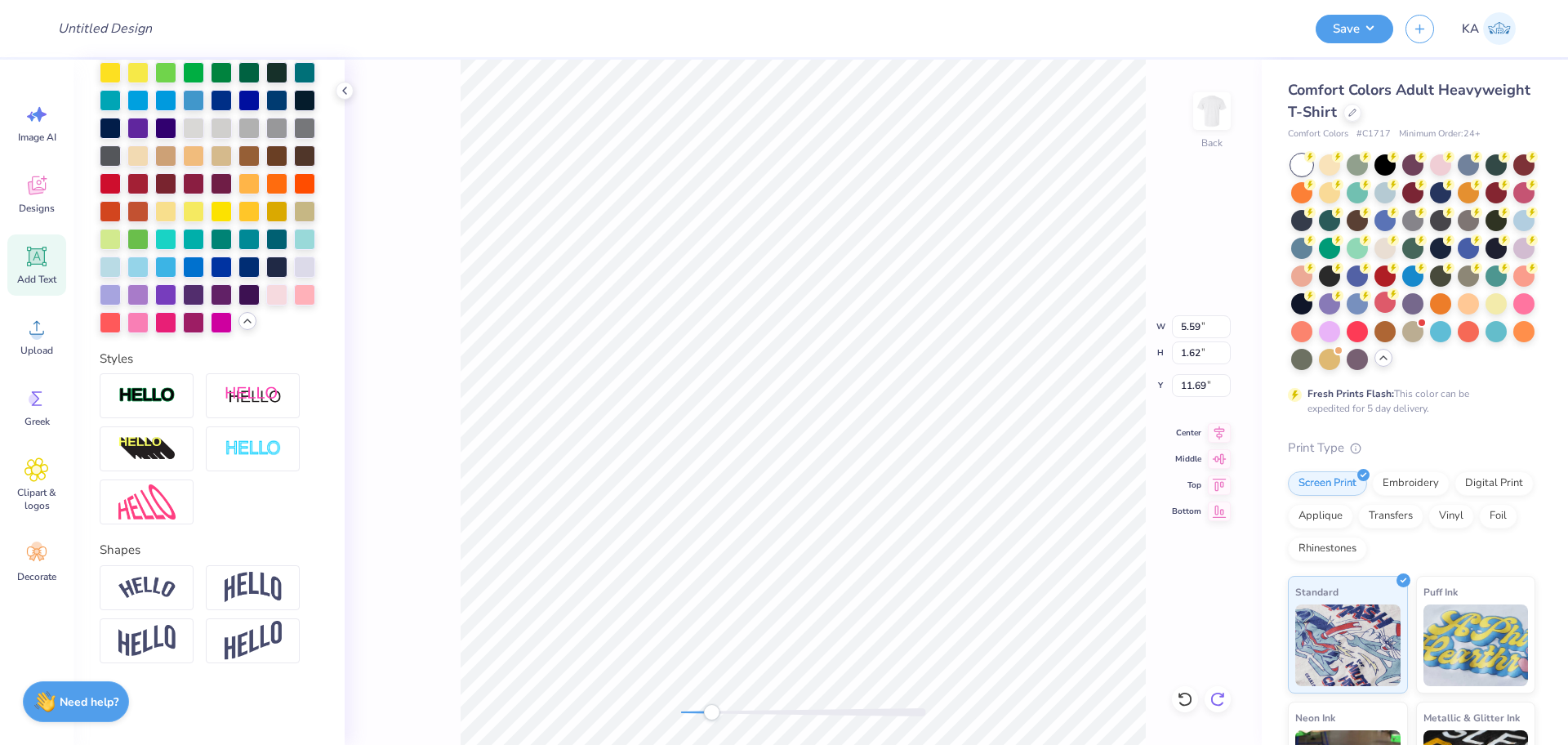
click at [1215, 697] on icon at bounding box center [1217, 699] width 16 height 16
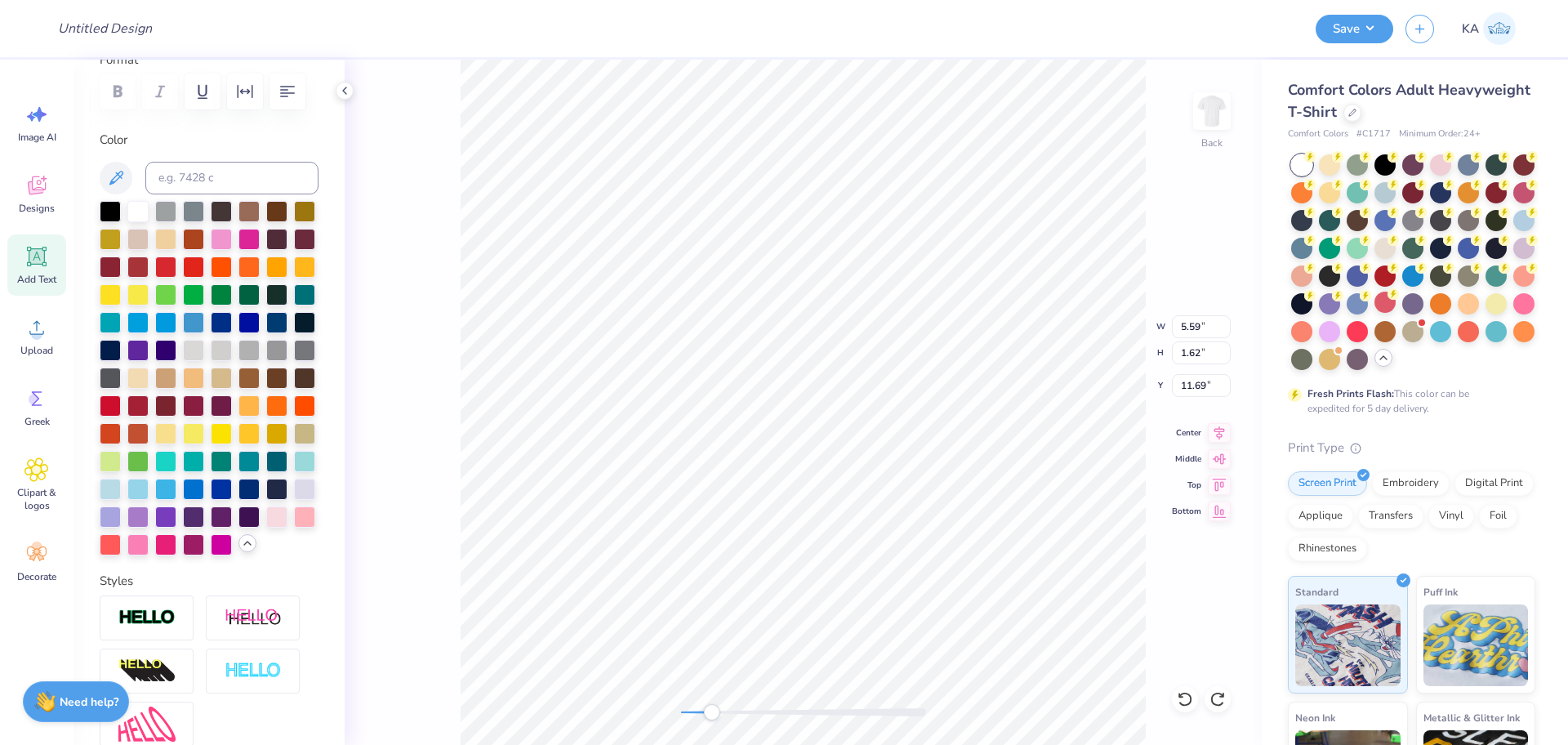
scroll to position [254, 0]
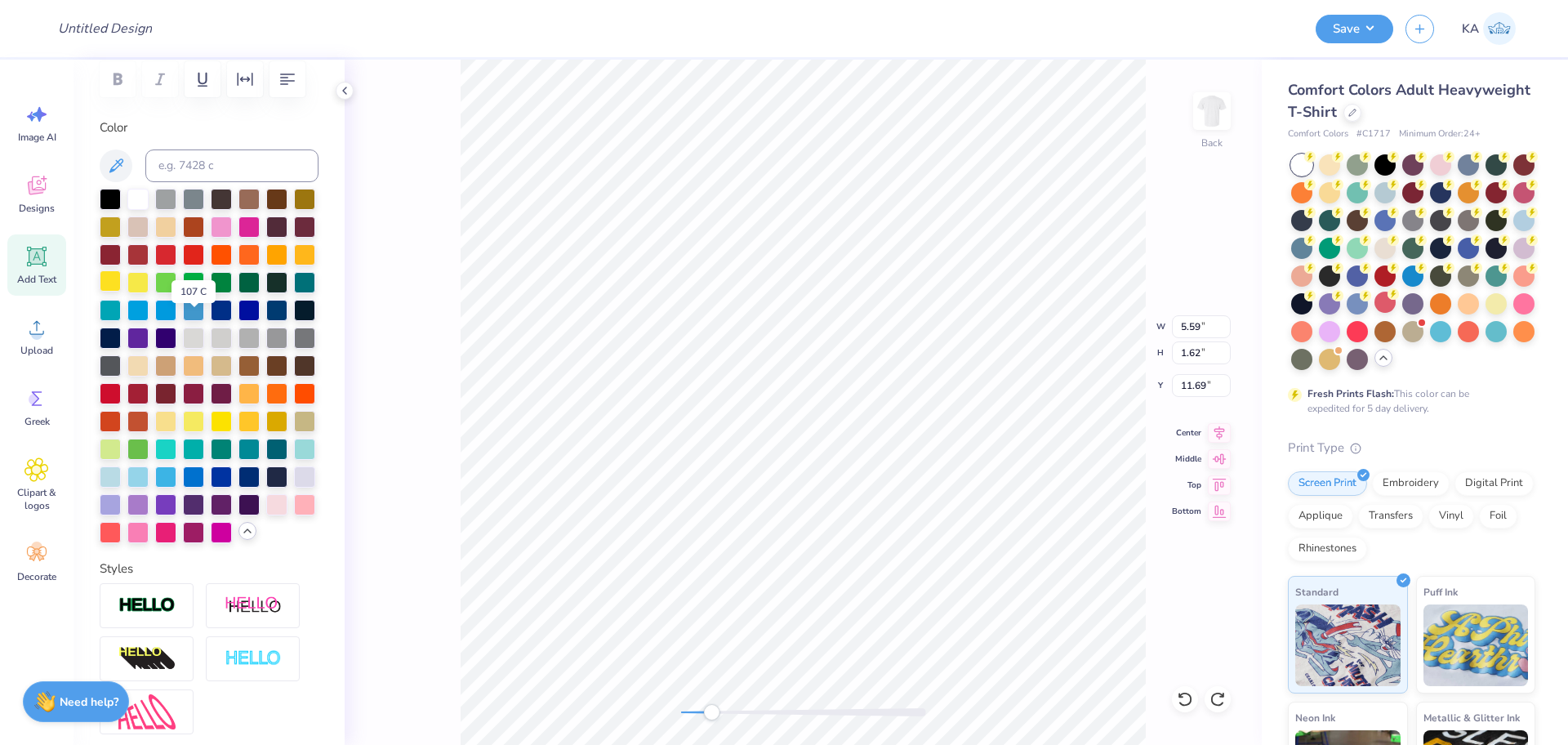
click at [121, 292] on div at bounding box center [110, 281] width 22 height 22
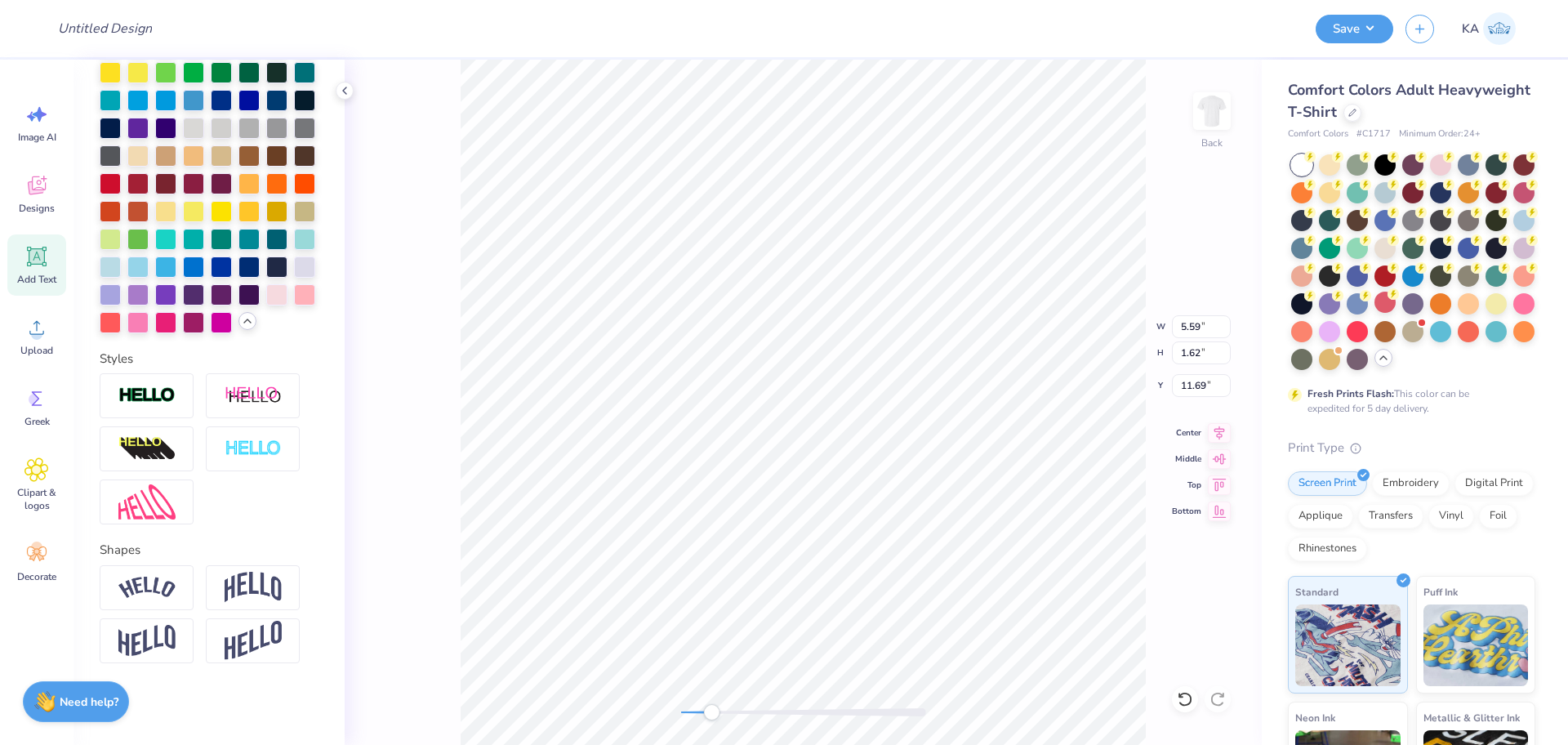
scroll to position [562, 0]
click at [131, 402] on img at bounding box center [147, 396] width 57 height 19
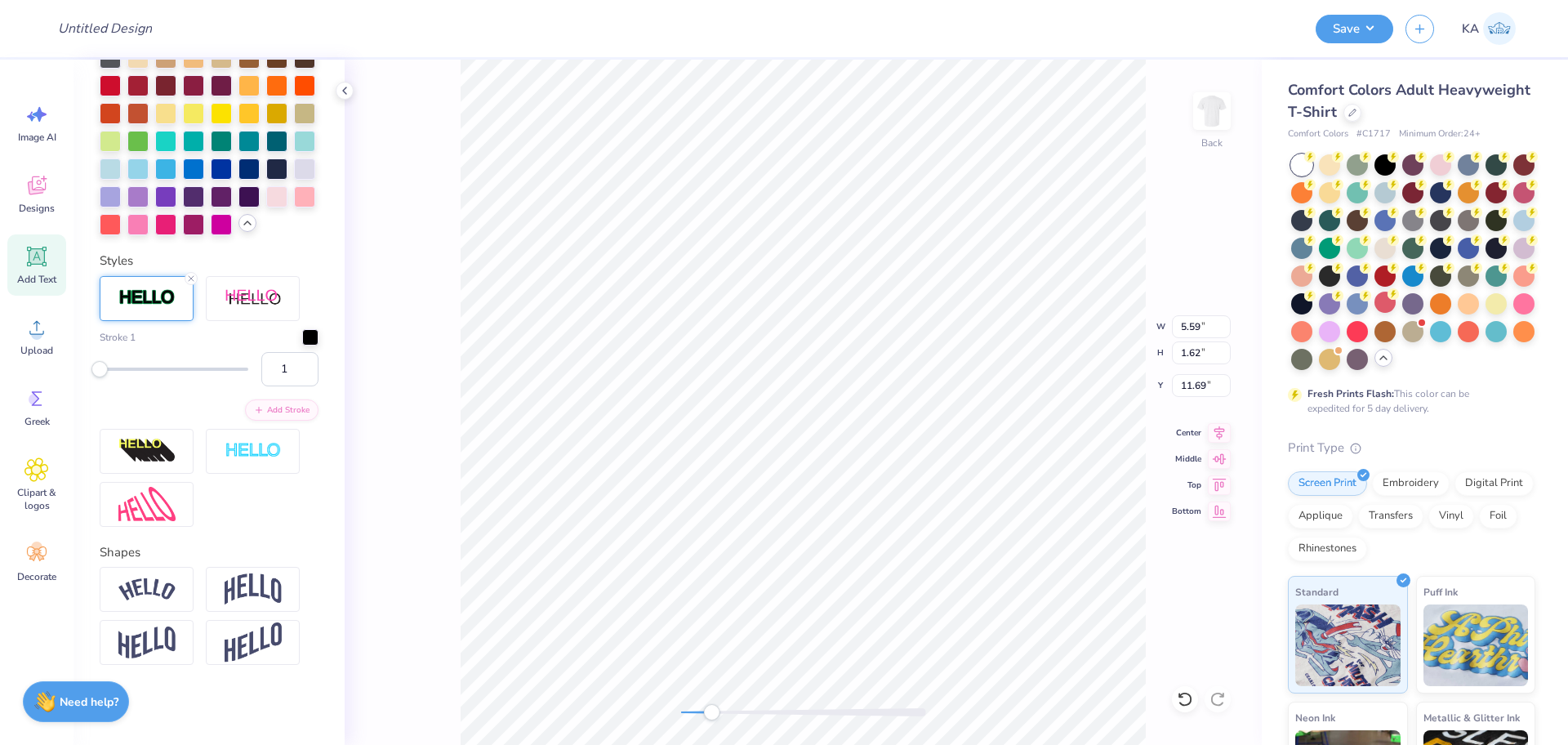
scroll to position [724, 0]
click at [302, 337] on div at bounding box center [310, 334] width 16 height 16
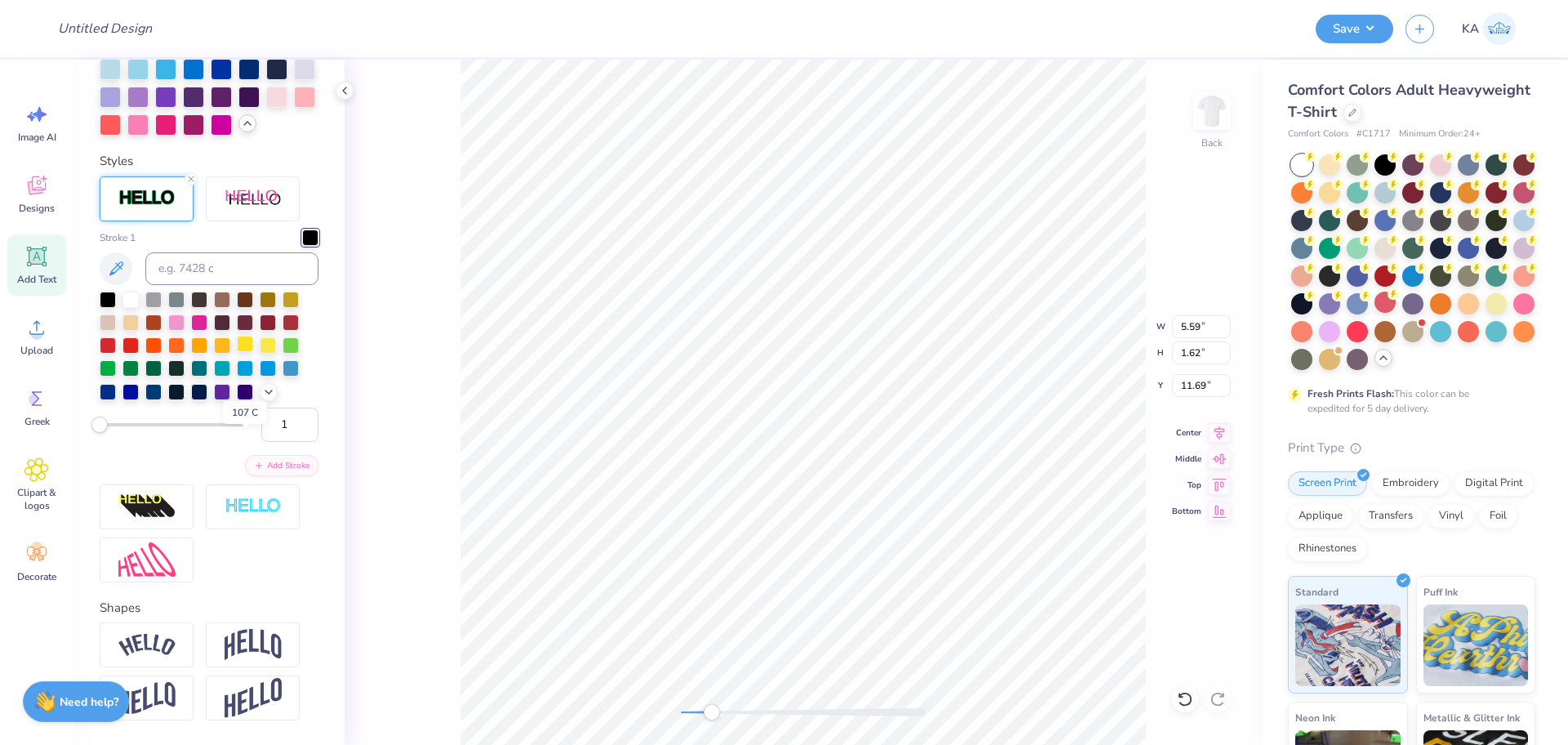
click at [241, 352] on div at bounding box center [245, 344] width 16 height 16
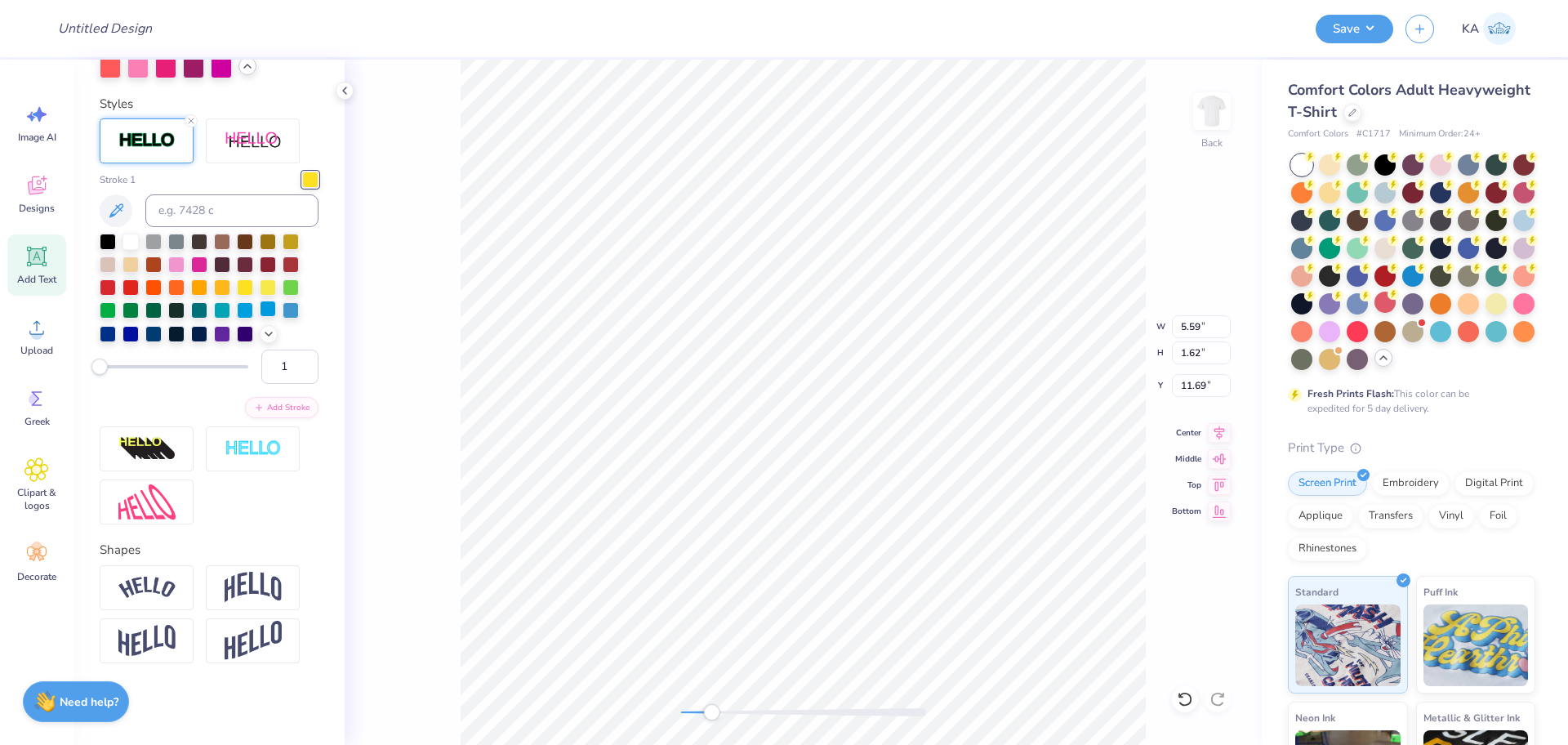
scroll to position [662, 0]
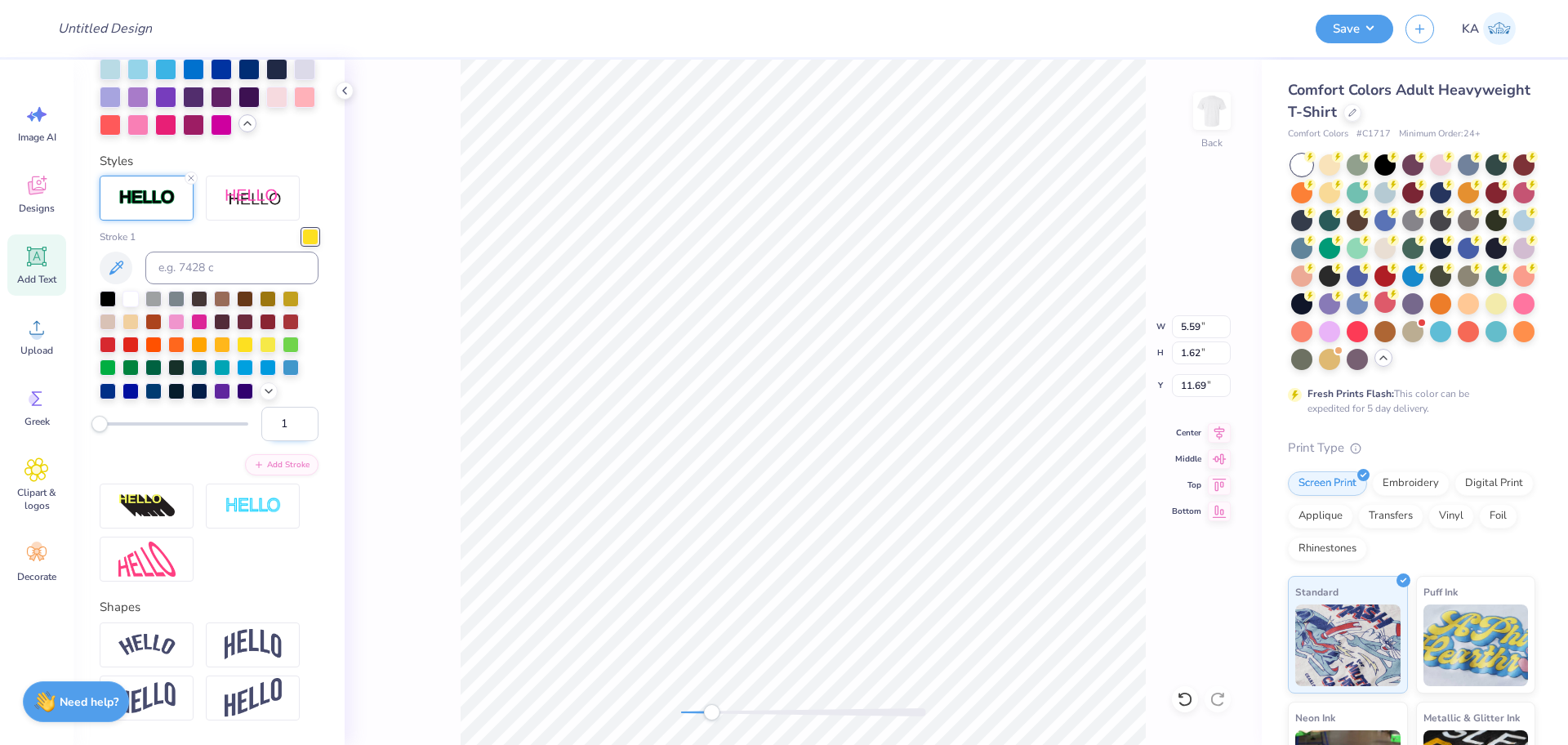
click at [261, 442] on input "1" at bounding box center [290, 424] width 57 height 34
type input "3"
click at [273, 474] on button "Add Stroke" at bounding box center [282, 463] width 74 height 22
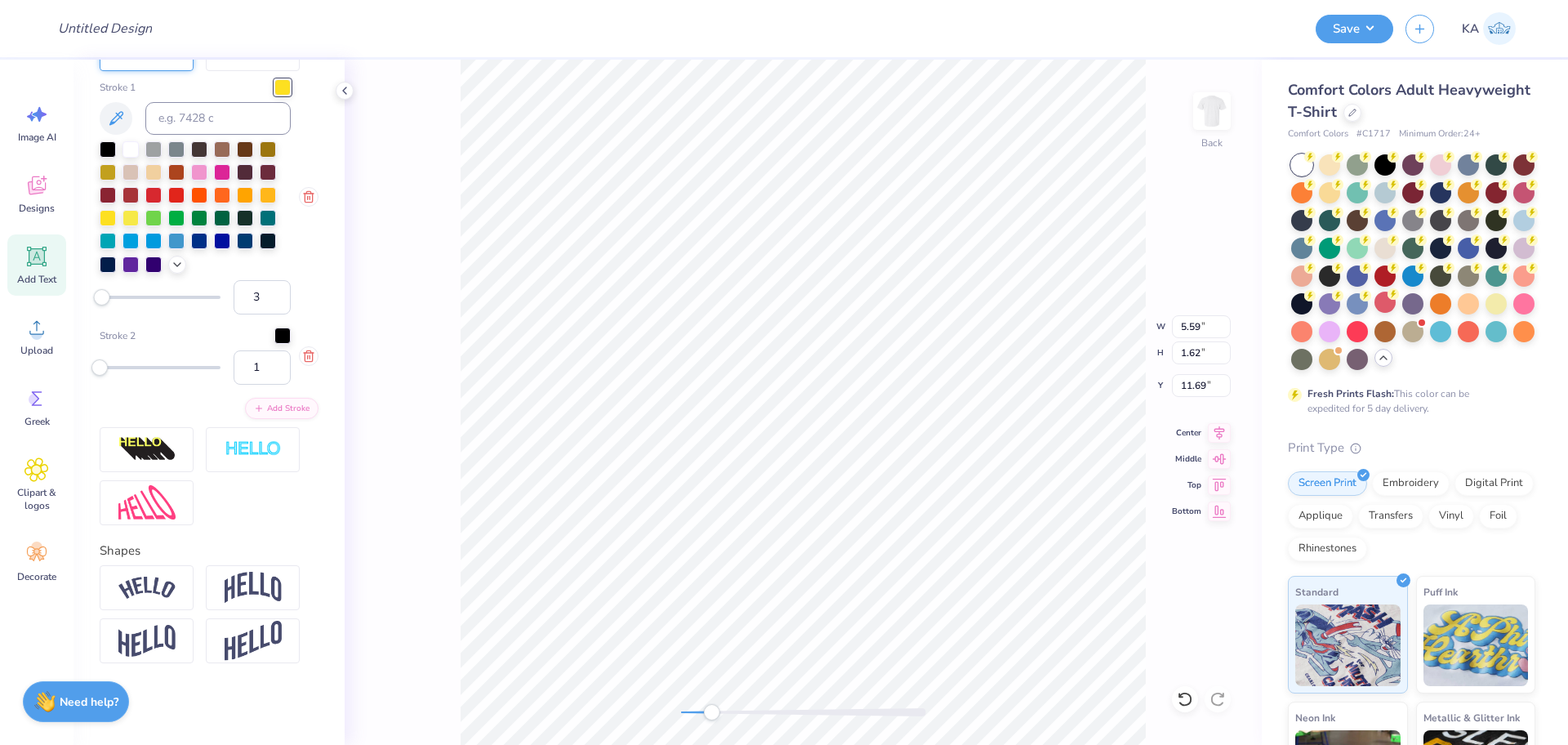
scroll to position [900, 0]
drag, startPoint x: 245, startPoint y: 470, endPoint x: 233, endPoint y: 471, distance: 12.0
click at [233, 385] on input "1" at bounding box center [262, 368] width 57 height 34
type input "5"
drag, startPoint x: 248, startPoint y: 460, endPoint x: 230, endPoint y: 464, distance: 18.4
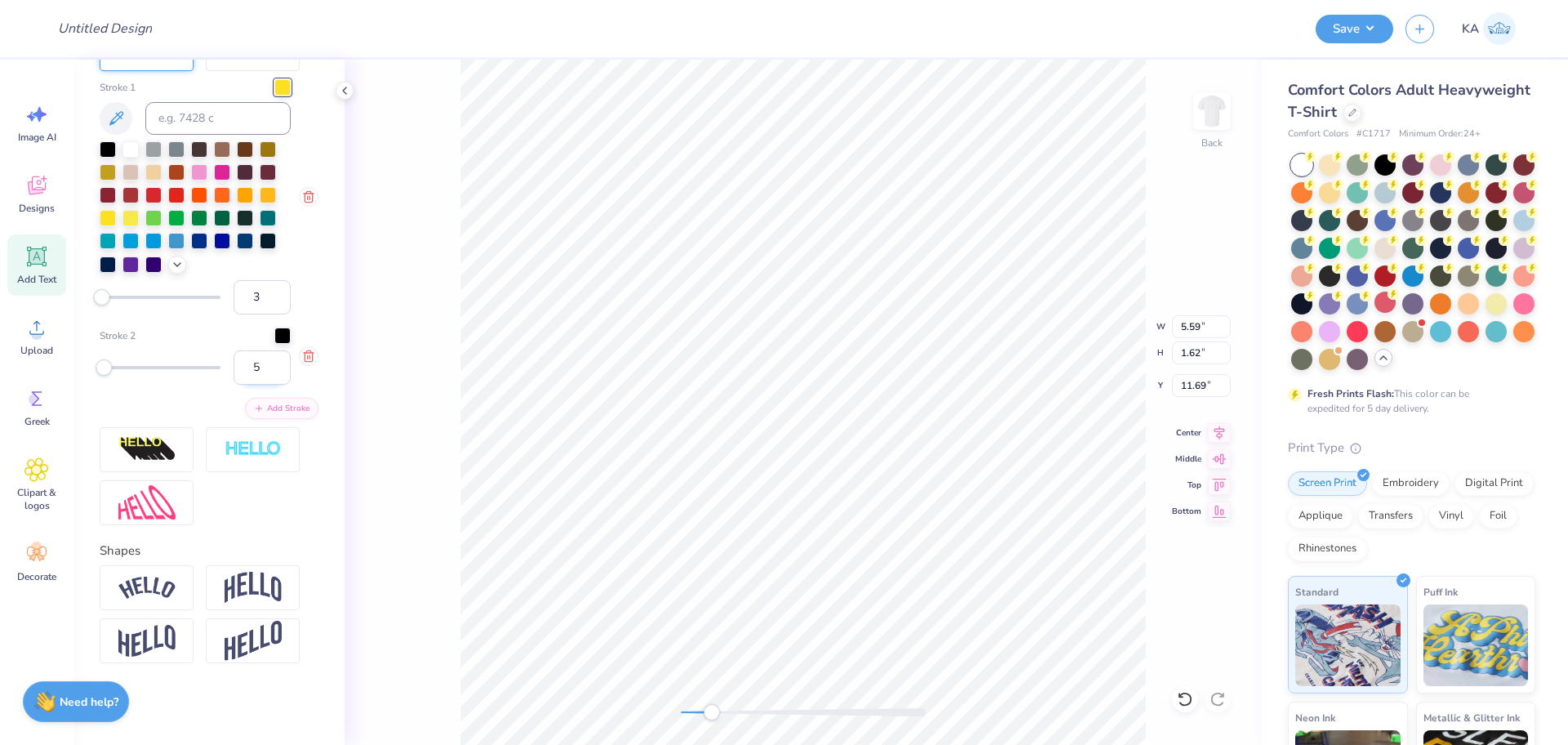
click at [233, 385] on input "5" at bounding box center [262, 368] width 57 height 34
type input "10"
click at [308, 359] on line "button" at bounding box center [308, 357] width 0 height 4
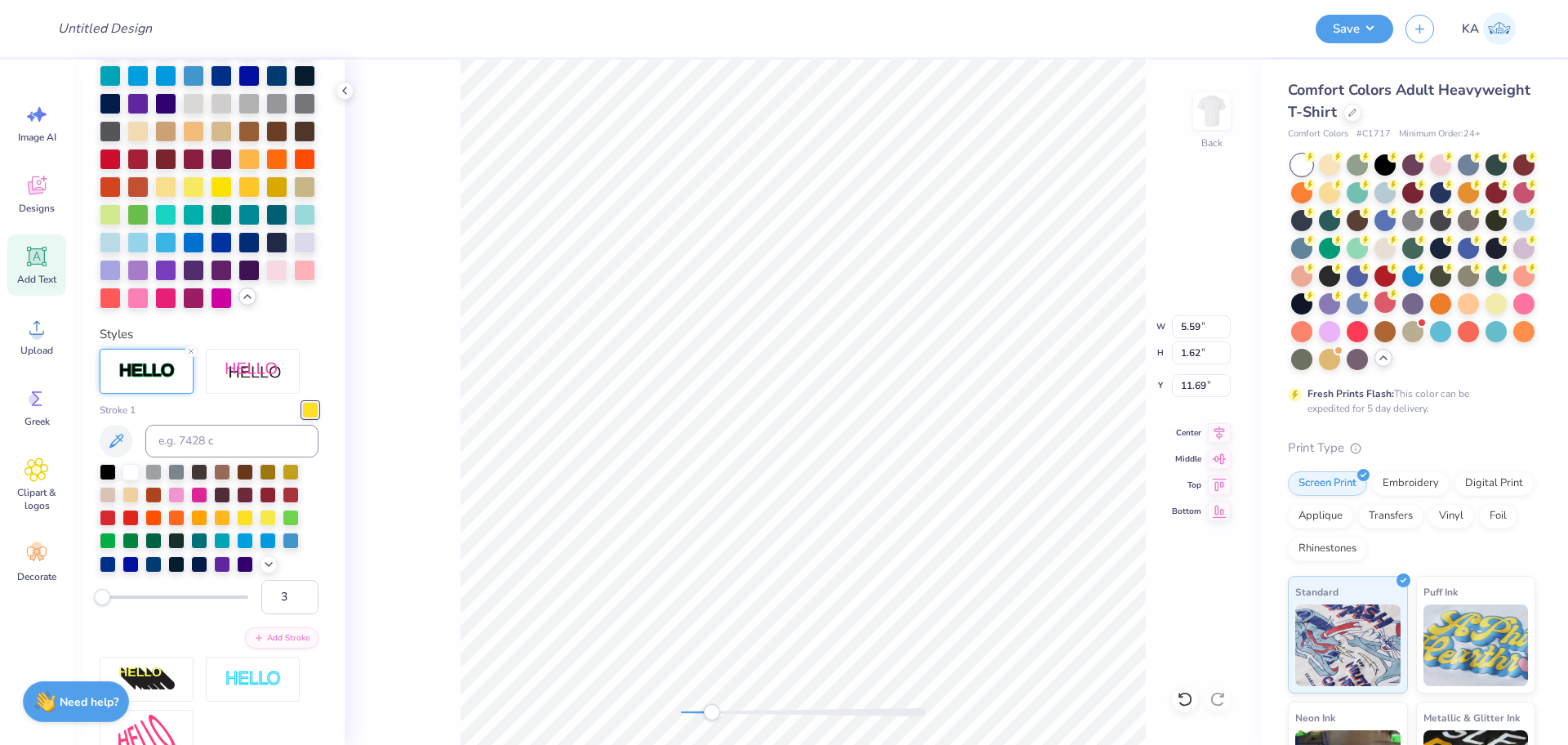
scroll to position [533, 0]
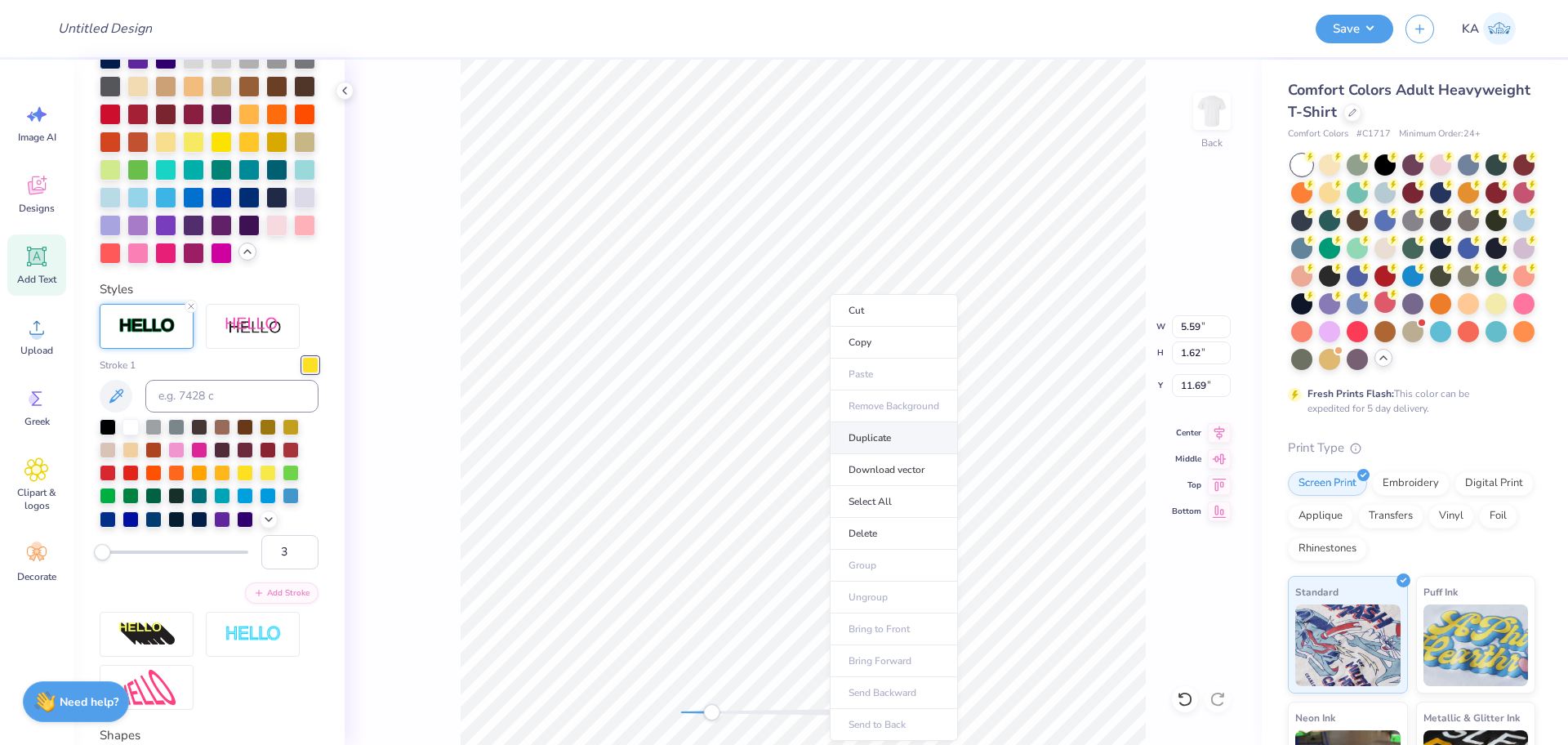
click at [875, 436] on li "Duplicate" at bounding box center [893, 439] width 128 height 32
type input "5.41"
type input "1.64"
type input "3.95"
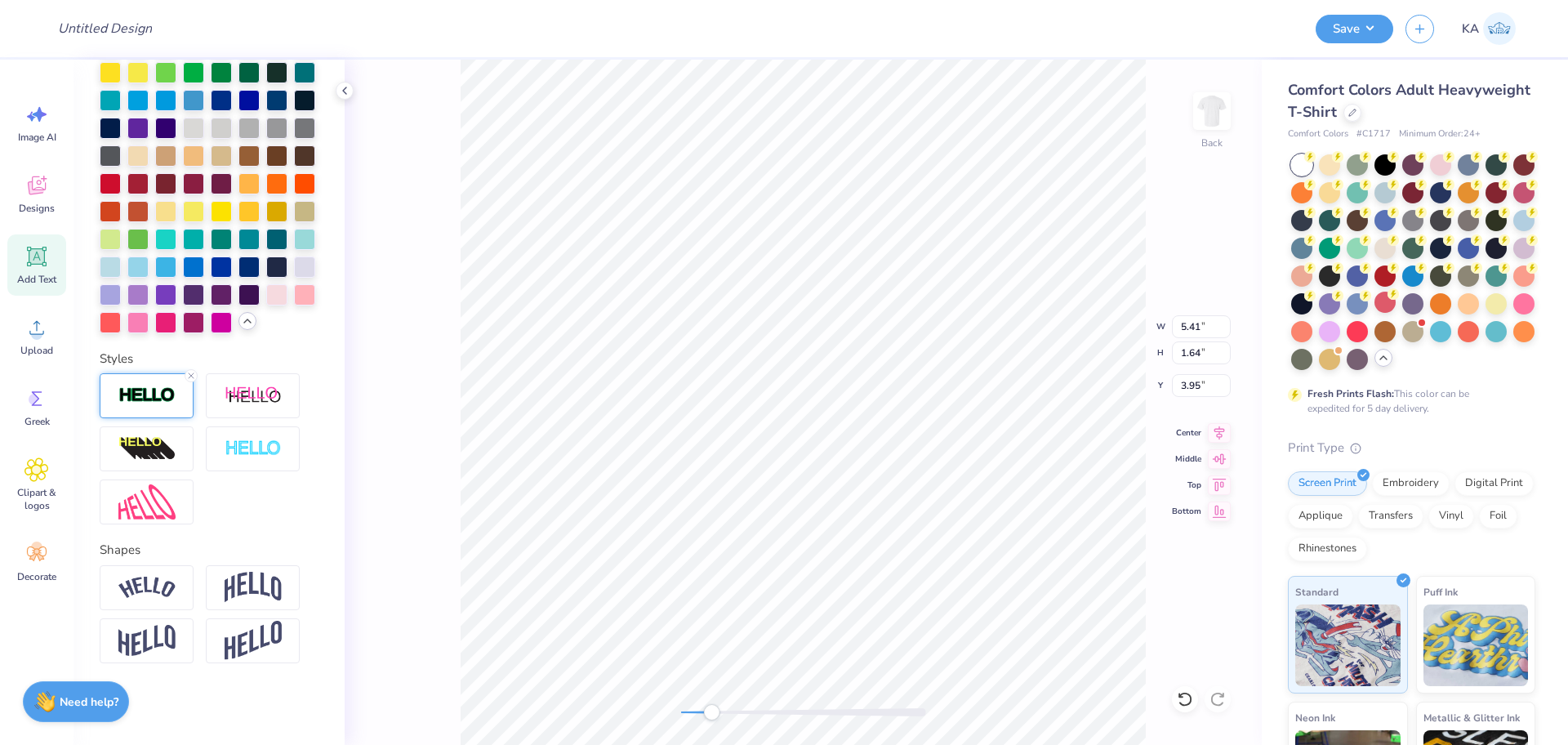
click at [142, 406] on img at bounding box center [147, 396] width 57 height 19
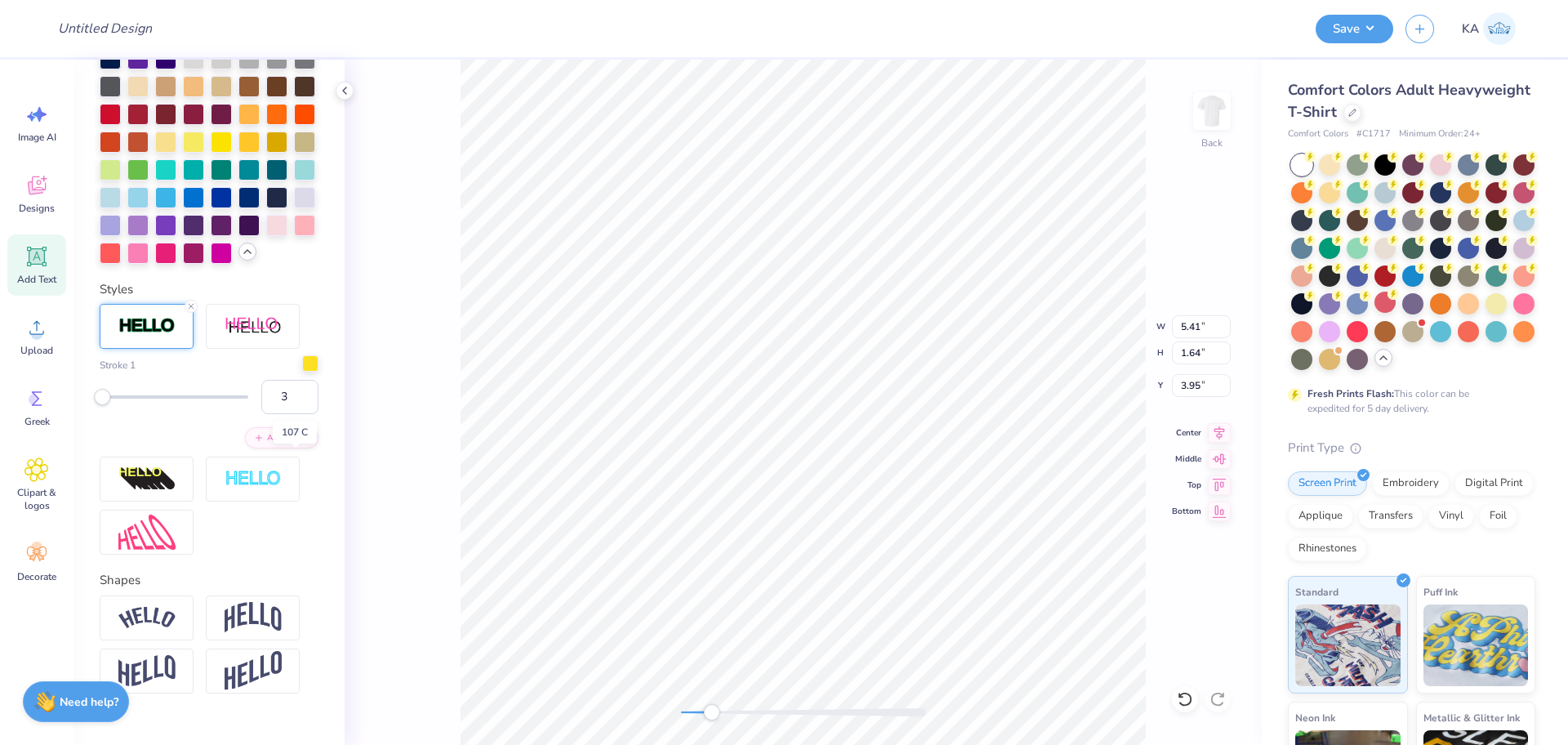
click at [302, 372] on div at bounding box center [310, 364] width 16 height 16
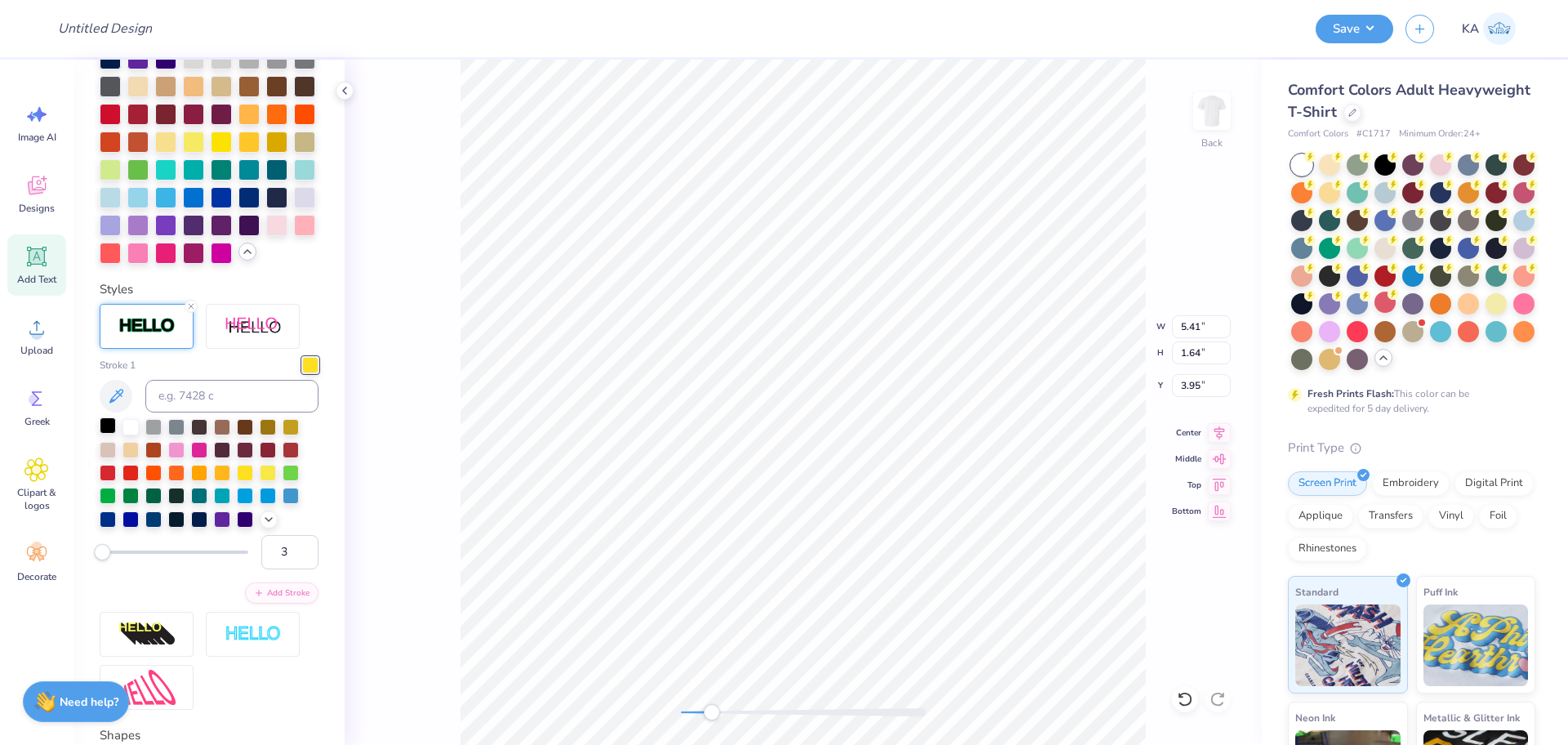
click at [107, 434] on div at bounding box center [108, 425] width 16 height 16
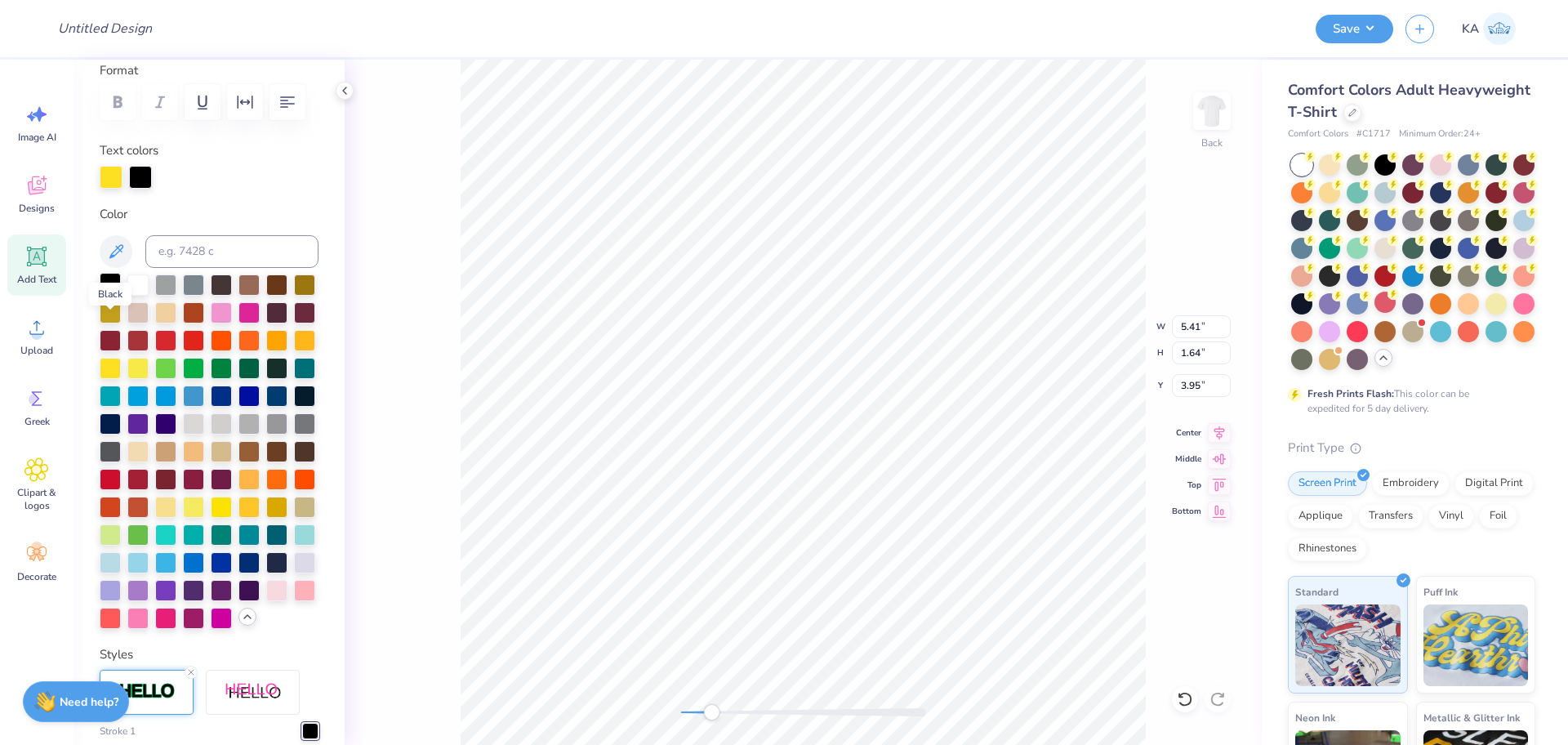
click at [109, 294] on div at bounding box center [110, 284] width 22 height 22
type input "1.68"
click at [1219, 479] on icon at bounding box center [1218, 483] width 22 height 20
type input "0.50"
click at [1184, 700] on icon at bounding box center [1185, 699] width 16 height 16
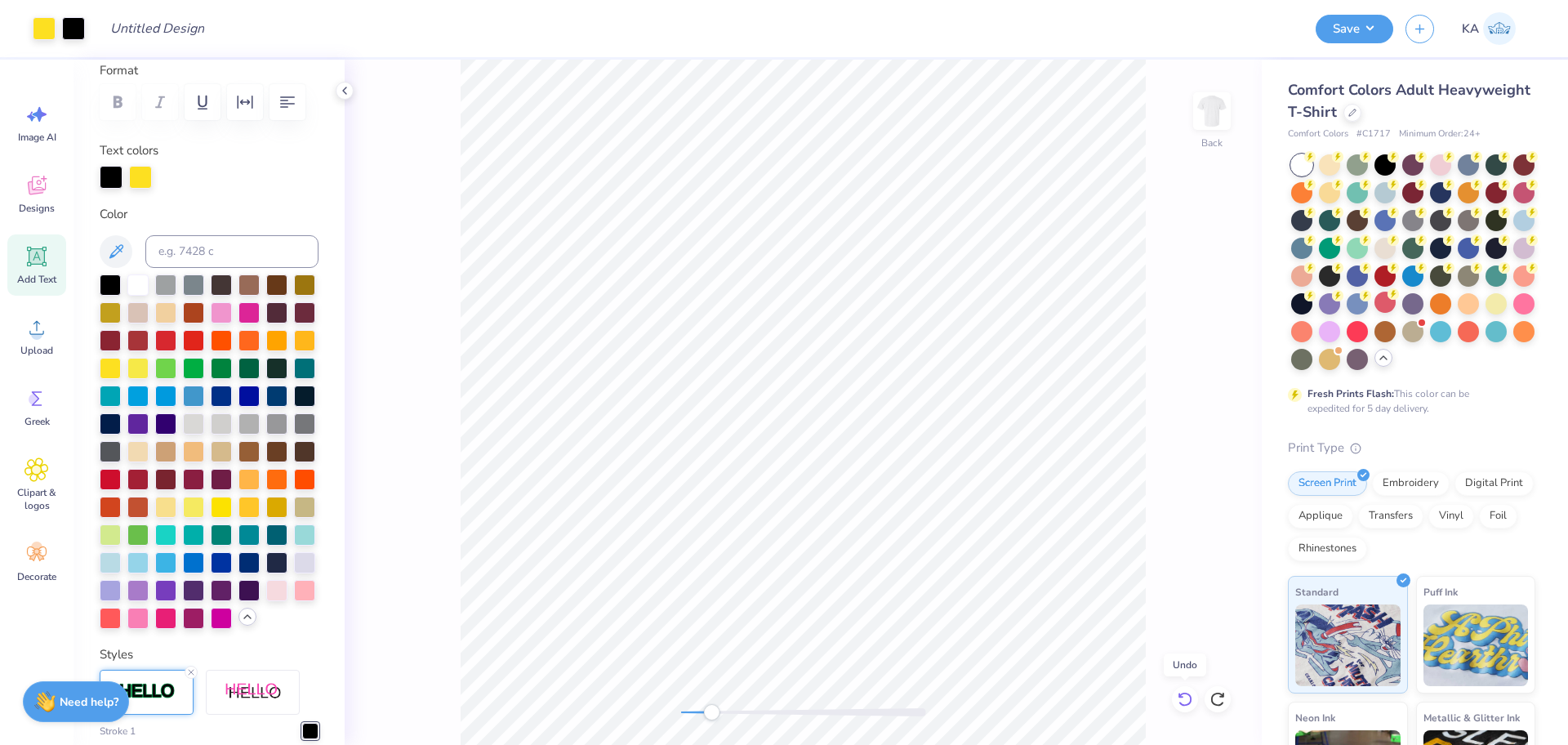
click at [1184, 700] on icon at bounding box center [1185, 699] width 16 height 16
click at [1186, 697] on icon at bounding box center [1185, 699] width 16 height 16
click at [885, 722] on li "Send to Back" at bounding box center [880, 725] width 128 height 32
click at [1188, 700] on icon at bounding box center [1185, 699] width 16 height 16
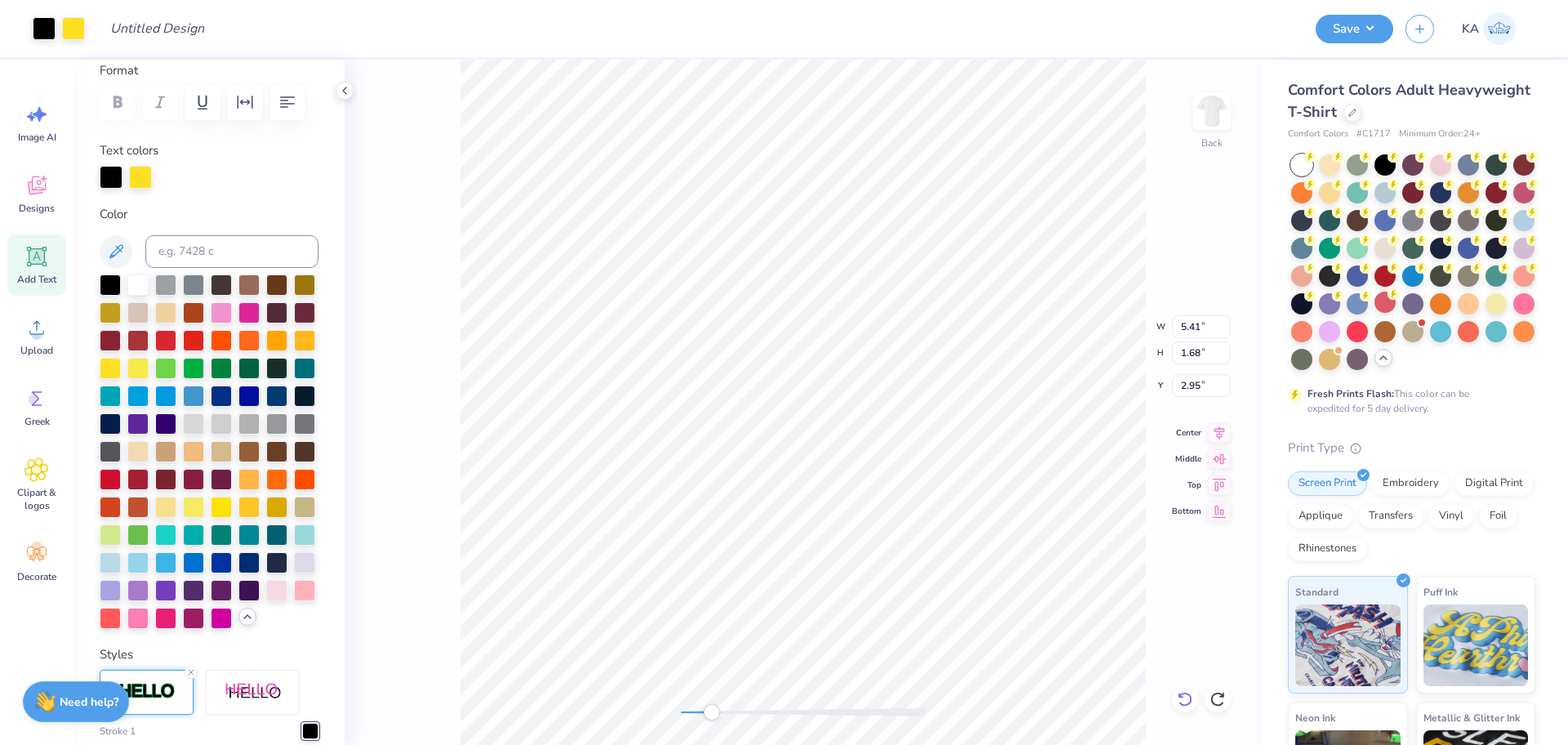
click at [1188, 700] on icon at bounding box center [1185, 699] width 16 height 16
click at [1189, 705] on icon at bounding box center [1184, 699] width 13 height 14
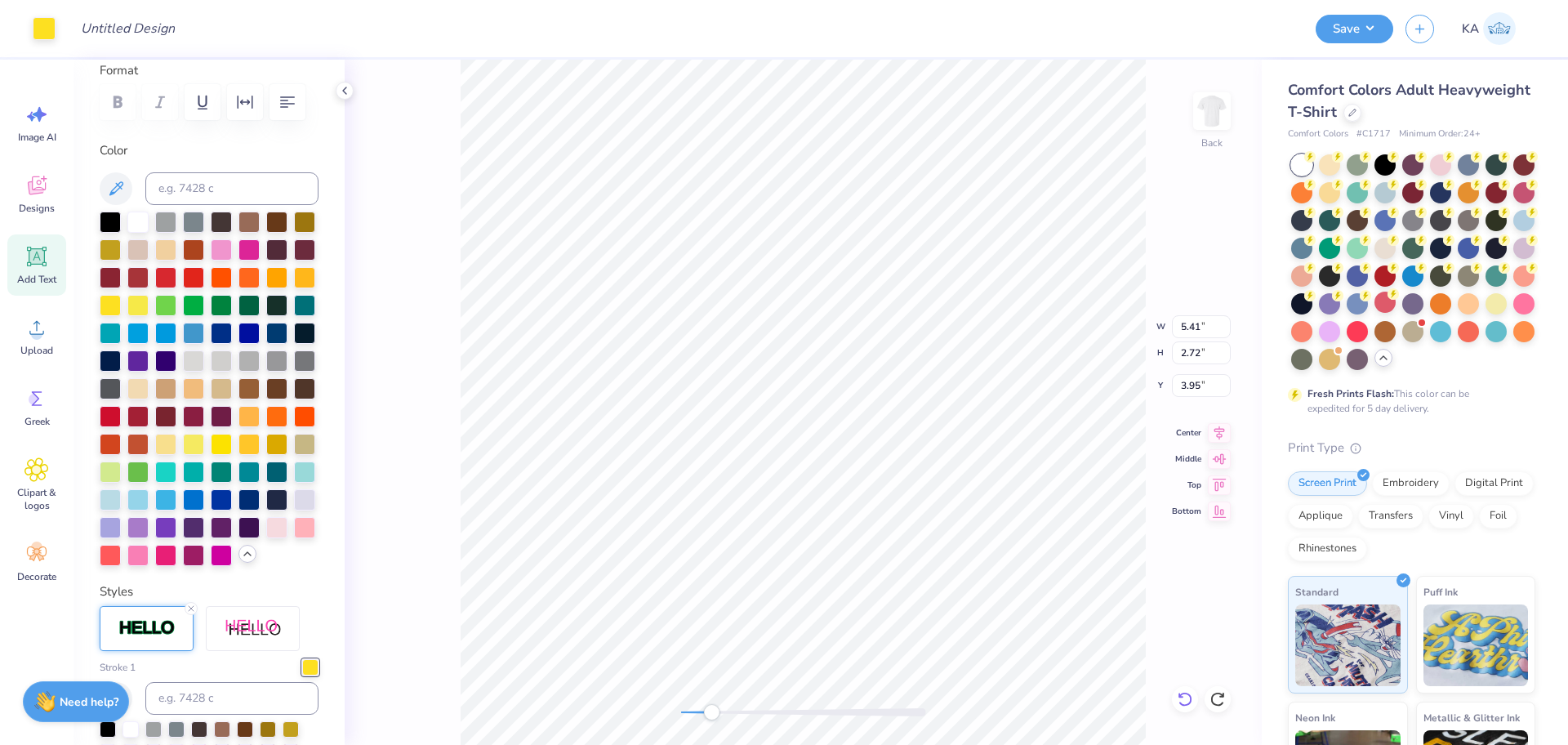
type input "1.64"
type input "3.95"
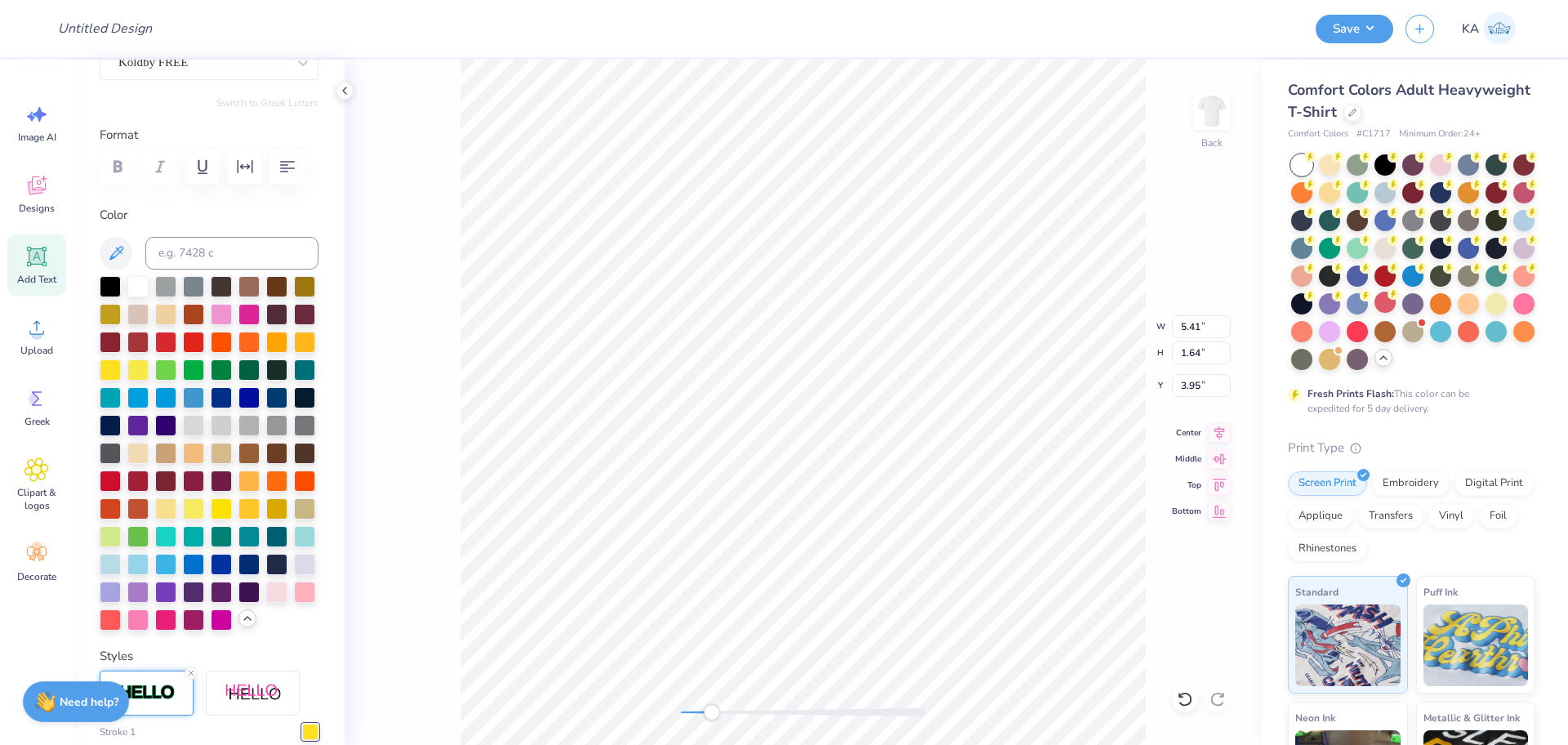
scroll to position [170, 0]
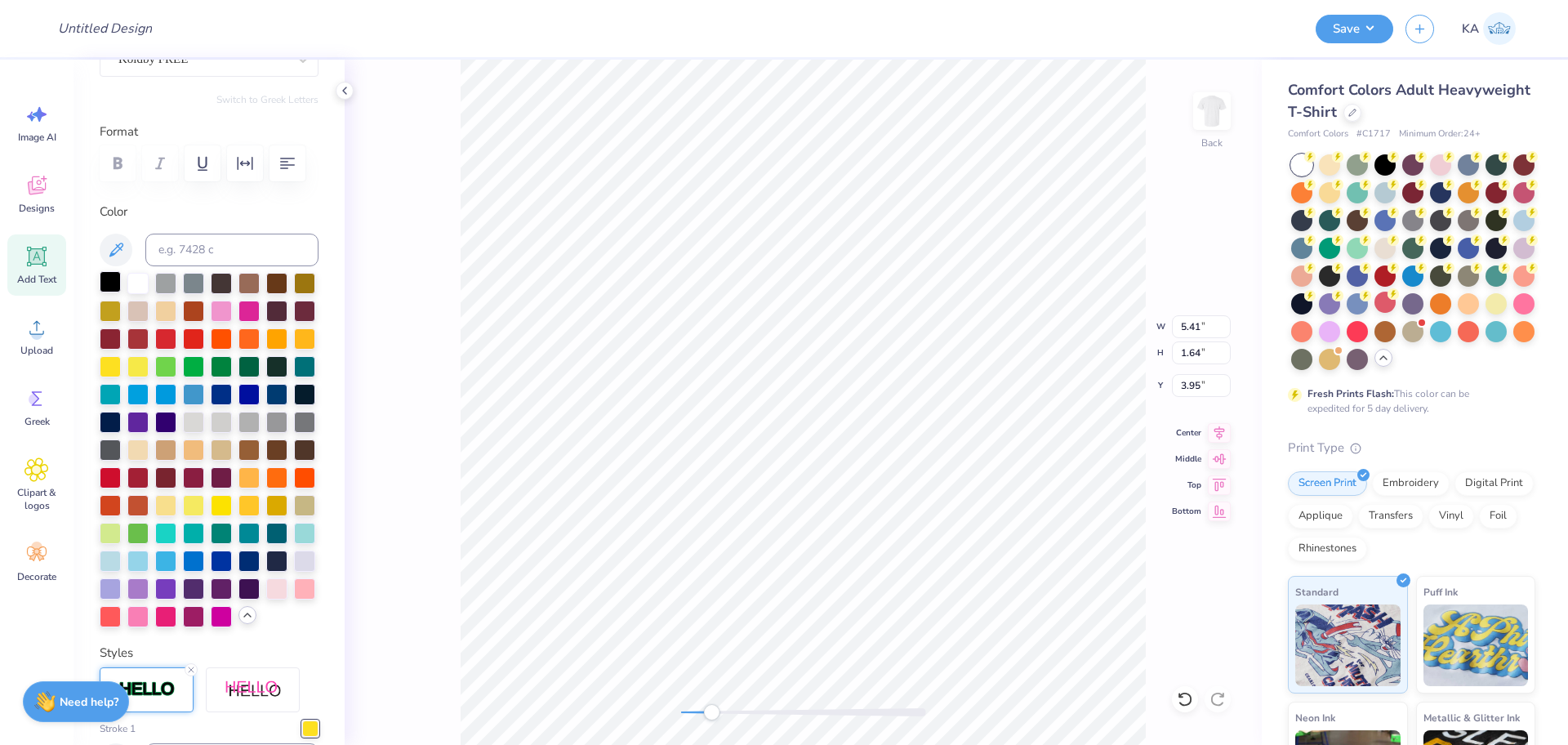
click at [110, 293] on div at bounding box center [110, 282] width 22 height 22
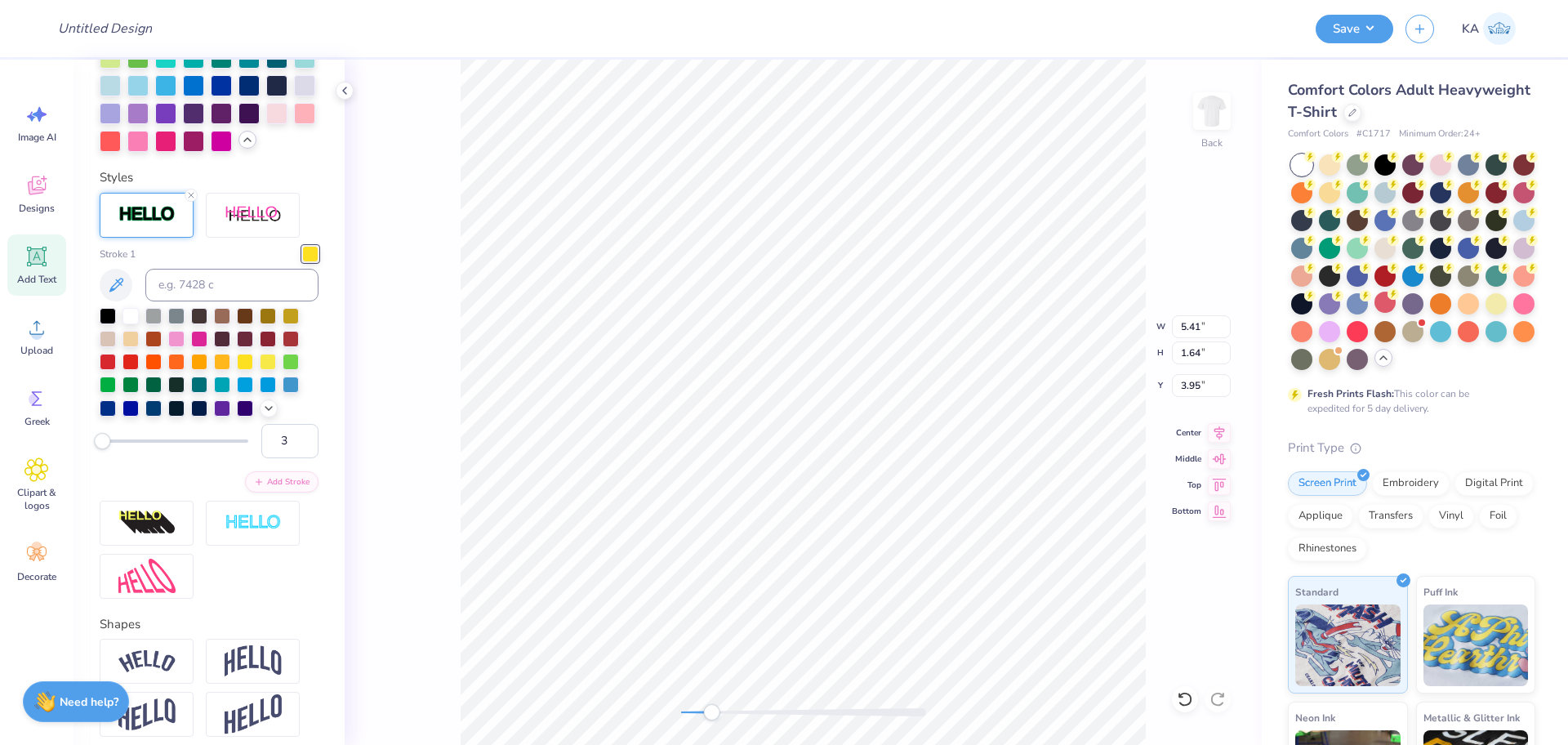
scroll to position [880, 0]
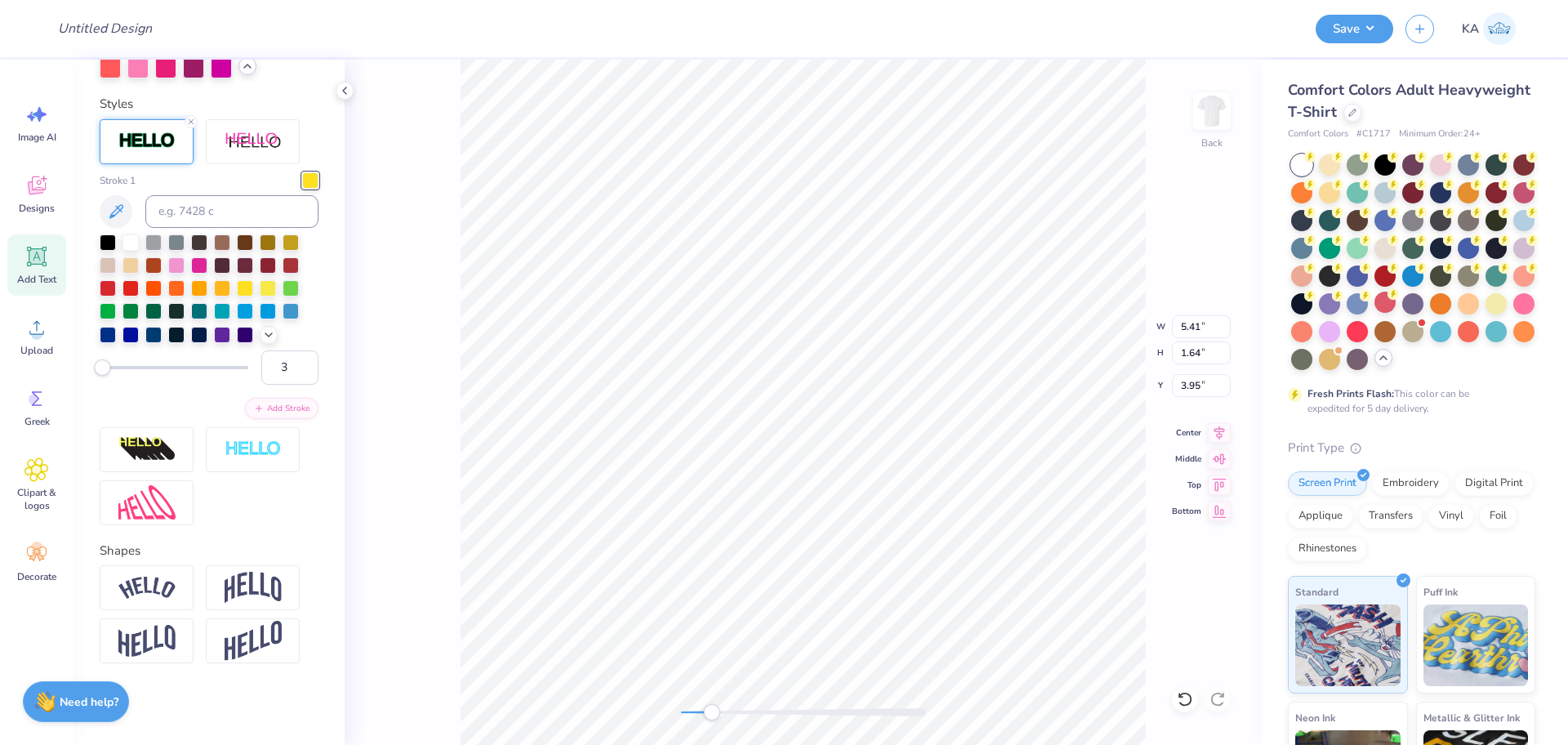
click at [302, 178] on div at bounding box center [310, 180] width 16 height 16
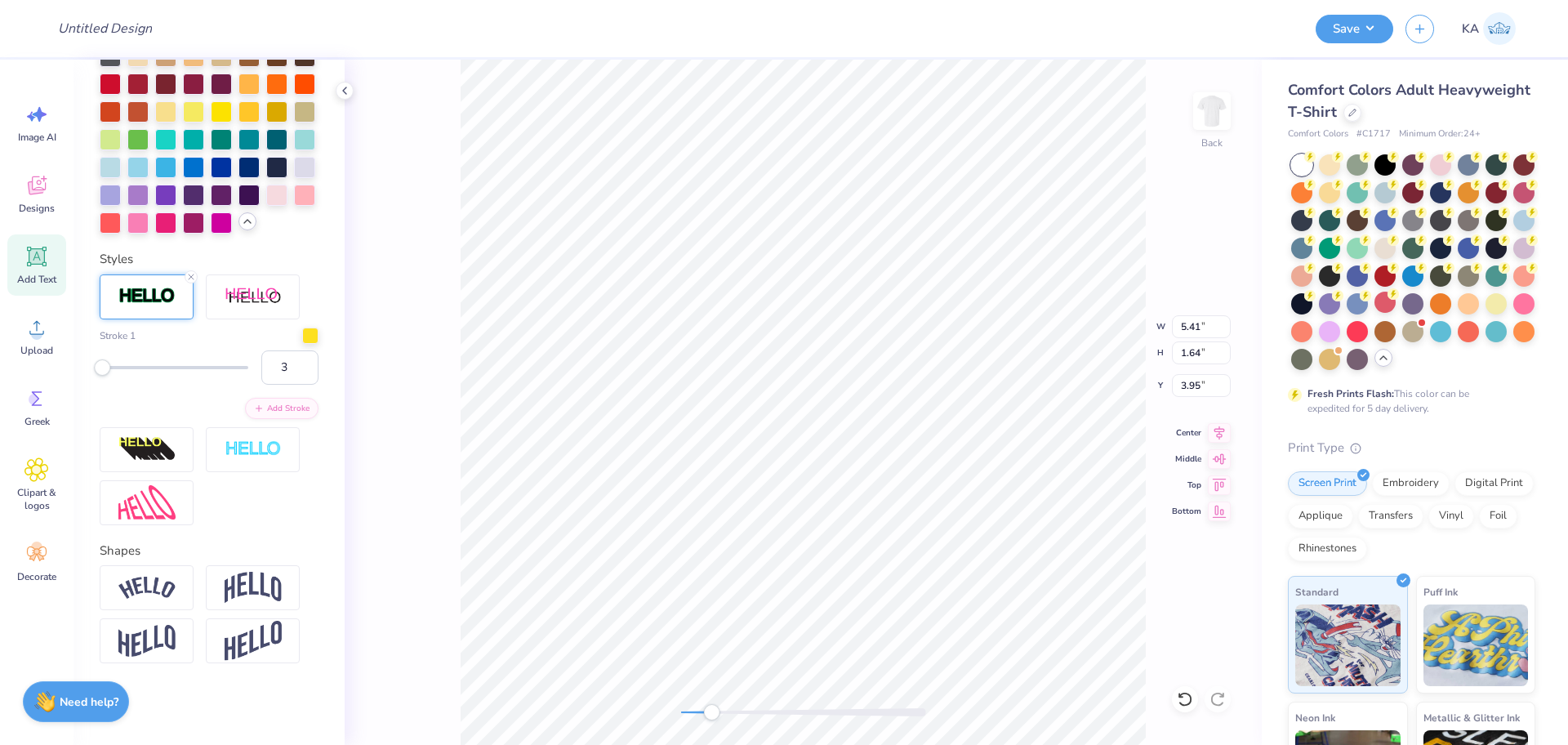
scroll to position [418, 0]
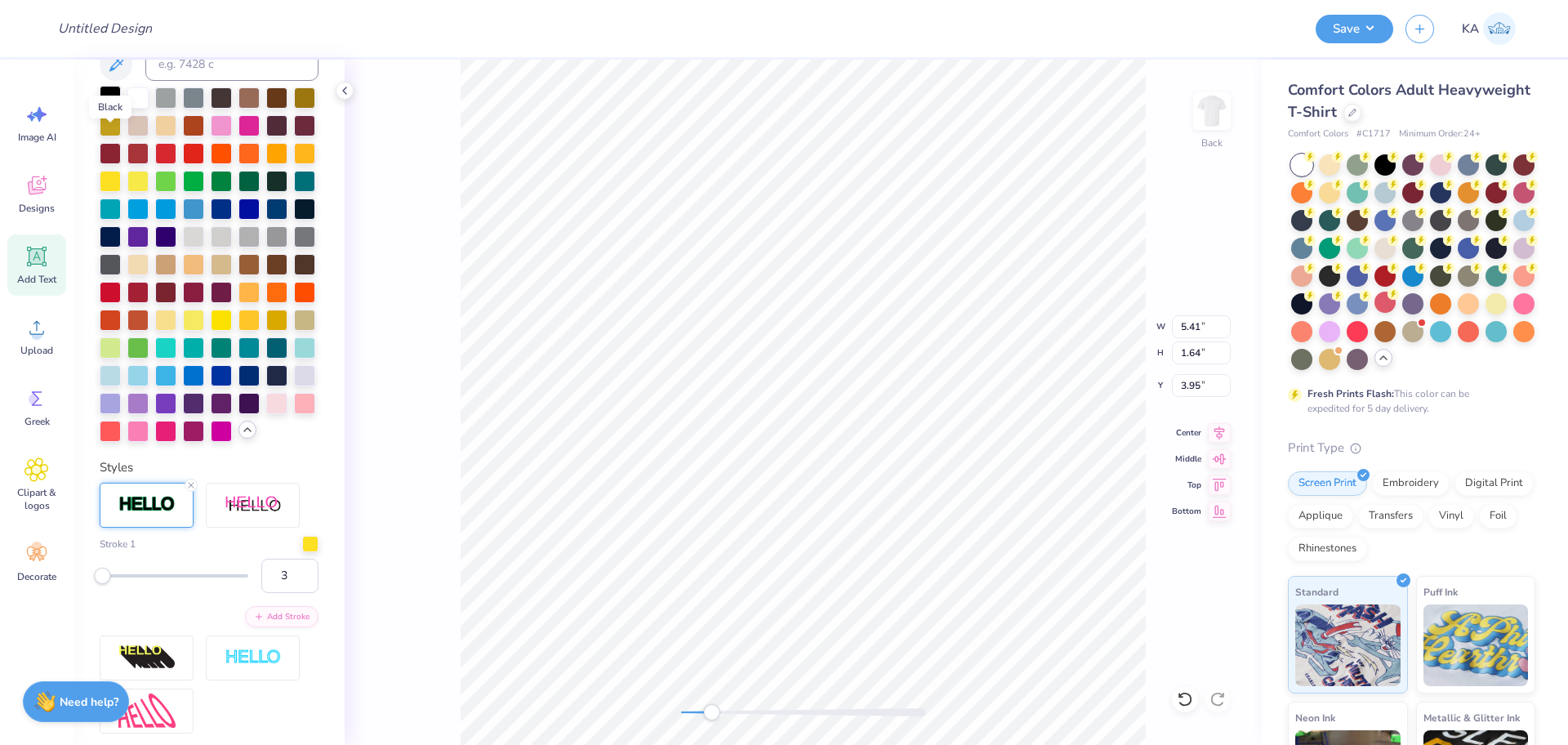
click at [110, 107] on div at bounding box center [110, 97] width 22 height 22
click at [108, 107] on div at bounding box center [110, 97] width 22 height 22
click at [302, 551] on div at bounding box center [310, 542] width 16 height 16
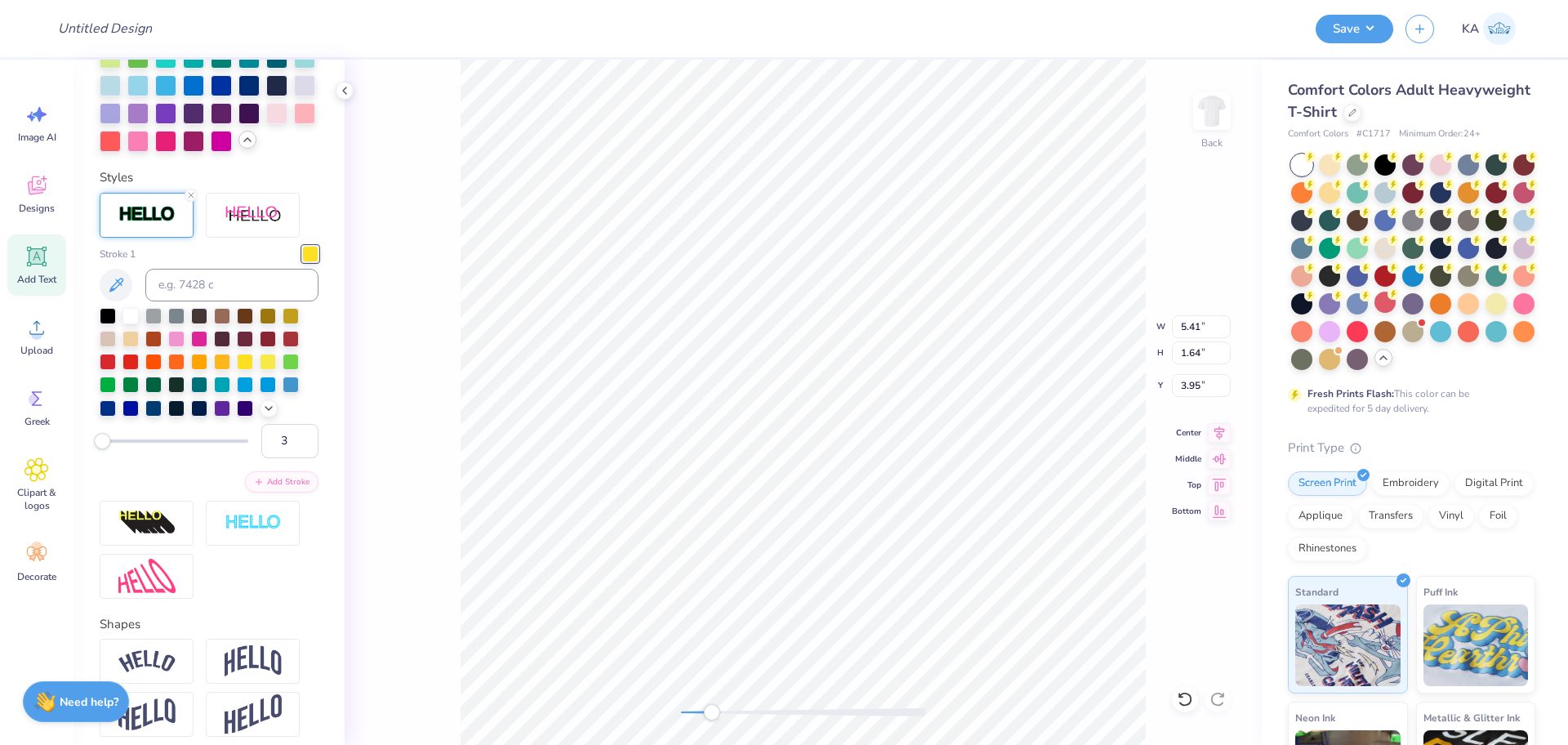
scroll to position [724, 0]
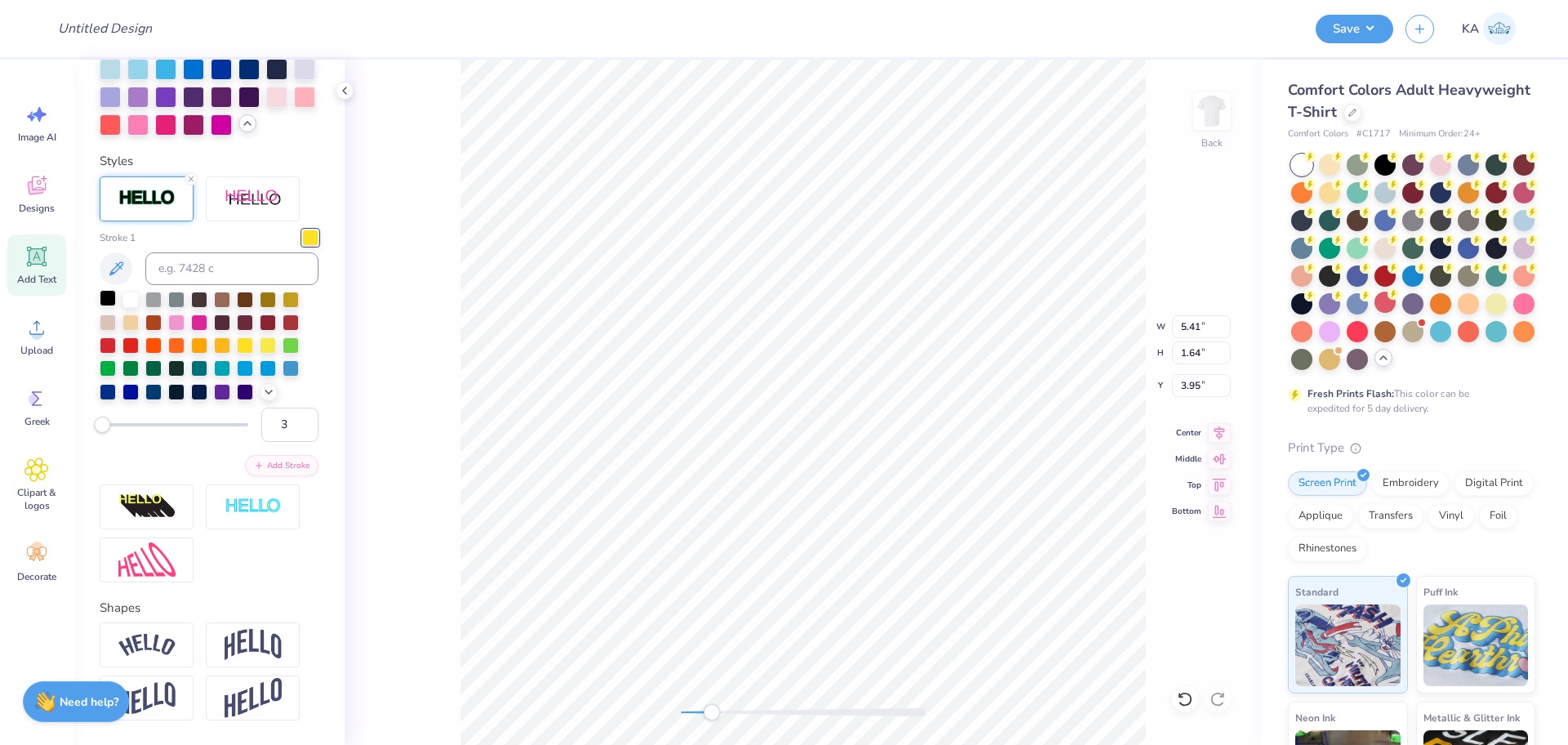
click at [110, 306] on div at bounding box center [108, 298] width 16 height 16
type input "3.31"
drag, startPoint x: 717, startPoint y: 708, endPoint x: 752, endPoint y: 707, distance: 35.0
click at [752, 707] on div "Accessibility label" at bounding box center [752, 713] width 16 height 16
click at [877, 723] on li "Send to Back" at bounding box center [877, 725] width 128 height 32
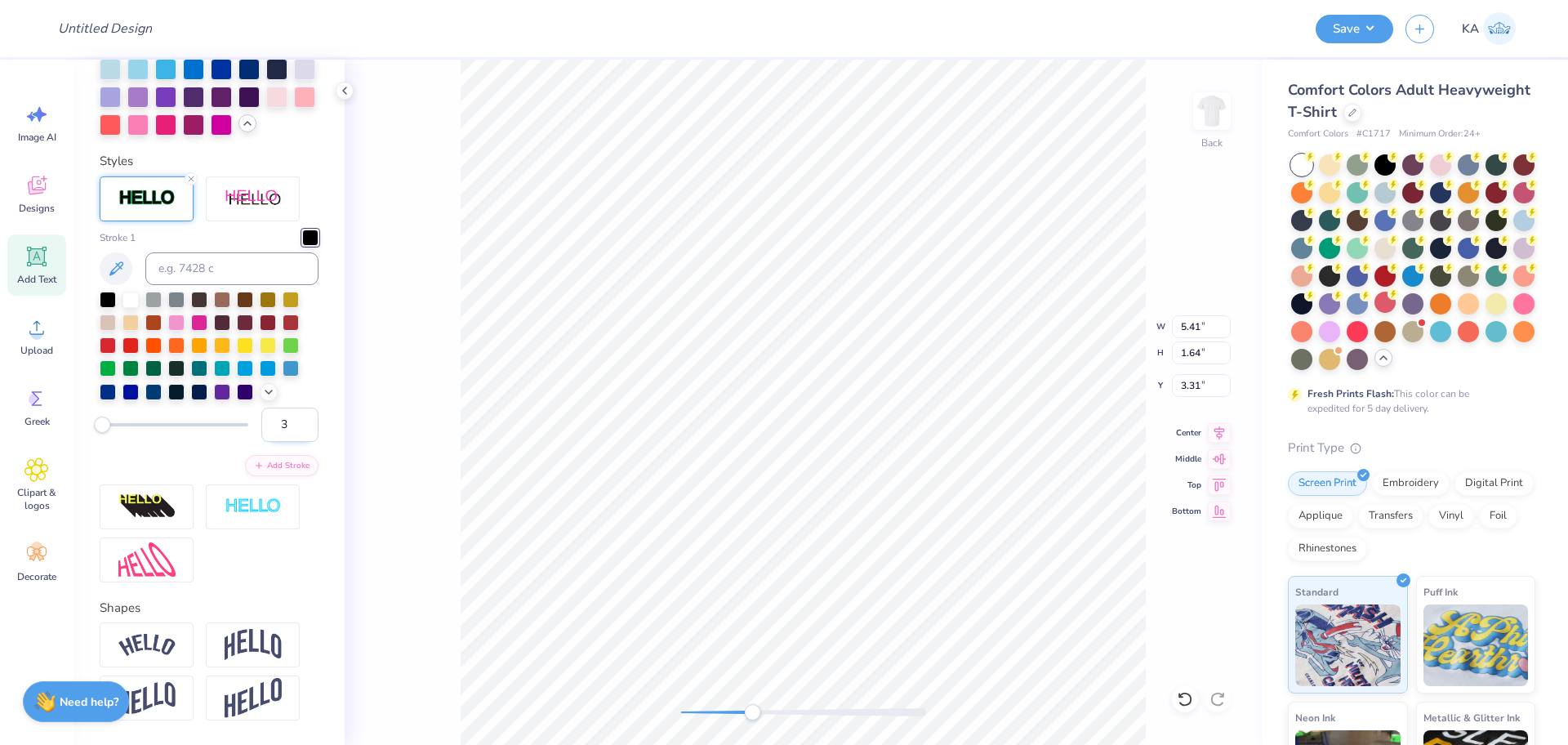
drag, startPoint x: 260, startPoint y: 523, endPoint x: 284, endPoint y: 524, distance: 24.0
click at [284, 443] on input "3" at bounding box center [290, 425] width 57 height 34
type input "6"
click at [261, 443] on input "6" at bounding box center [290, 425] width 57 height 34
type input "8"
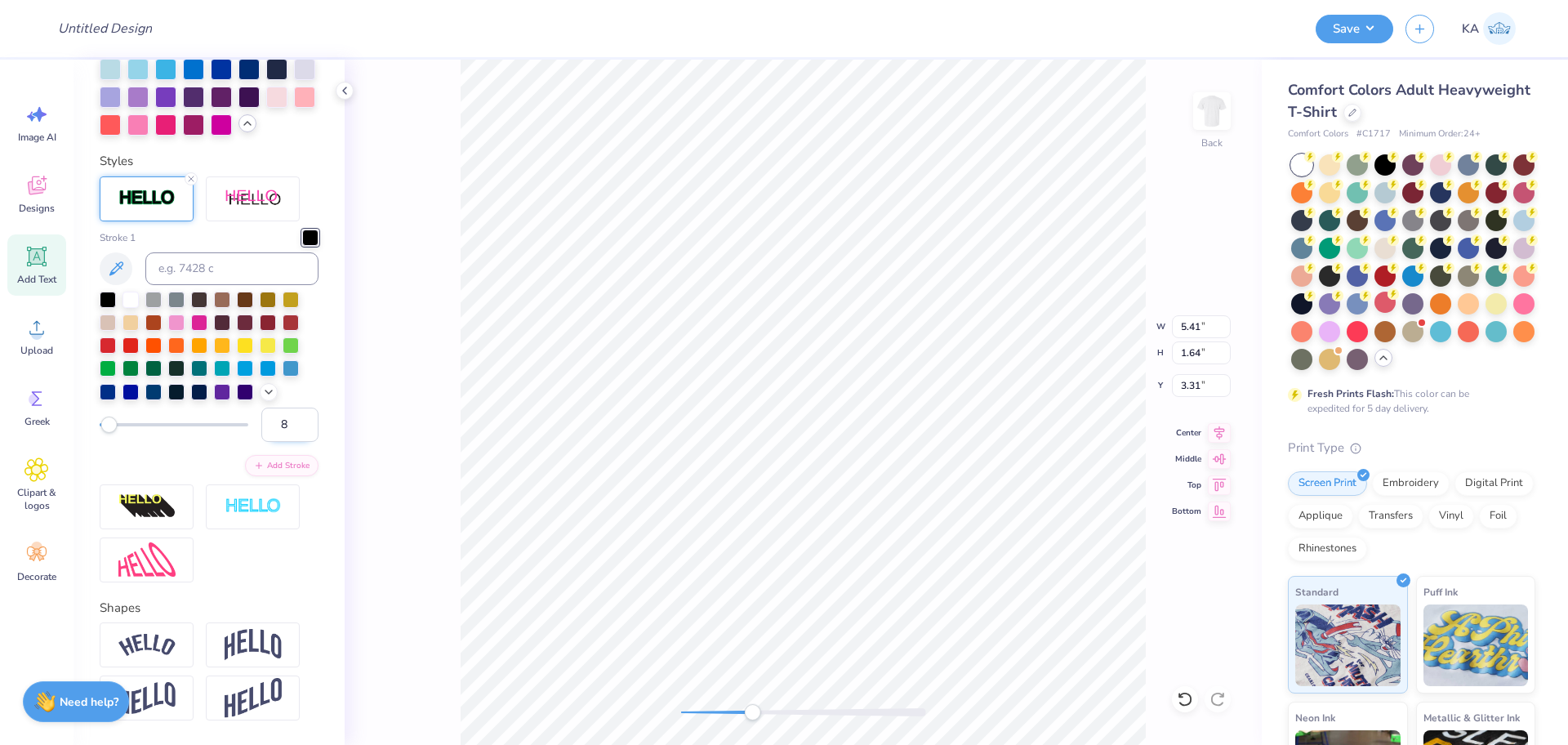
drag, startPoint x: 274, startPoint y: 524, endPoint x: 263, endPoint y: 524, distance: 11.0
click at [263, 443] on input "8" at bounding box center [290, 425] width 57 height 34
type input "7"
click at [709, 723] on div "Back W 5.53 5.53 " H 1.76 1.76 " Y 3.25 3.25 " Center Middle Top Bottom" at bounding box center [803, 402] width 917 height 686
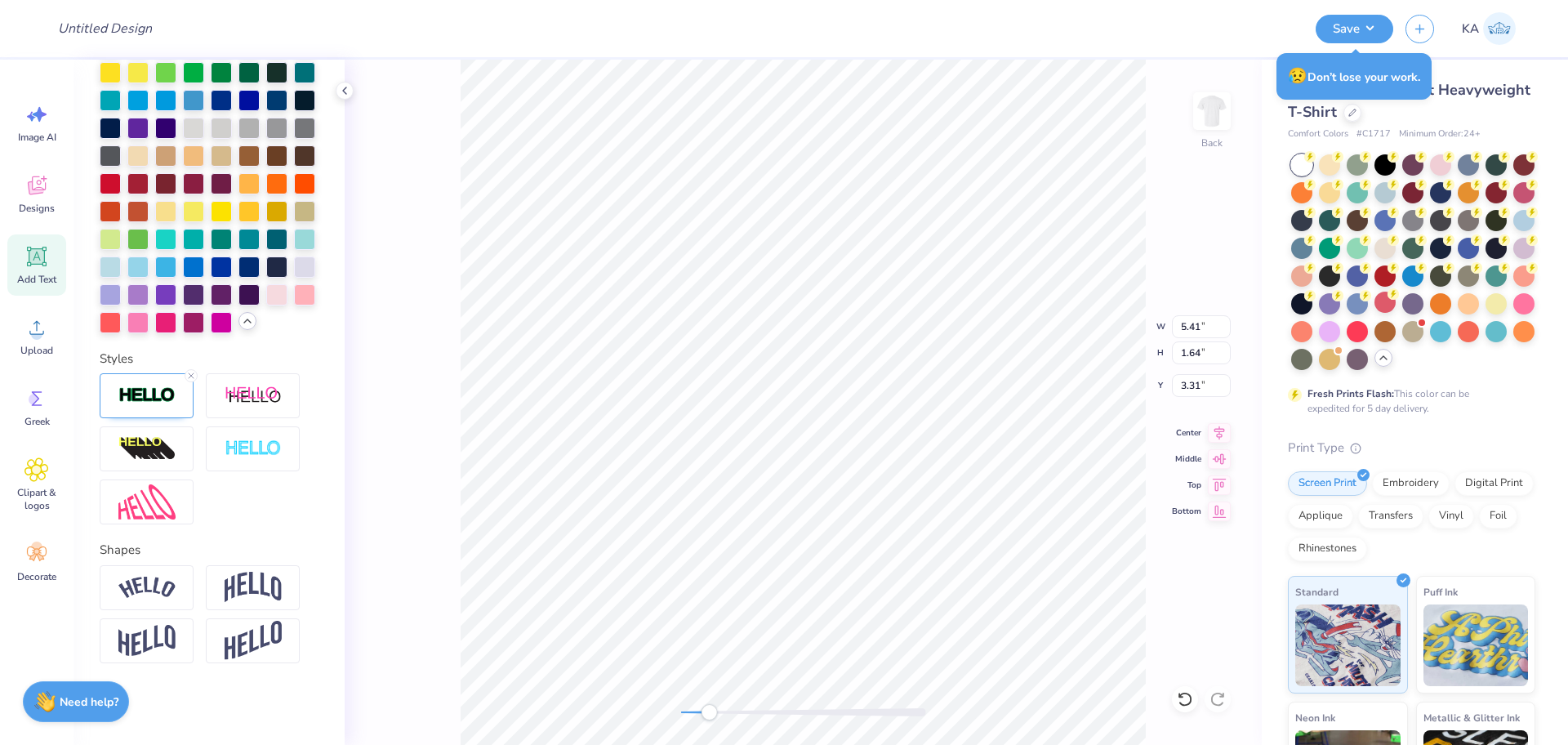
scroll to position [17, 3]
type input "5.53"
type input "1.76"
type input "3.25"
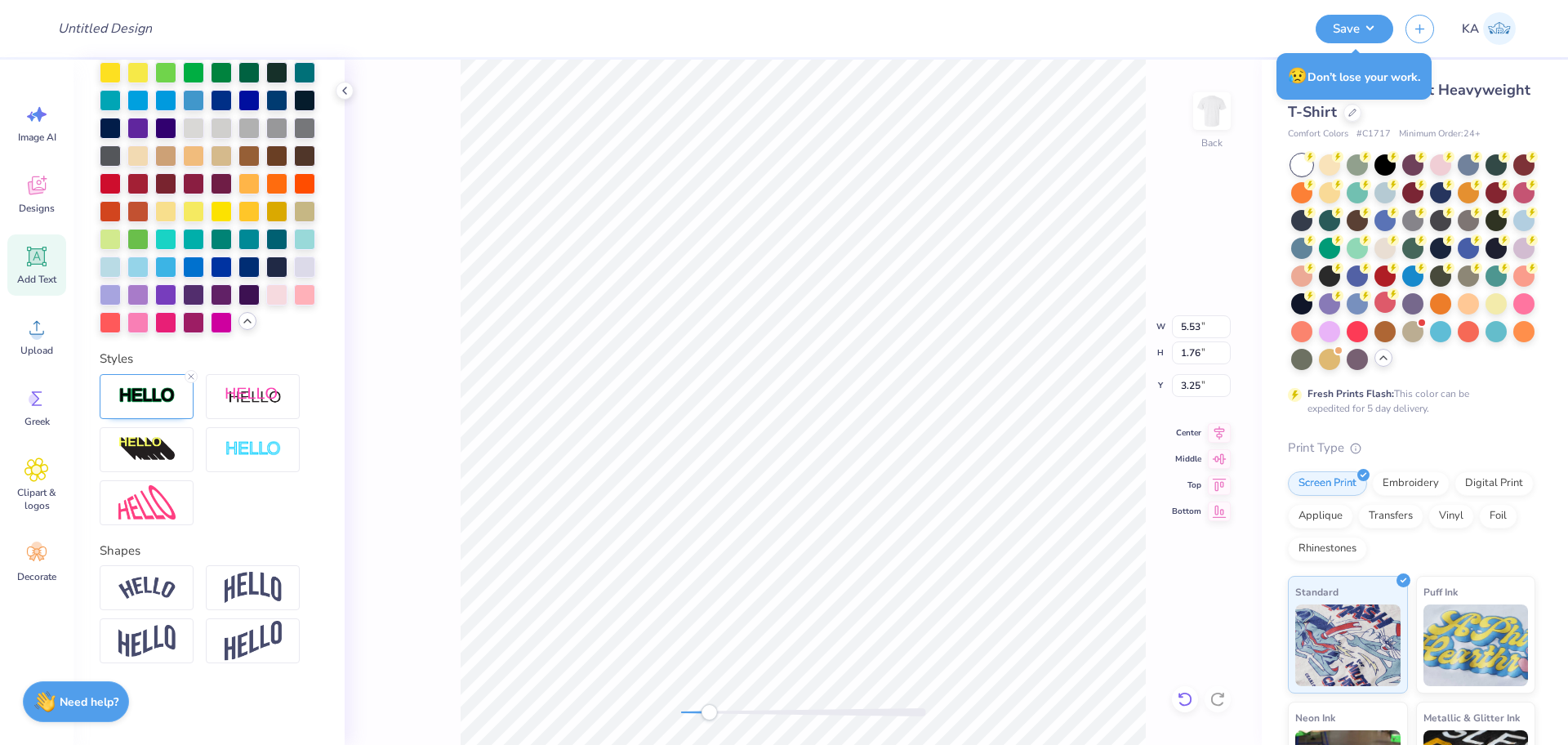
click at [1183, 701] on icon at bounding box center [1185, 699] width 16 height 16
type input "5.56"
type input "1.79"
type input "3.24"
